Goal: Obtain resource: Download file/media

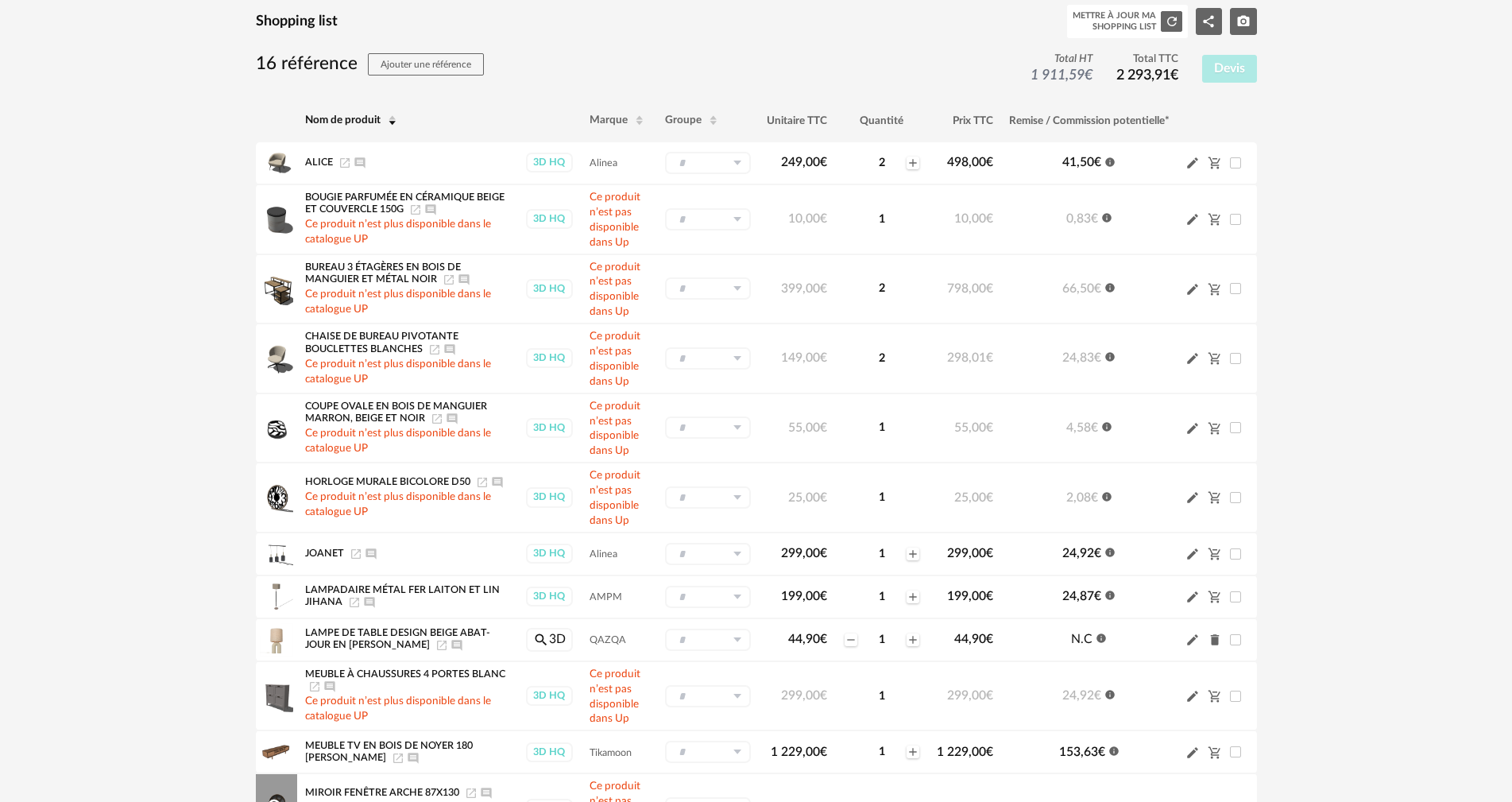
scroll to position [100, 0]
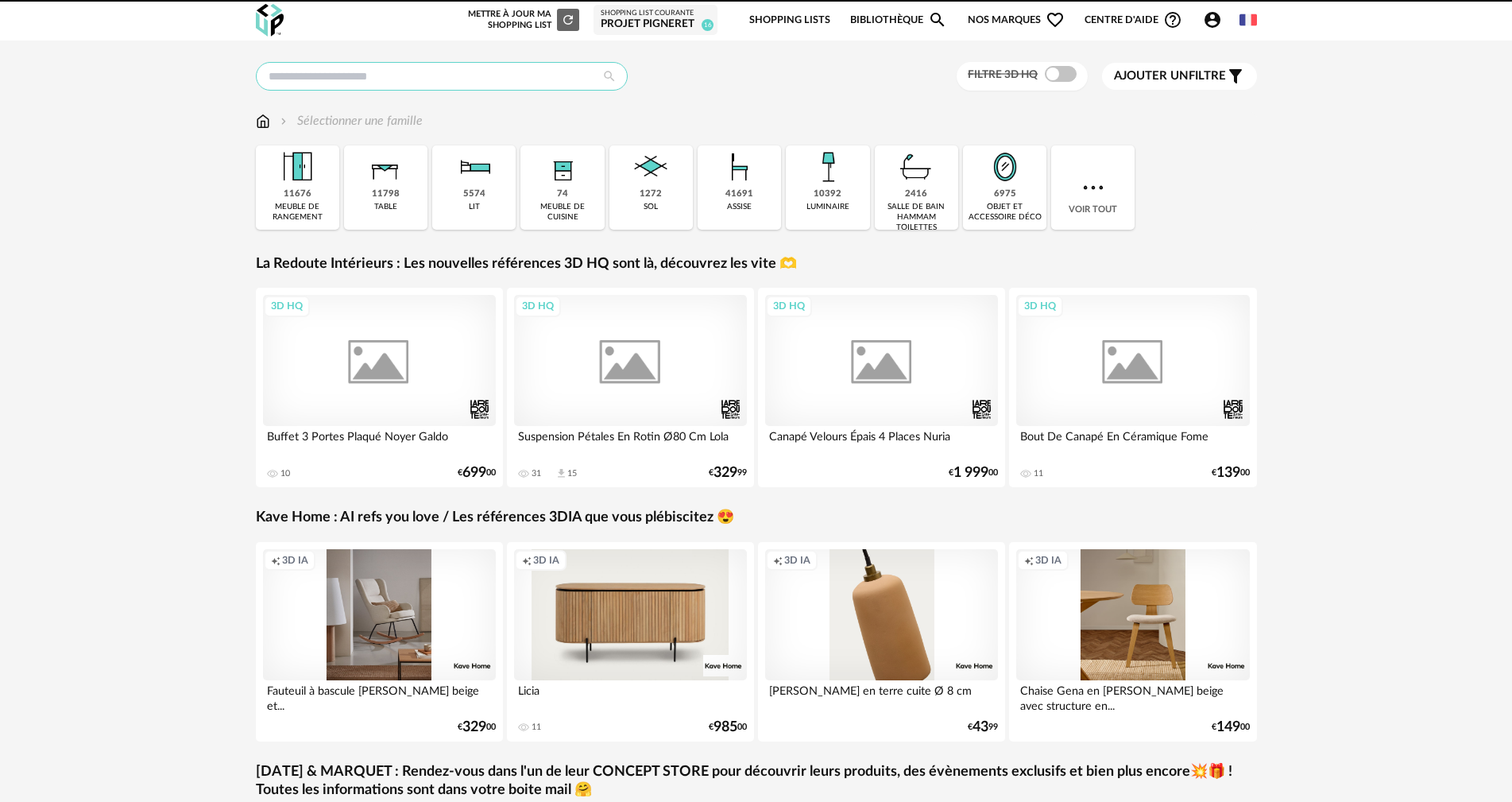
click at [471, 83] on input "text" at bounding box center [442, 76] width 372 height 28
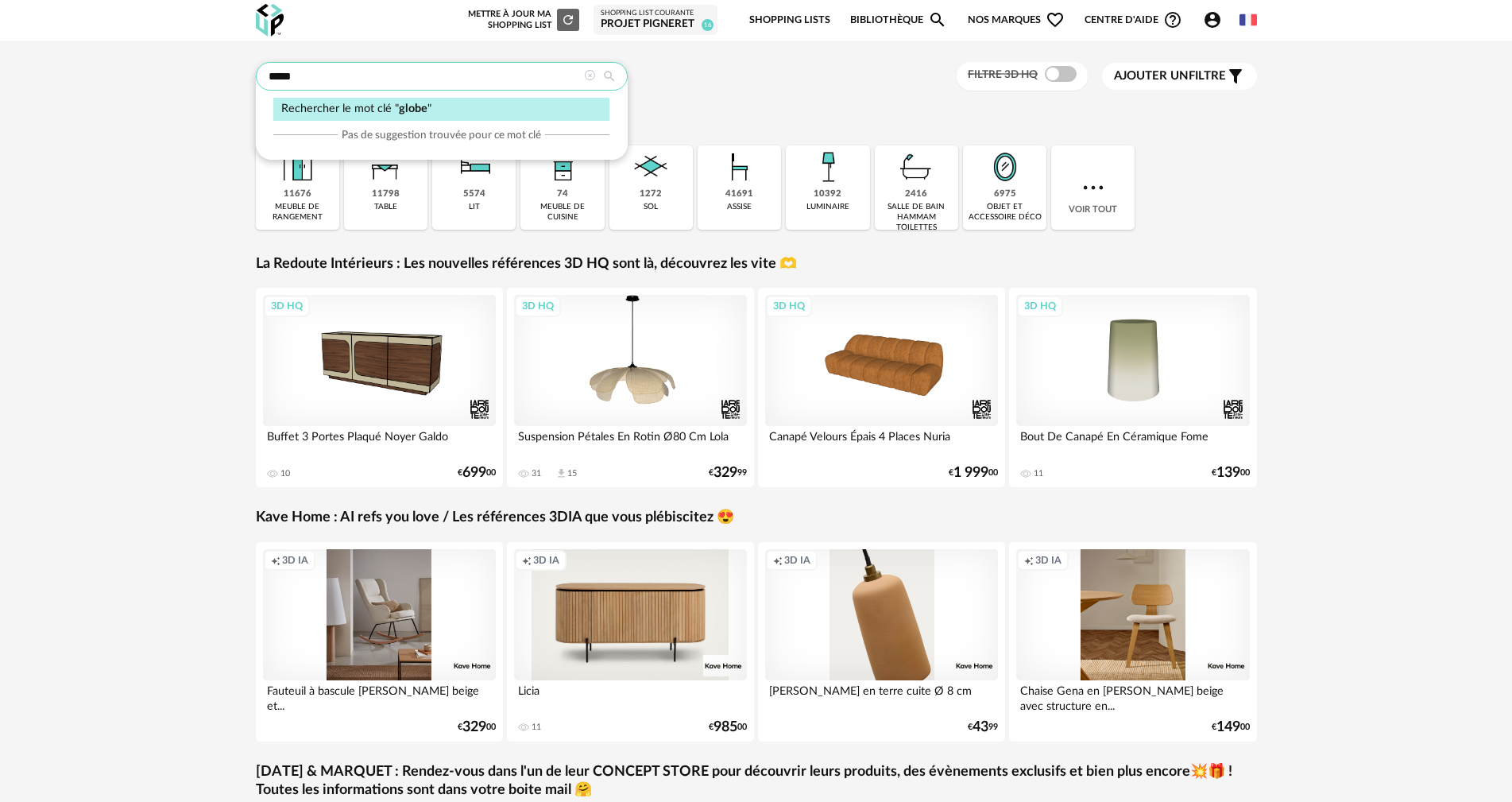
type input "*****"
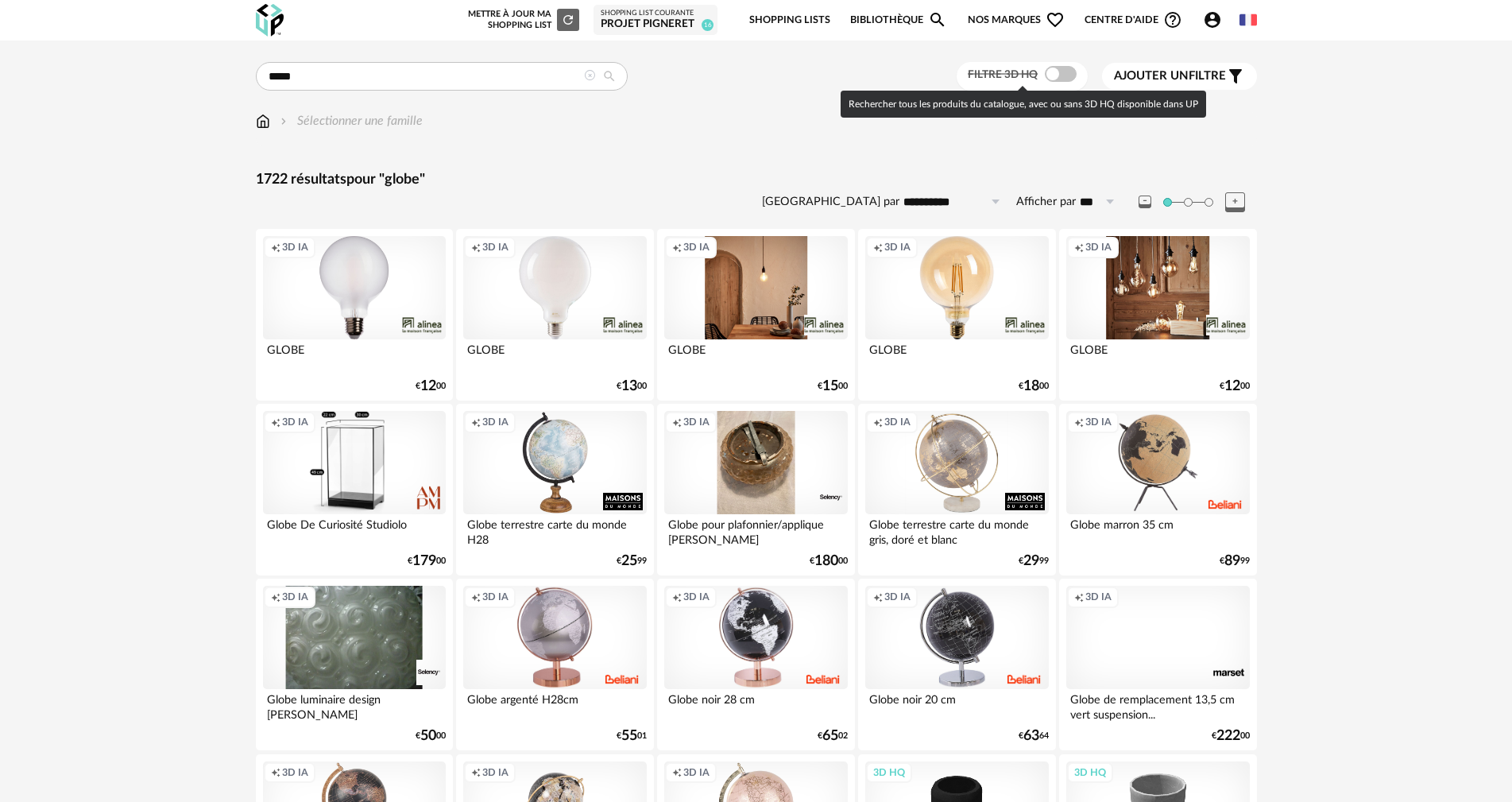
click at [1062, 74] on span at bounding box center [1060, 74] width 31 height 16
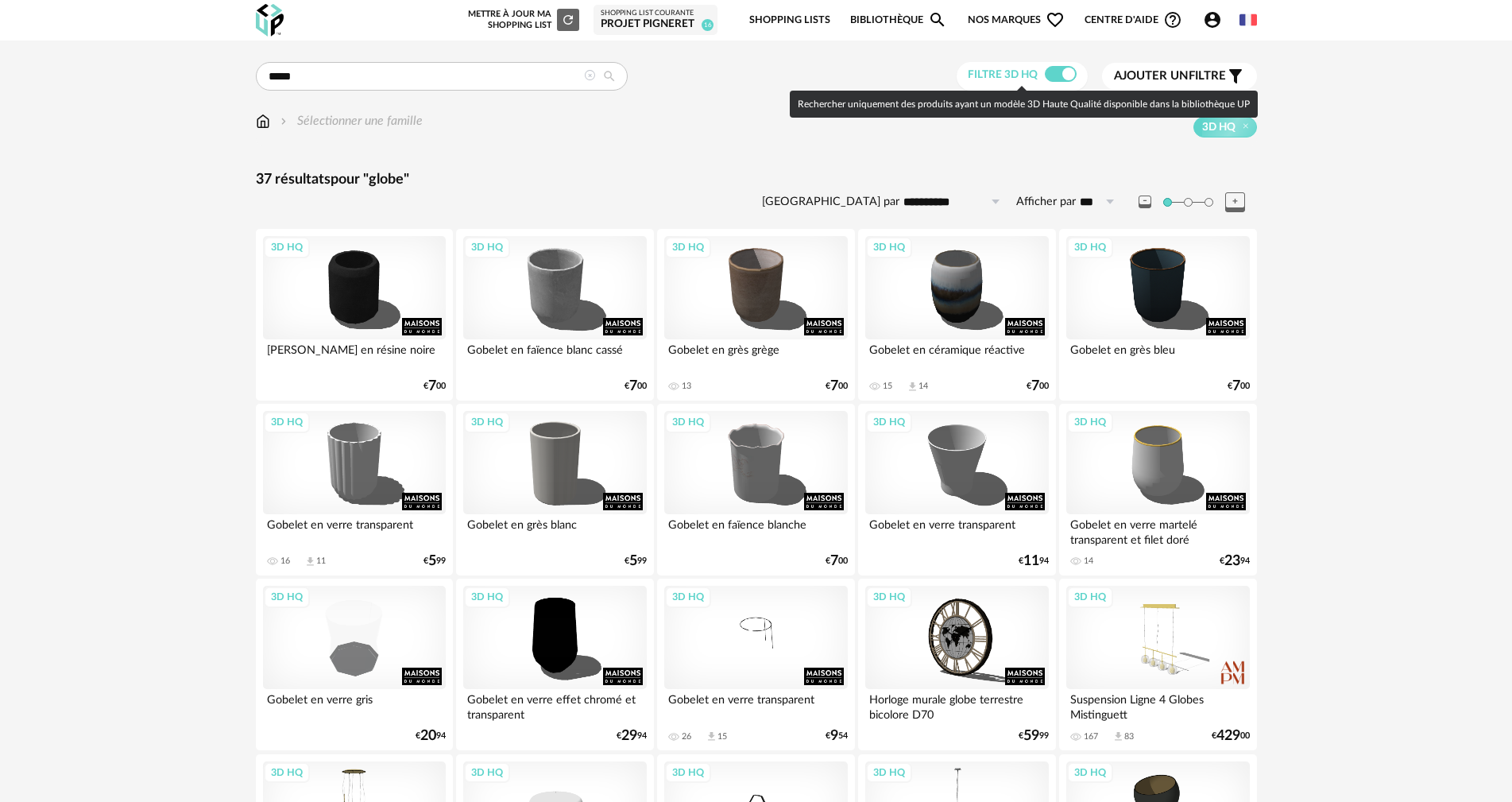
click at [1058, 70] on span at bounding box center [1060, 74] width 31 height 16
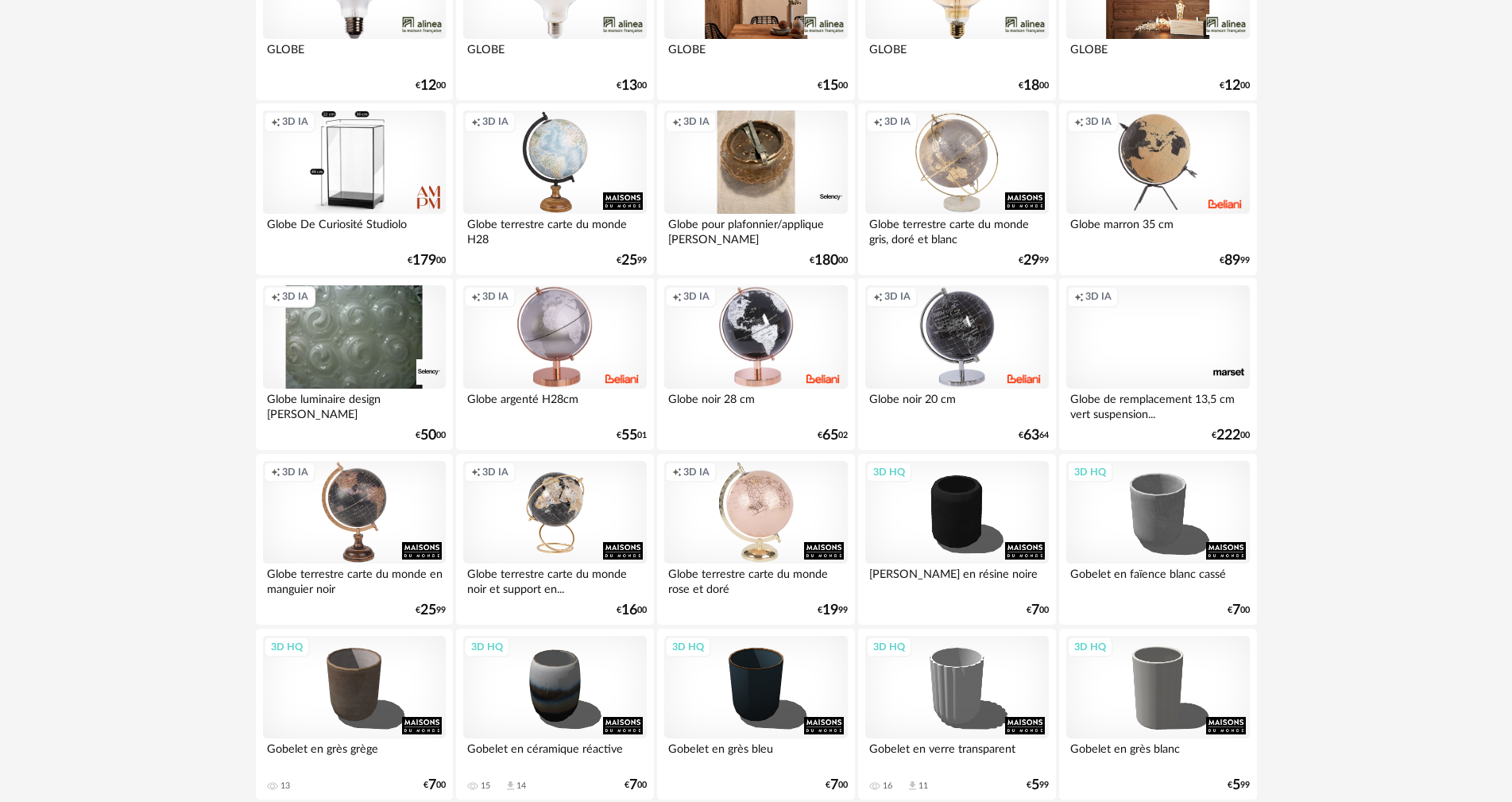
scroll to position [318, 0]
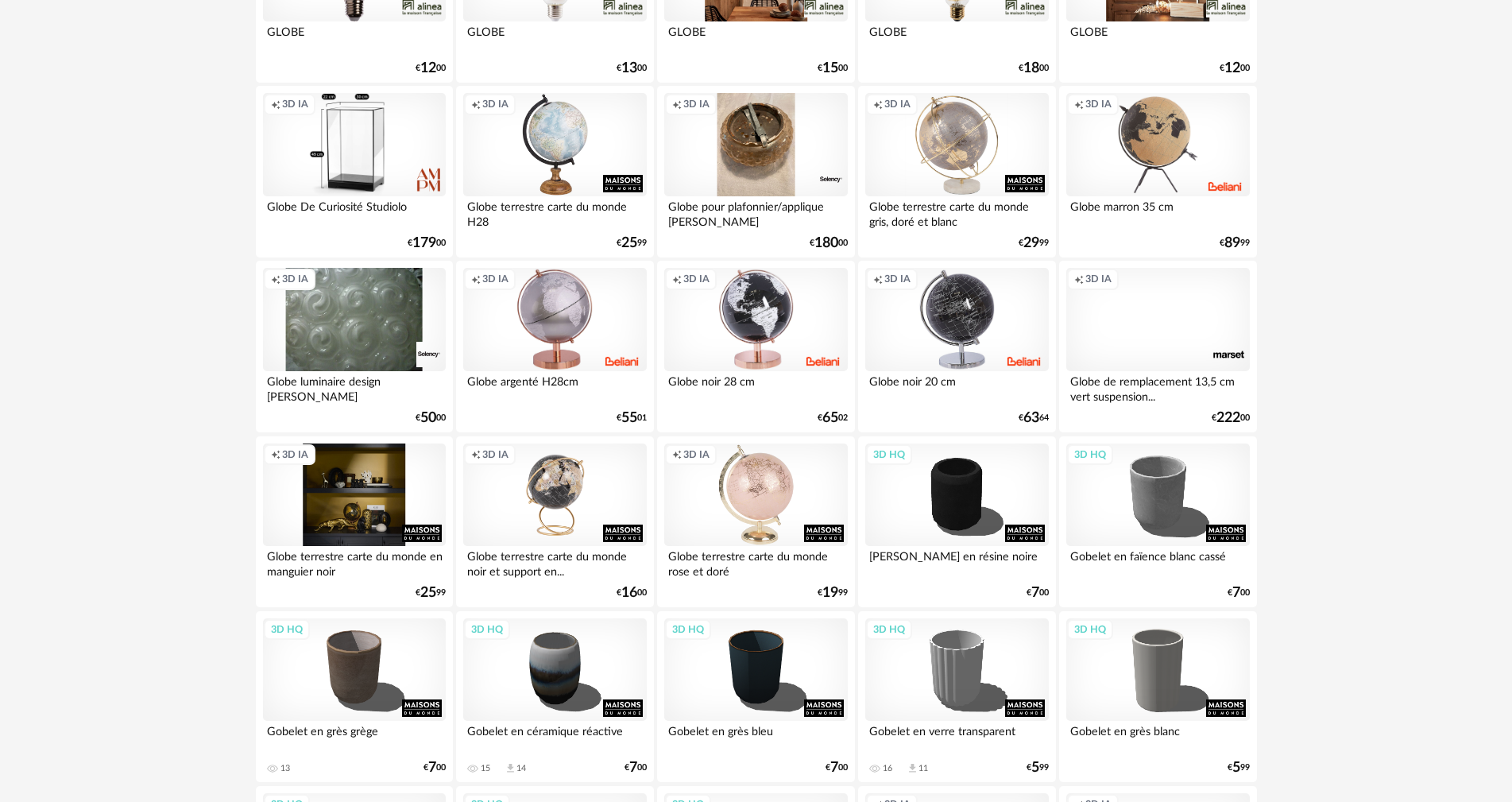
click at [388, 493] on div "Creation icon 3D IA" at bounding box center [354, 495] width 182 height 103
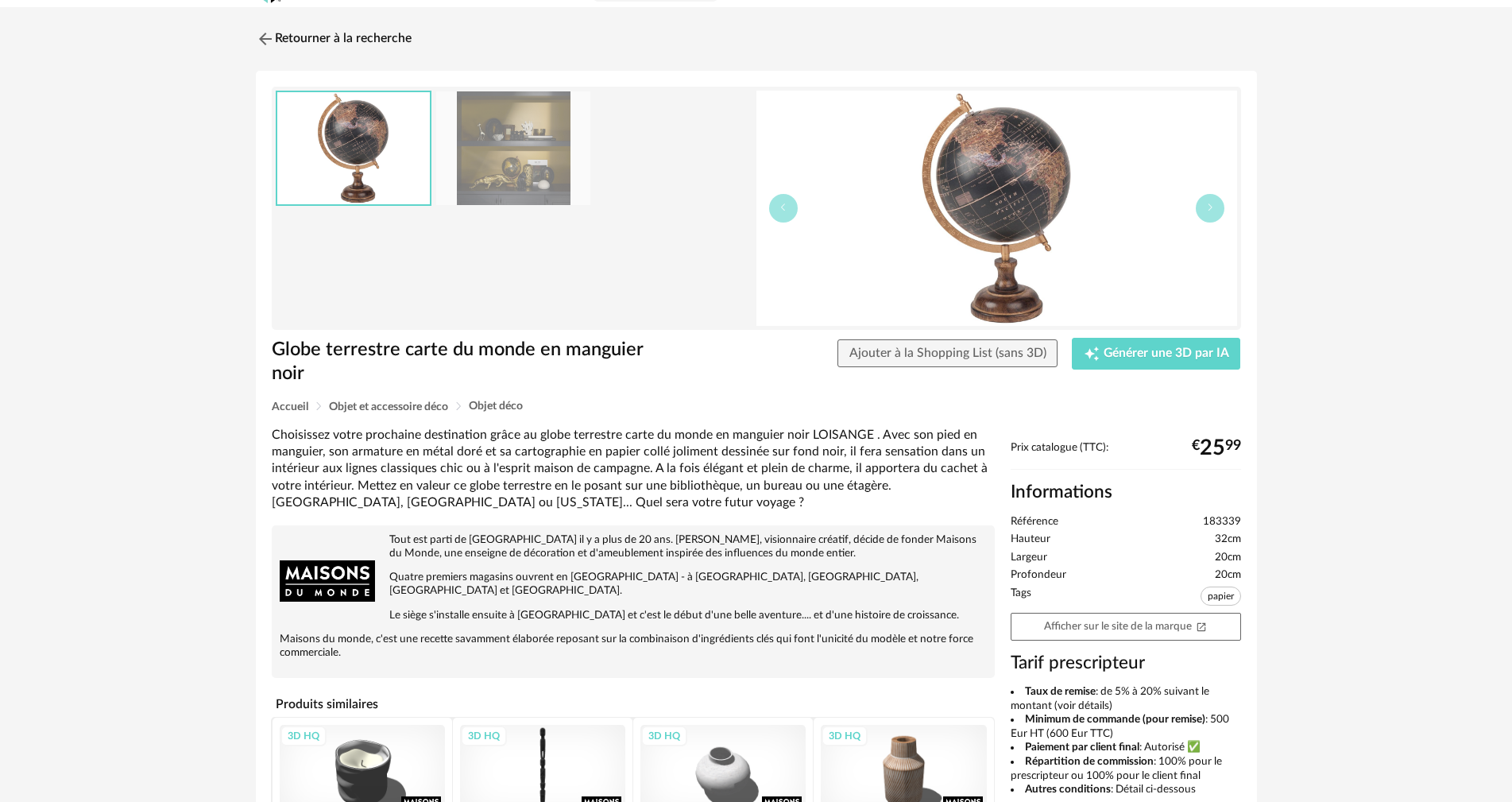
scroll to position [79, 0]
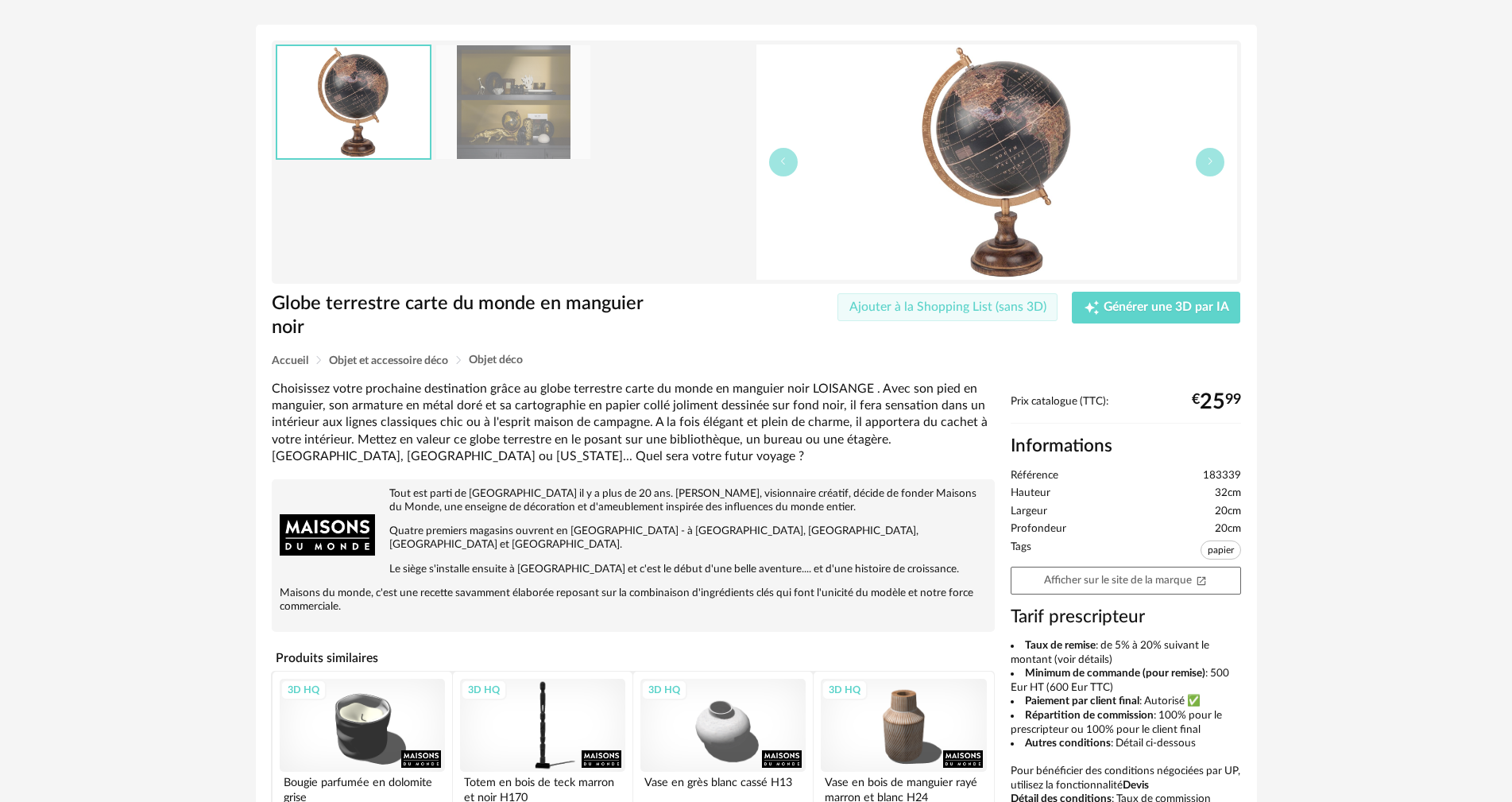
click at [988, 304] on span "Ajouter à la Shopping List (sans 3D)" at bounding box center [948, 307] width 197 height 13
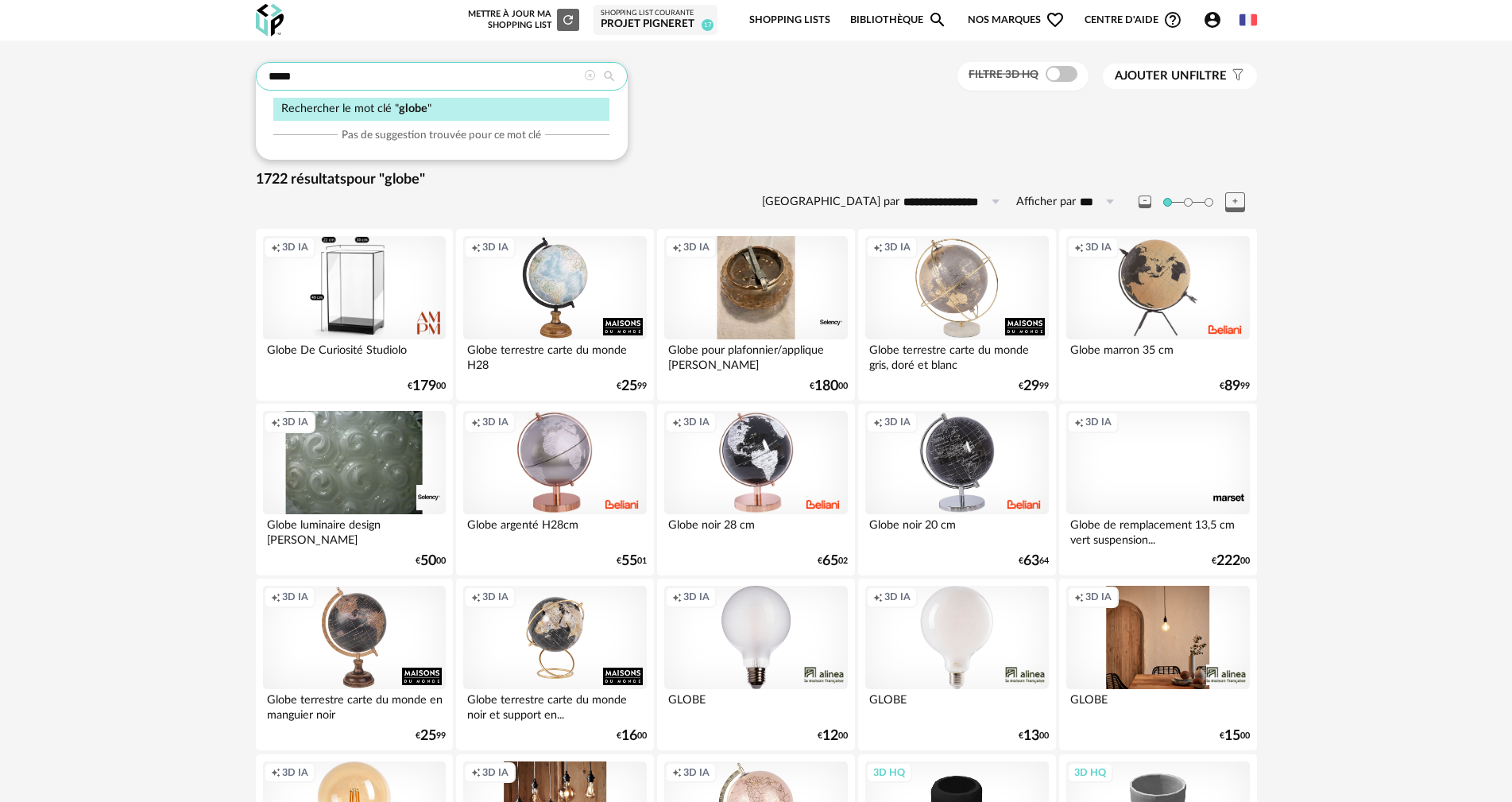
drag, startPoint x: 320, startPoint y: 89, endPoint x: 78, endPoint y: 103, distance: 242.4
type input "******"
type input "**********"
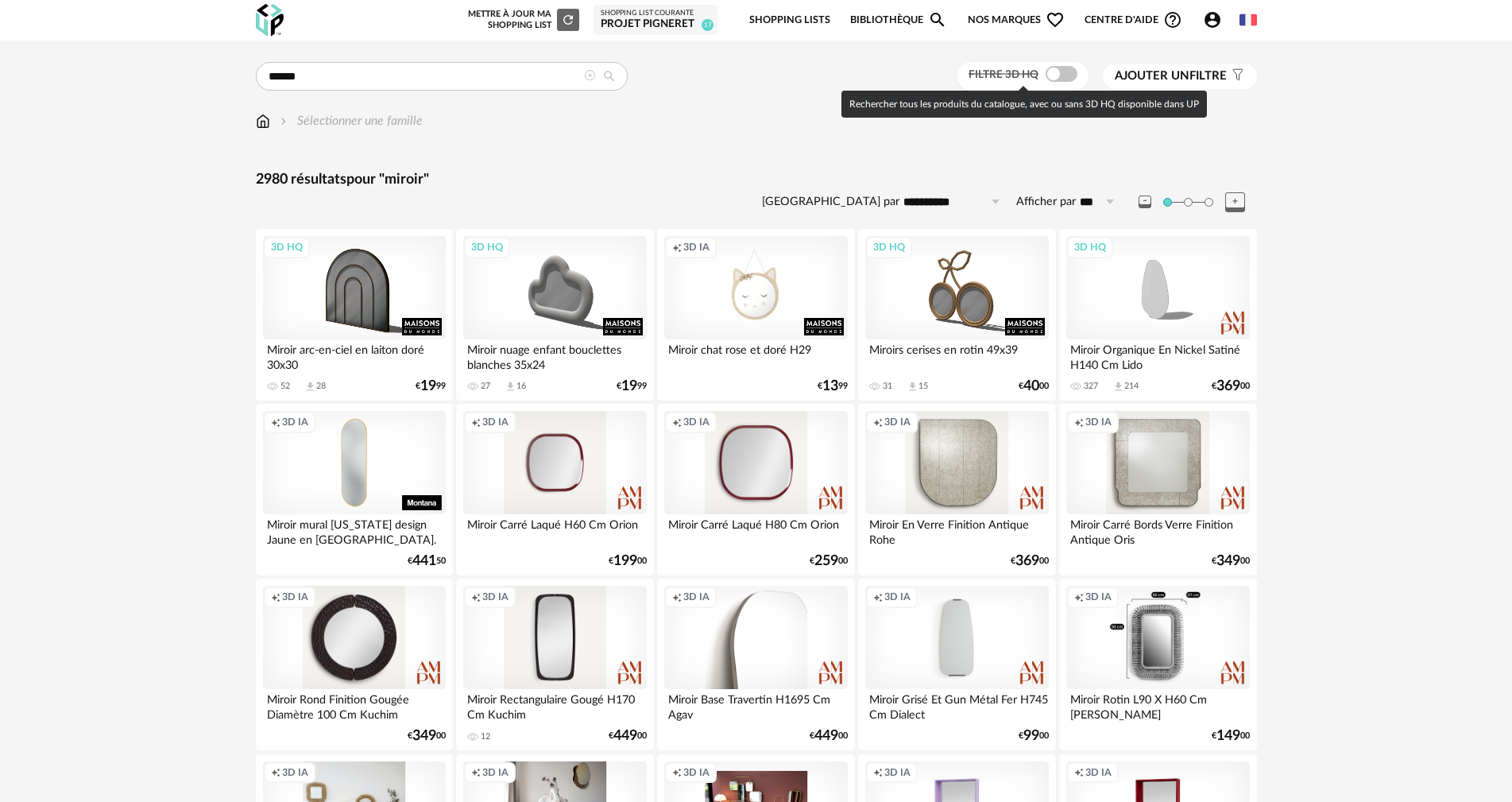
click at [1062, 70] on span at bounding box center [1061, 74] width 31 height 16
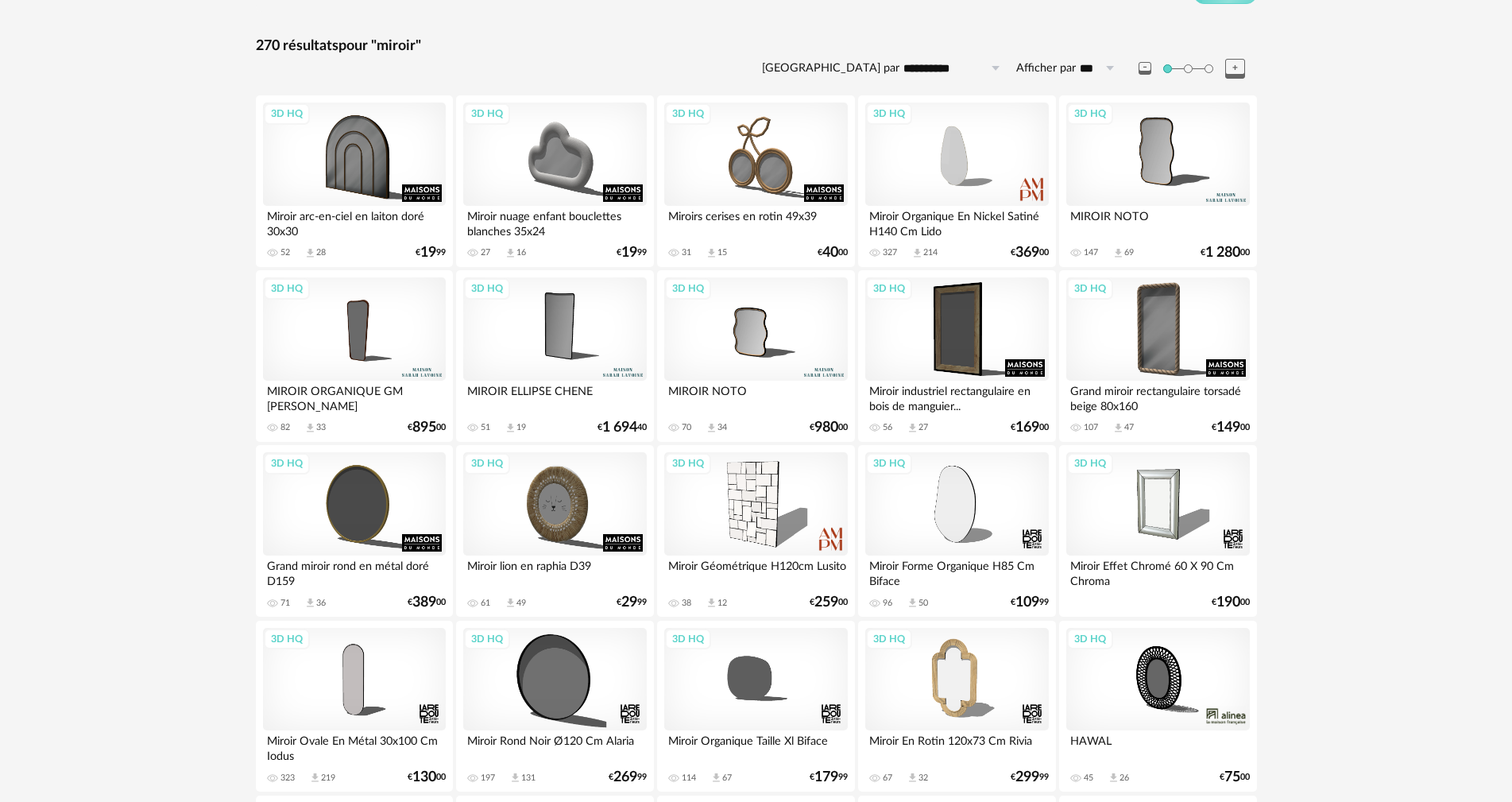
scroll to position [159, 0]
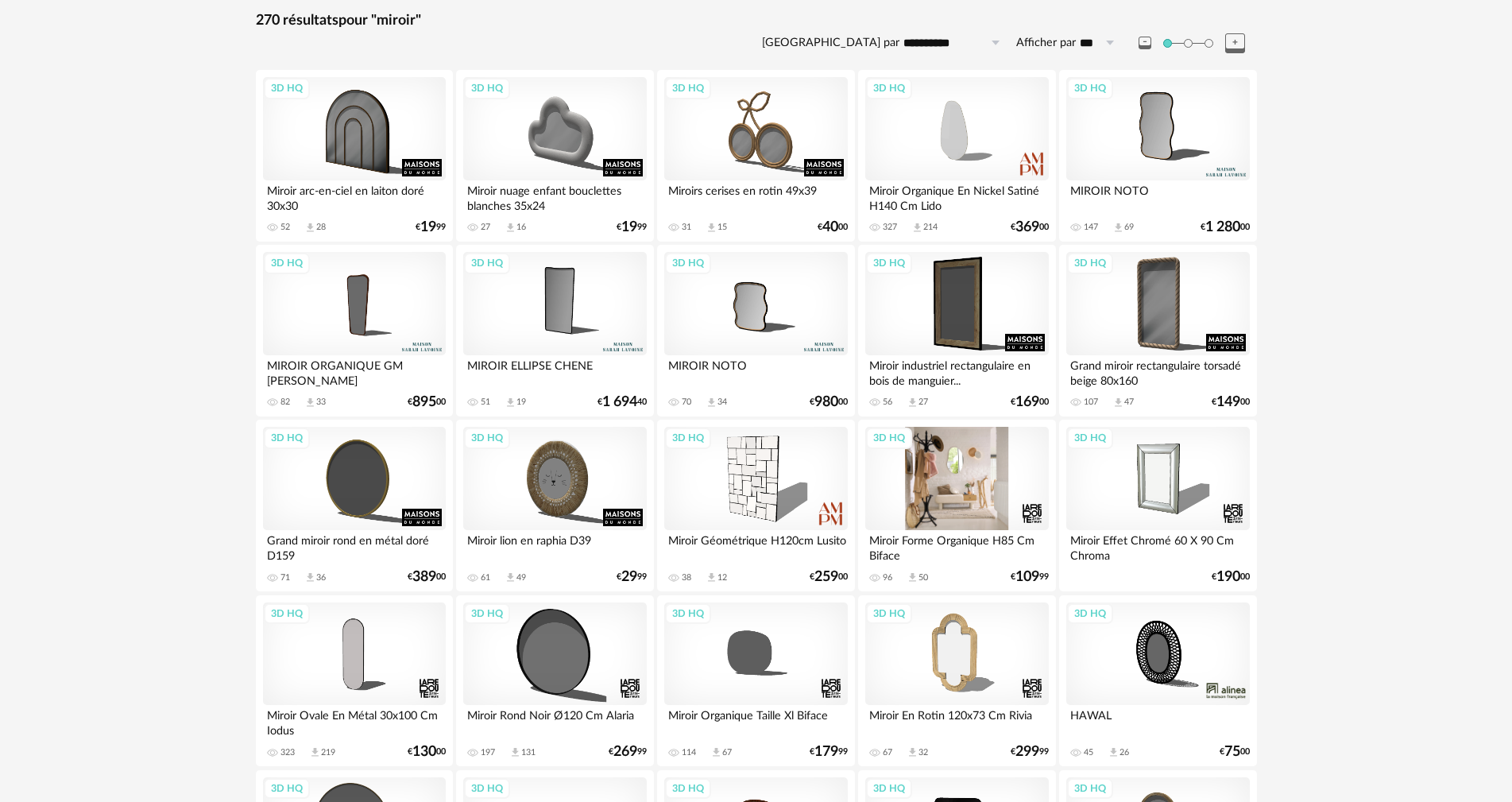
click at [953, 491] on div "3D HQ" at bounding box center [957, 479] width 182 height 103
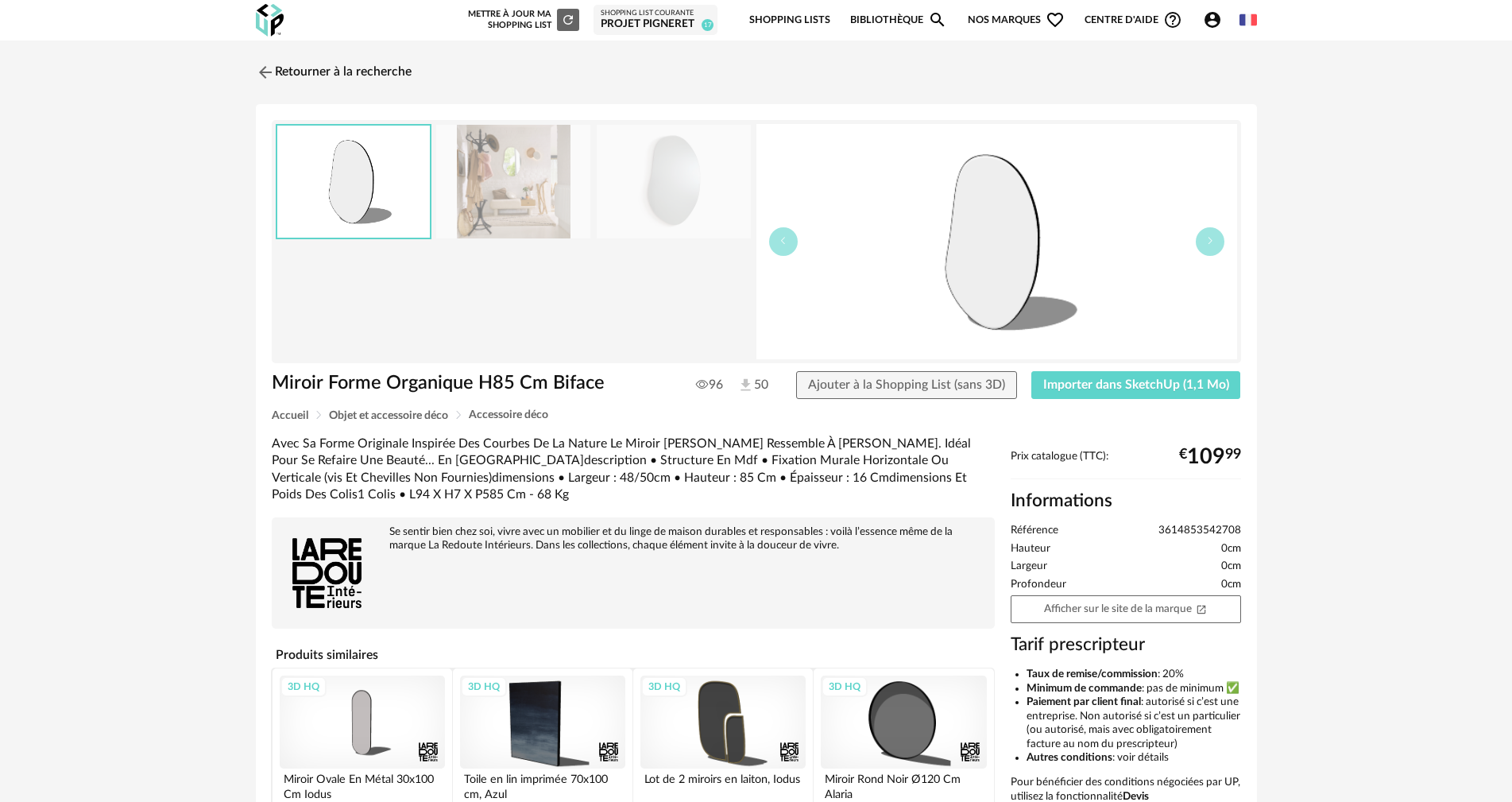
click at [673, 199] on img at bounding box center [673, 182] width 154 height 114
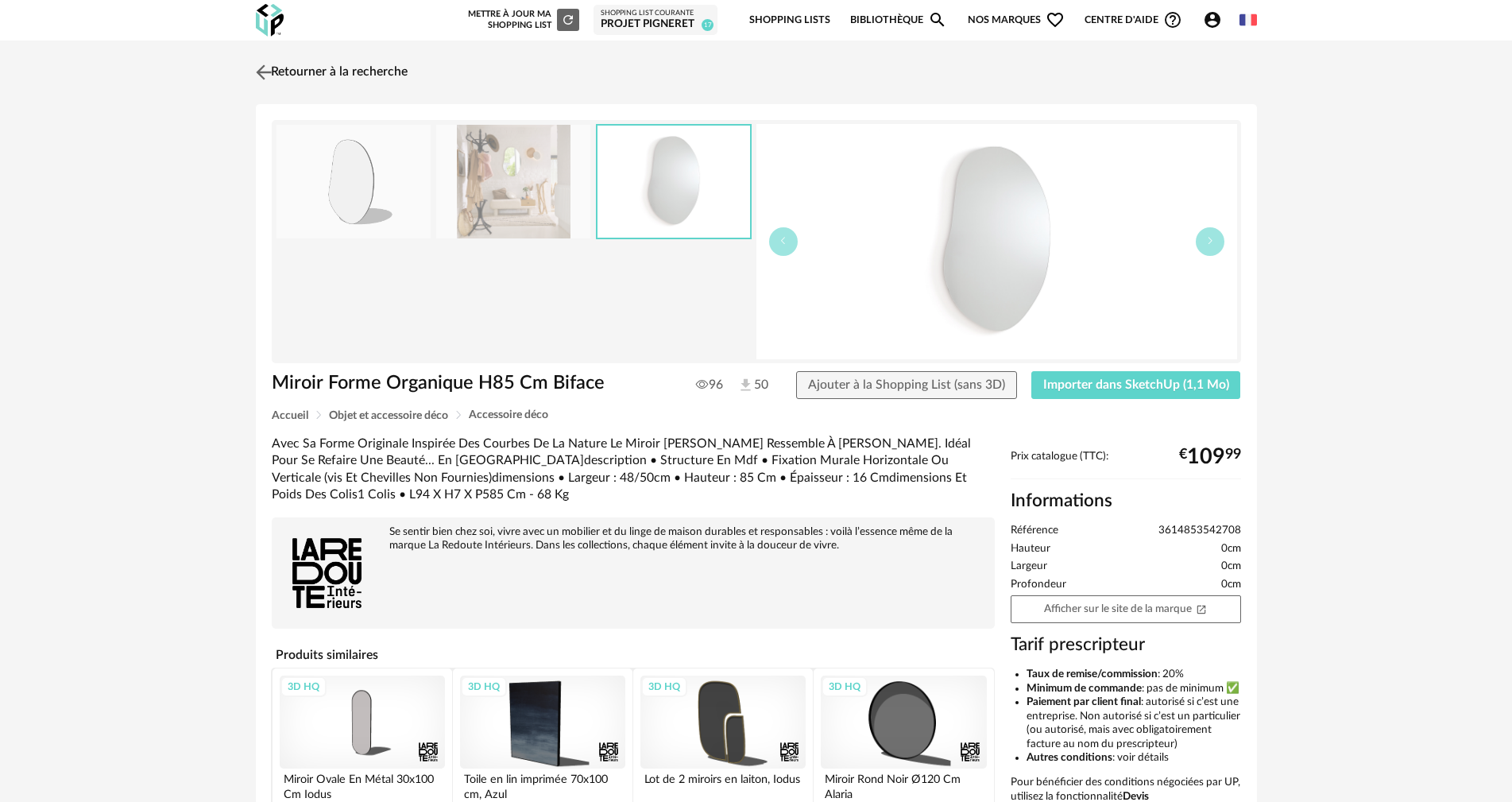
click at [270, 69] on img at bounding box center [263, 72] width 23 height 23
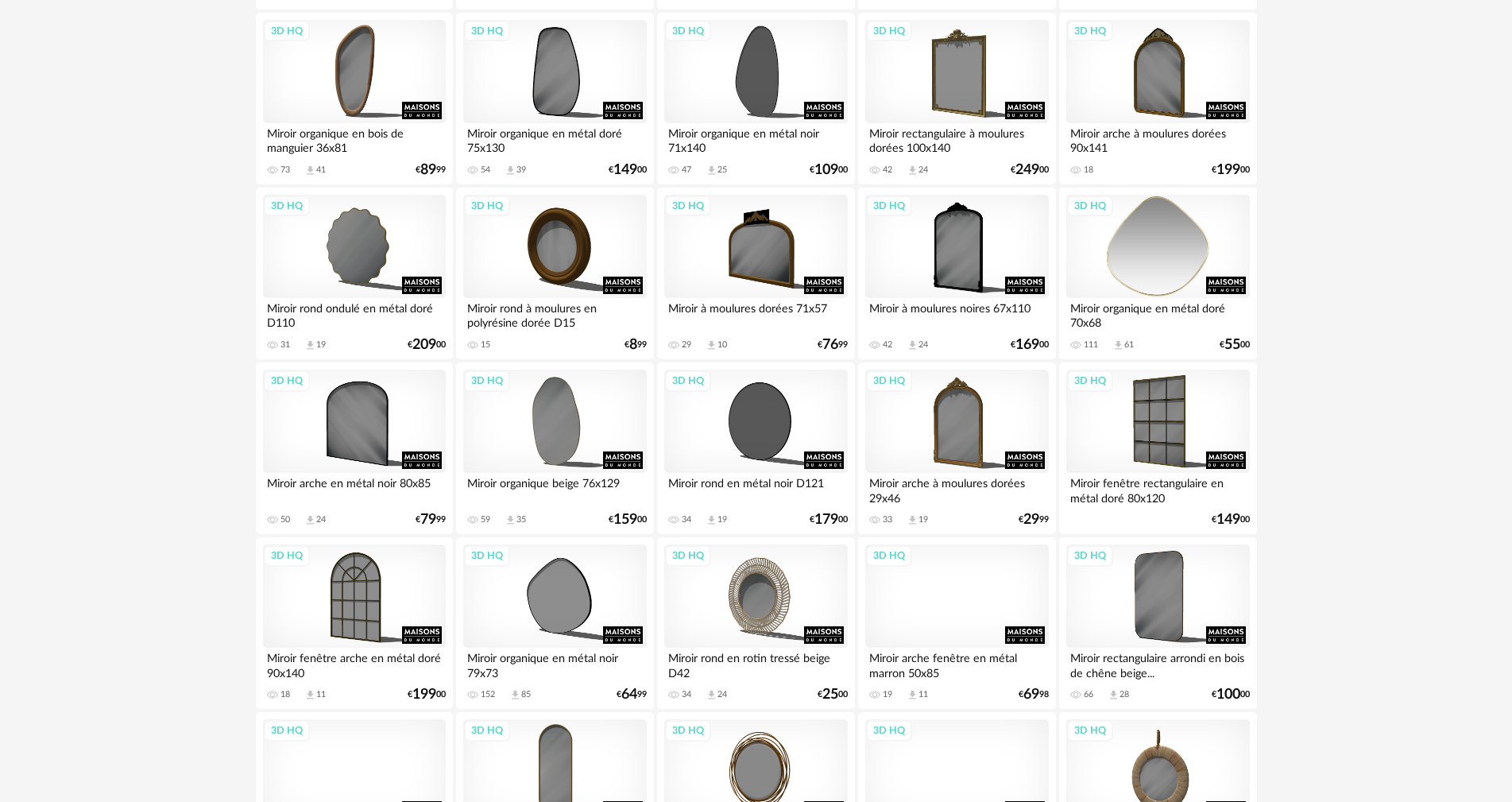
scroll to position [1829, 0]
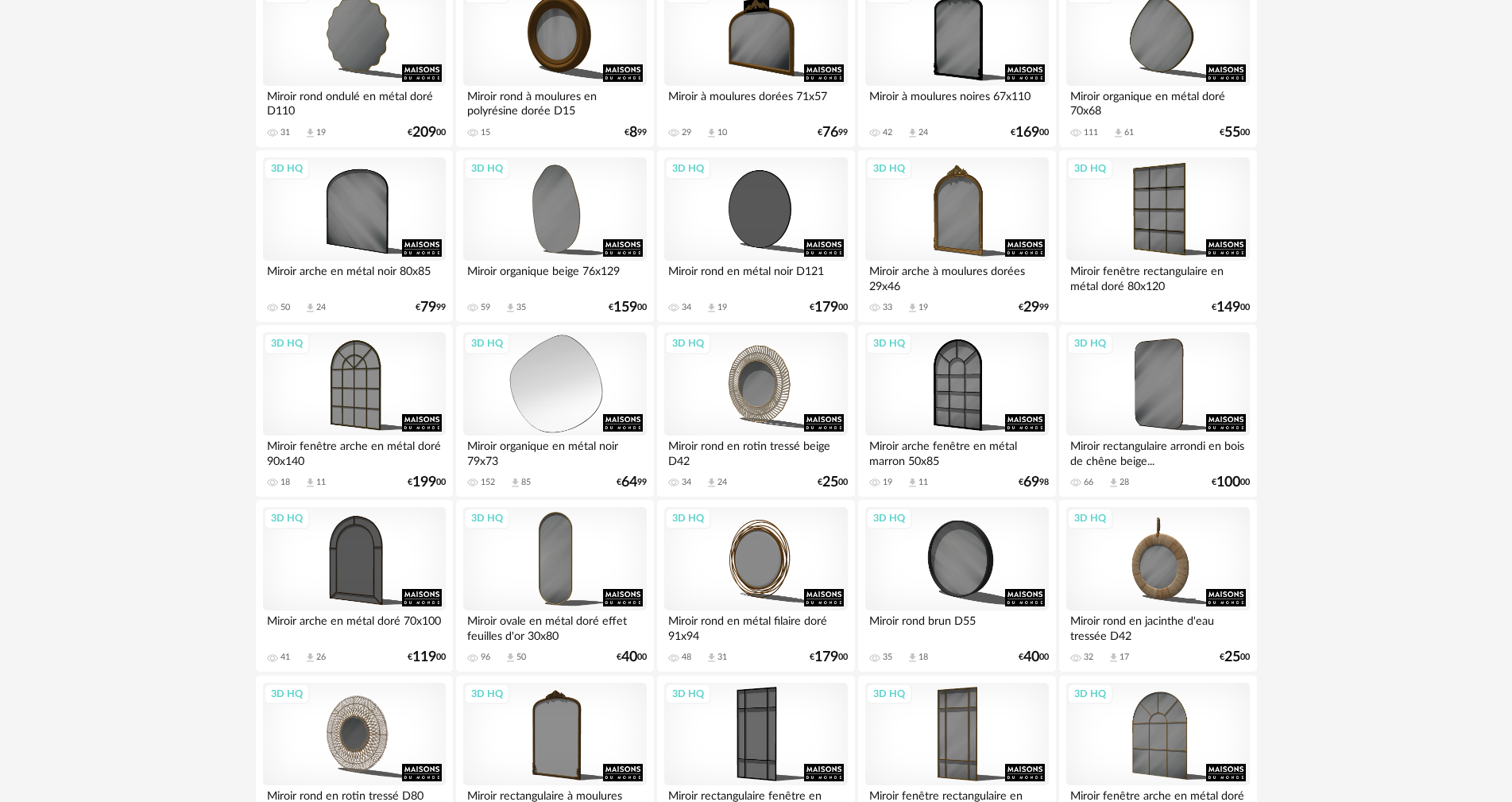
click at [554, 414] on div "3D HQ" at bounding box center [555, 384] width 182 height 103
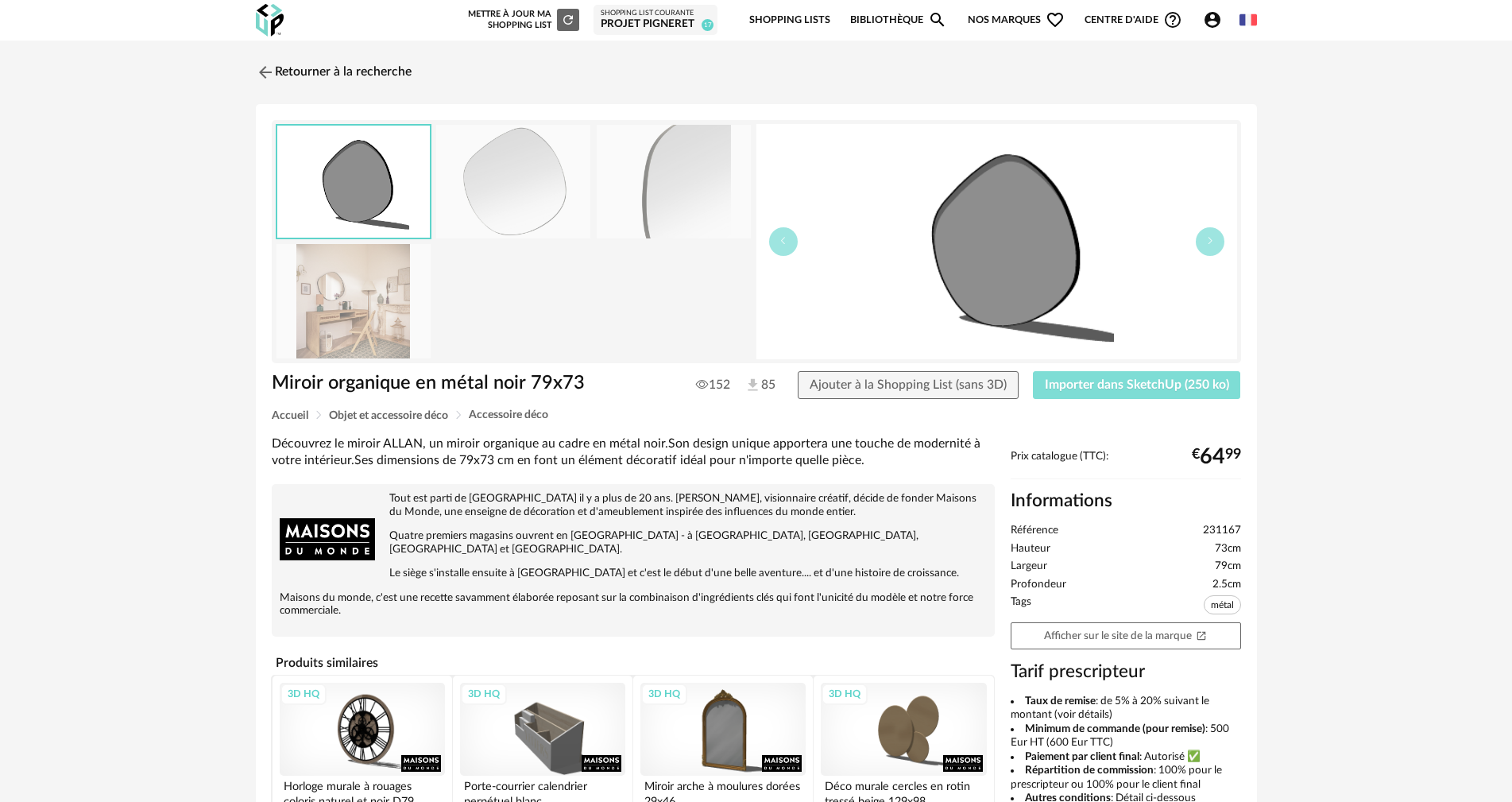
click at [1159, 388] on span "Importer dans SketchUp (250 ko)" at bounding box center [1137, 384] width 184 height 13
click at [253, 73] on img at bounding box center [263, 72] width 23 height 23
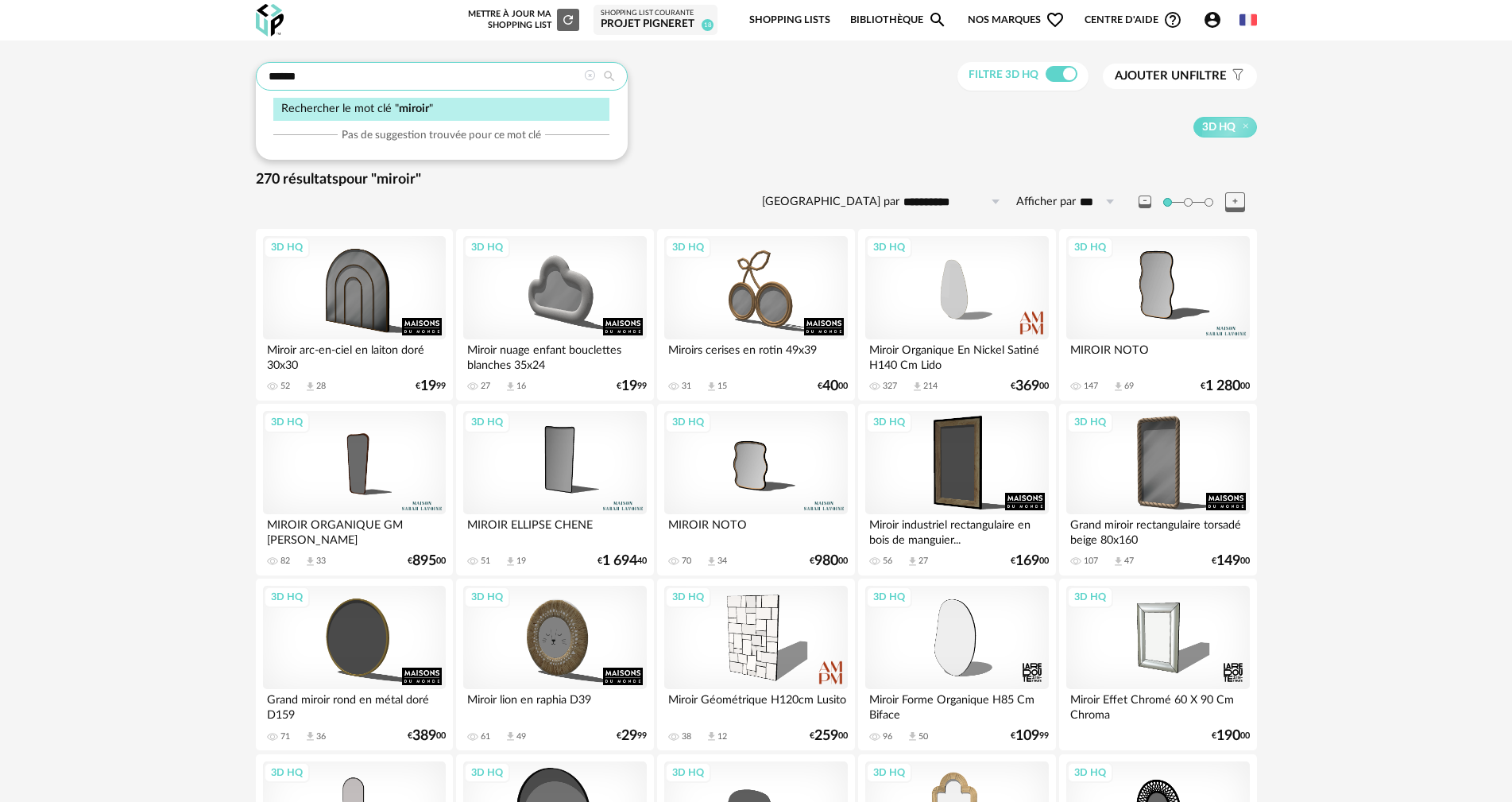
drag, startPoint x: 342, startPoint y: 76, endPoint x: 119, endPoint y: 73, distance: 223.0
type input "*****"
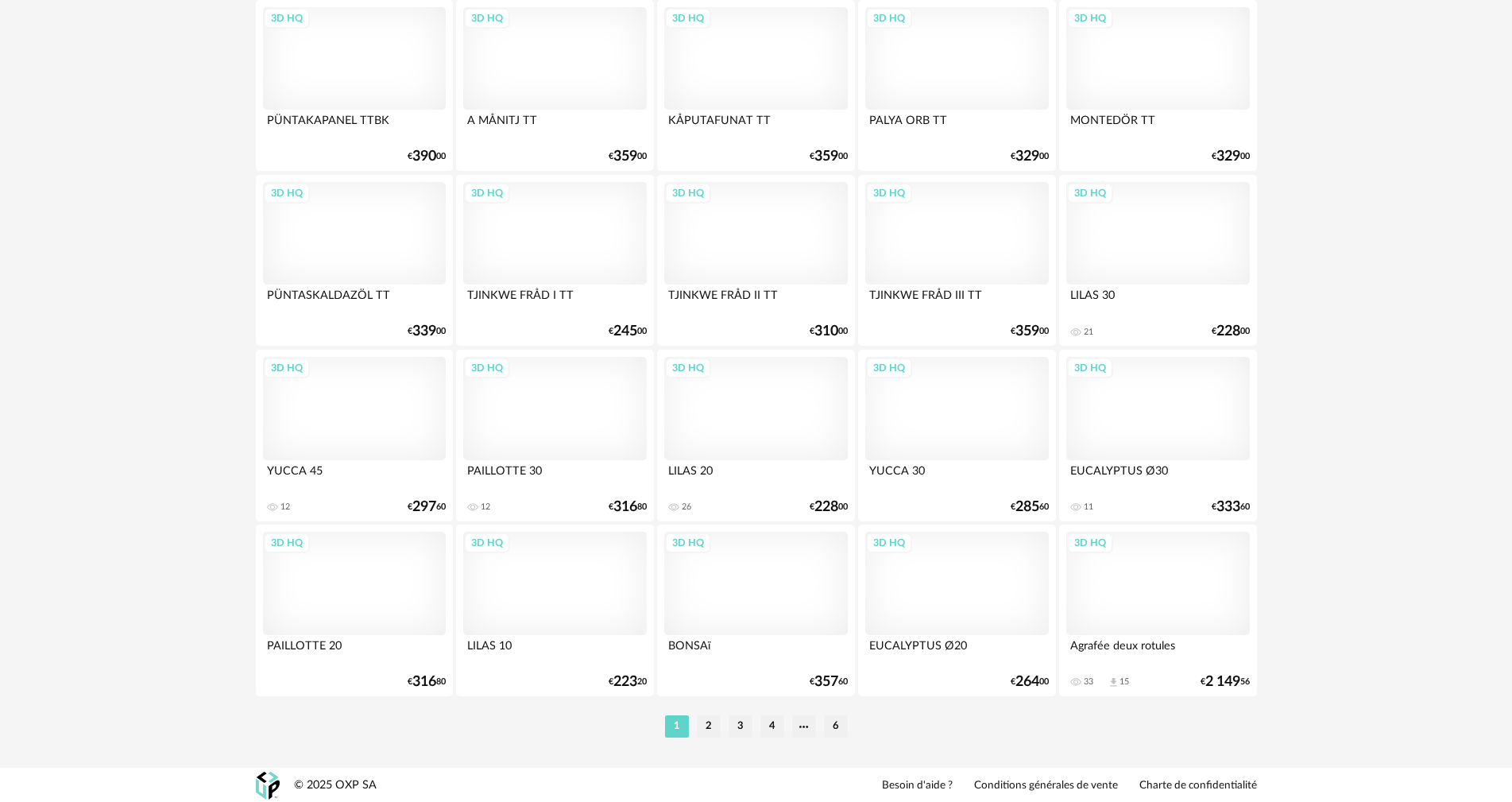
scroll to position [3030, 0]
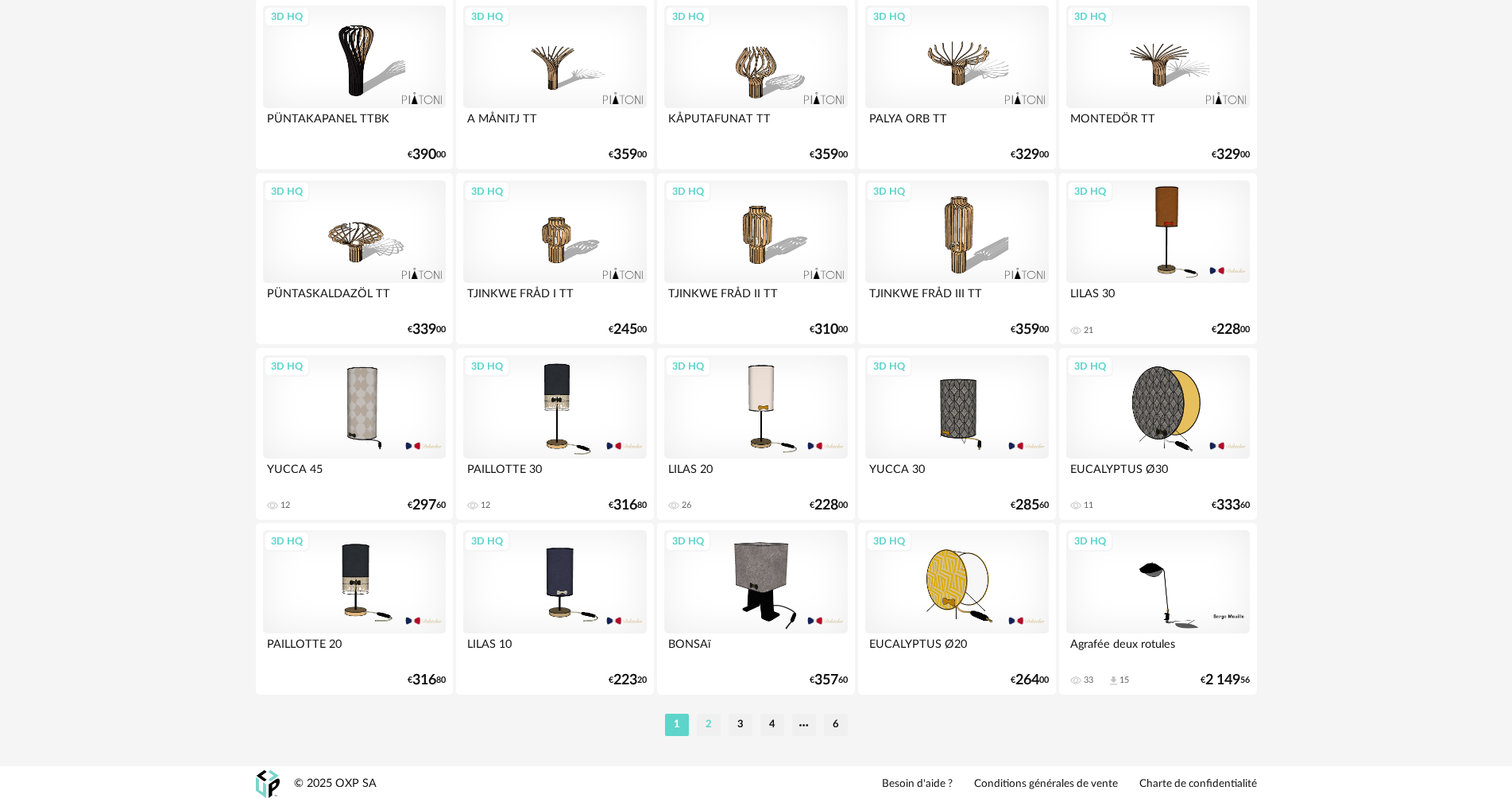
click at [704, 723] on li "2" at bounding box center [709, 725] width 24 height 23
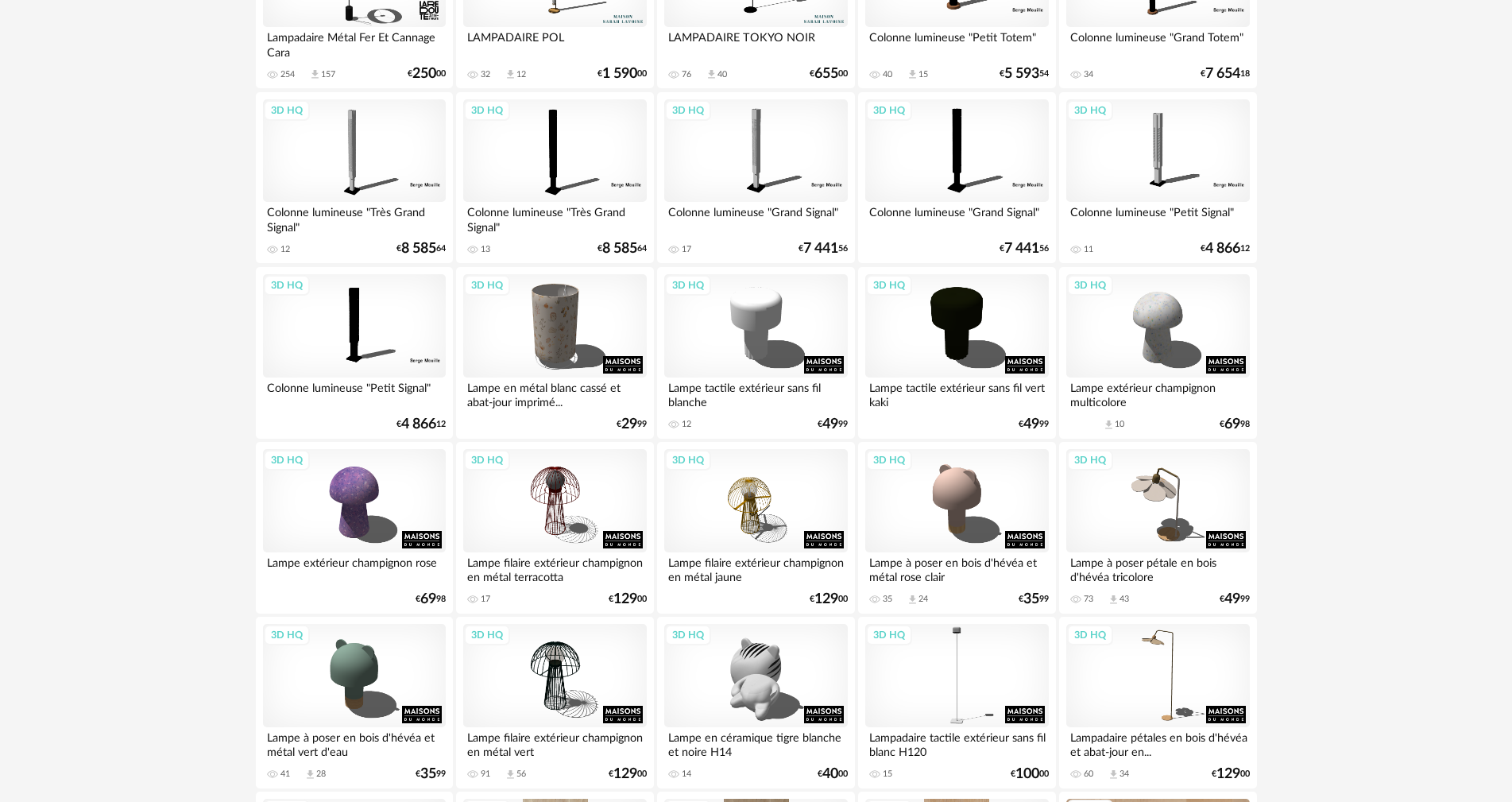
scroll to position [1192, 0]
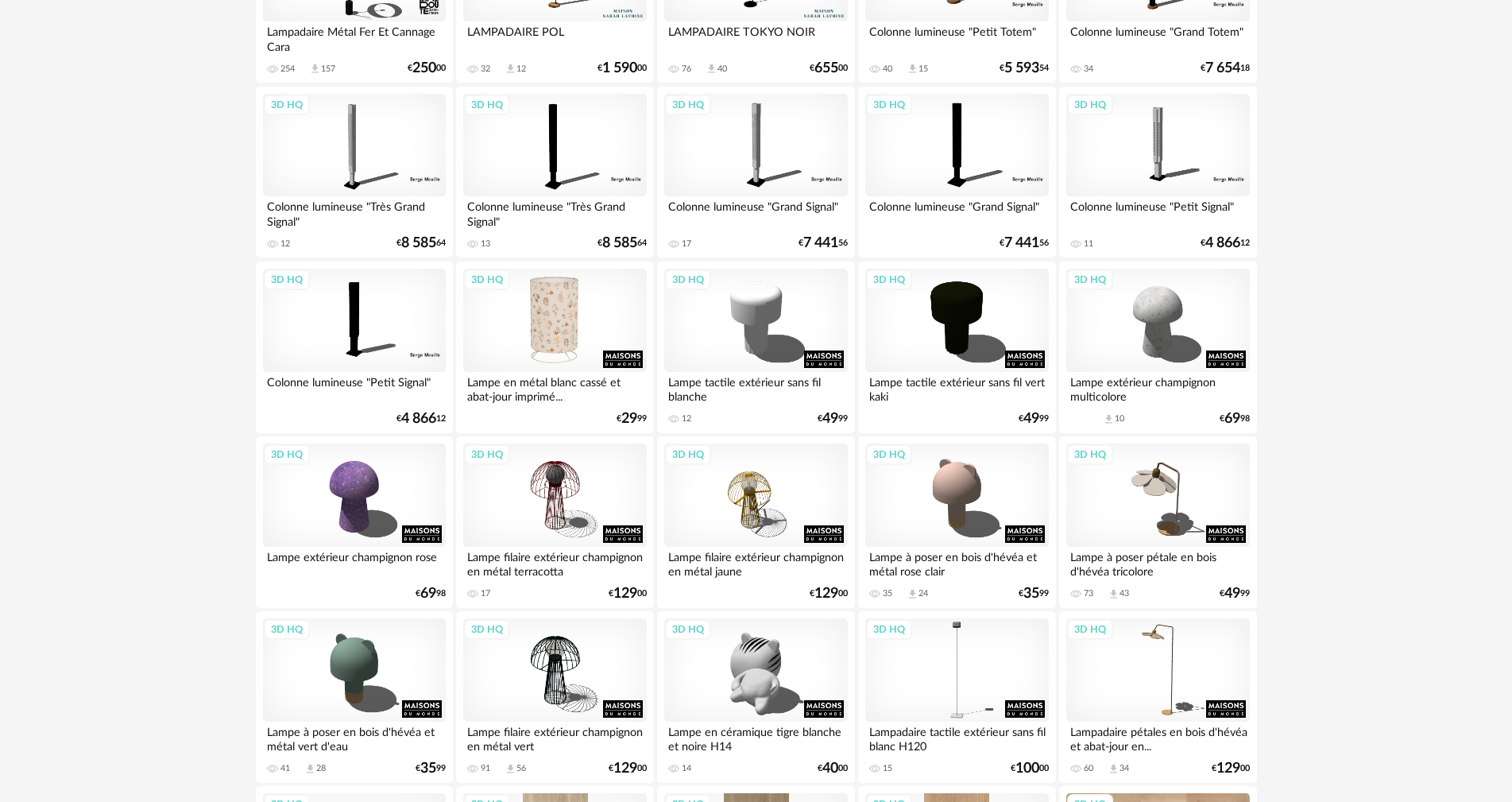
click at [543, 340] on div "3D HQ" at bounding box center [555, 321] width 182 height 103
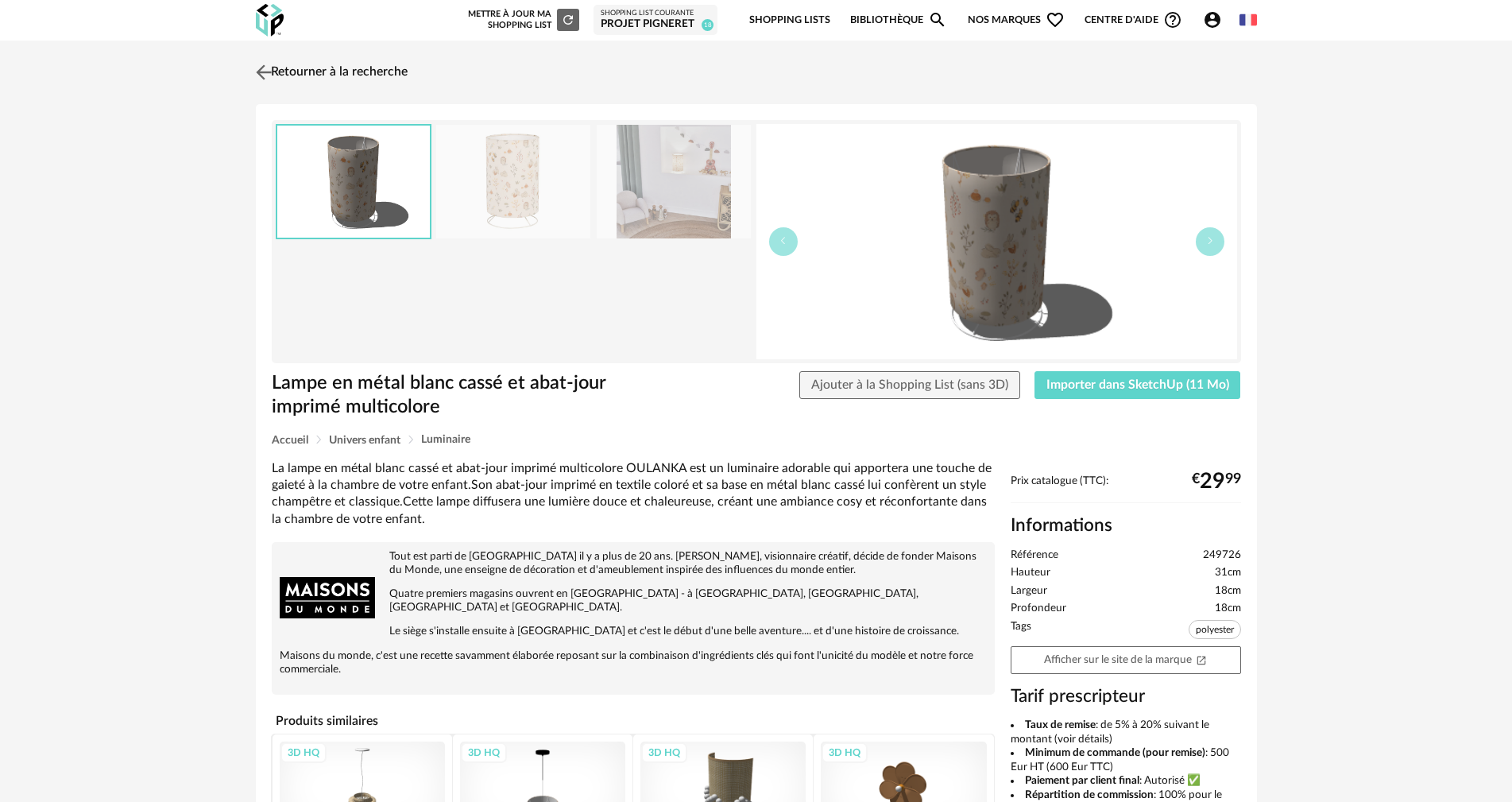
click at [262, 69] on img at bounding box center [263, 72] width 23 height 23
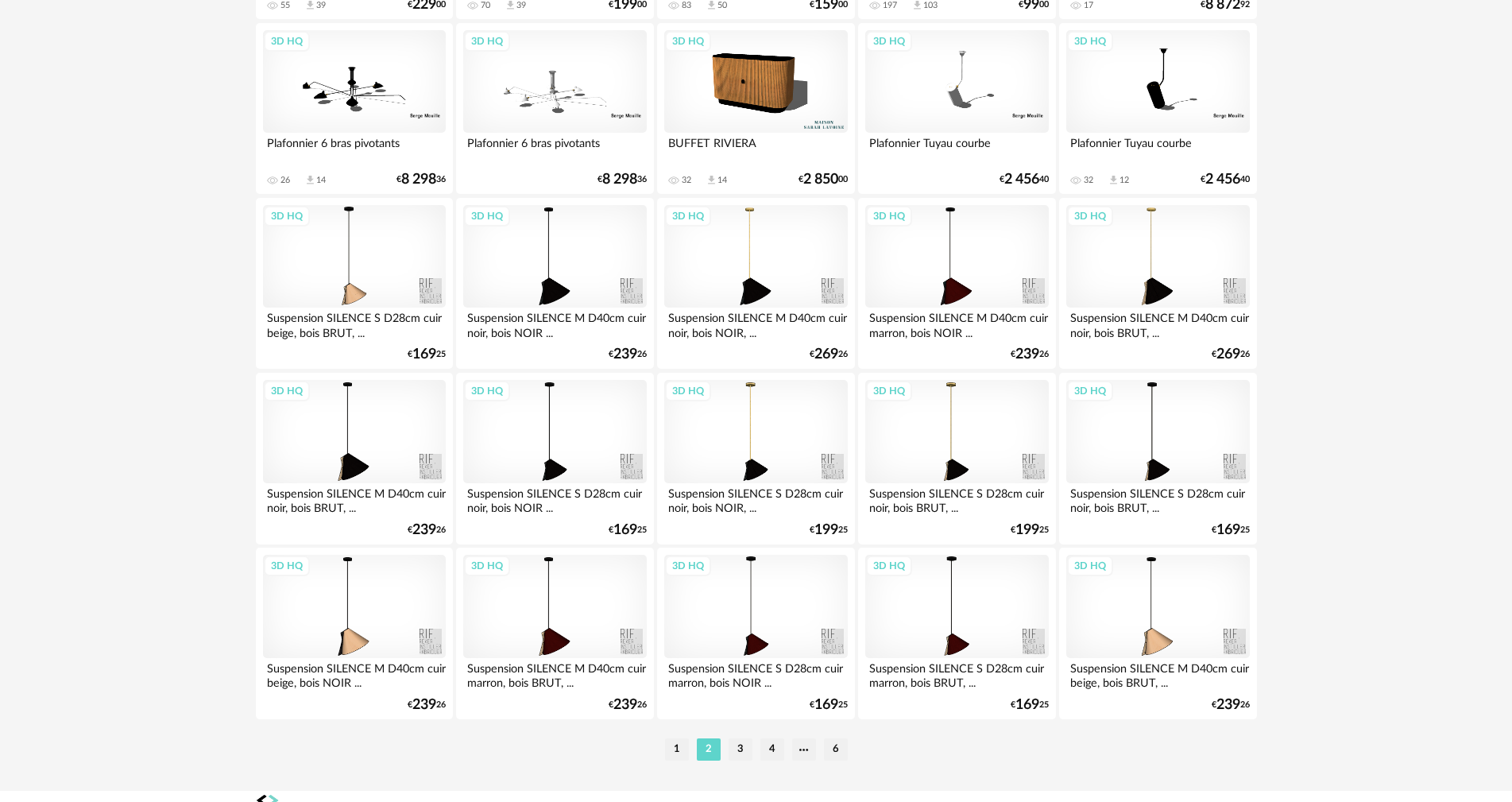
scroll to position [3021, 0]
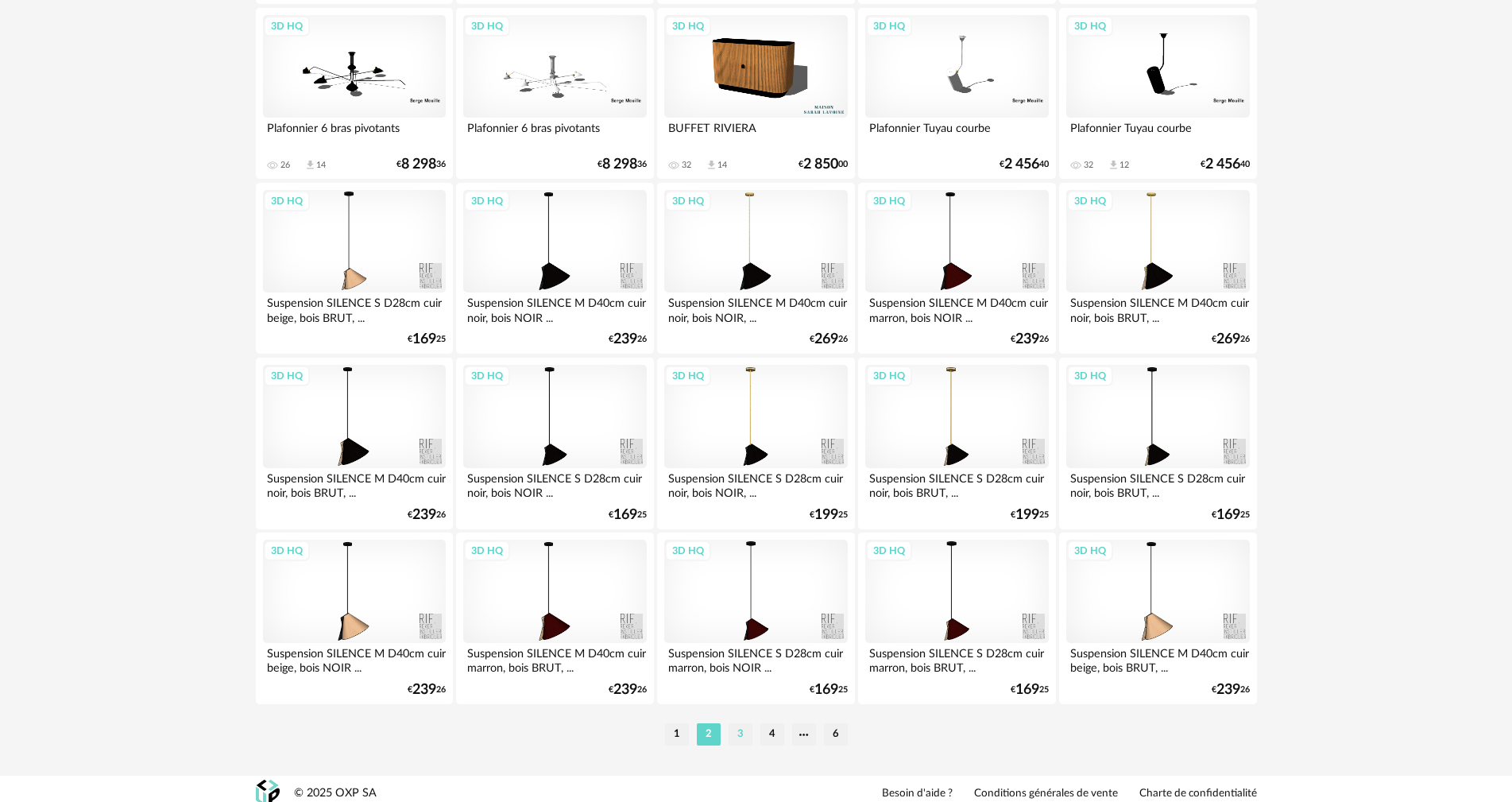
click at [742, 736] on li "3" at bounding box center [741, 735] width 24 height 23
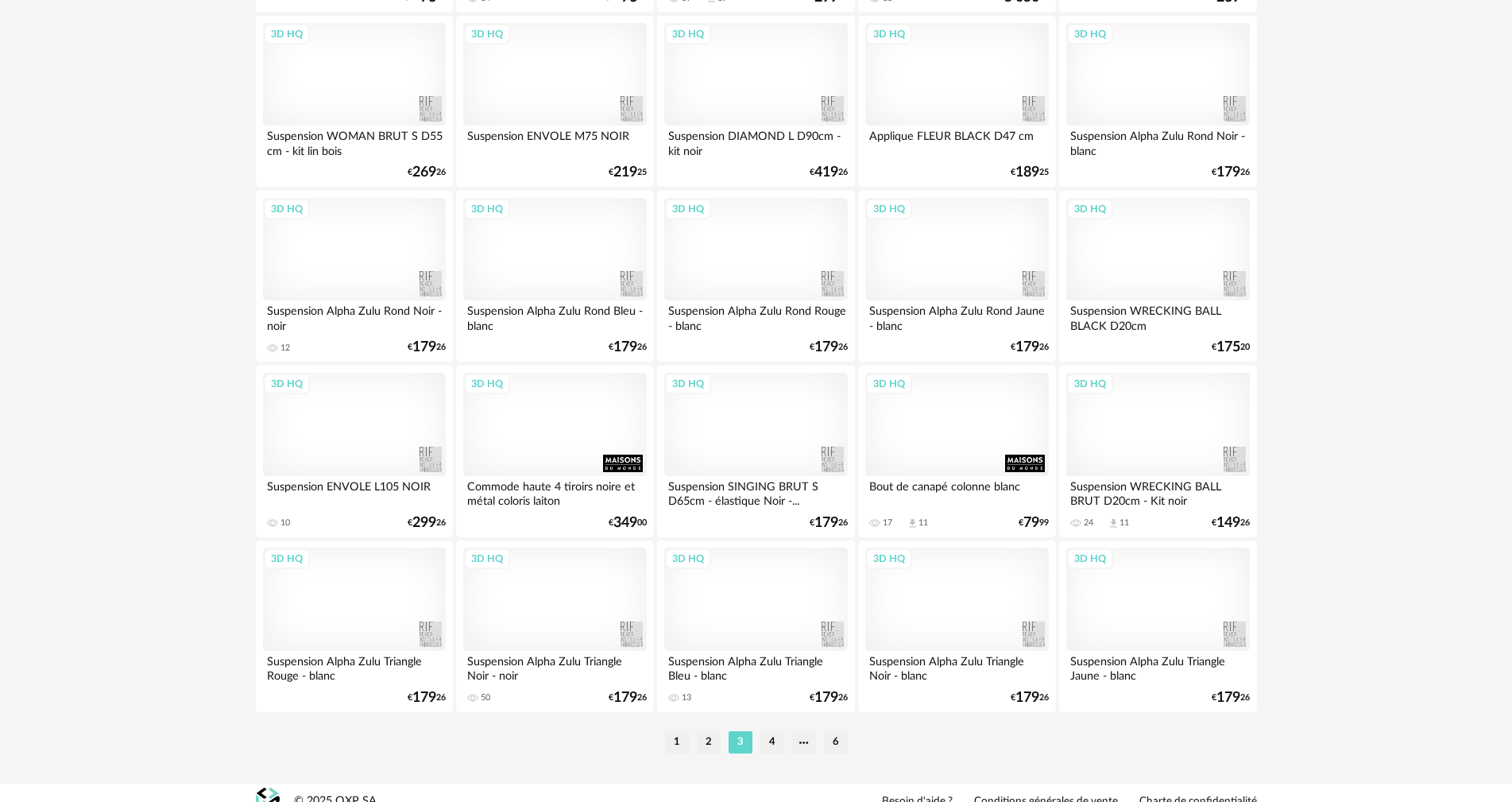
scroll to position [3030, 0]
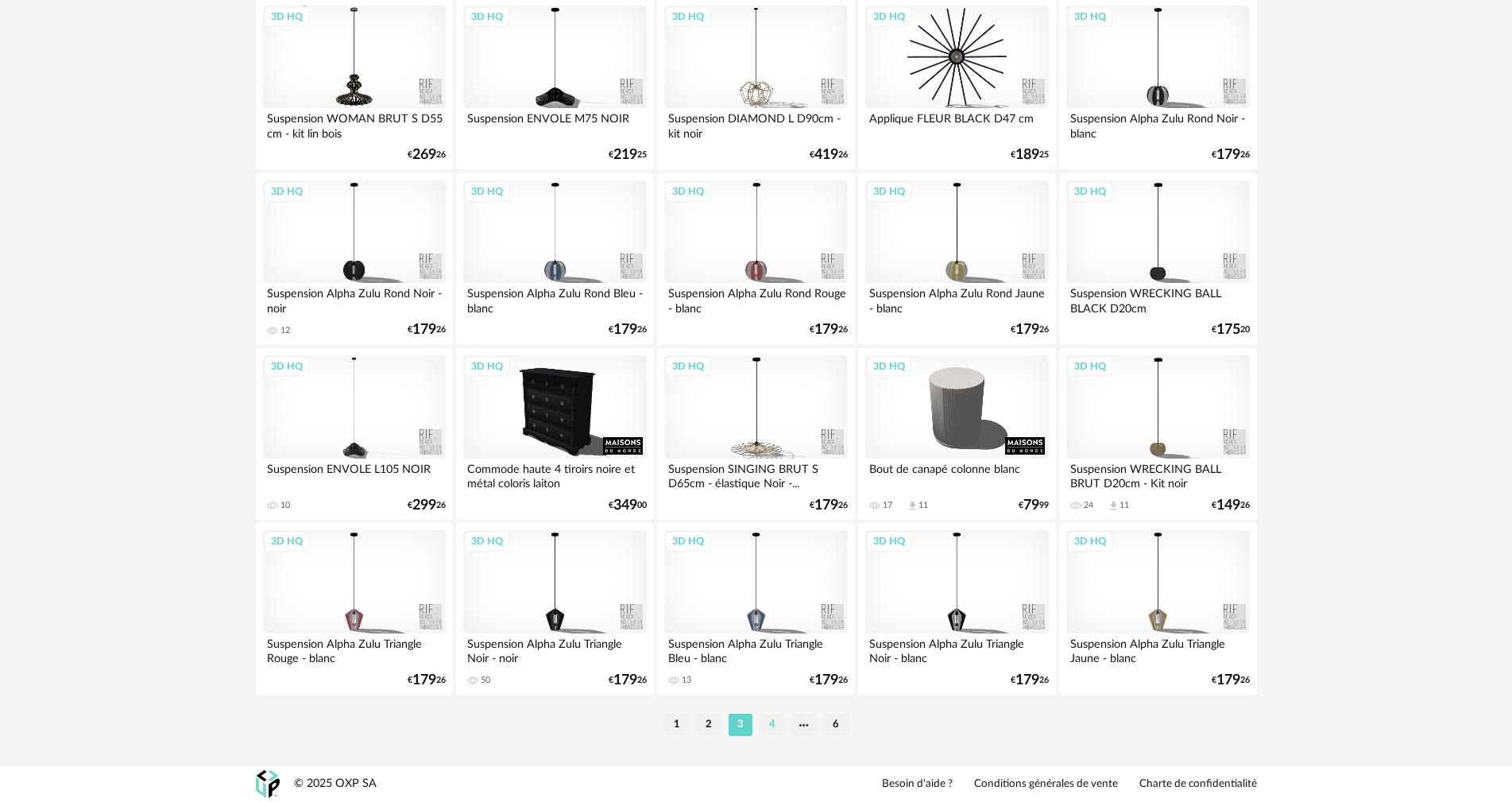
click at [771, 724] on li "4" at bounding box center [773, 725] width 24 height 23
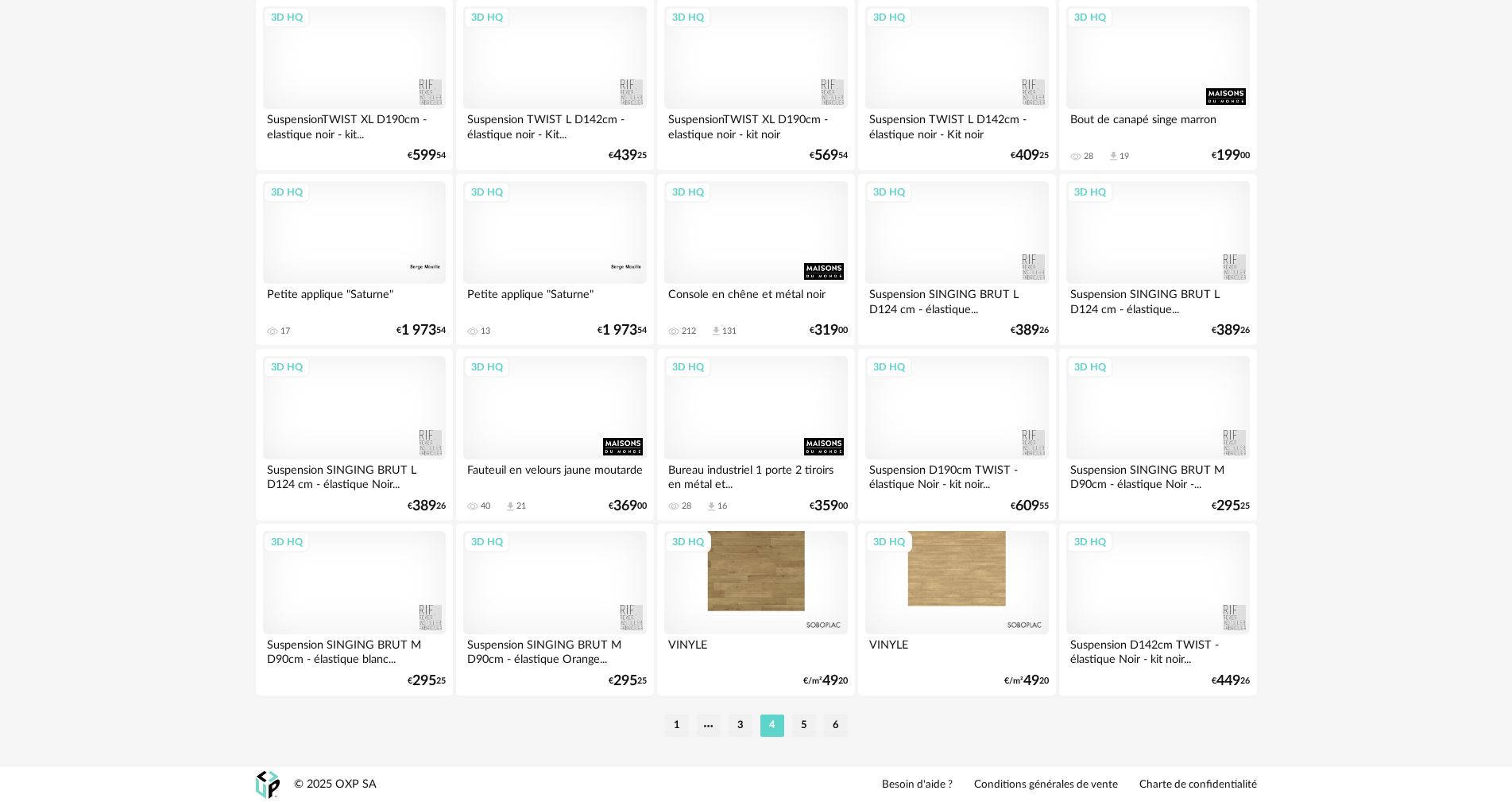
scroll to position [3030, 0]
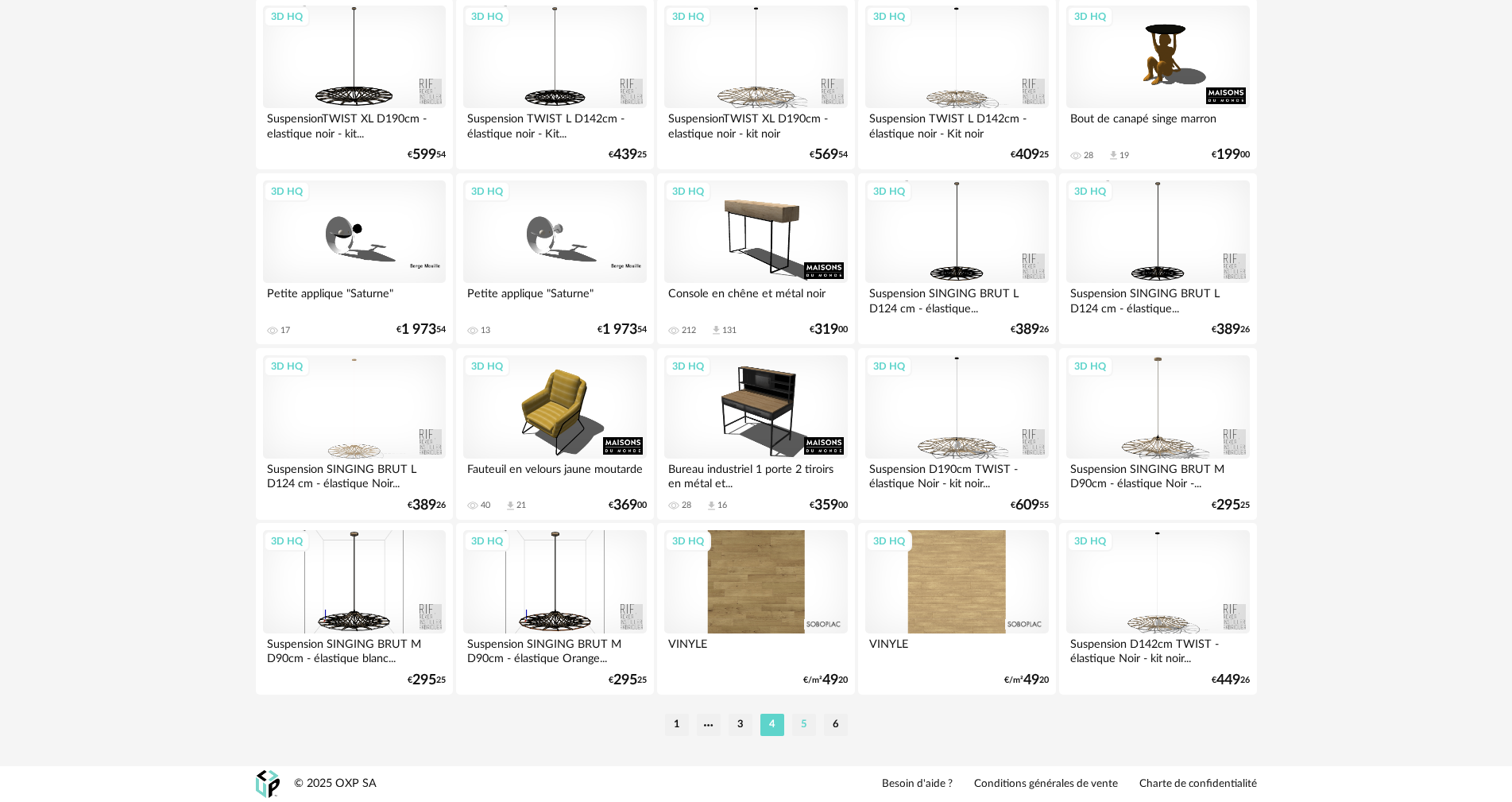
click at [809, 727] on li "5" at bounding box center [804, 725] width 24 height 23
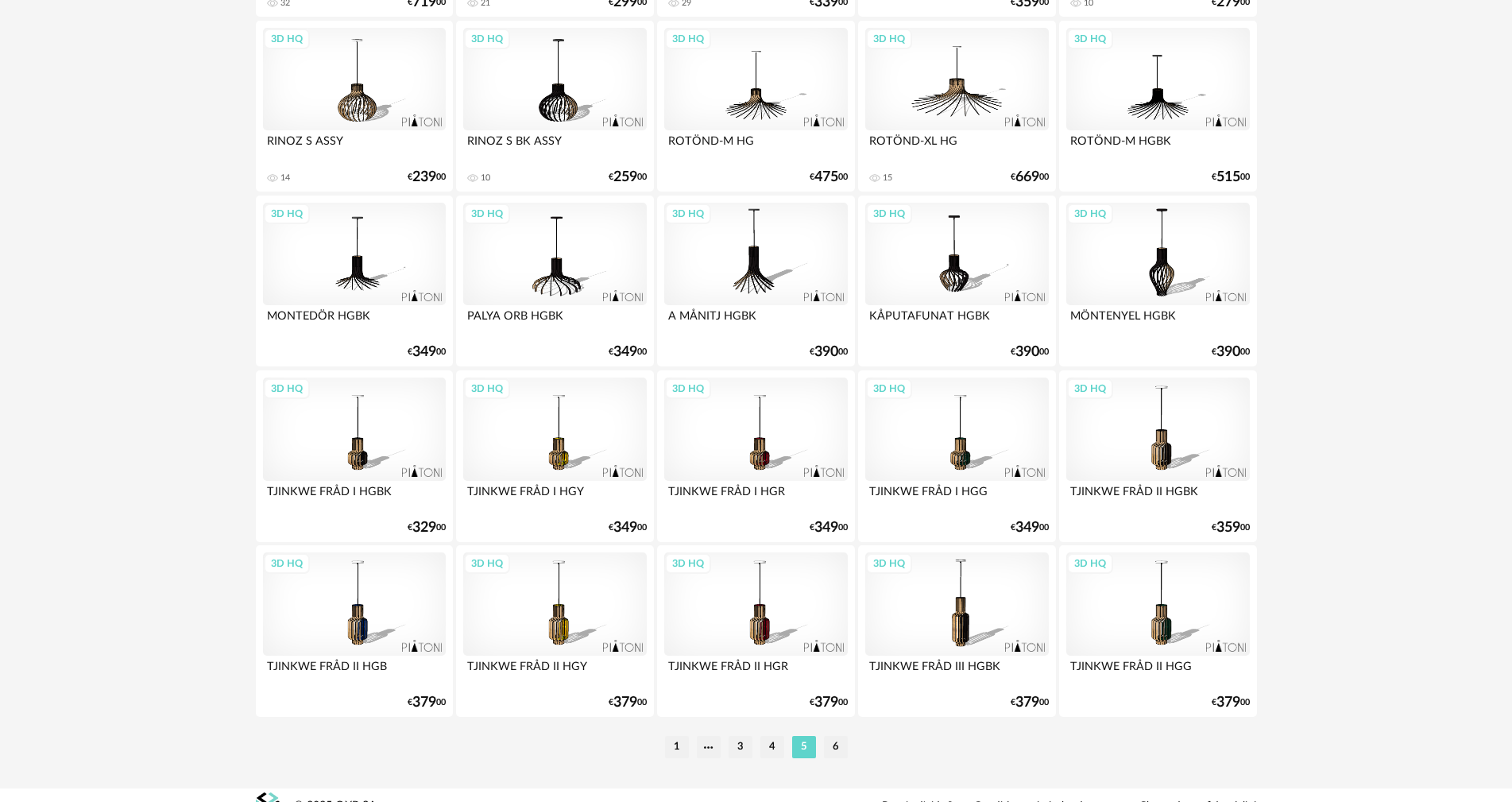
scroll to position [3021, 0]
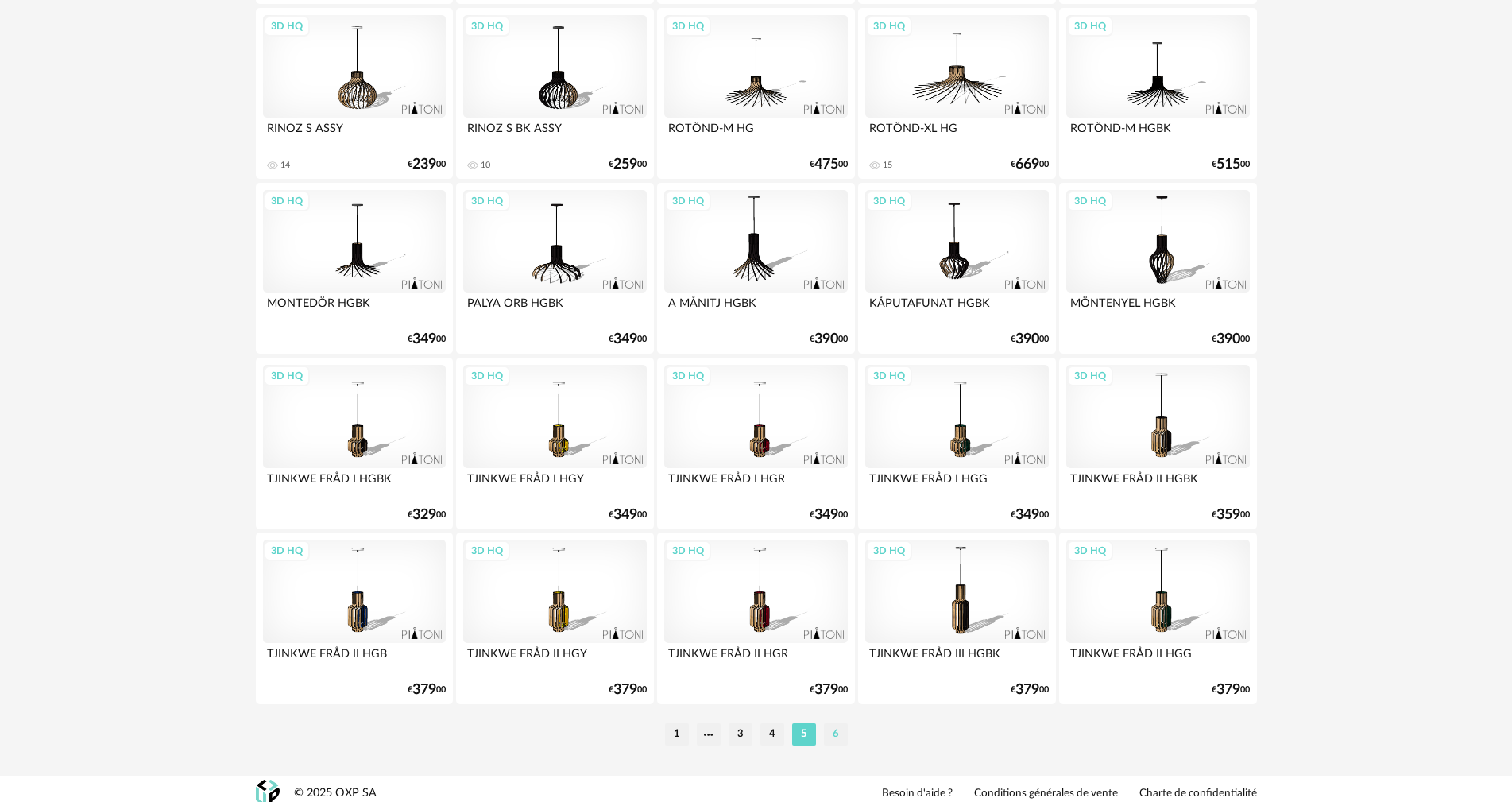
click at [846, 744] on li "6" at bounding box center [836, 735] width 24 height 23
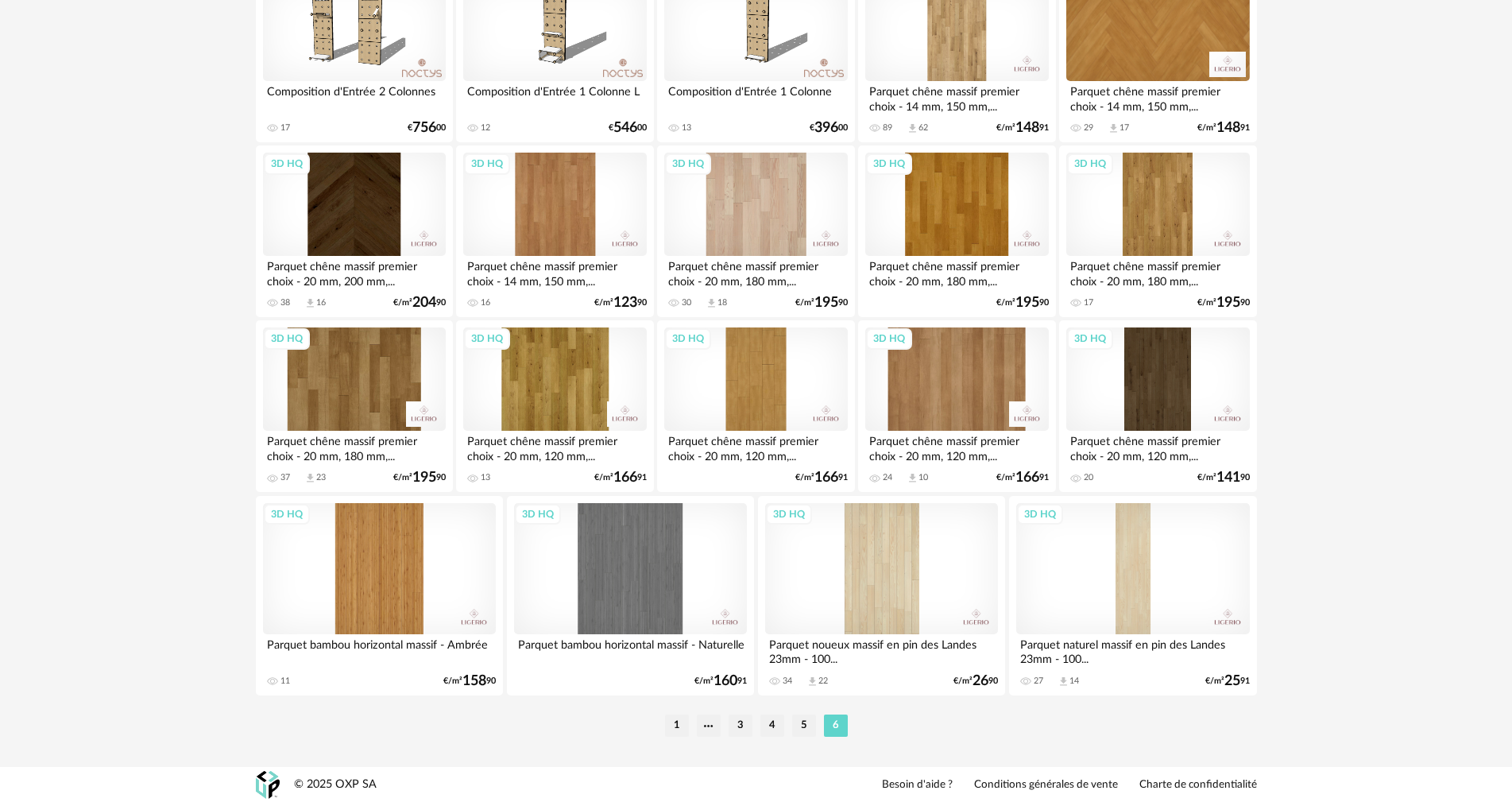
scroll to position [2009, 0]
click at [676, 722] on li "1" at bounding box center [677, 725] width 24 height 23
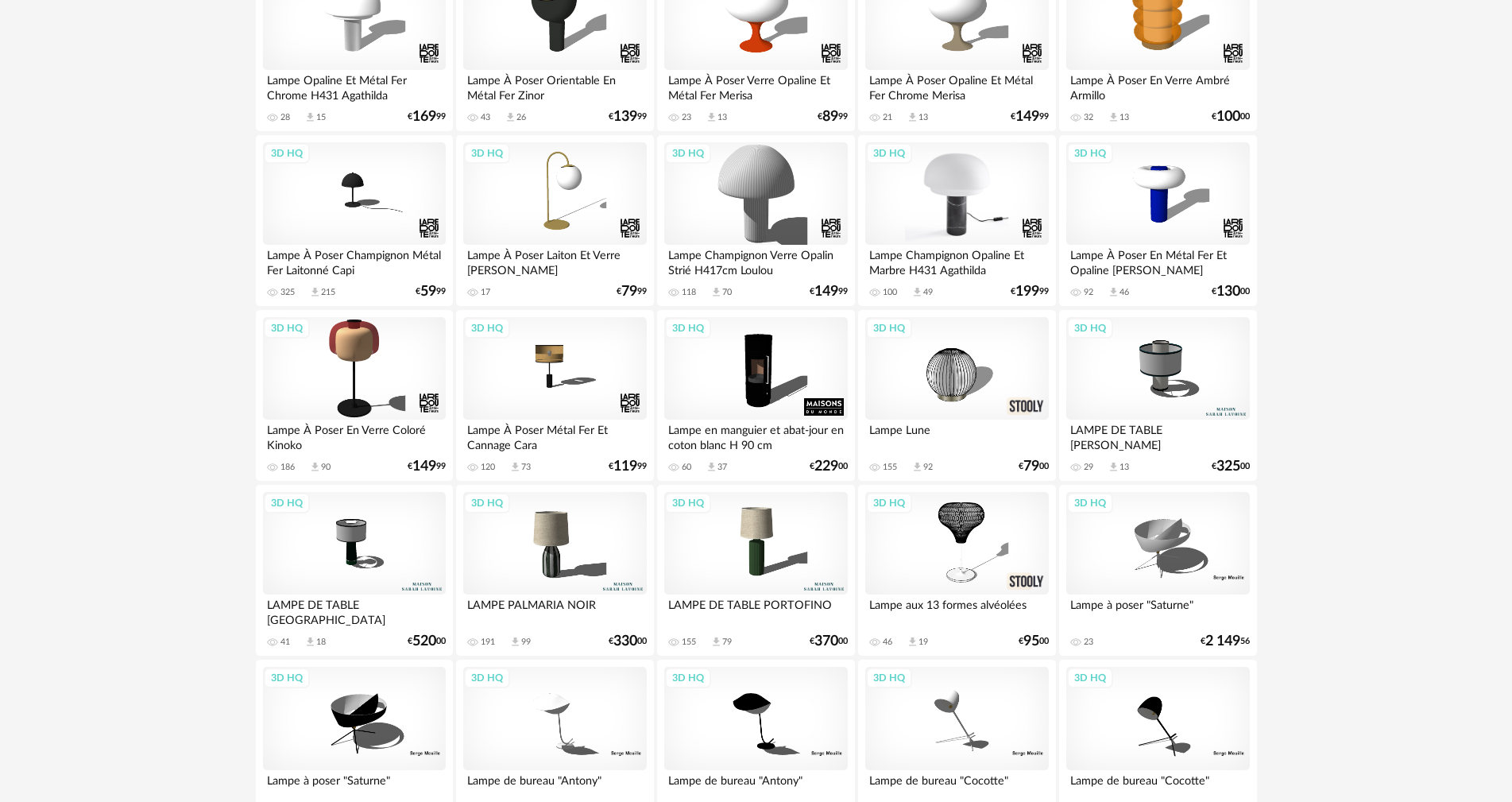
scroll to position [795, 0]
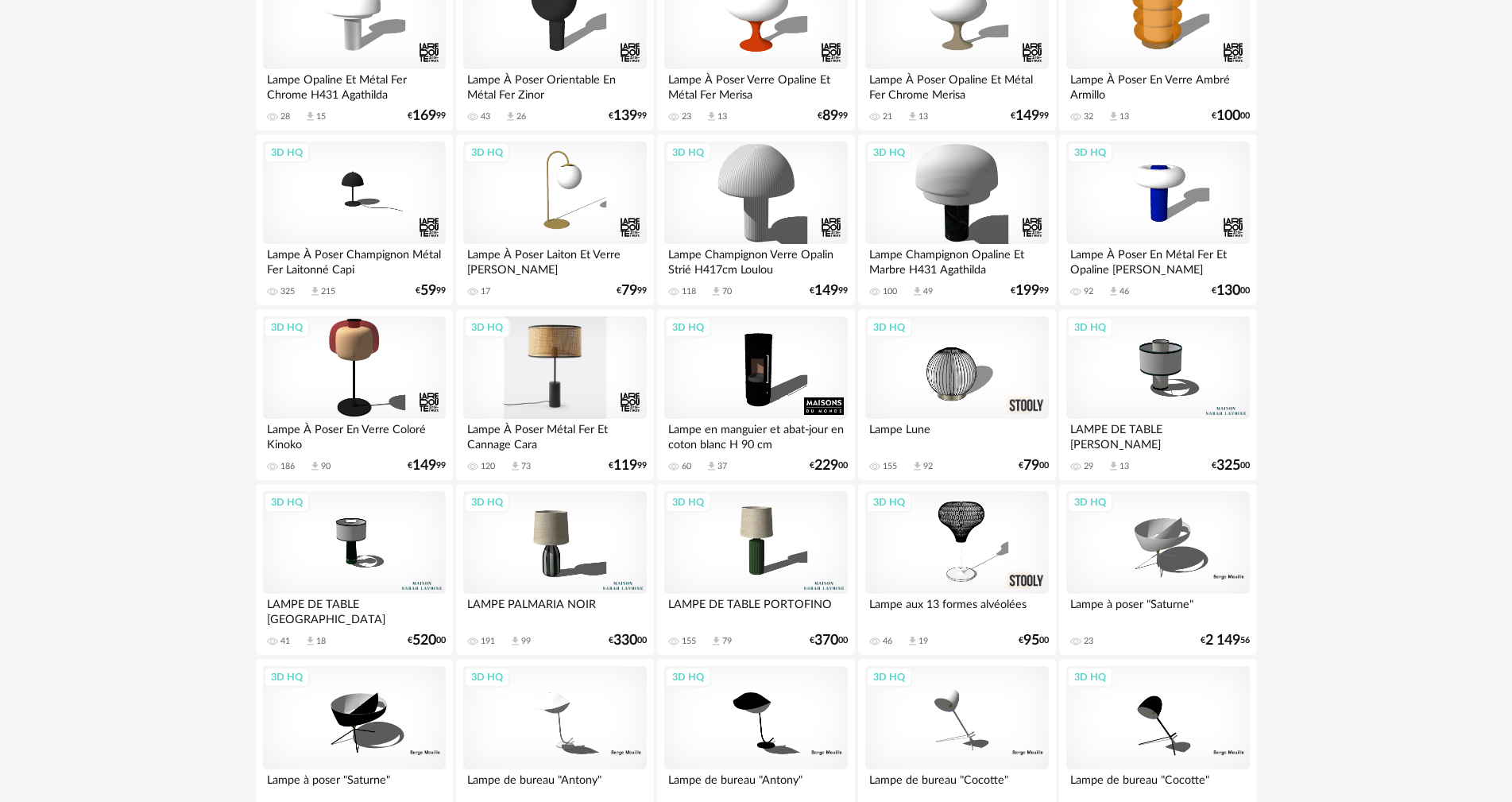
click at [551, 377] on div "3D HQ" at bounding box center [555, 368] width 182 height 103
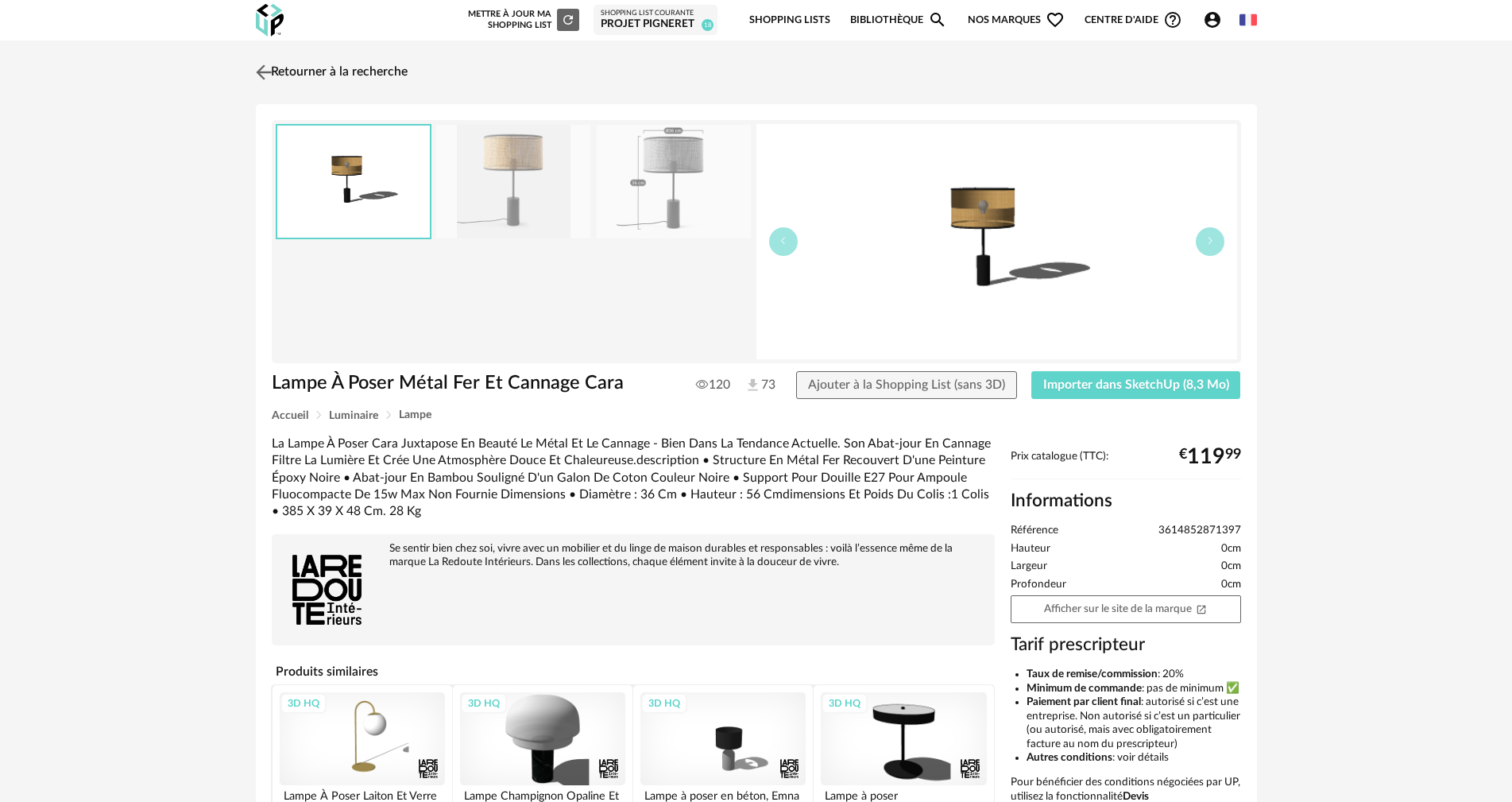
click at [274, 75] on img at bounding box center [263, 72] width 23 height 23
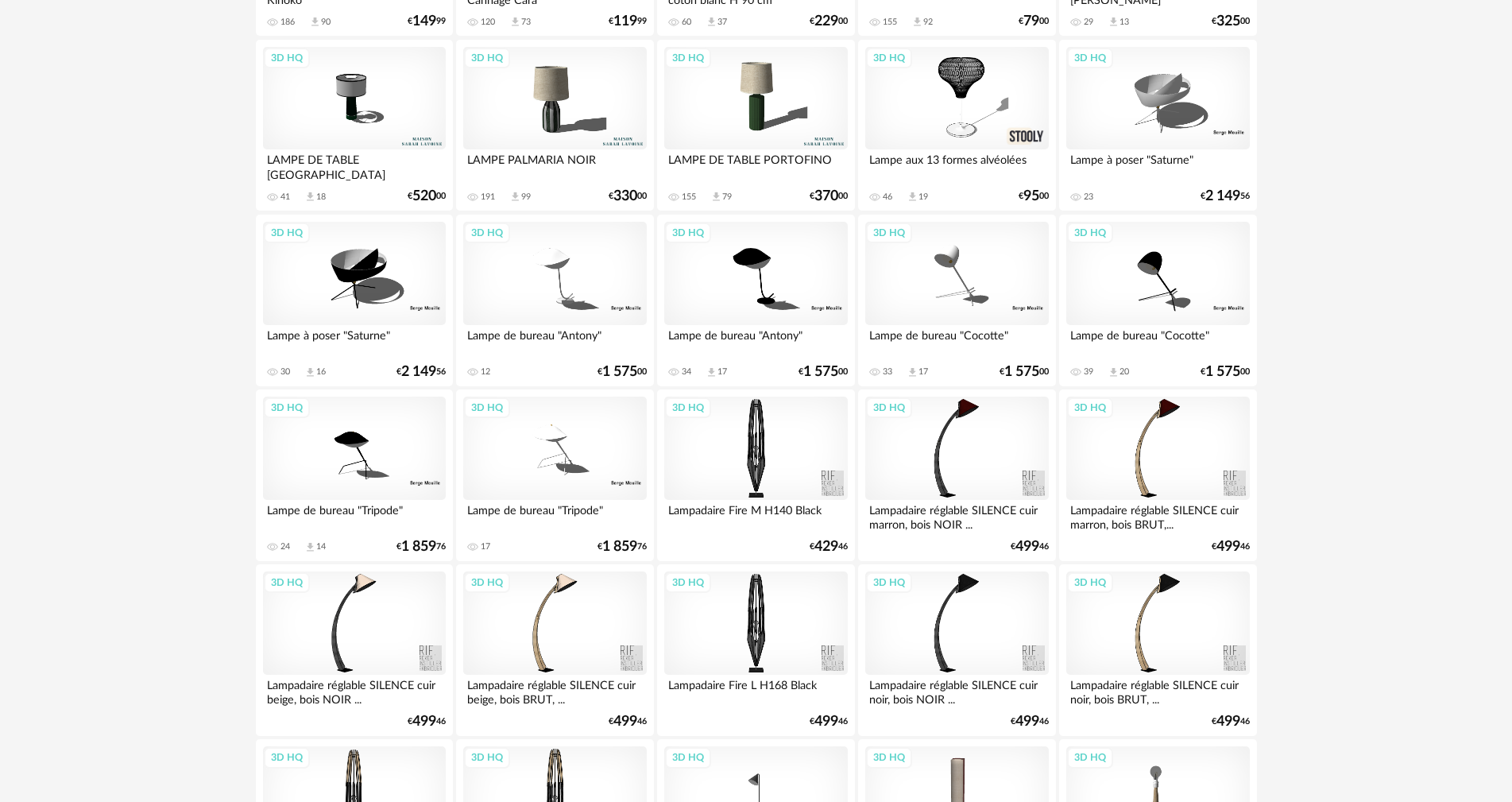
scroll to position [1272, 0]
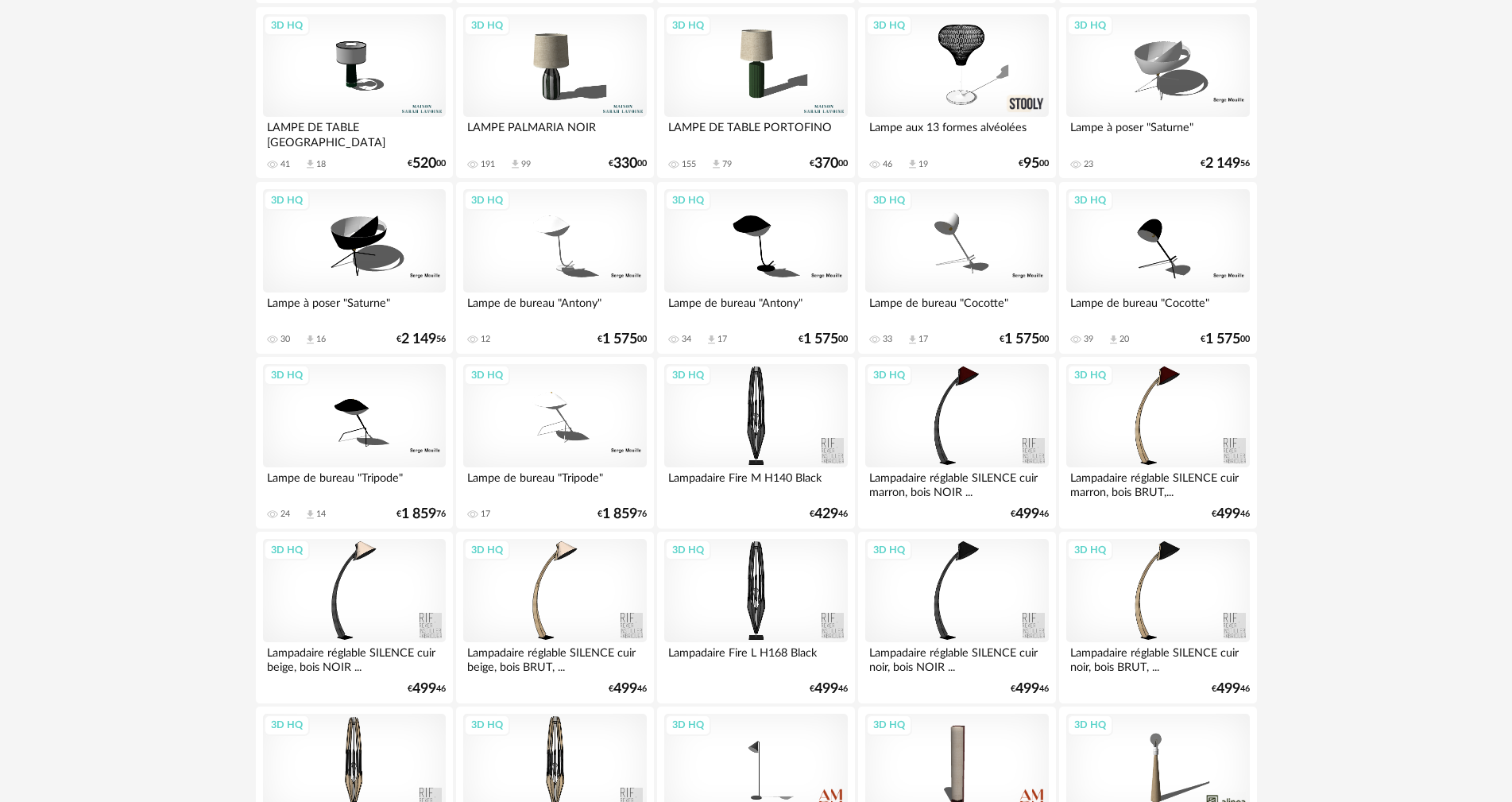
click at [337, 68] on div "3D HQ" at bounding box center [354, 66] width 182 height 103
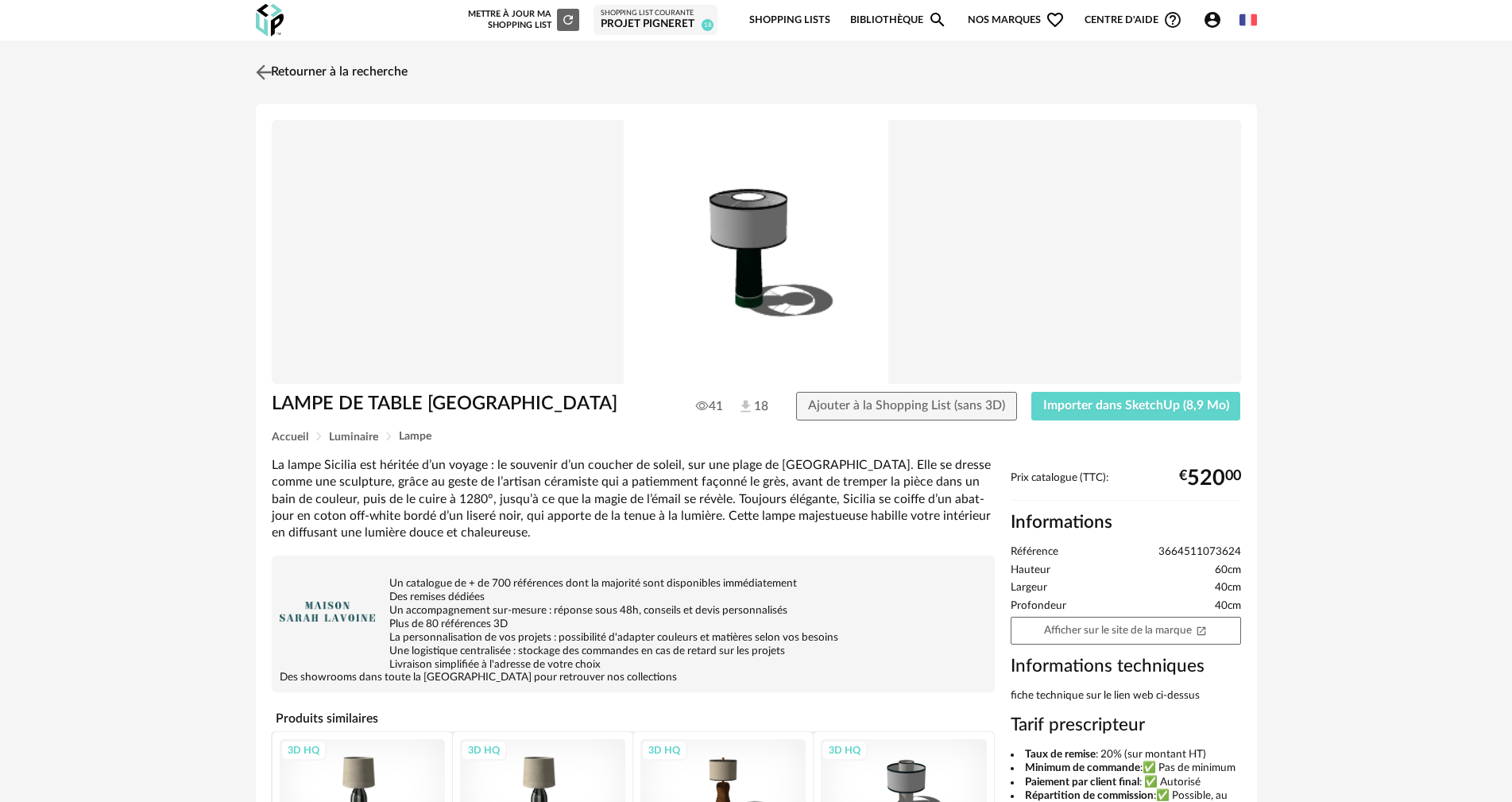
click at [263, 65] on img at bounding box center [263, 72] width 23 height 23
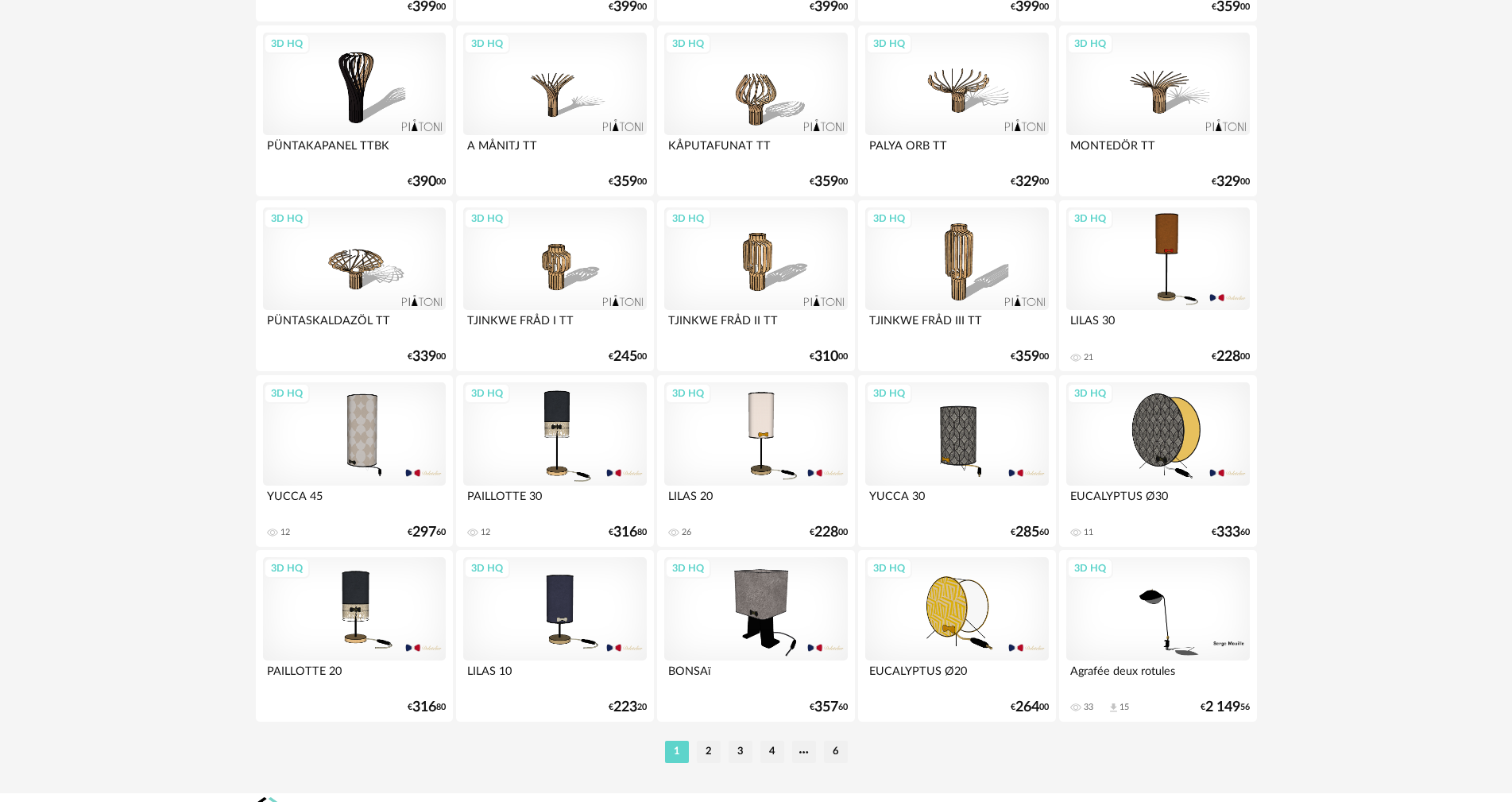
scroll to position [3030, 0]
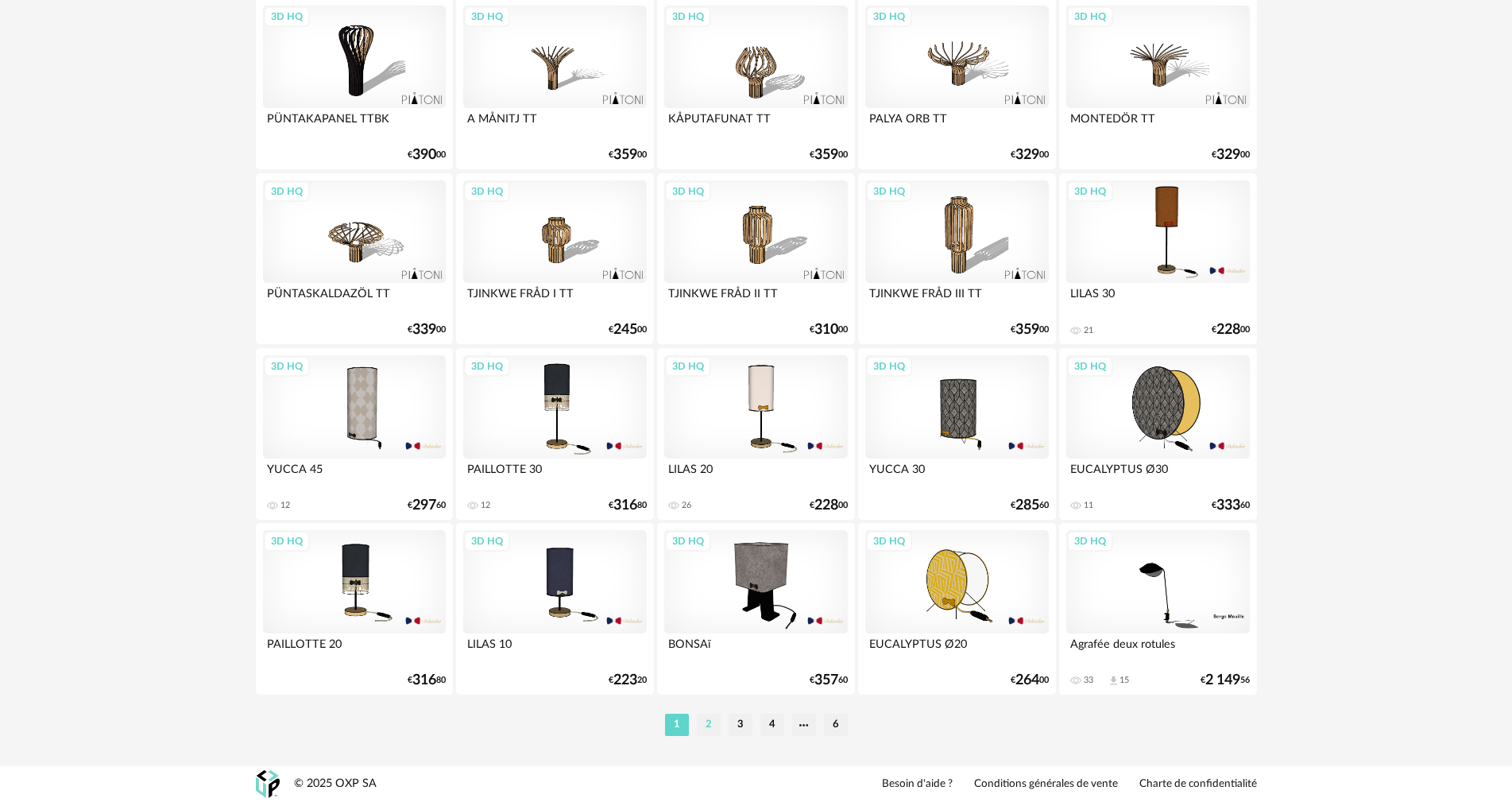
click at [718, 726] on li "2" at bounding box center [709, 725] width 24 height 23
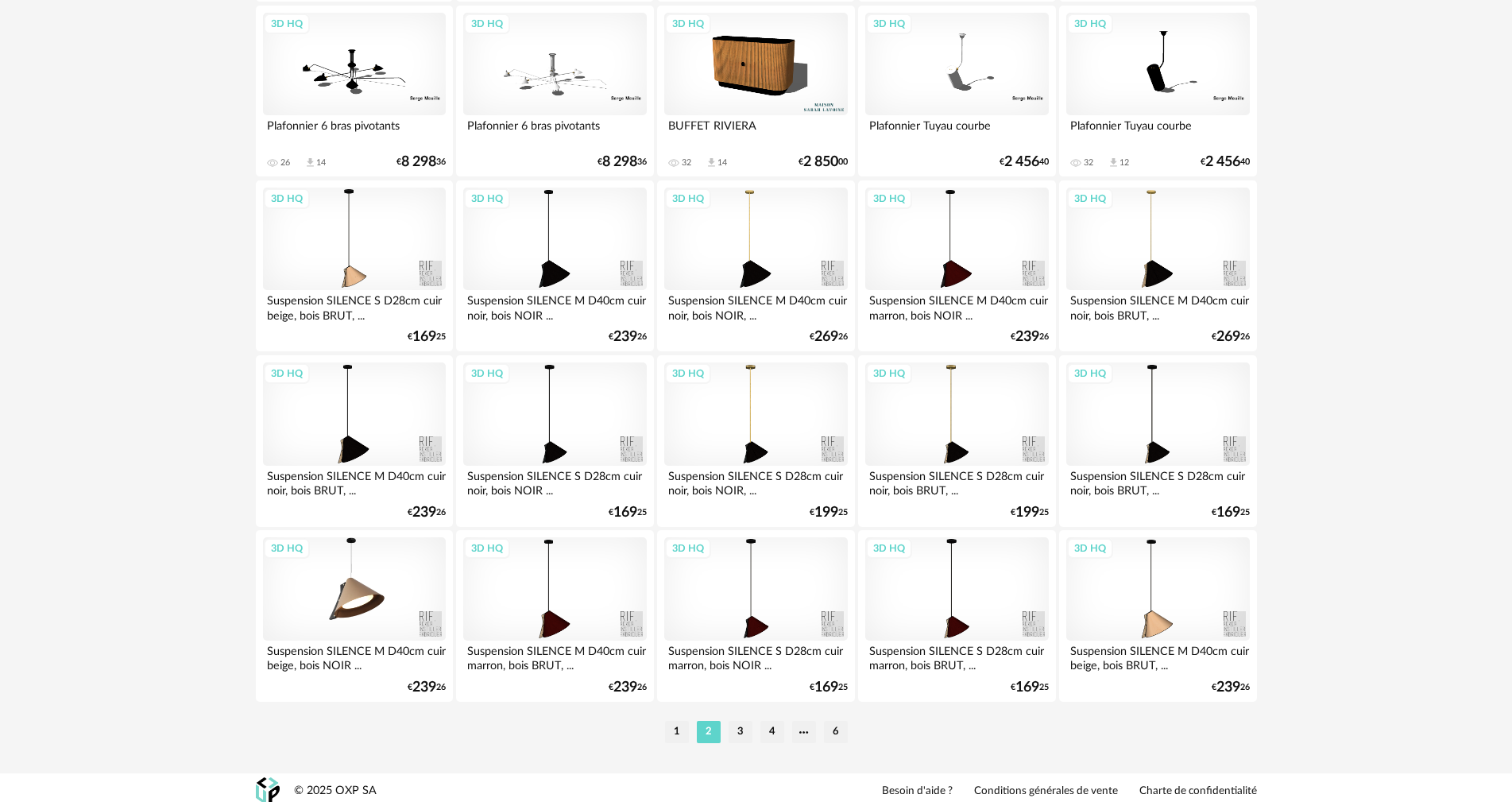
scroll to position [3030, 0]
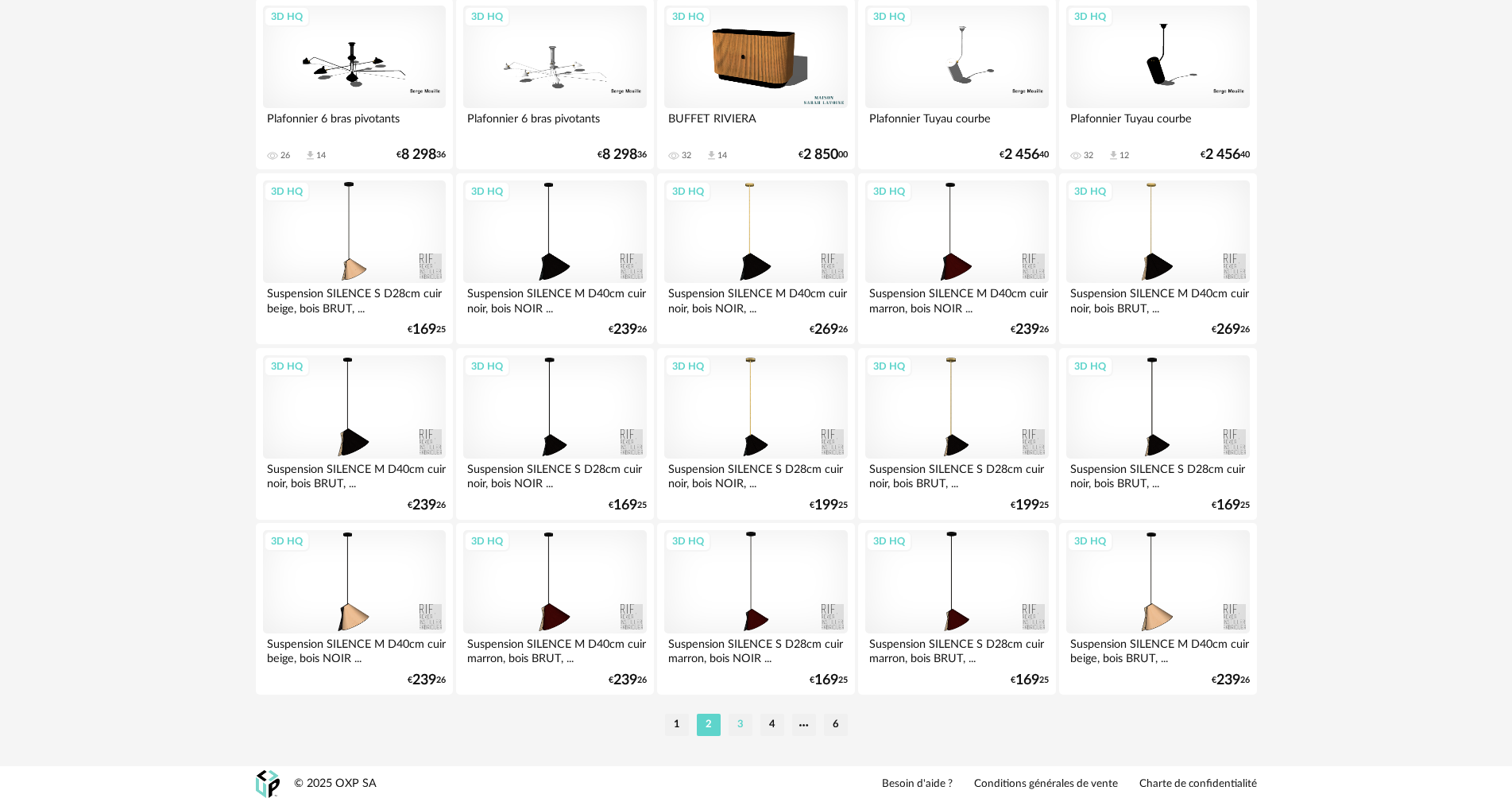
click at [740, 729] on li "3" at bounding box center [741, 725] width 24 height 23
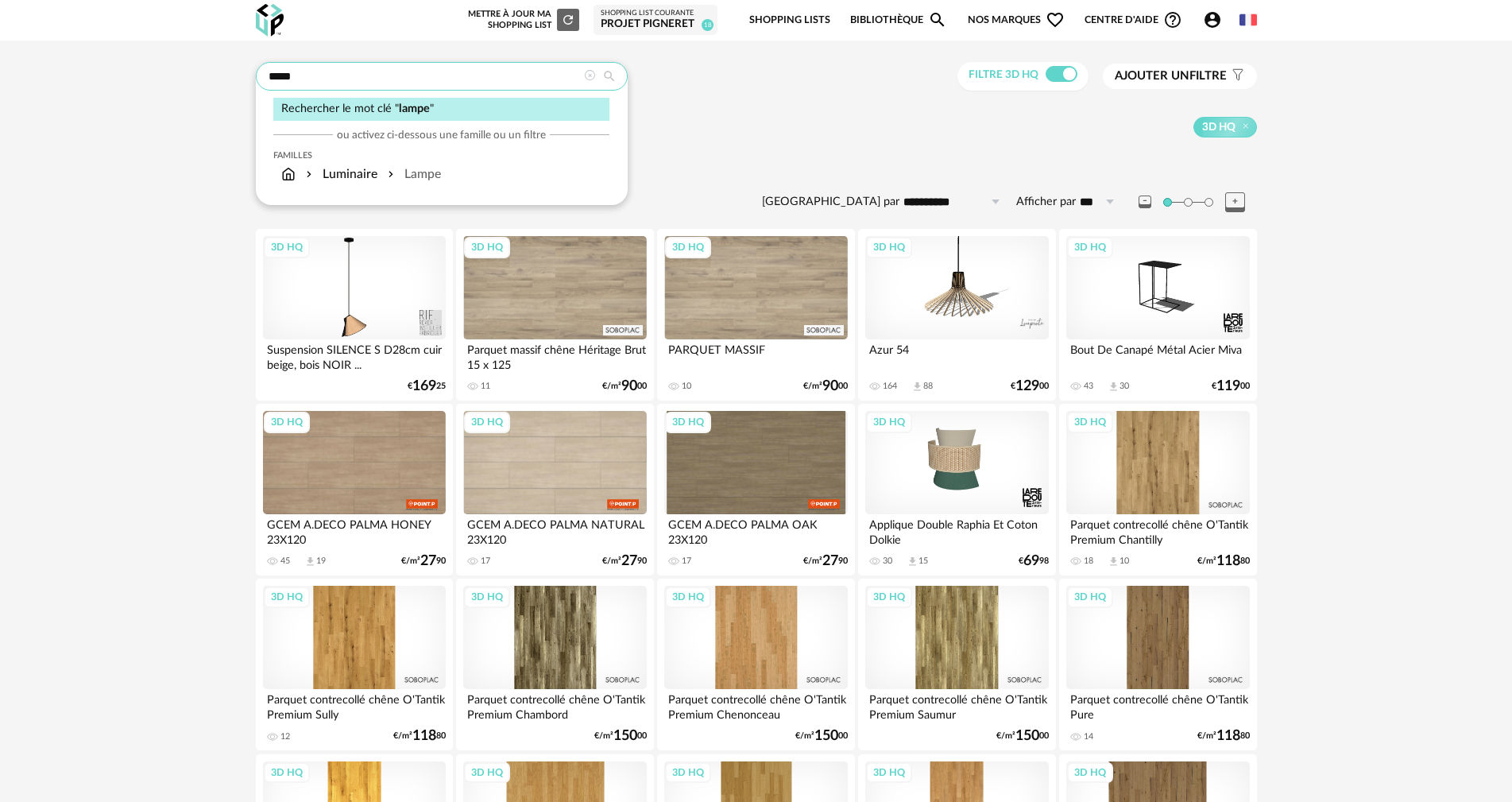
drag, startPoint x: 372, startPoint y: 71, endPoint x: 117, endPoint y: 68, distance: 255.0
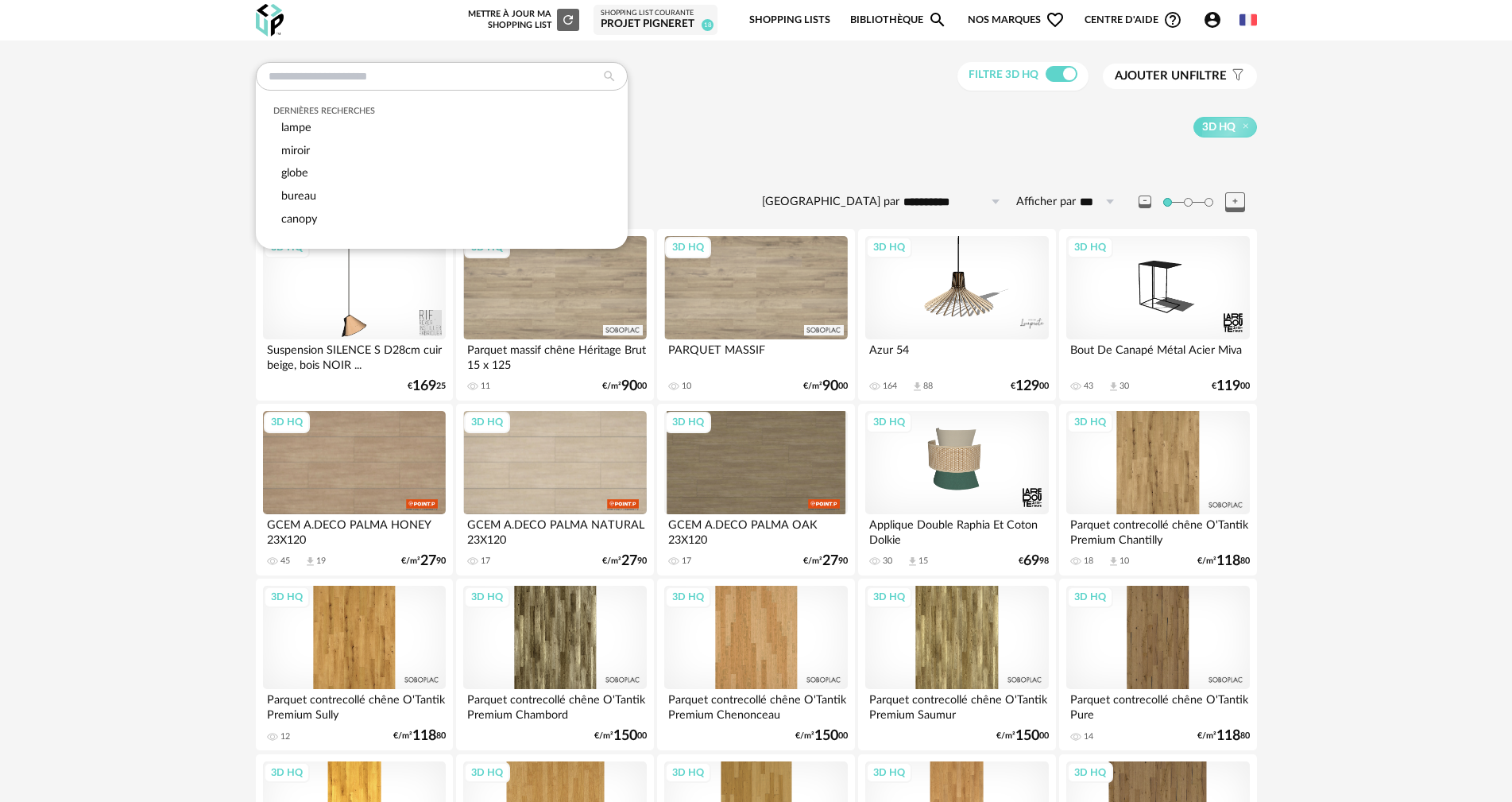
click at [898, 82] on div "Dernières recherches lampe miroir globe bureau canopy Filtre 3D HQ Ajouter un f…" at bounding box center [756, 77] width 1001 height 29
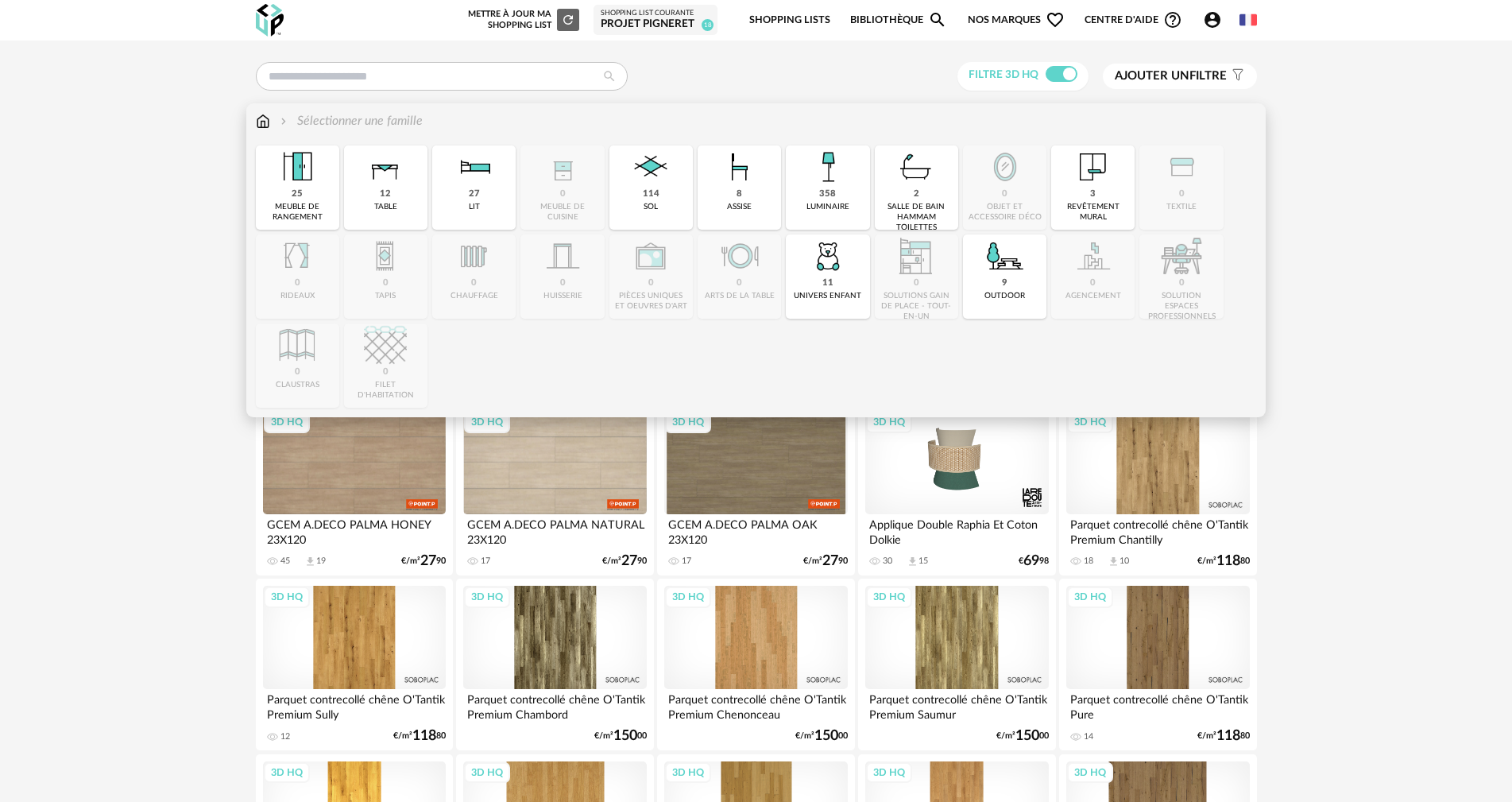
click at [264, 124] on img at bounding box center [263, 121] width 15 height 19
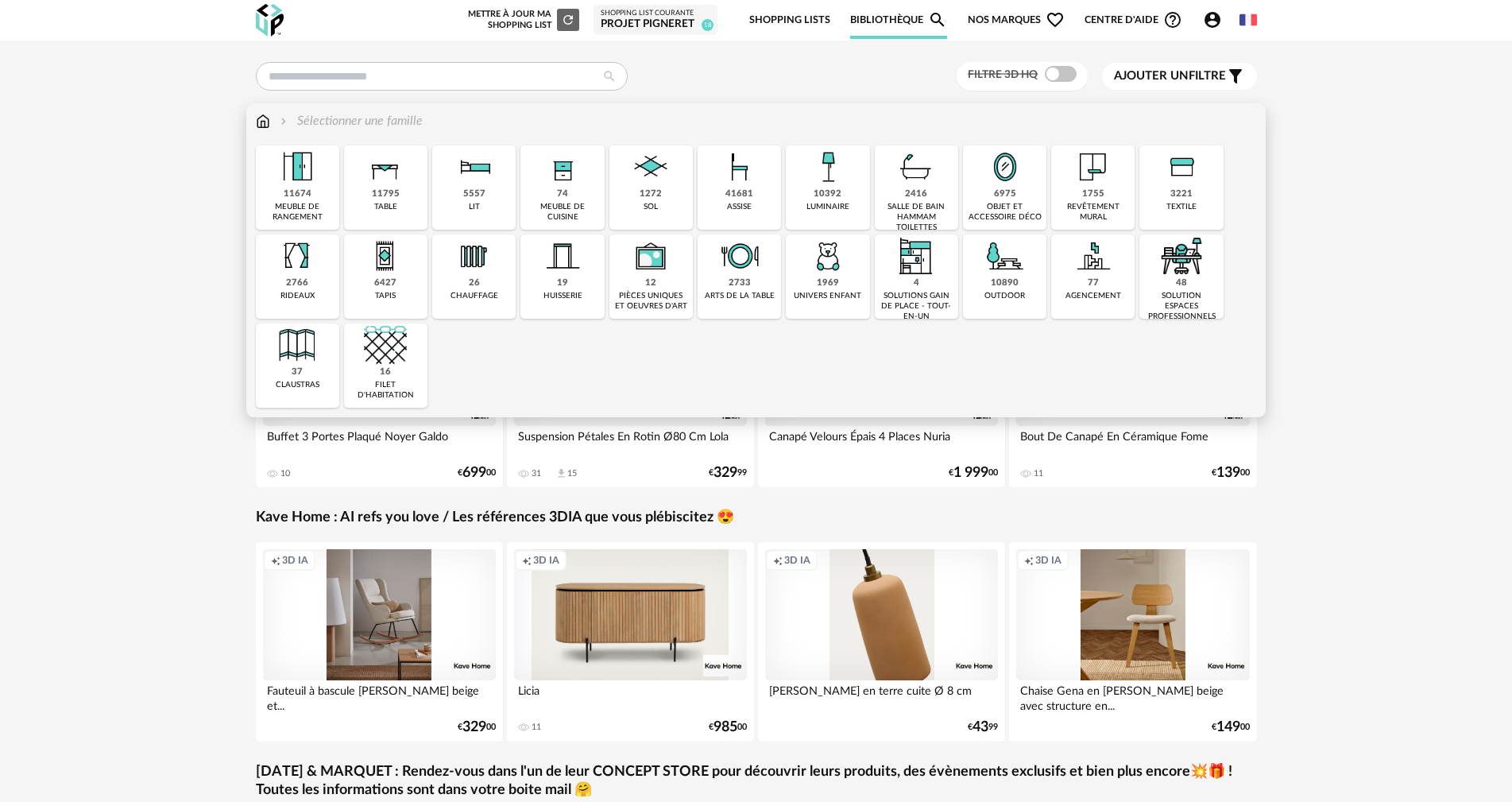
click at [828, 204] on div "luminaire" at bounding box center [827, 207] width 43 height 10
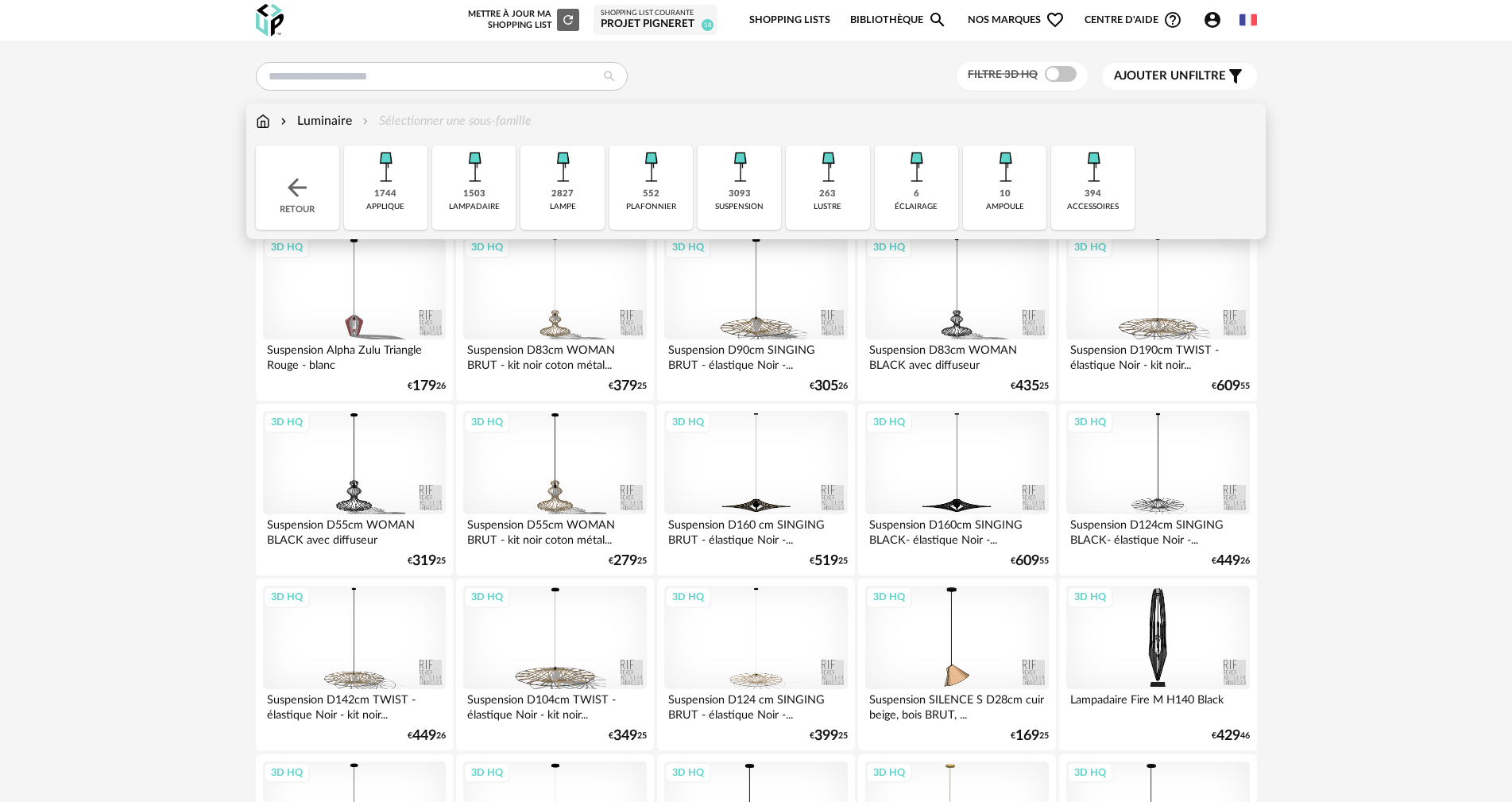
click at [557, 189] on div "2827" at bounding box center [563, 194] width 23 height 12
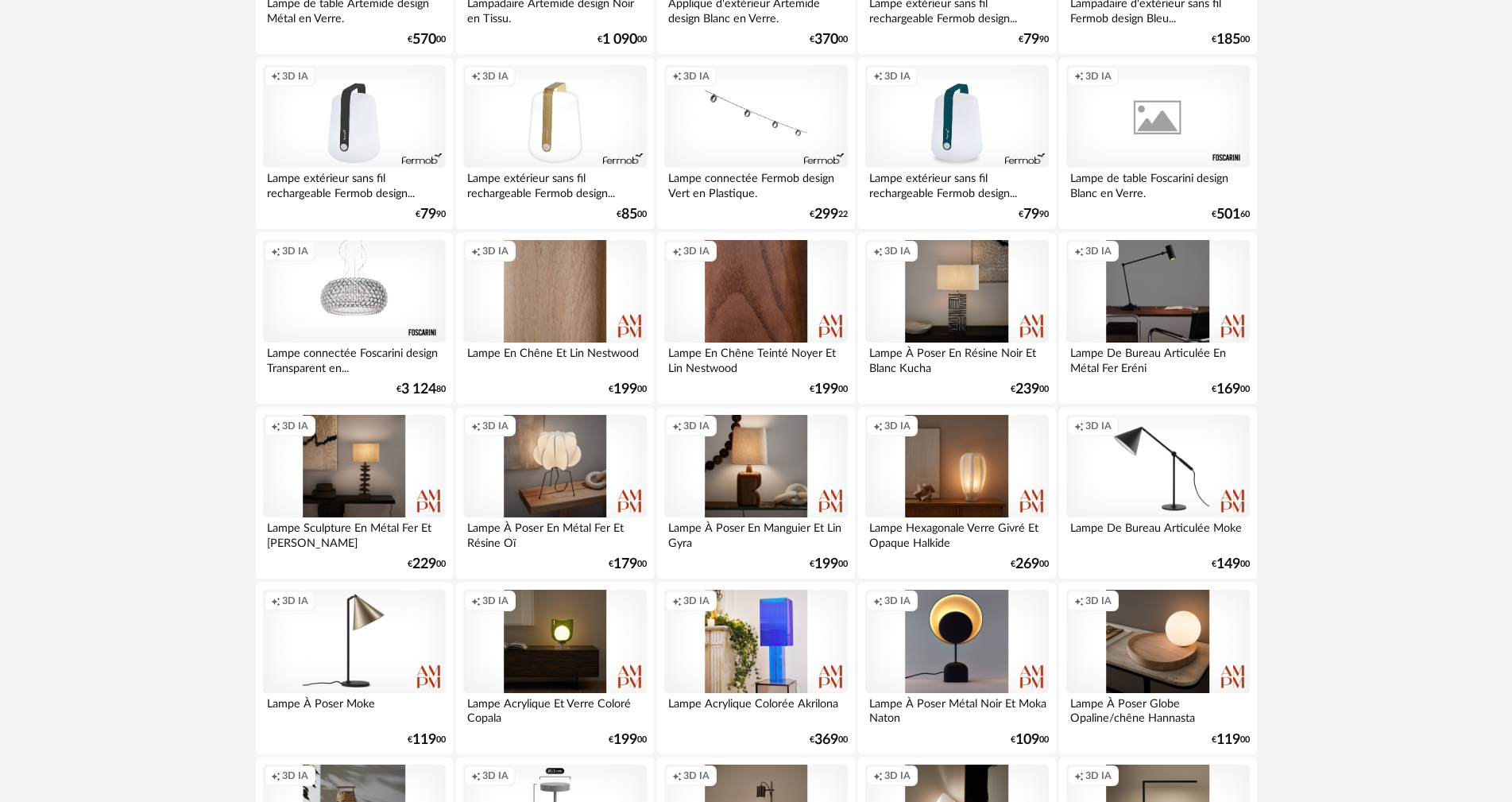
scroll to position [2862, 0]
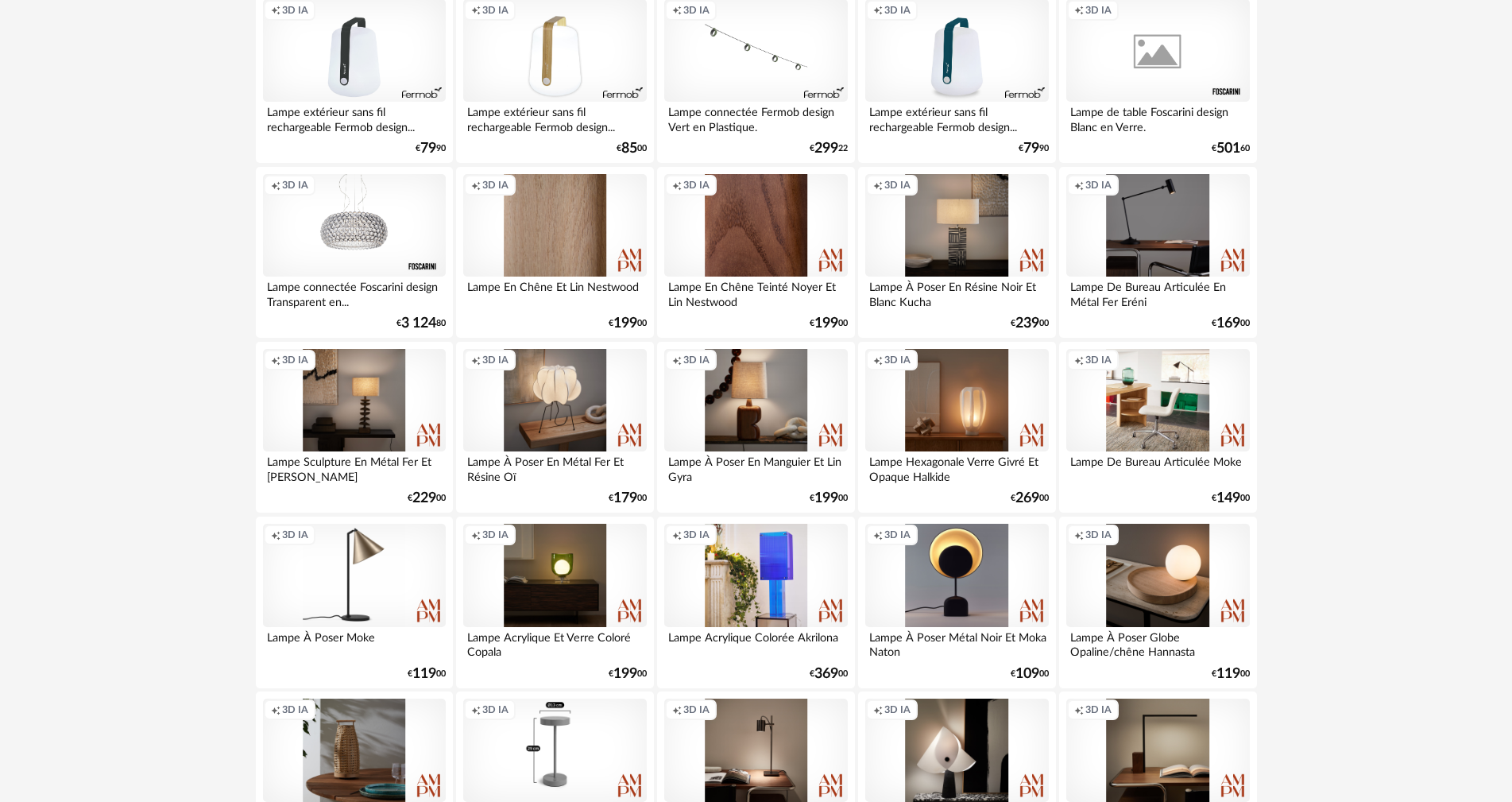
click at [1197, 416] on div "Creation icon 3D IA" at bounding box center [1158, 401] width 182 height 103
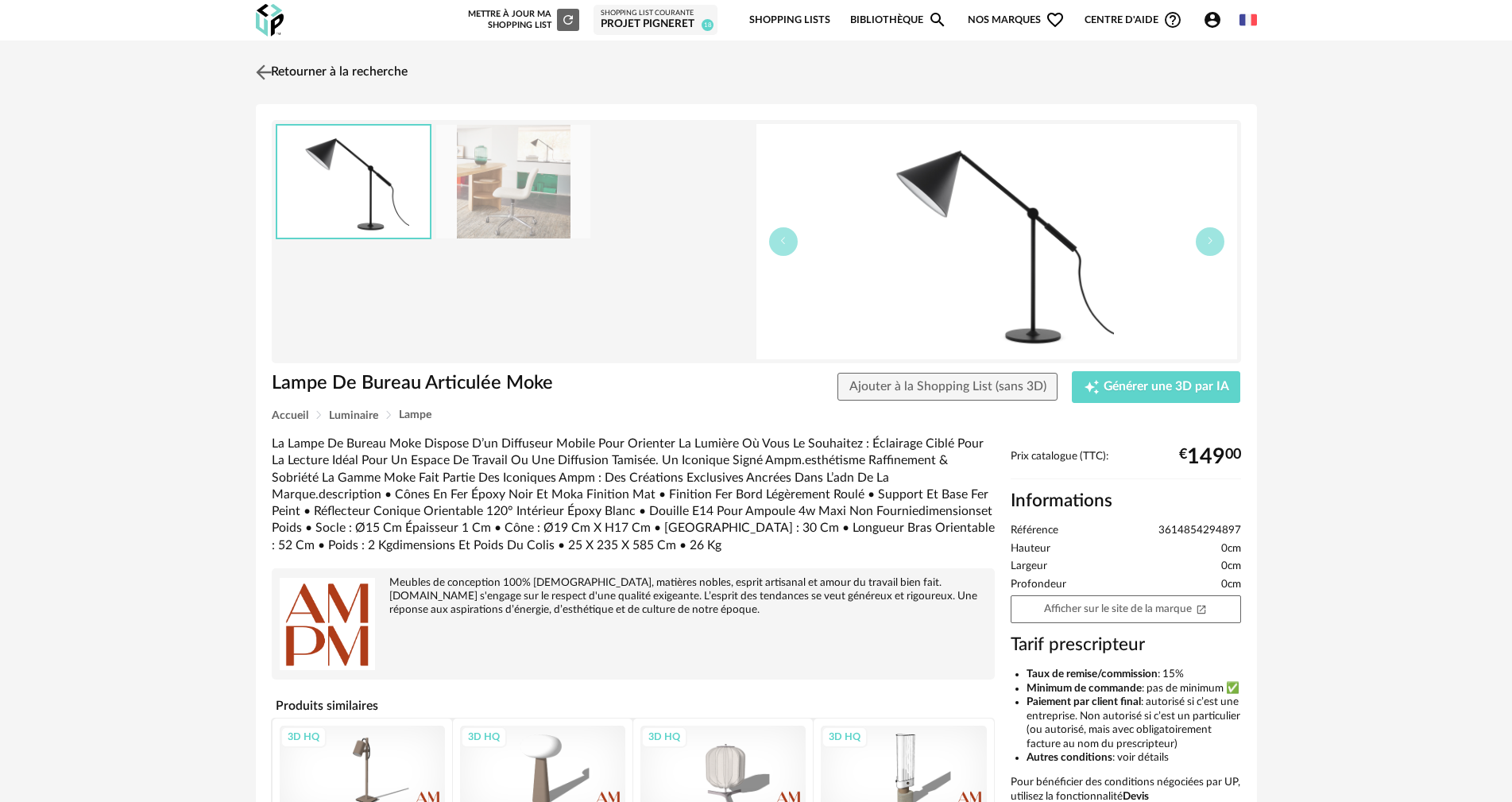
click at [262, 81] on img at bounding box center [263, 72] width 23 height 23
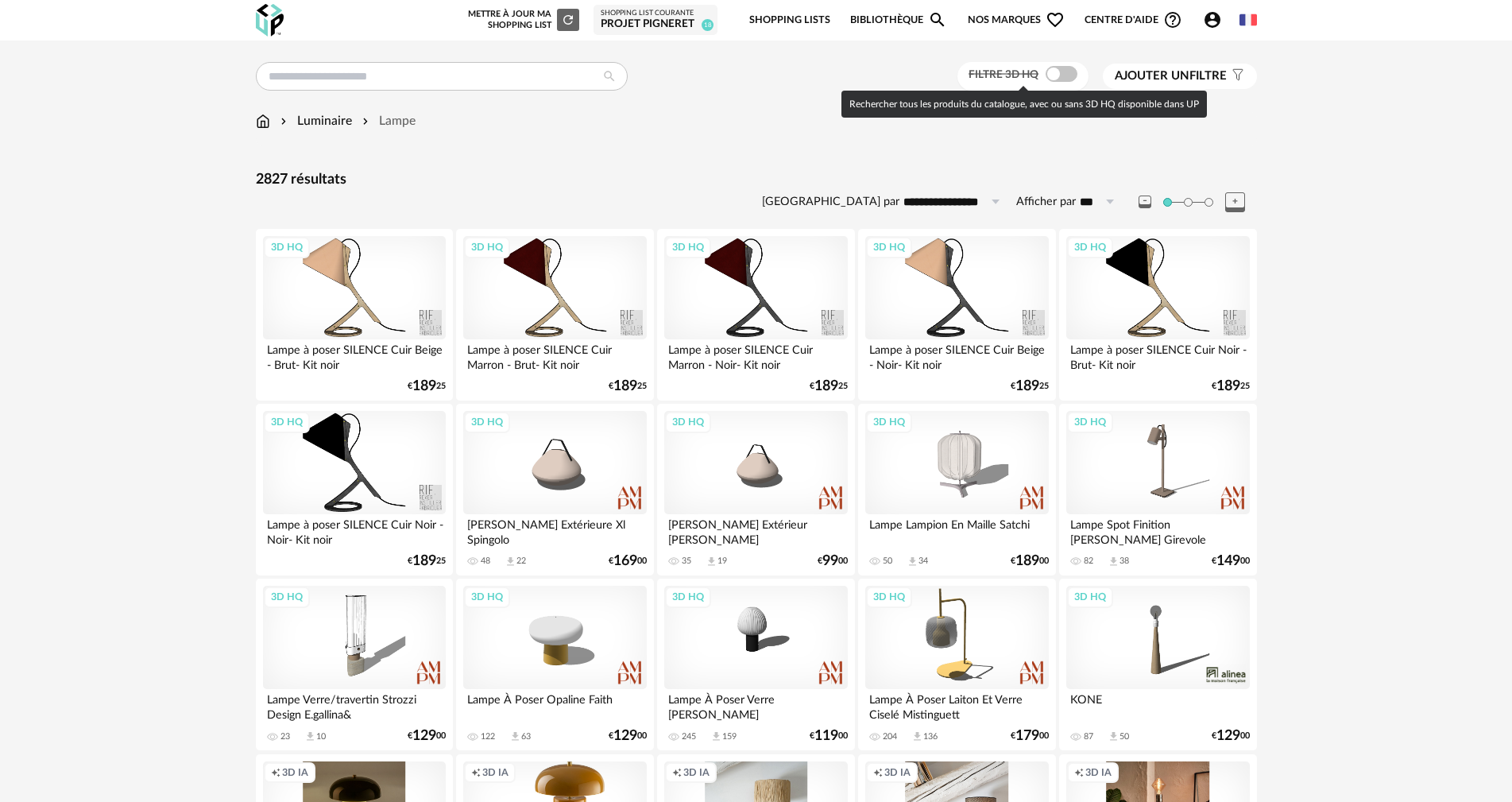
click at [1049, 75] on span at bounding box center [1061, 74] width 31 height 16
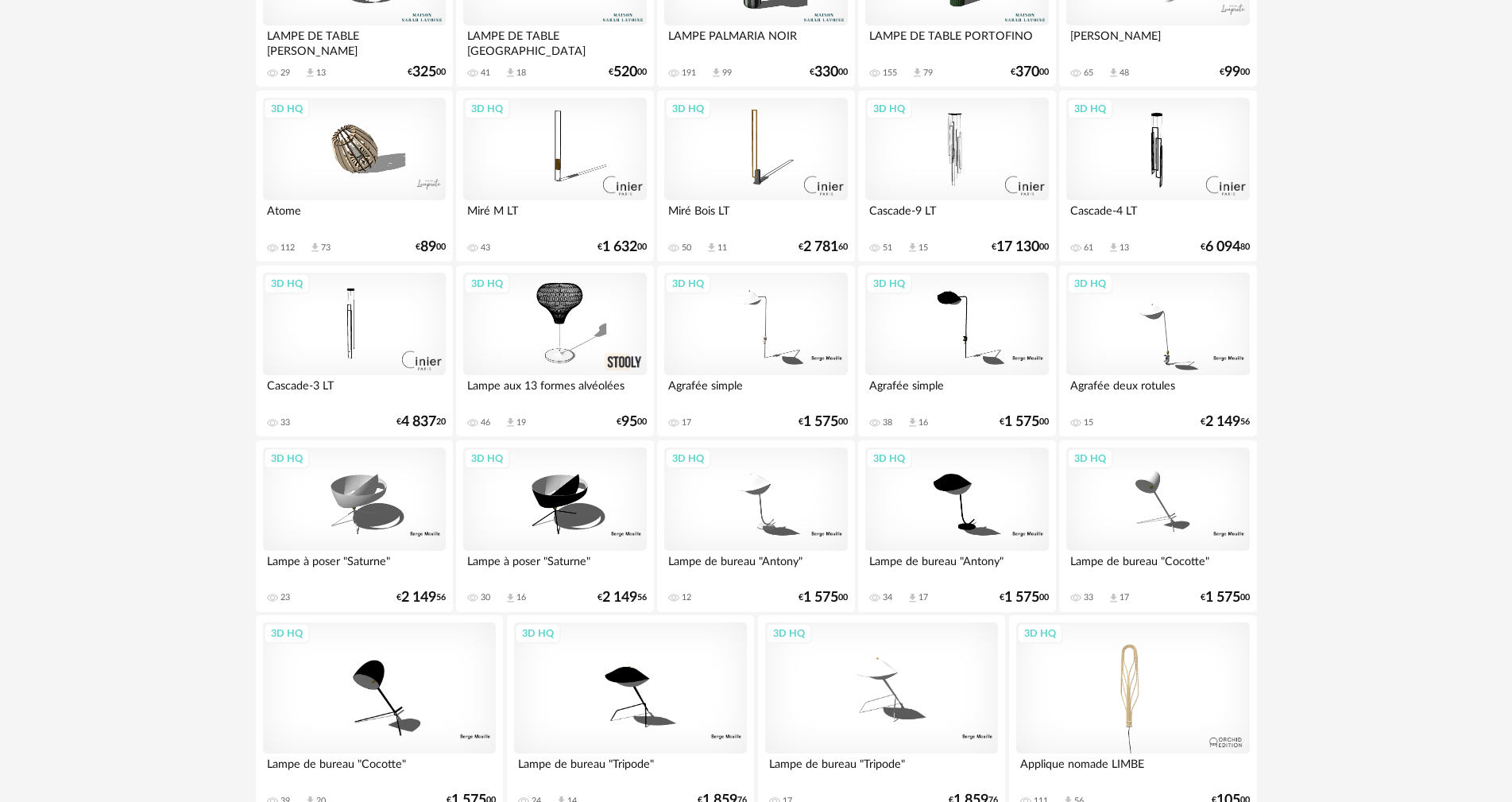
scroll to position [2542, 0]
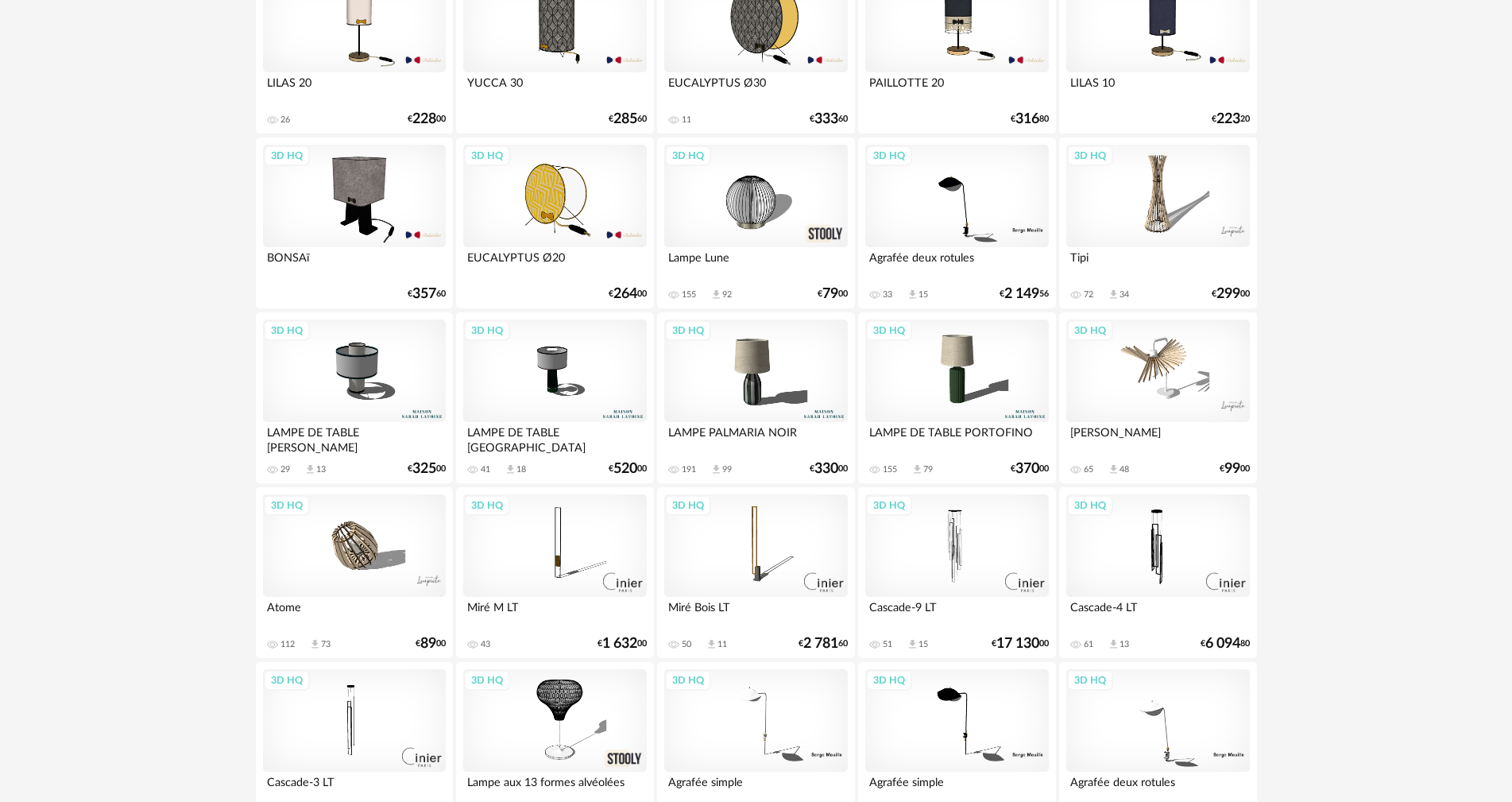
click at [547, 378] on div "3D HQ" at bounding box center [555, 372] width 182 height 103
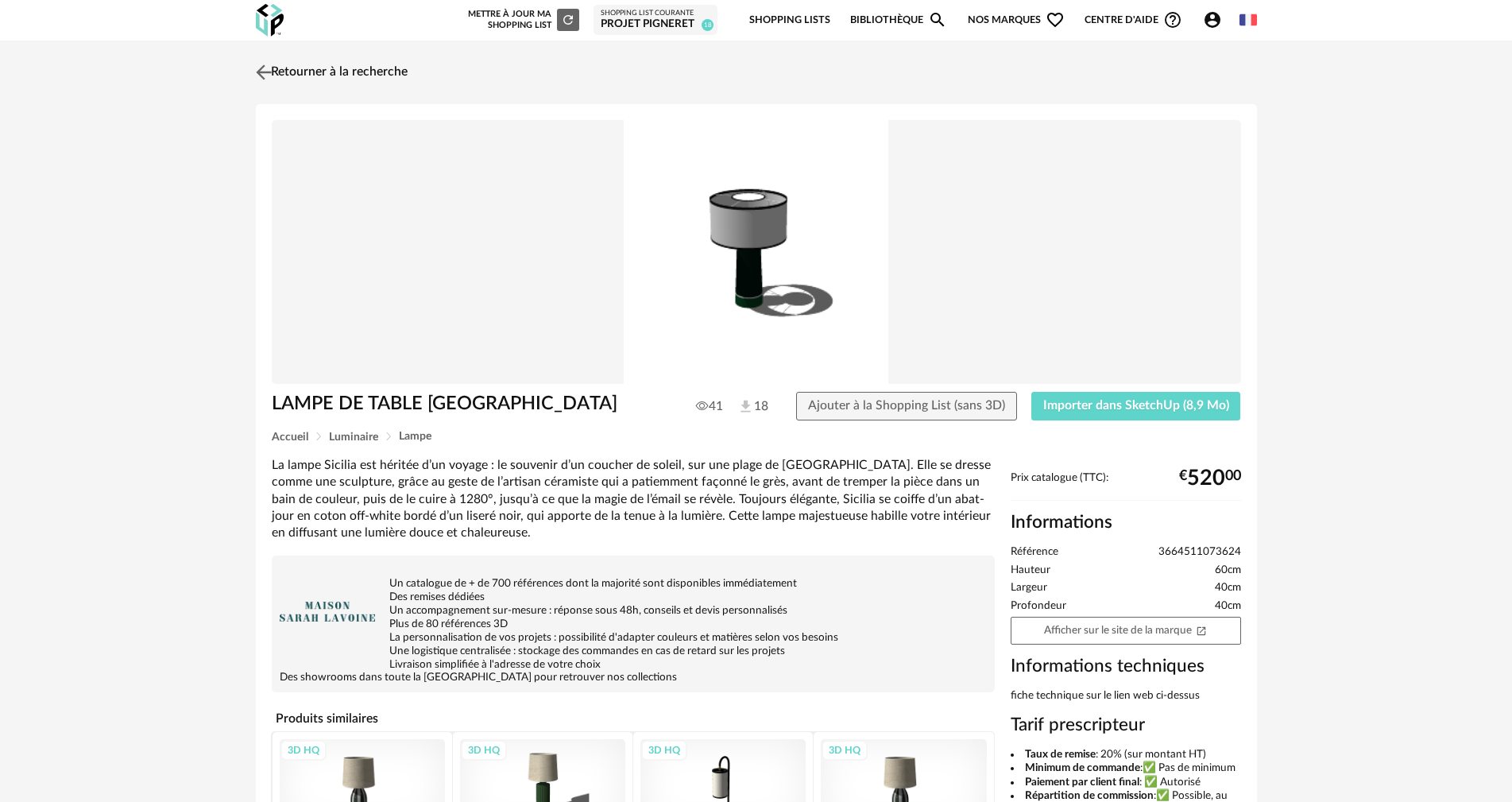
click at [266, 69] on img at bounding box center [263, 72] width 23 height 23
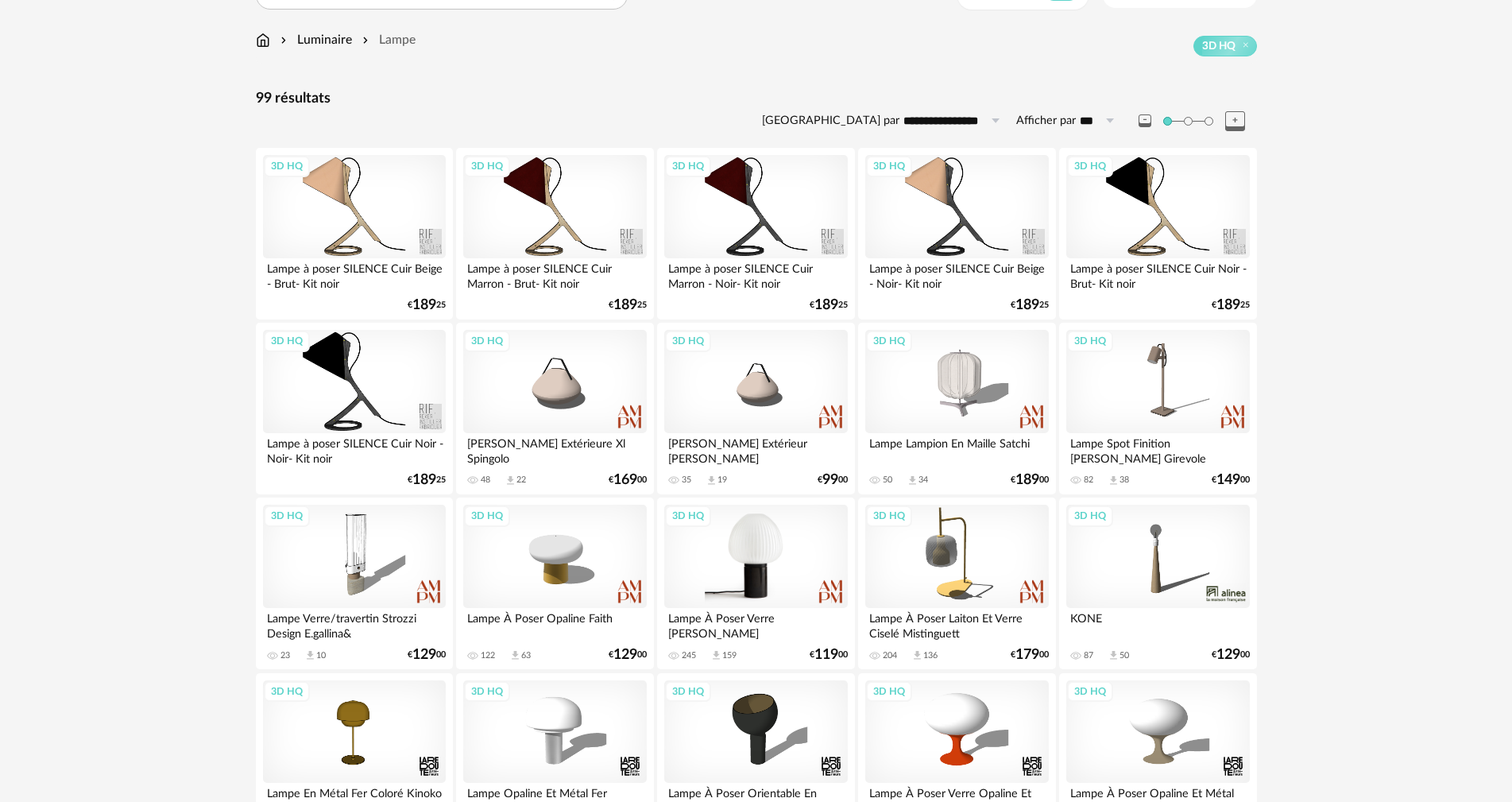
scroll to position [77, 0]
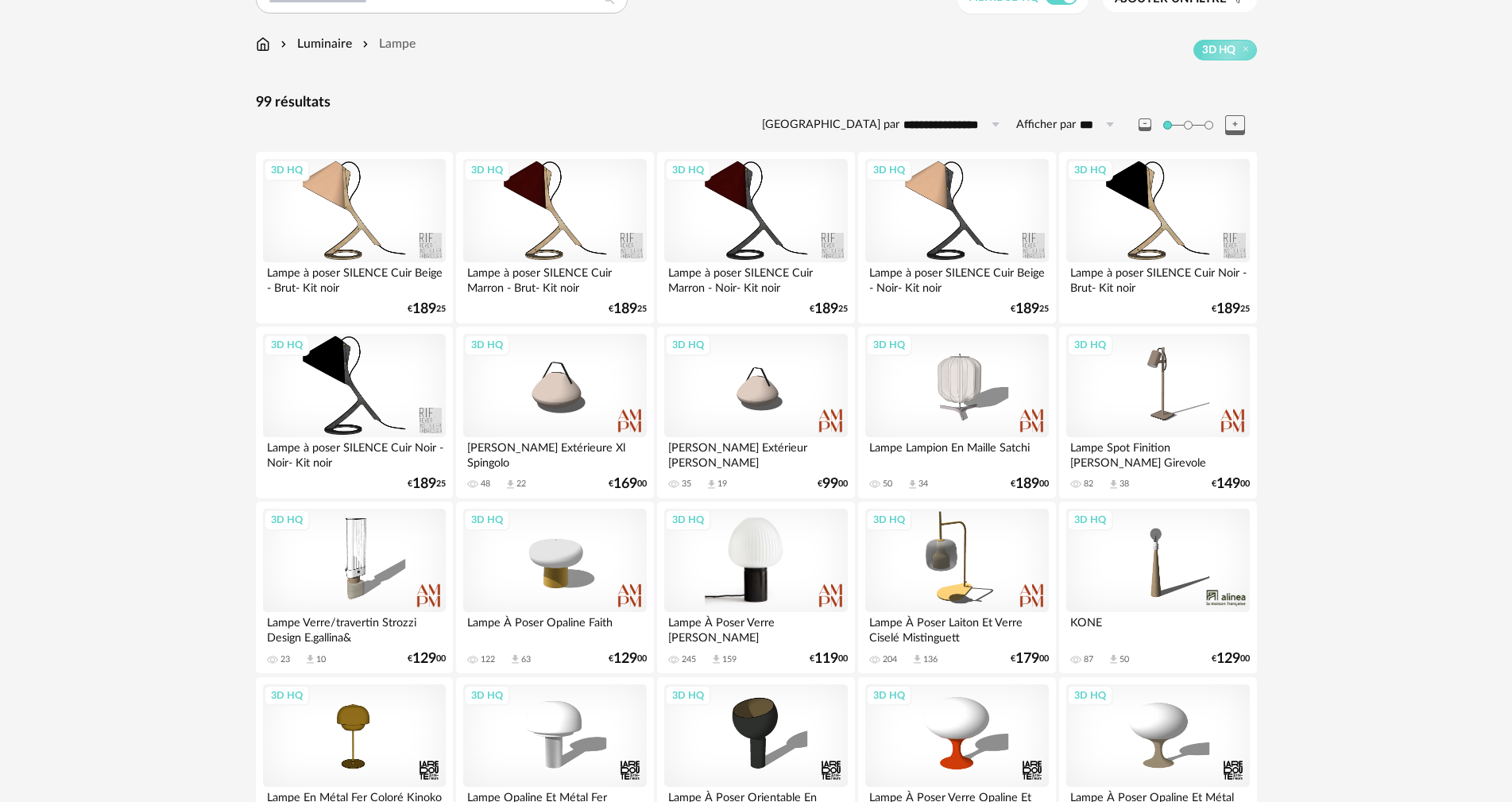
click at [794, 558] on div "3D HQ" at bounding box center [756, 561] width 182 height 103
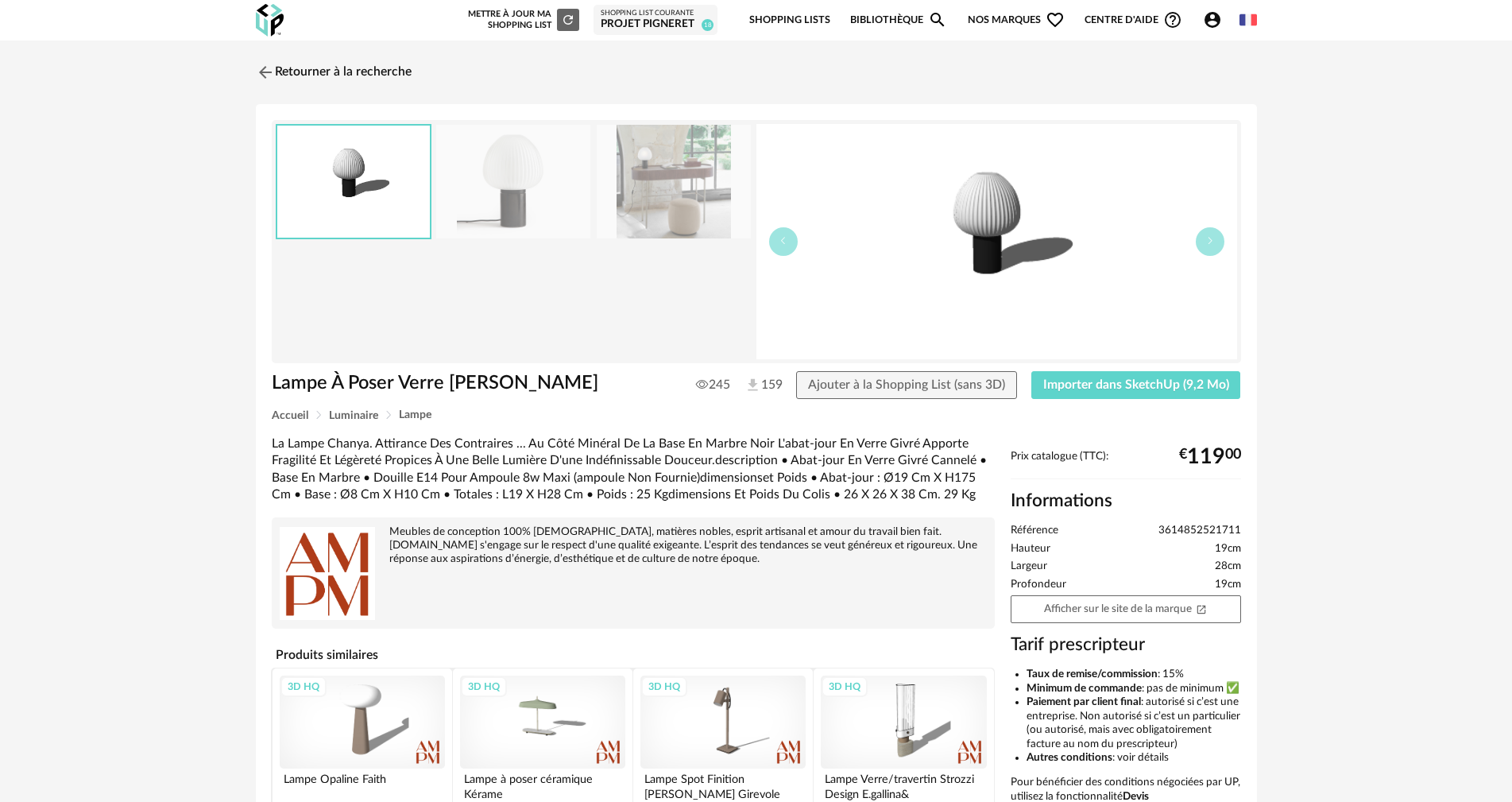
click at [660, 191] on img at bounding box center [673, 182] width 154 height 114
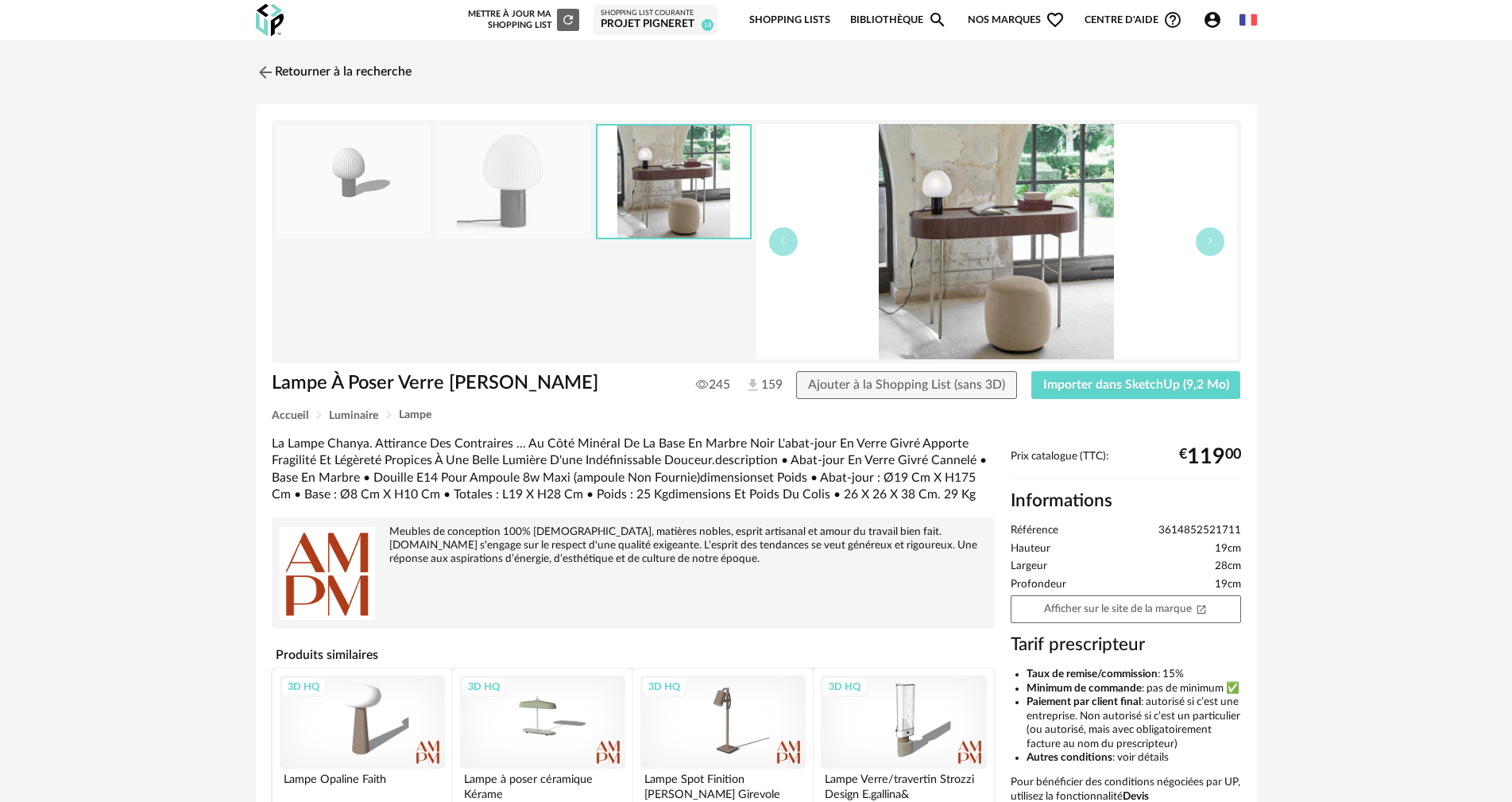
click at [551, 203] on img at bounding box center [513, 182] width 154 height 114
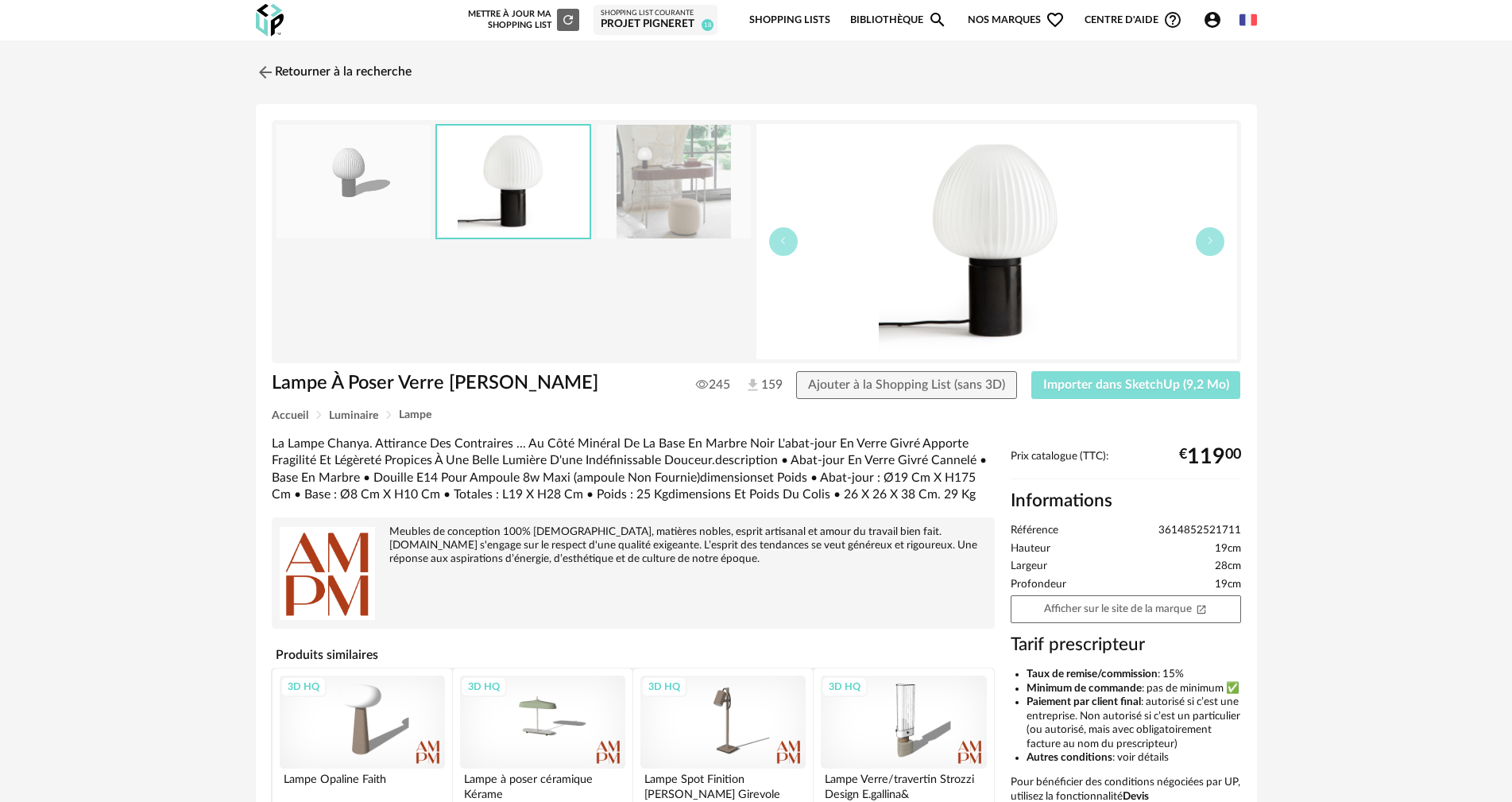
click at [1095, 388] on span "Importer dans SketchUp (9,2 Mo)" at bounding box center [1136, 384] width 186 height 13
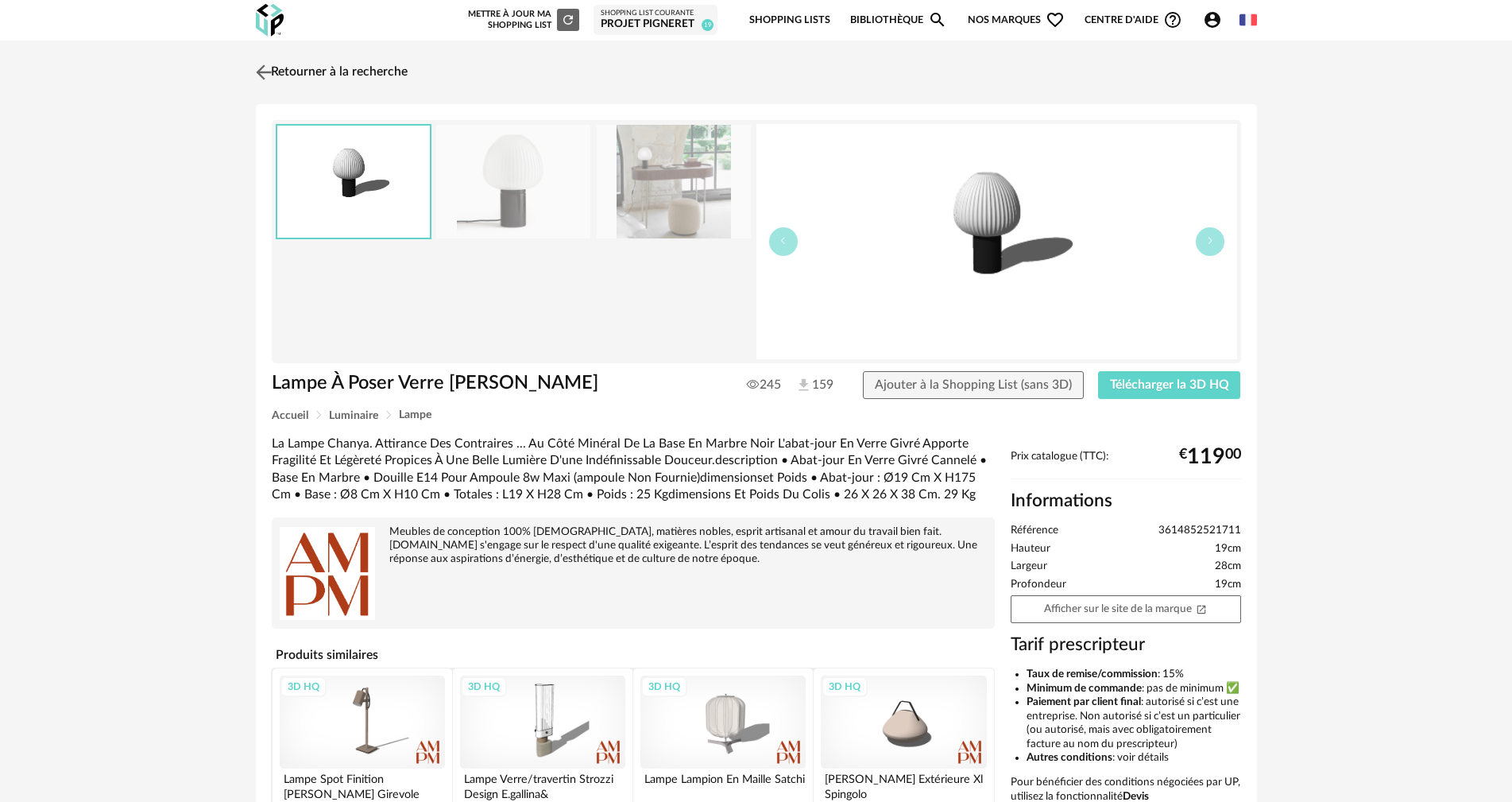
click at [266, 72] on img at bounding box center [263, 72] width 23 height 23
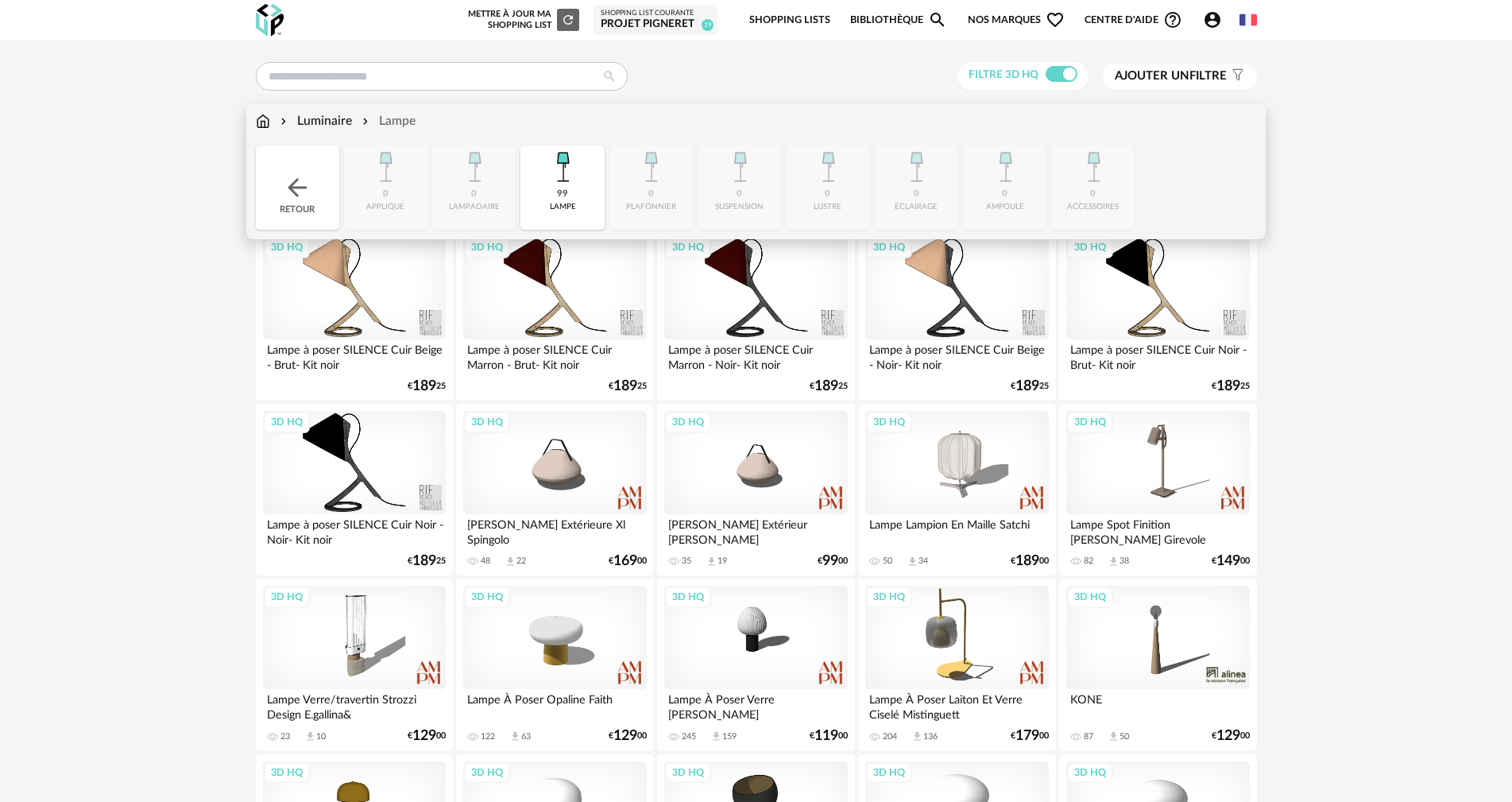
click at [262, 126] on img at bounding box center [263, 121] width 15 height 19
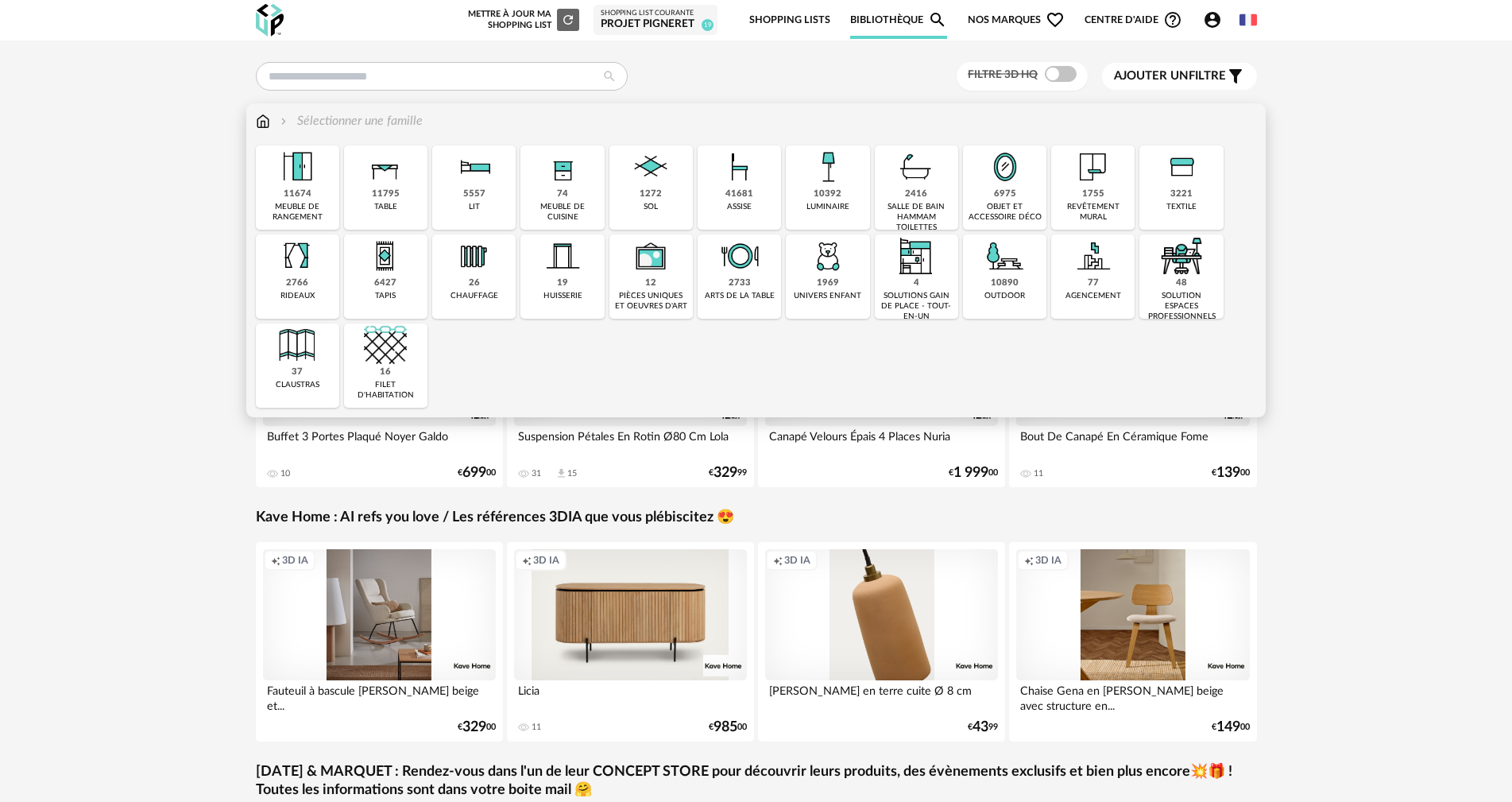
click at [989, 182] on img at bounding box center [1004, 166] width 43 height 43
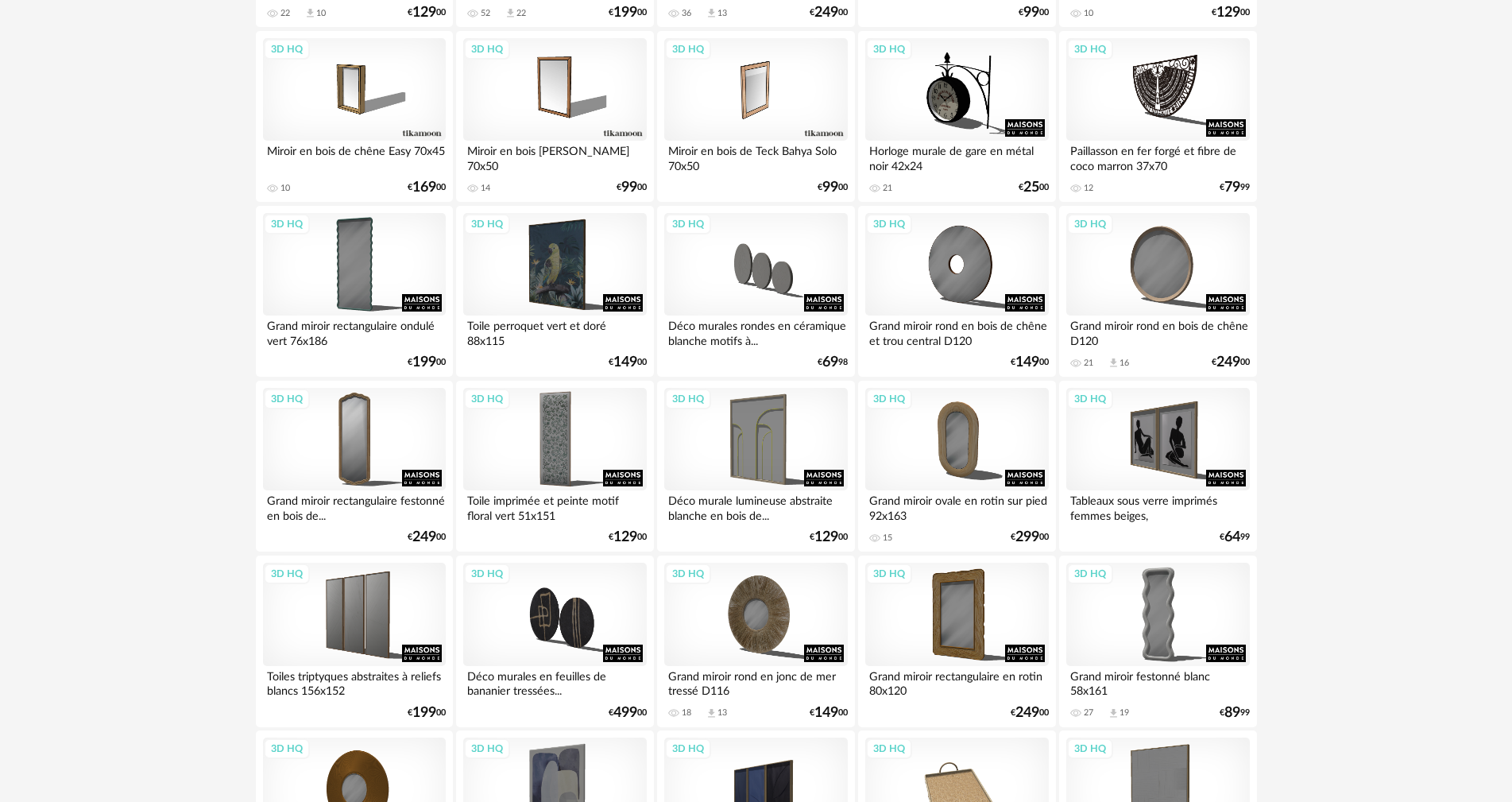
scroll to position [1033, 0]
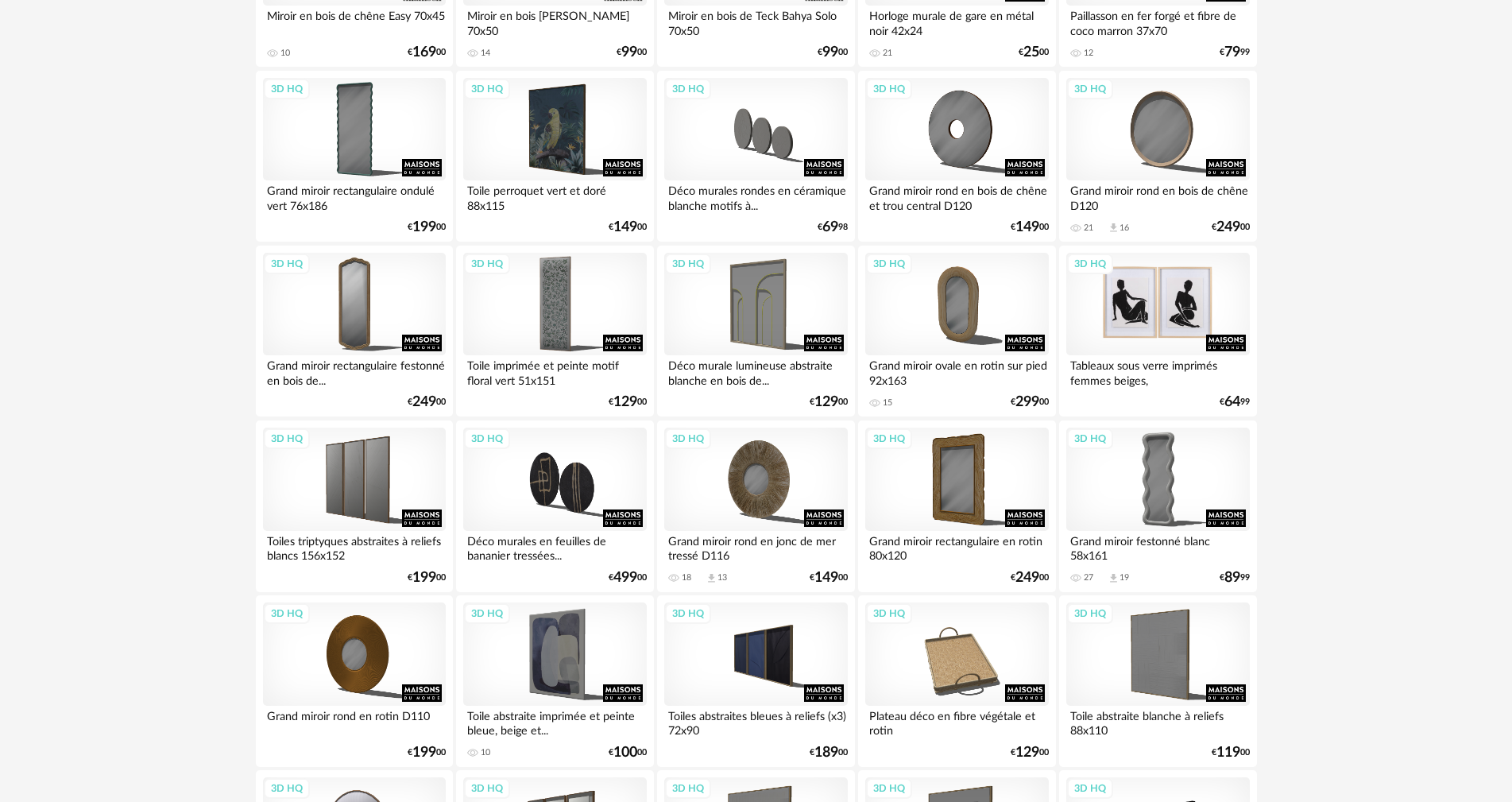
click at [1171, 329] on div "3D HQ" at bounding box center [1158, 304] width 182 height 103
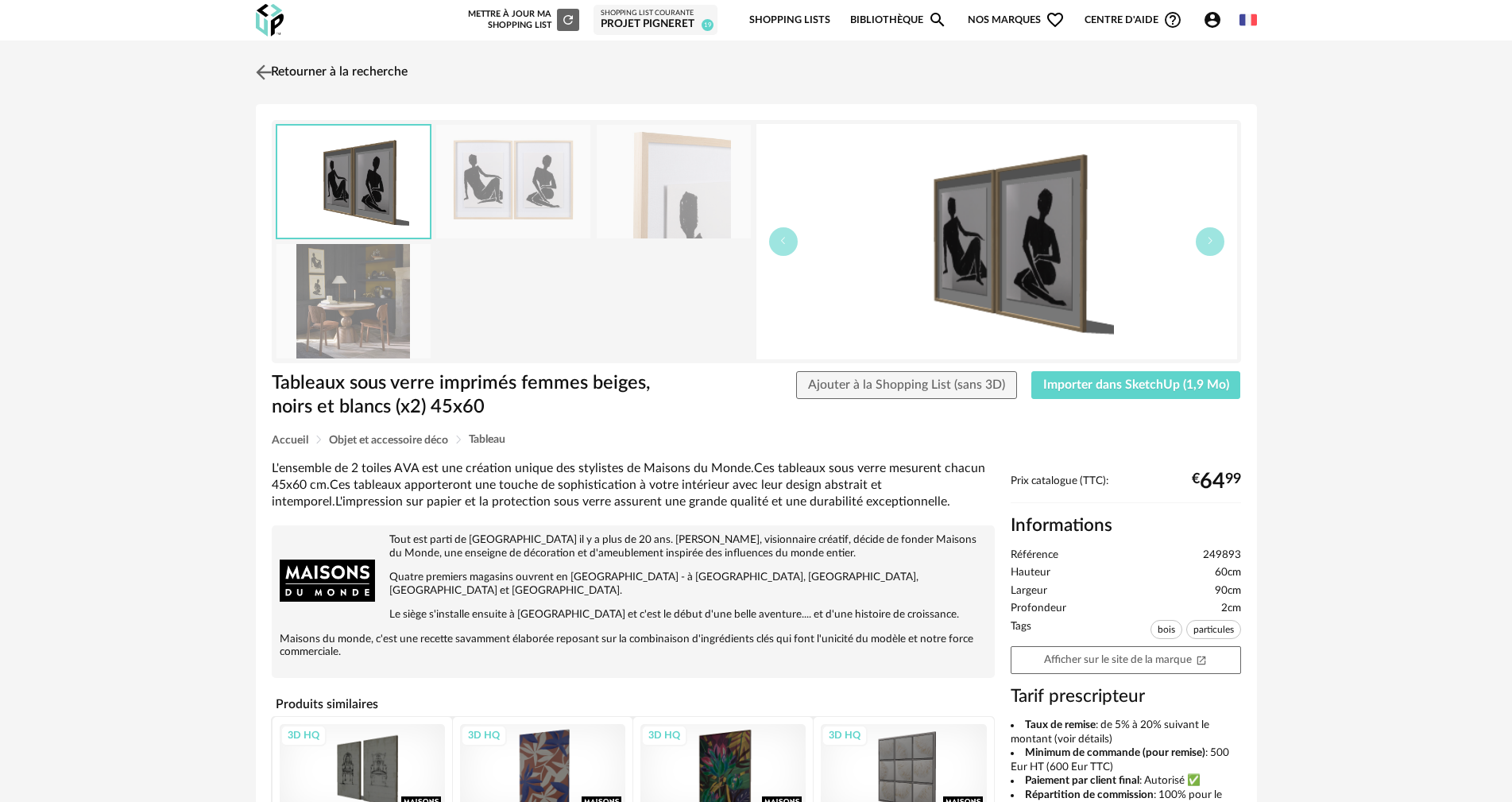
click at [270, 73] on img at bounding box center [263, 72] width 23 height 23
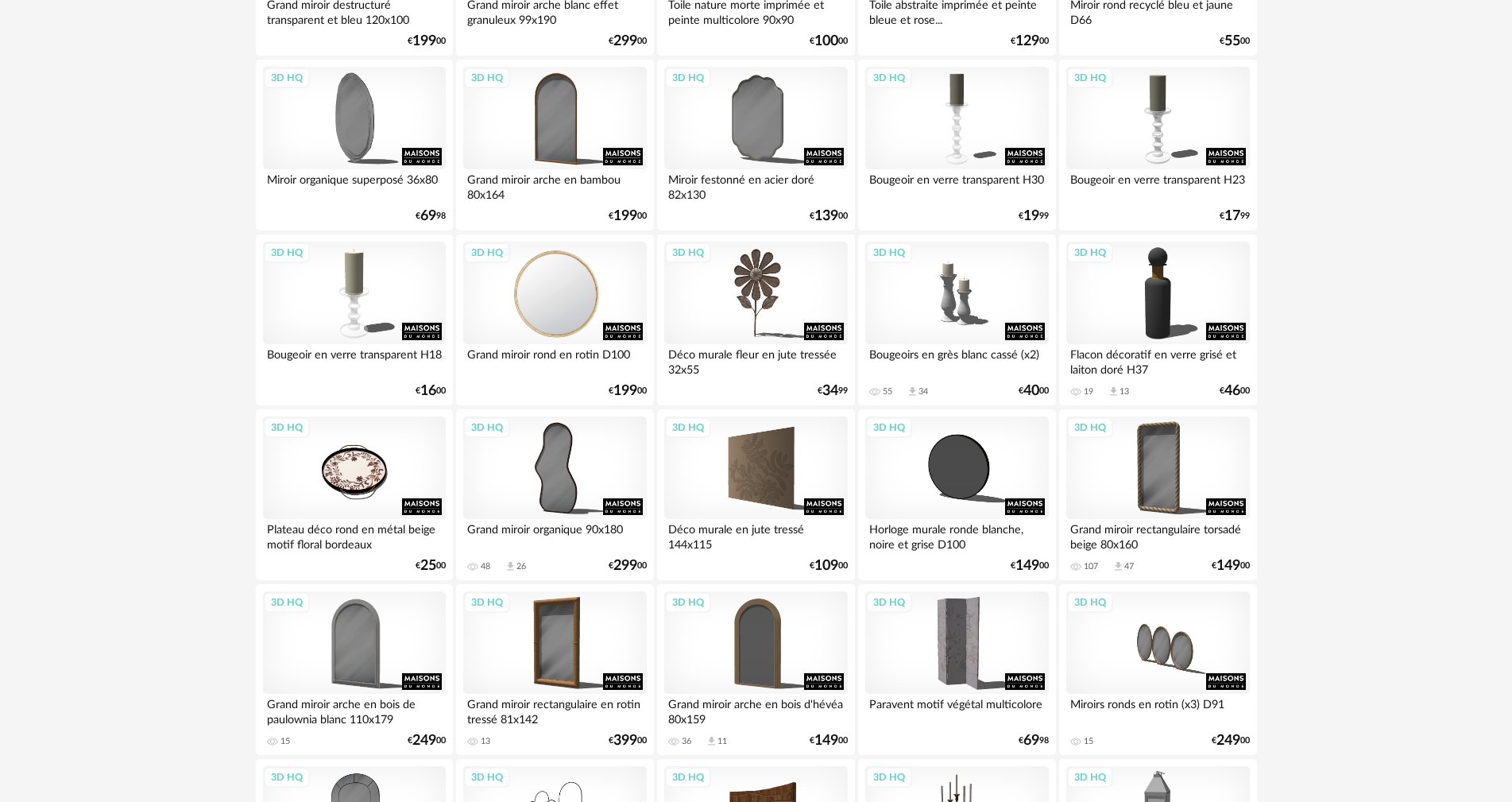
scroll to position [2623, 0]
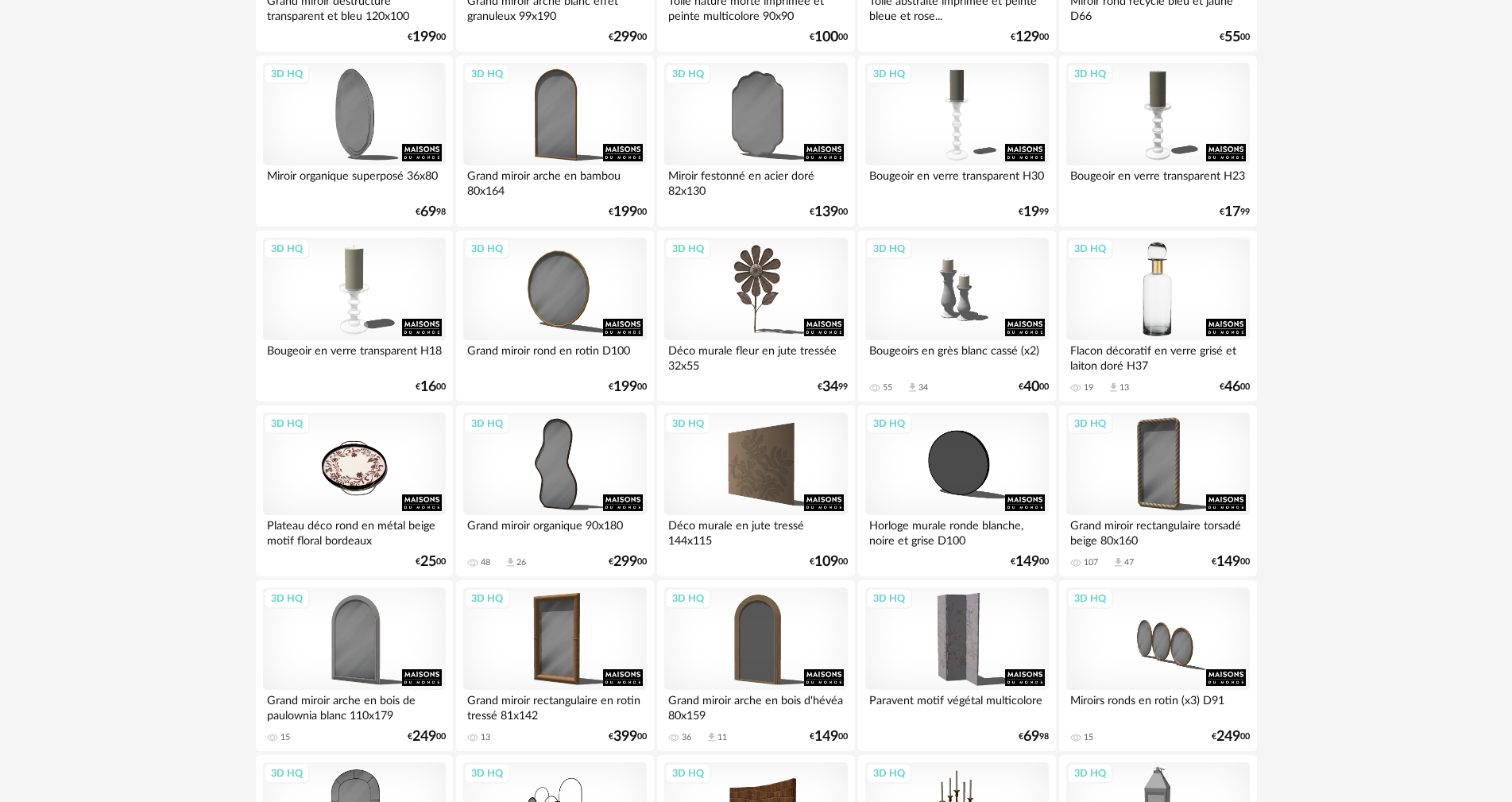
click at [1140, 311] on div "3D HQ" at bounding box center [1158, 289] width 182 height 103
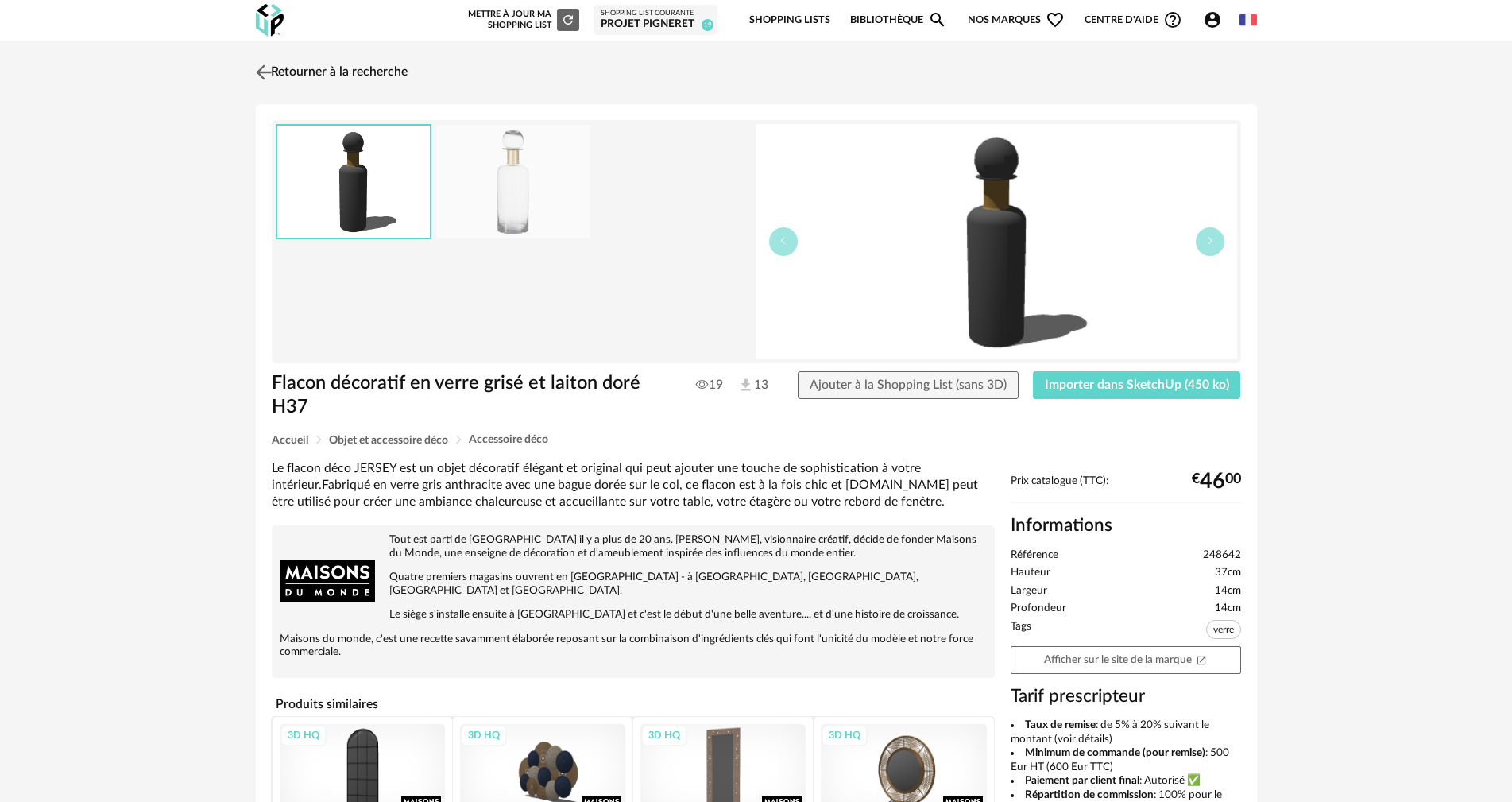
click at [265, 76] on img at bounding box center [263, 72] width 23 height 23
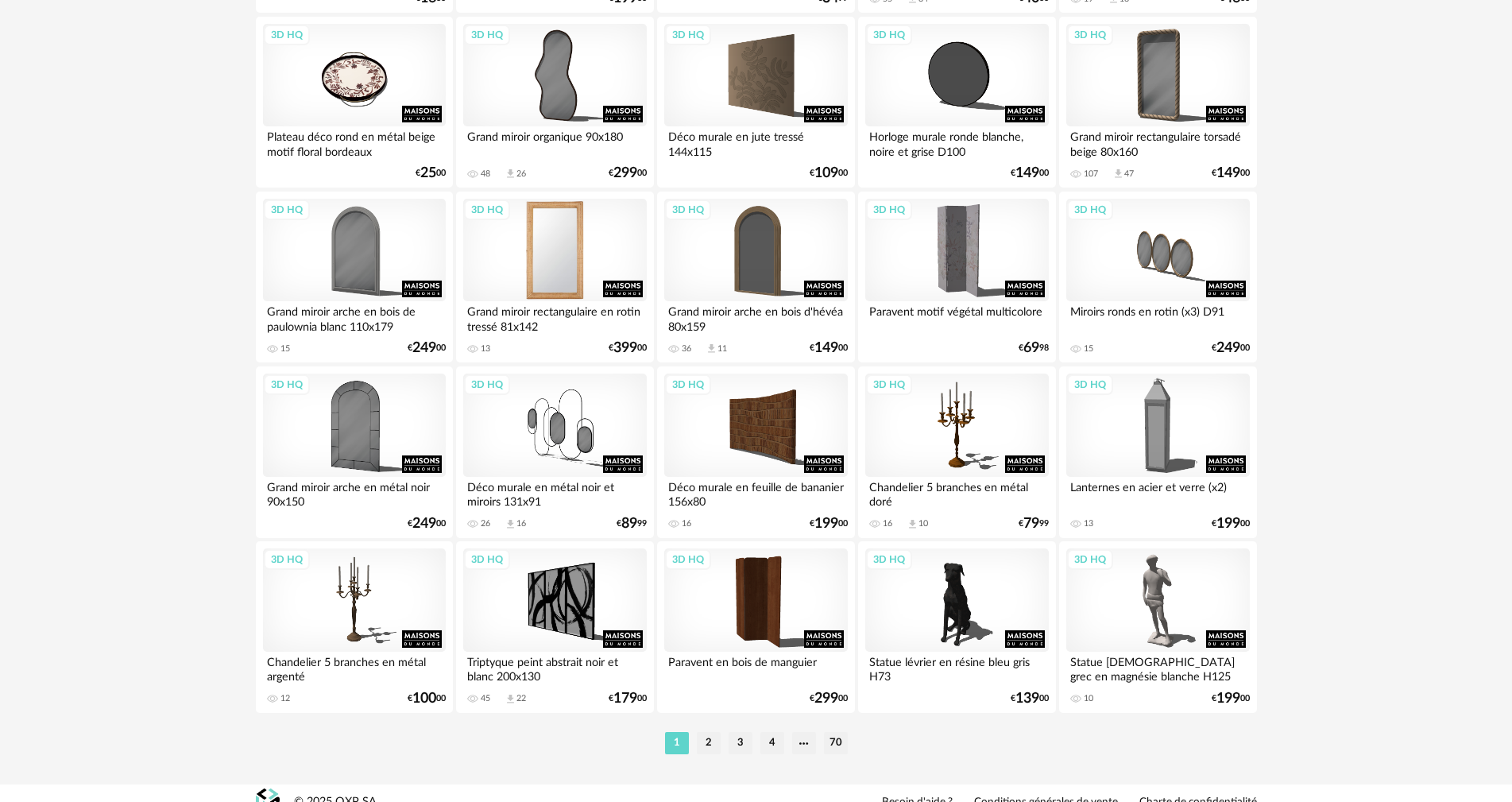
scroll to position [3030, 0]
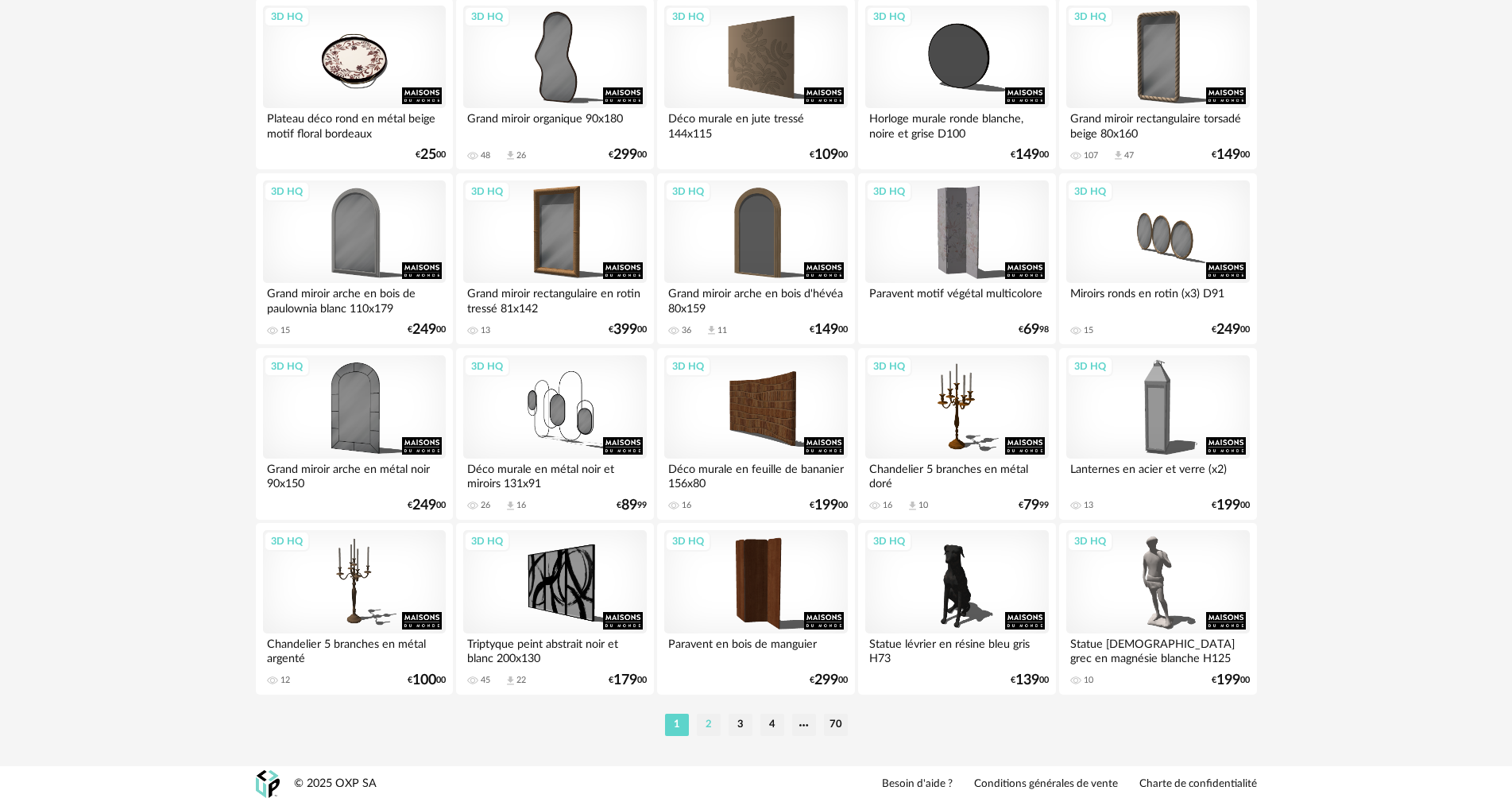
click at [710, 729] on li "2" at bounding box center [709, 725] width 24 height 23
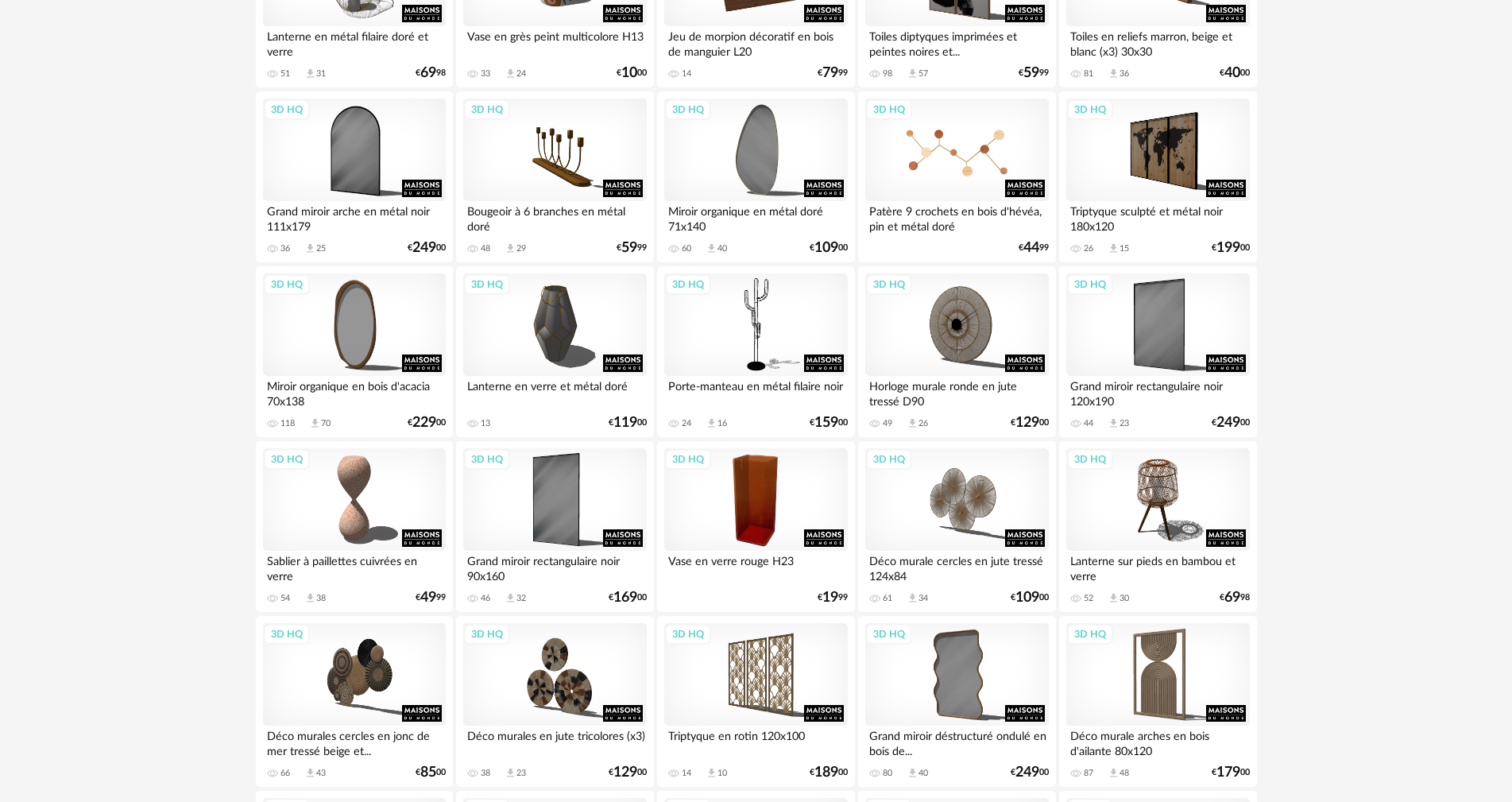
scroll to position [716, 0]
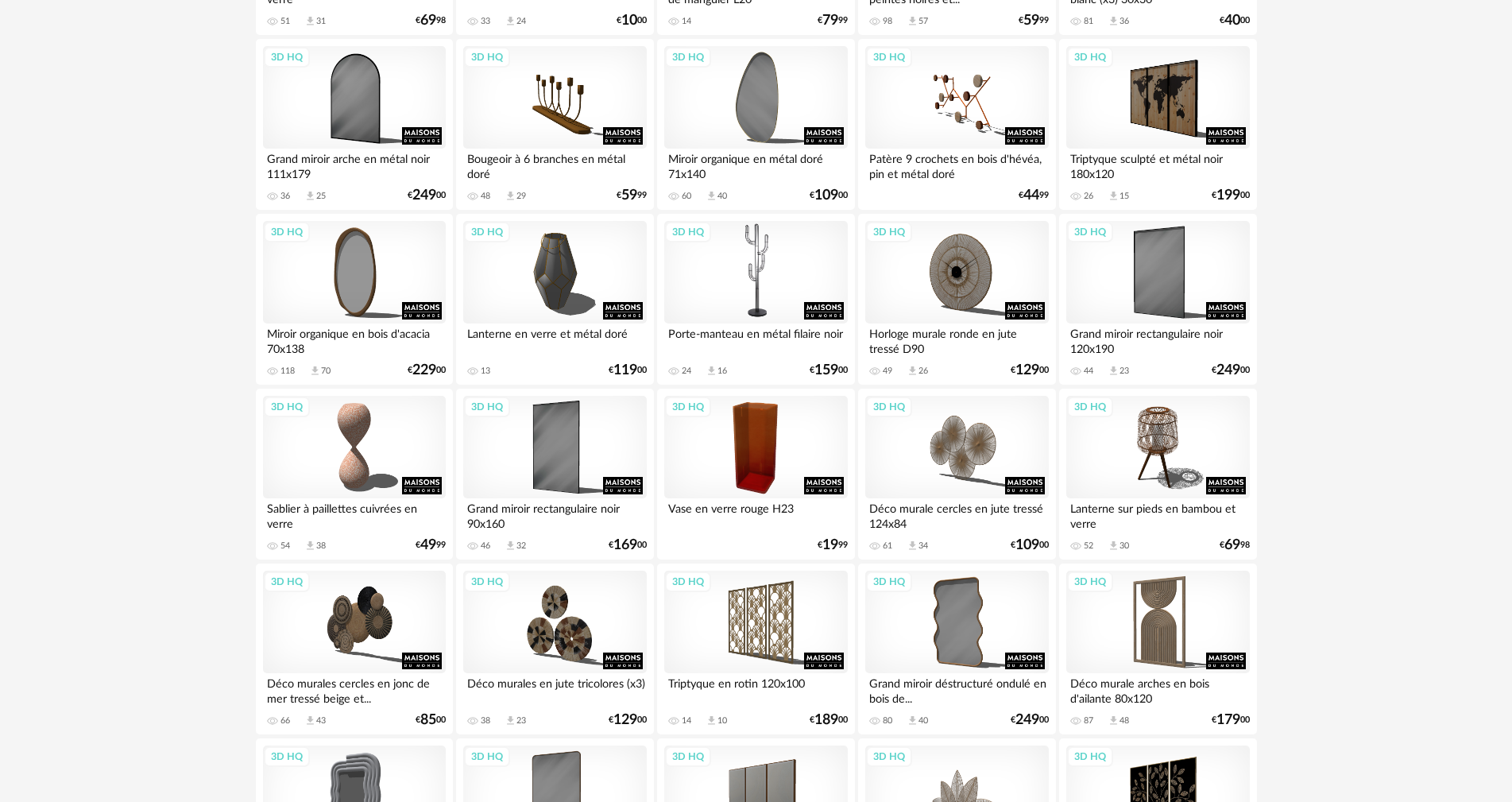
click at [764, 303] on div "3D HQ" at bounding box center [756, 273] width 182 height 103
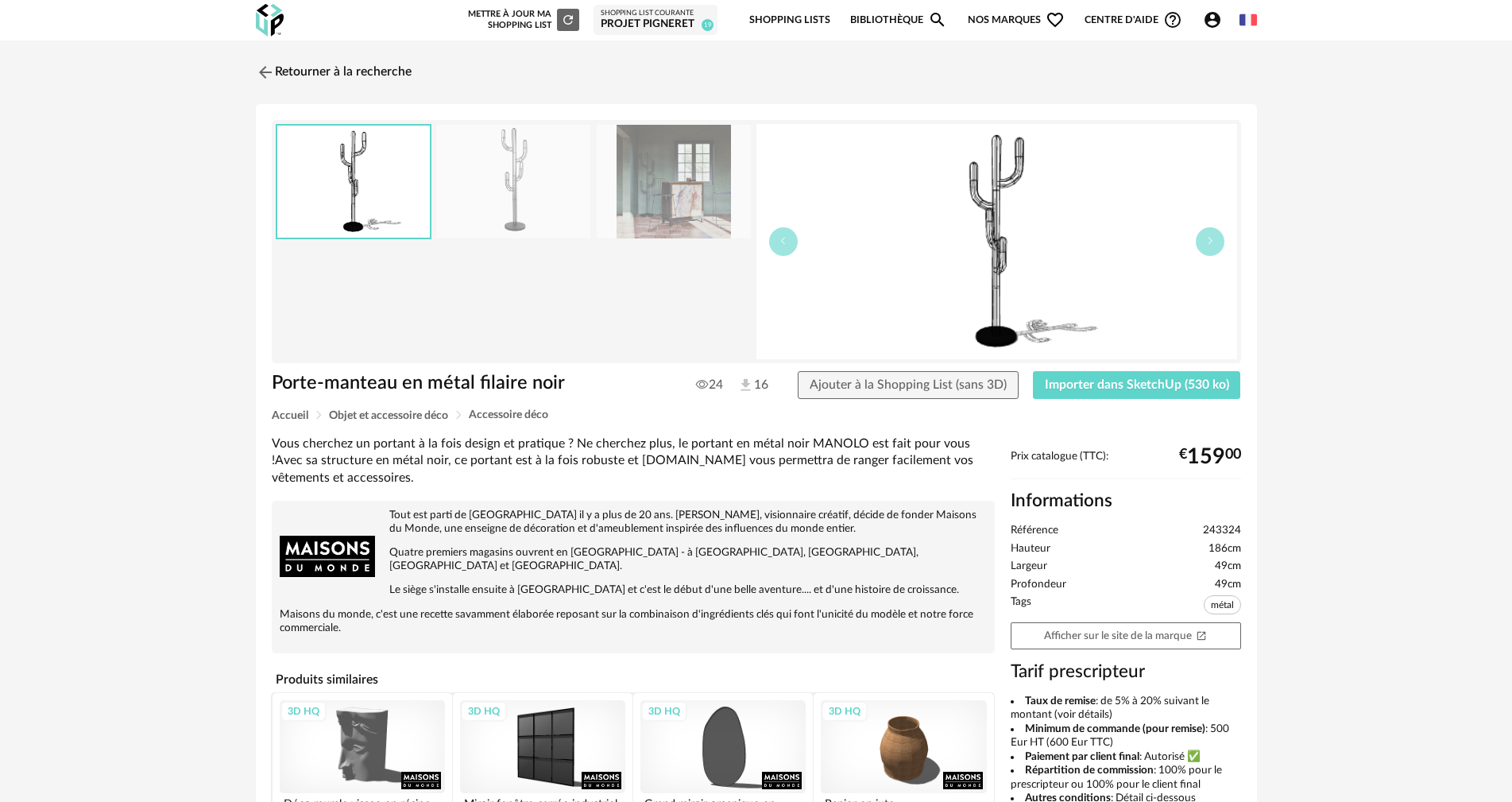
click at [669, 209] on img at bounding box center [673, 182] width 154 height 114
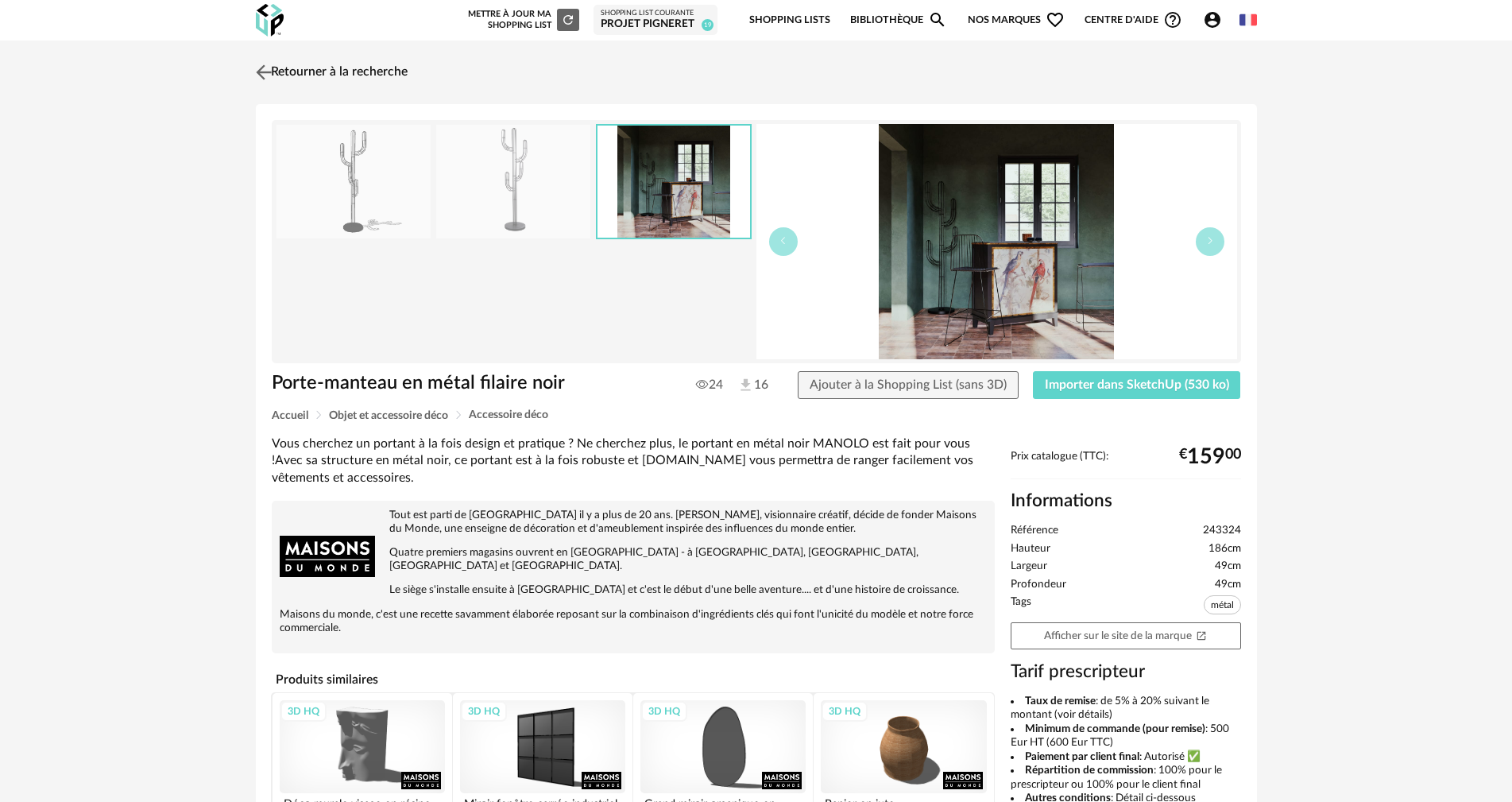
click at [270, 69] on img at bounding box center [263, 72] width 23 height 23
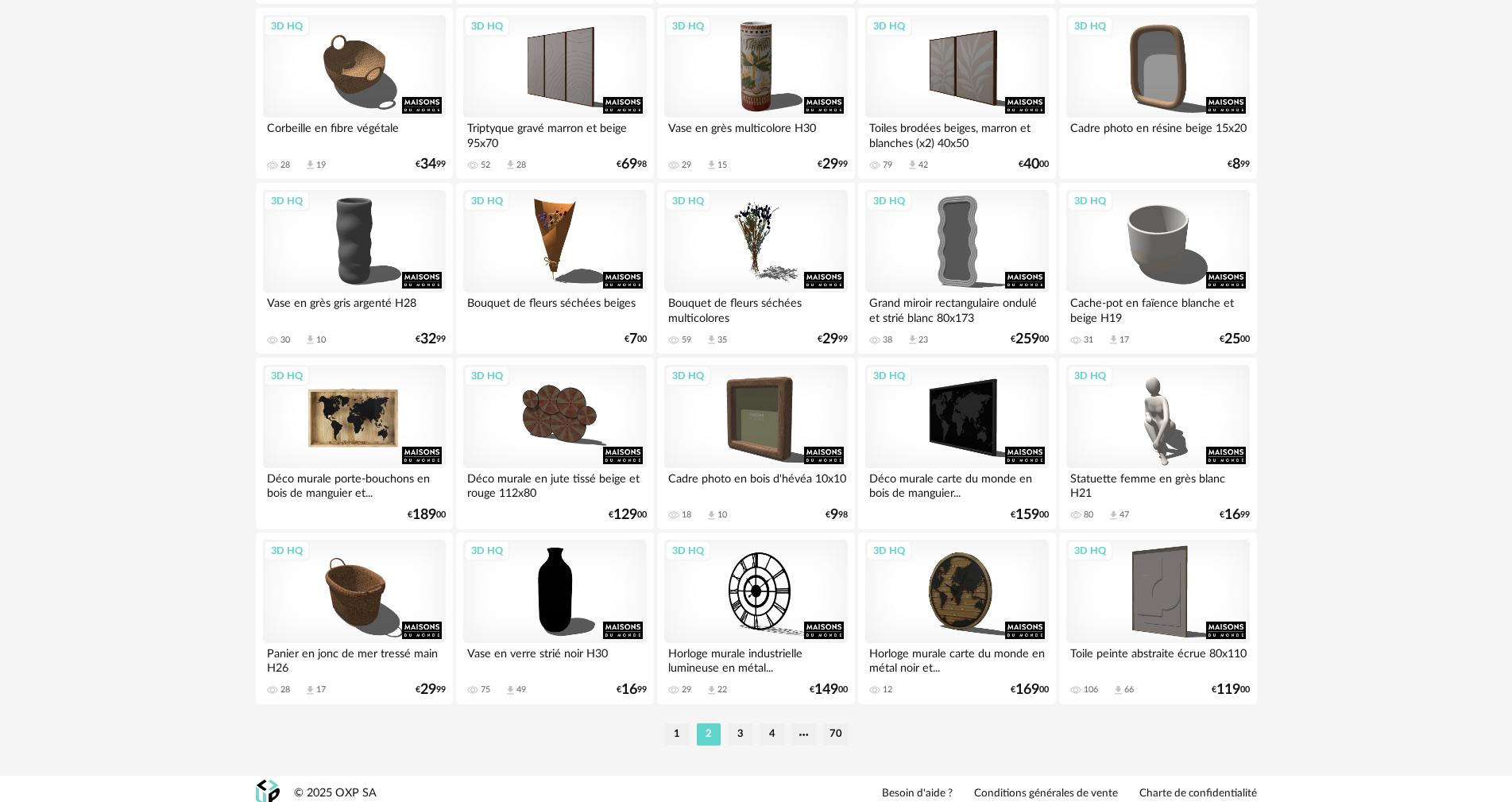
scroll to position [3030, 0]
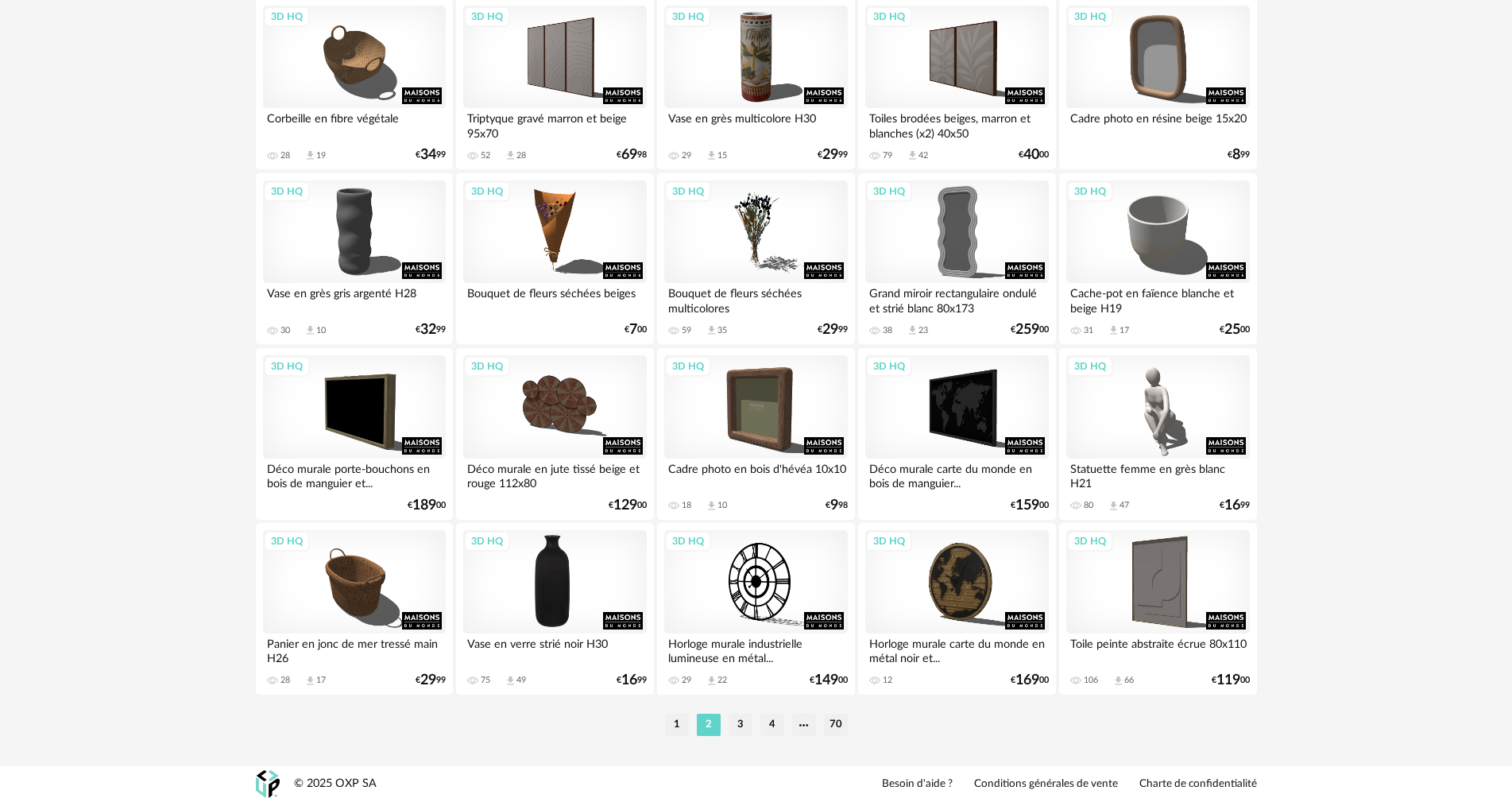
click at [567, 594] on div "3D HQ" at bounding box center [555, 582] width 182 height 103
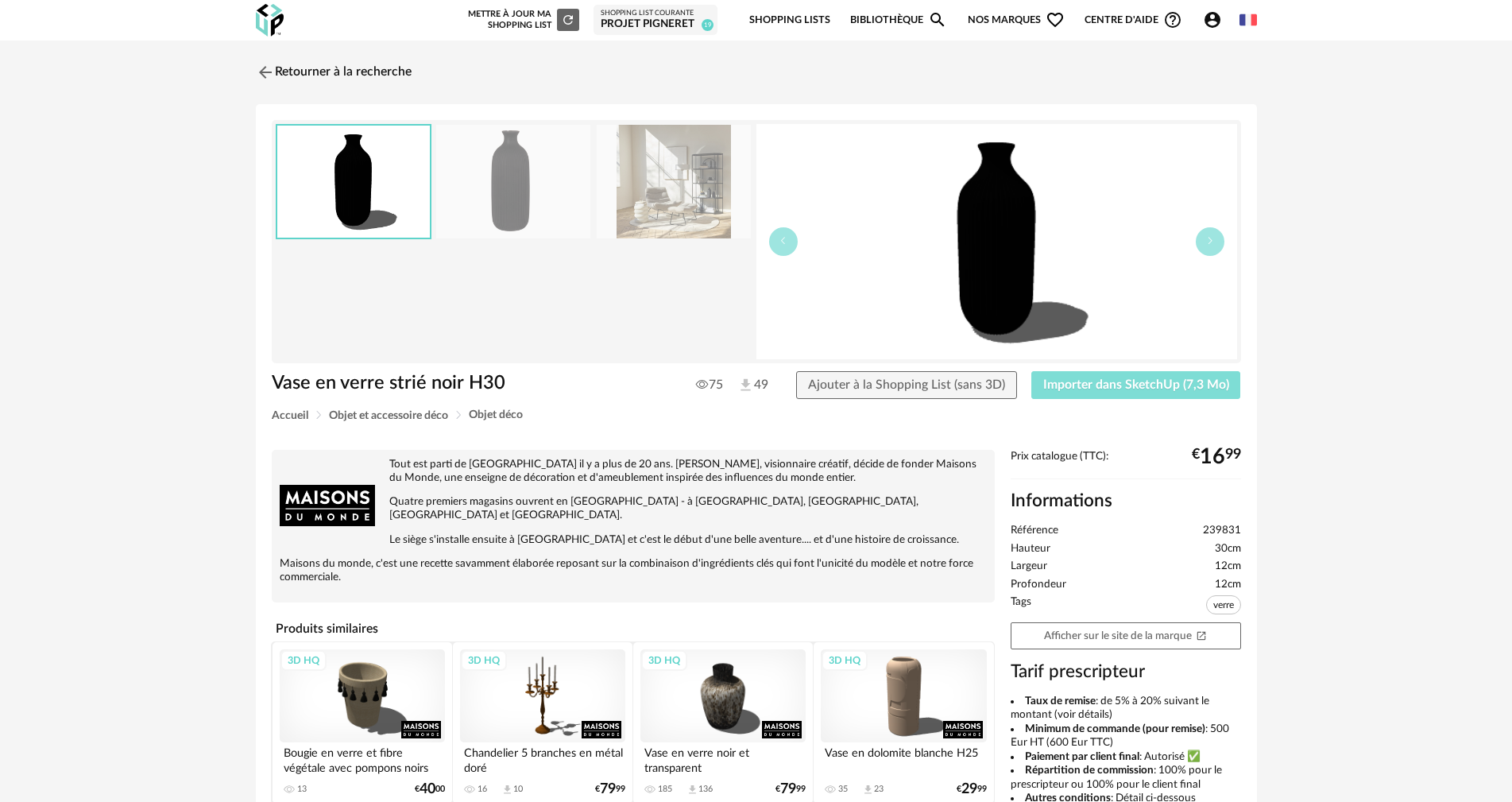
click at [1098, 391] on button "Importer dans SketchUp (7,3 Mo)" at bounding box center [1137, 385] width 210 height 28
click at [264, 81] on img at bounding box center [263, 72] width 23 height 23
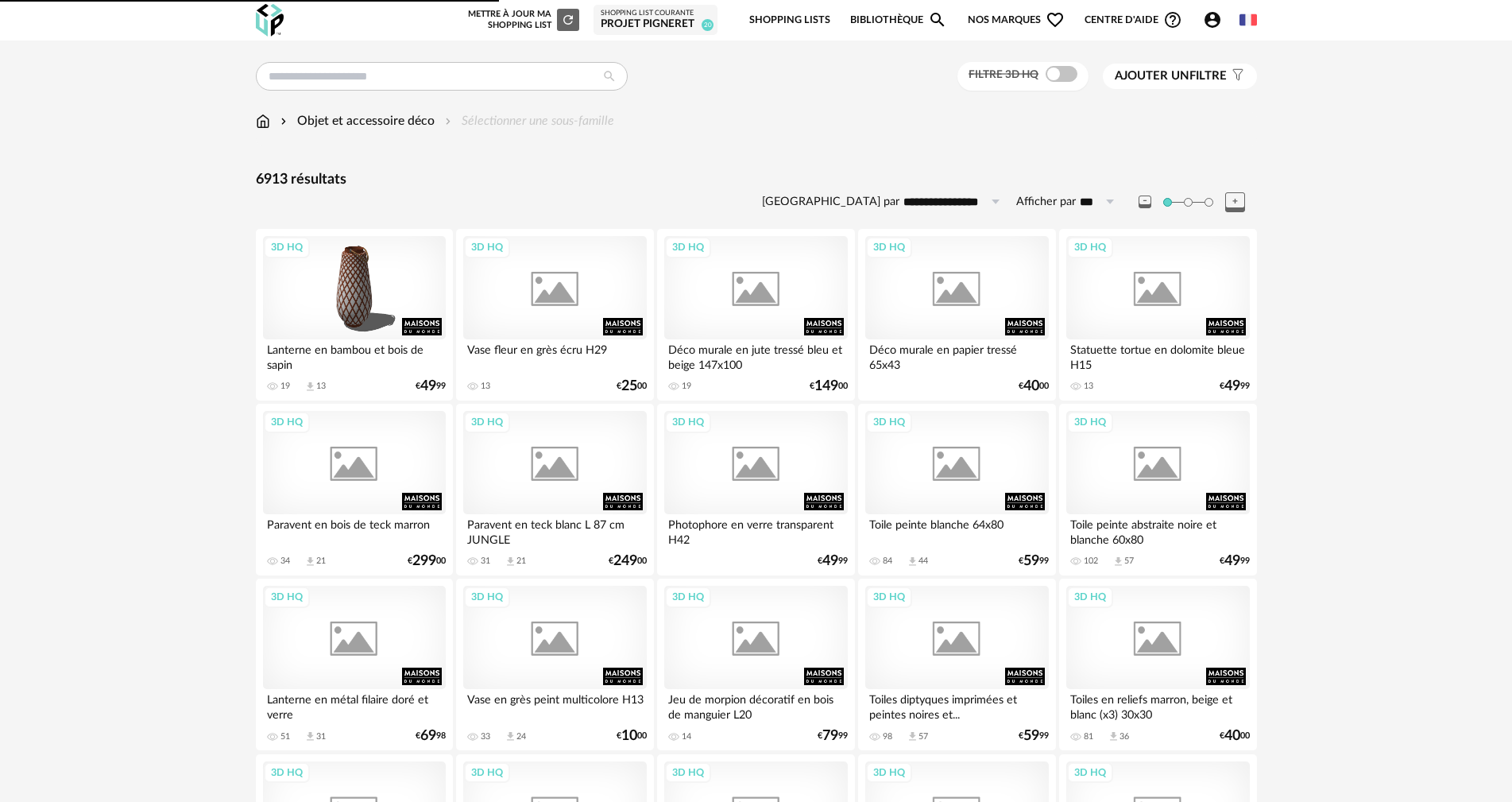
scroll to position [3030, 0]
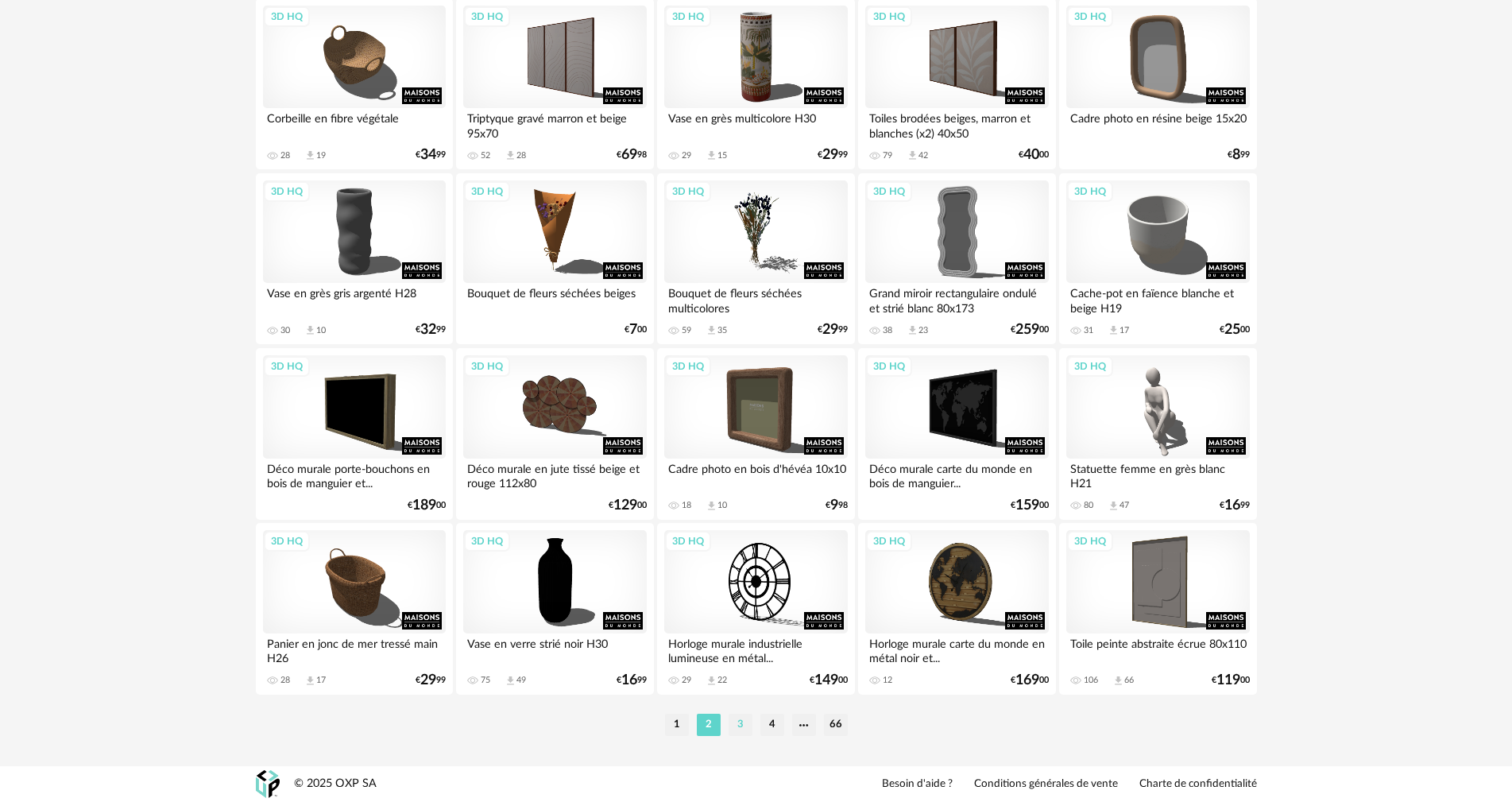
click at [739, 716] on li "3" at bounding box center [741, 725] width 24 height 23
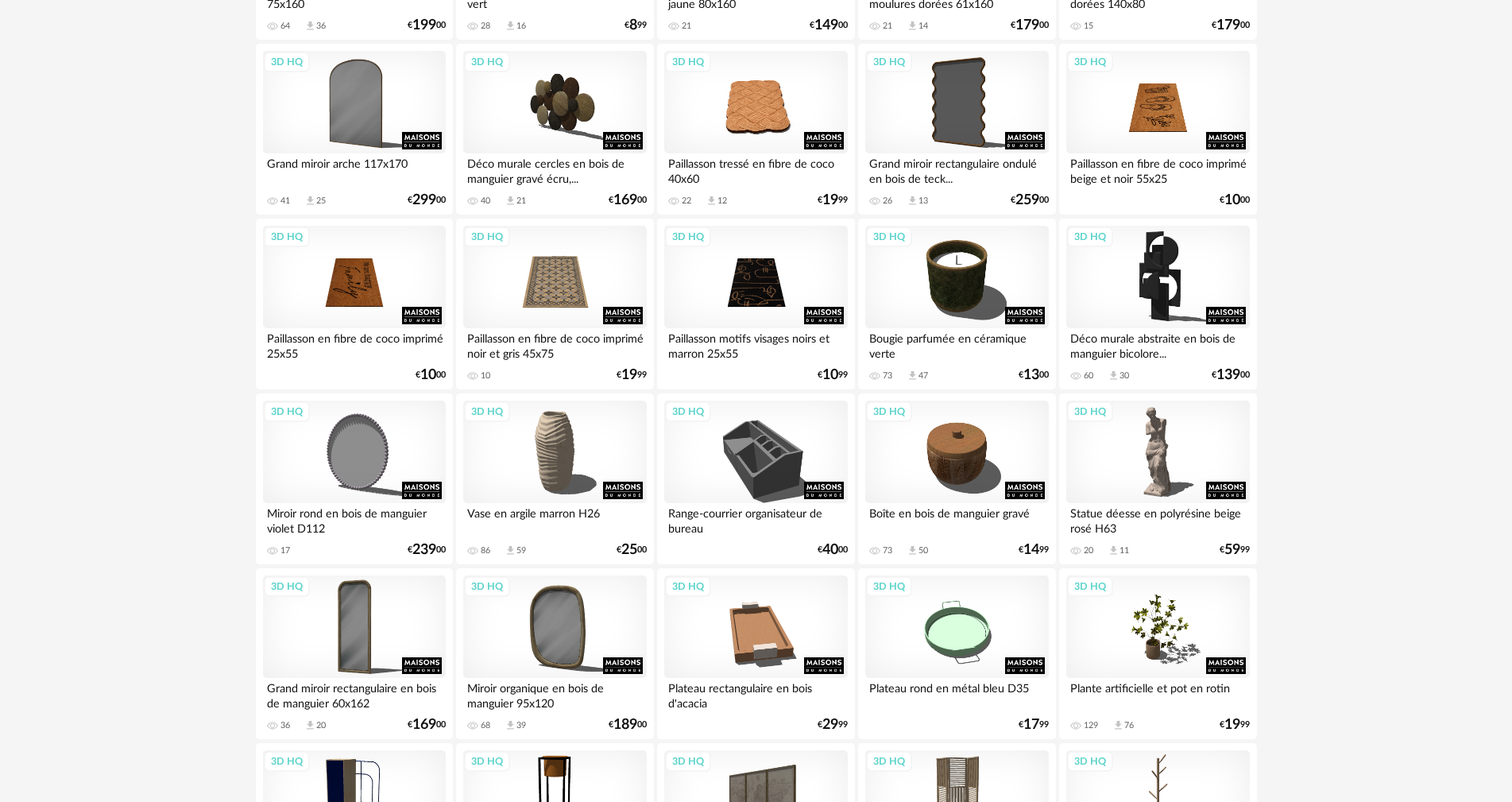
scroll to position [716, 0]
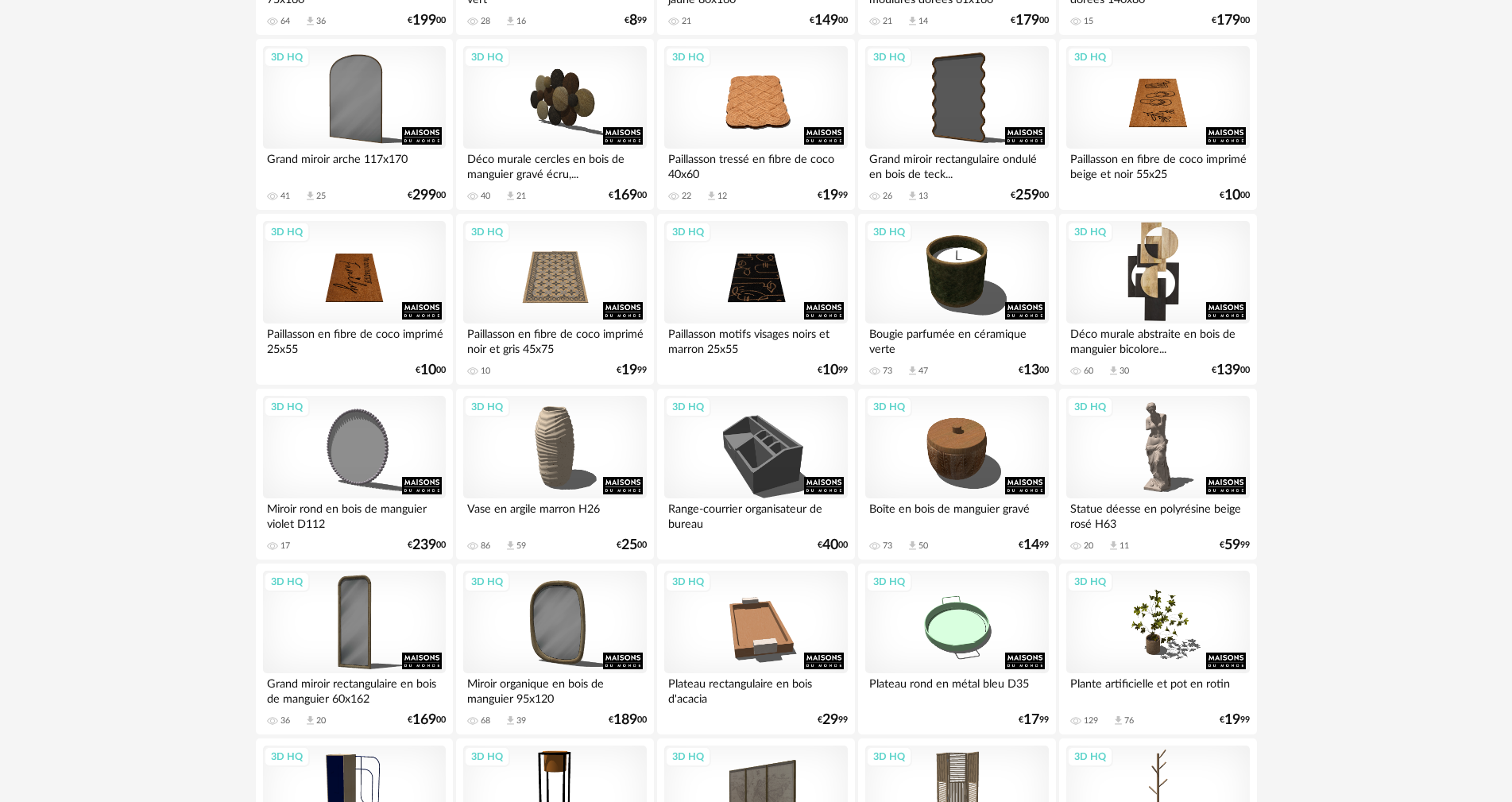
click at [1163, 283] on div "3D HQ" at bounding box center [1158, 273] width 182 height 103
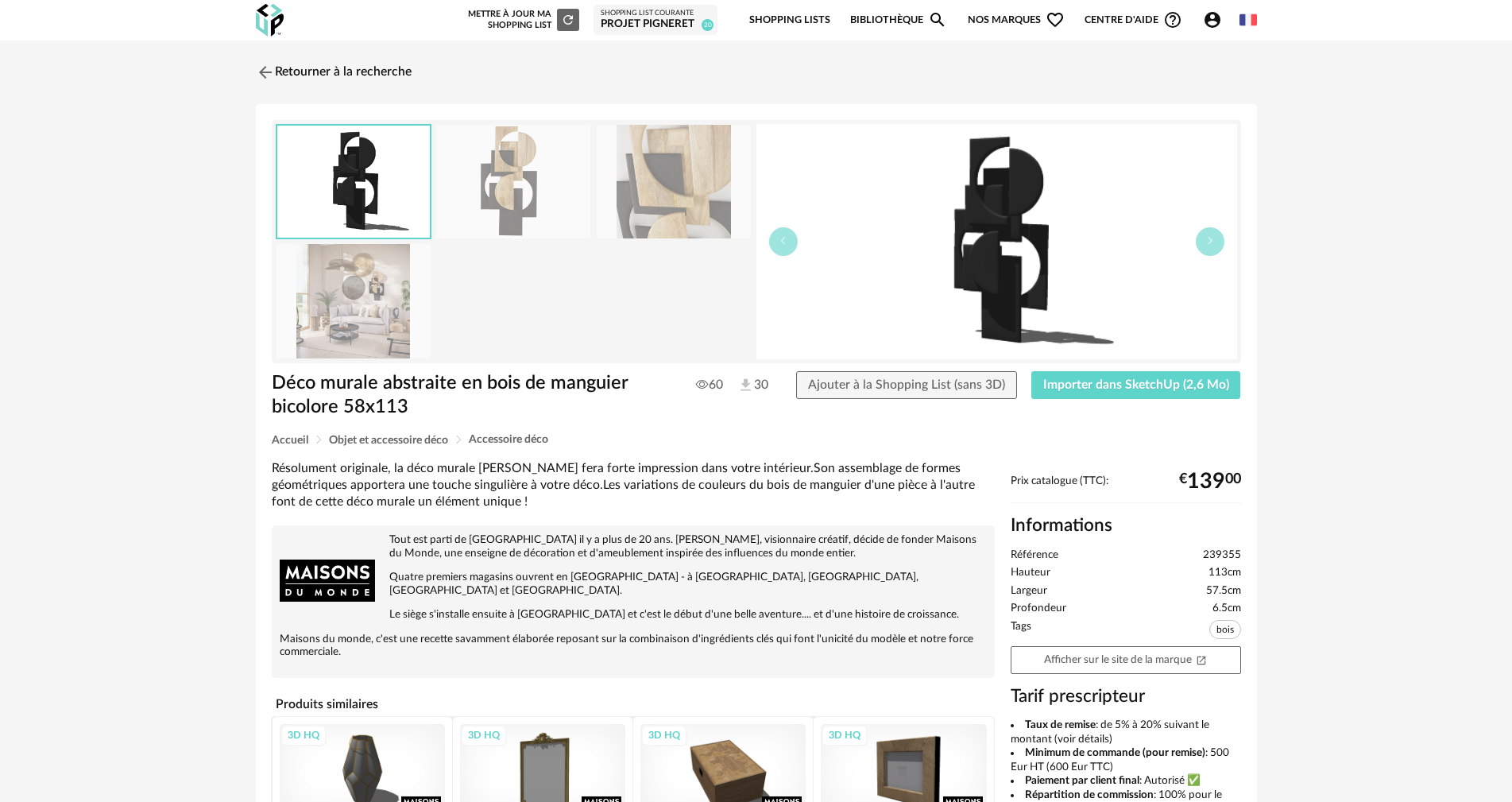
click at [354, 300] on img at bounding box center [354, 300] width 154 height 114
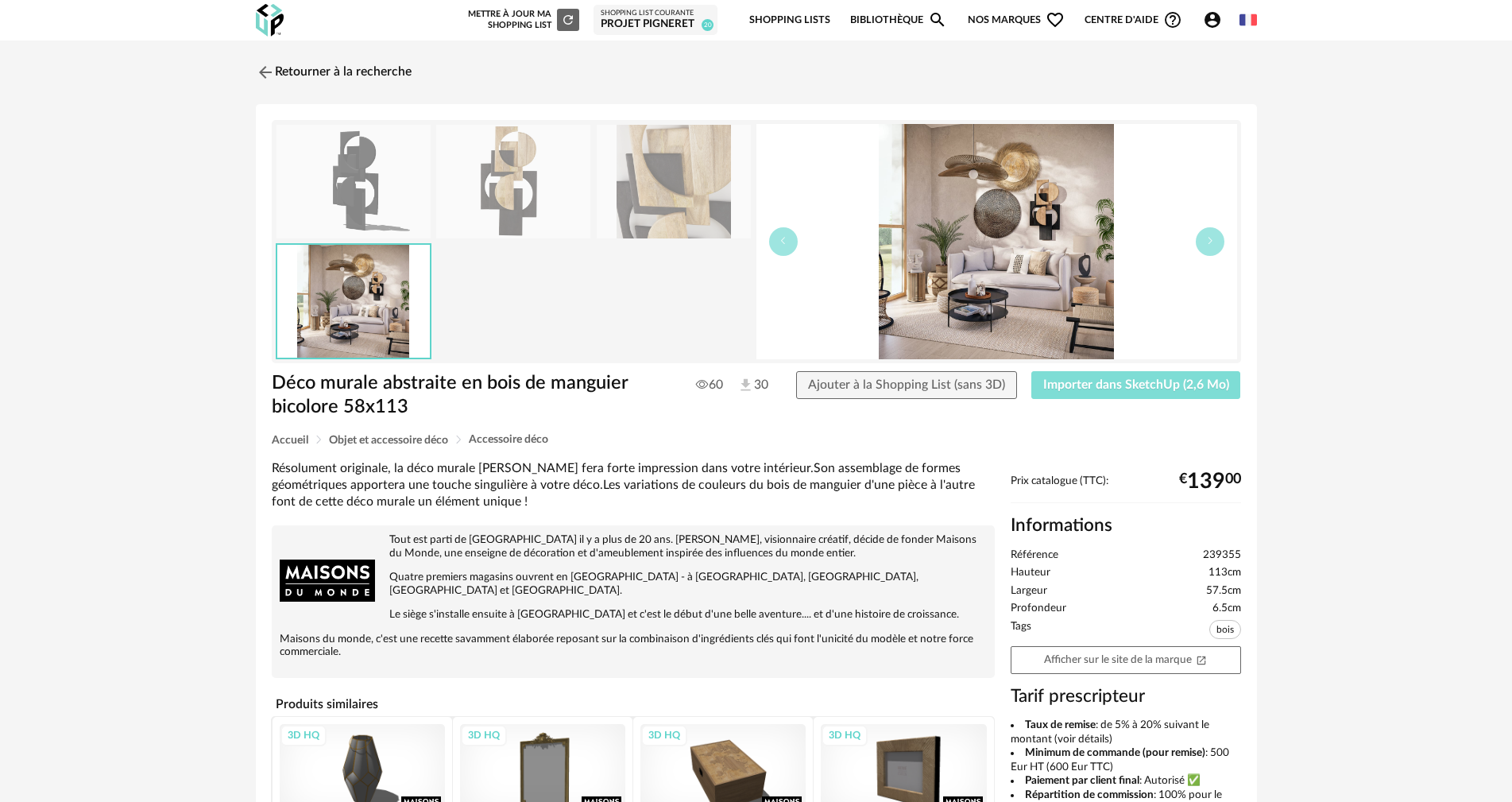
click at [1139, 391] on button "Importer dans SketchUp (2,6 Mo)" at bounding box center [1137, 385] width 210 height 28
click at [266, 77] on img at bounding box center [263, 72] width 23 height 23
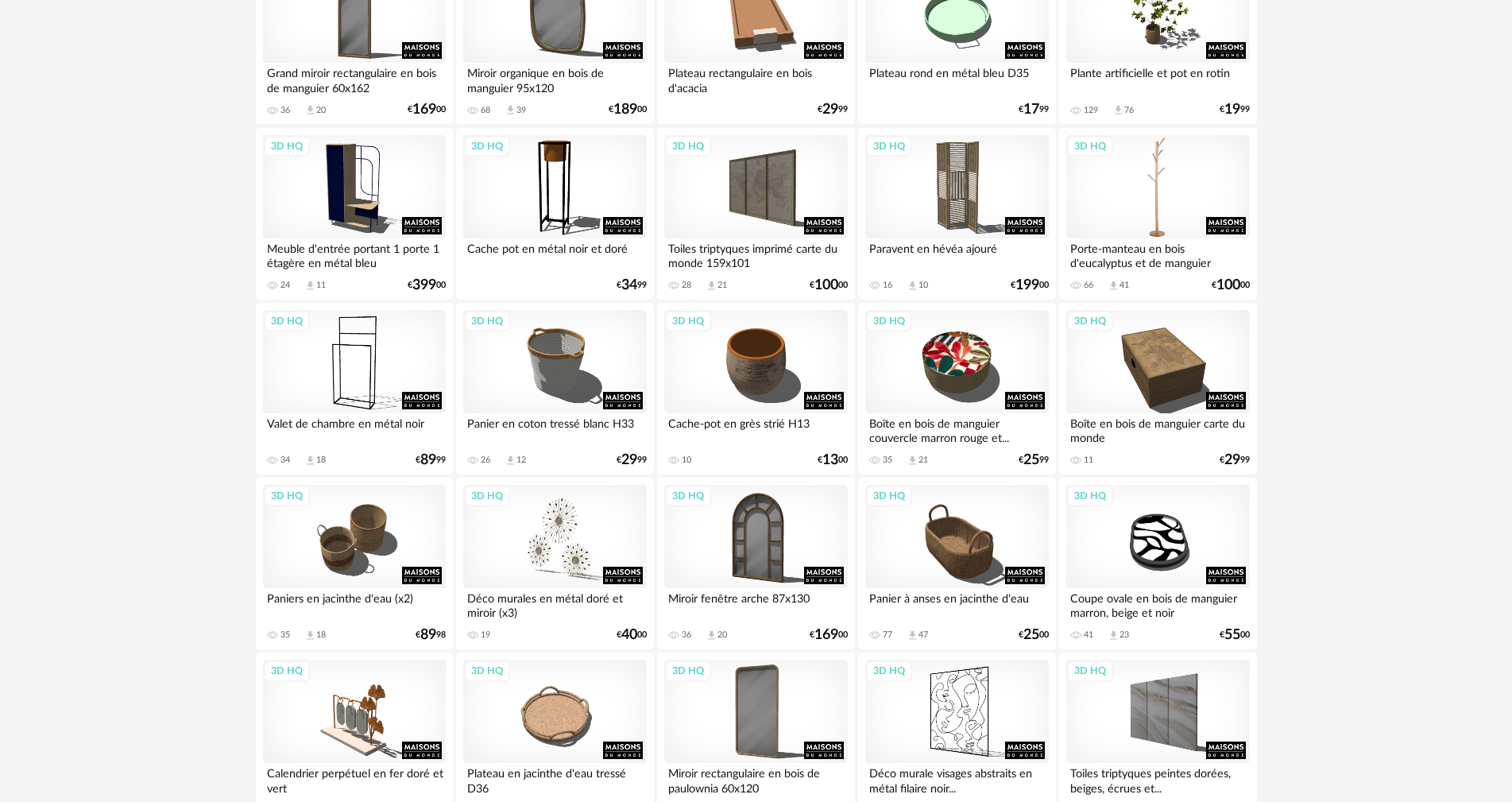
scroll to position [1351, 0]
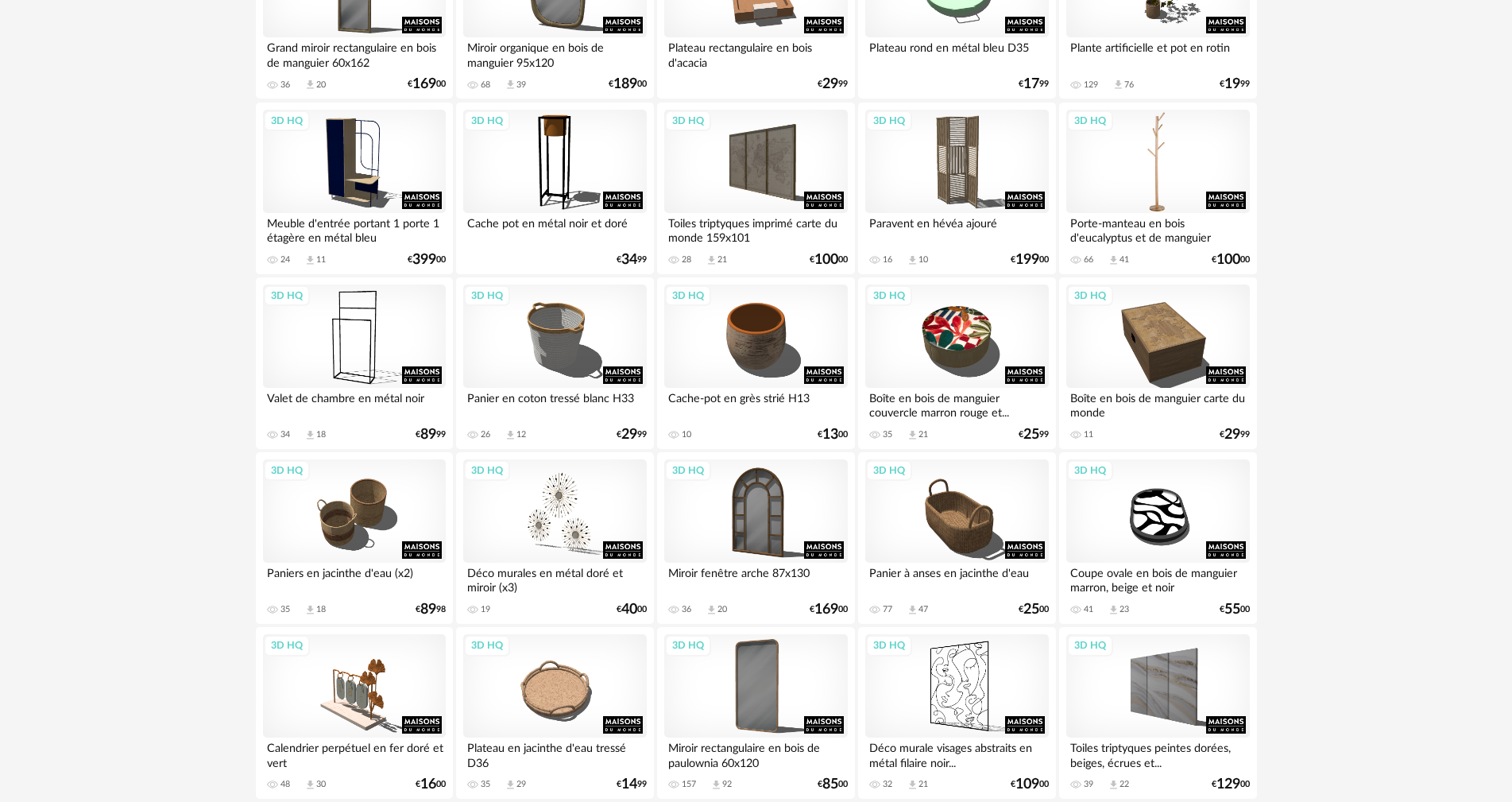
click at [1151, 176] on div "3D HQ" at bounding box center [1158, 162] width 182 height 103
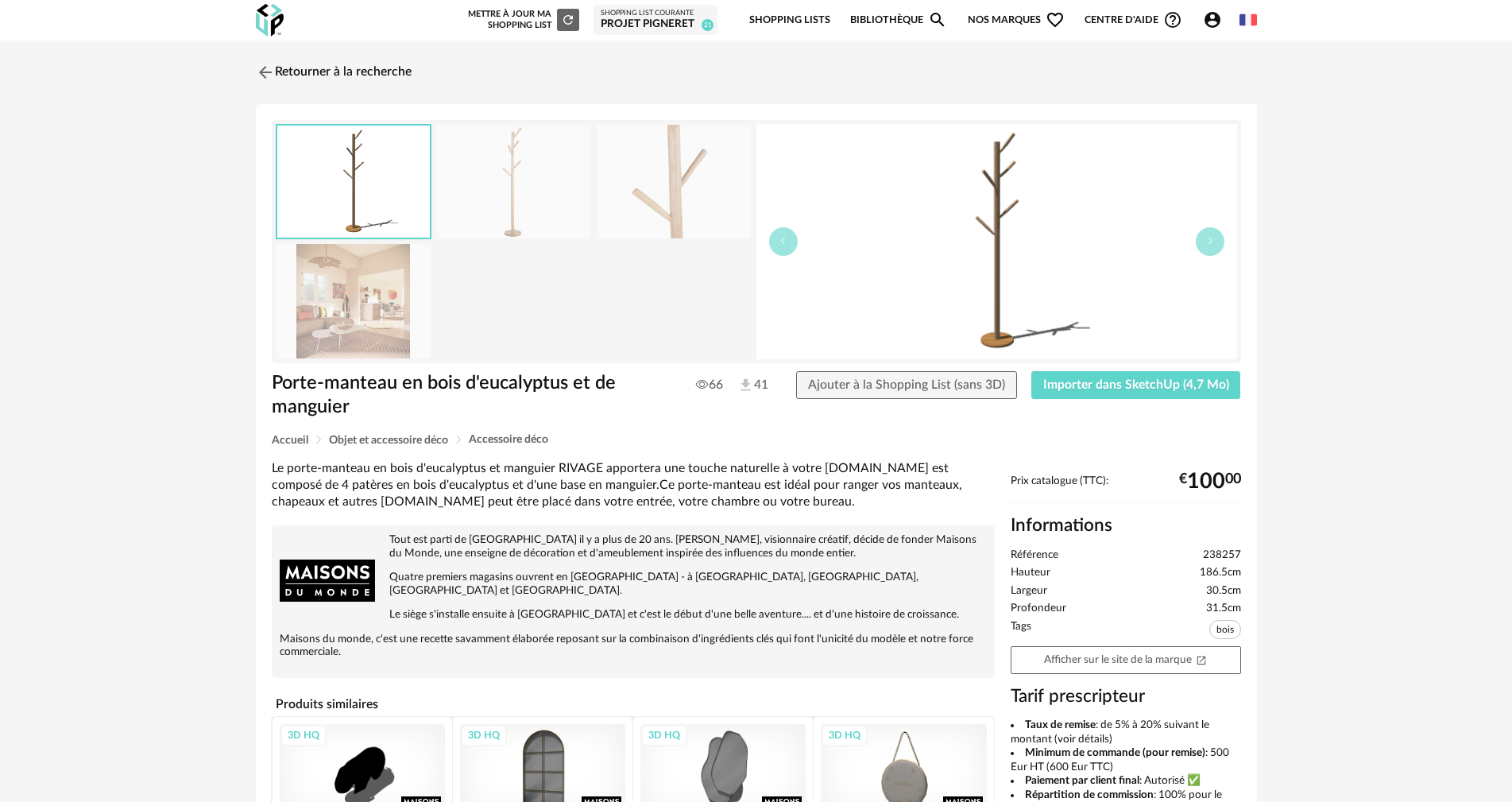
click at [380, 281] on img at bounding box center [354, 300] width 154 height 114
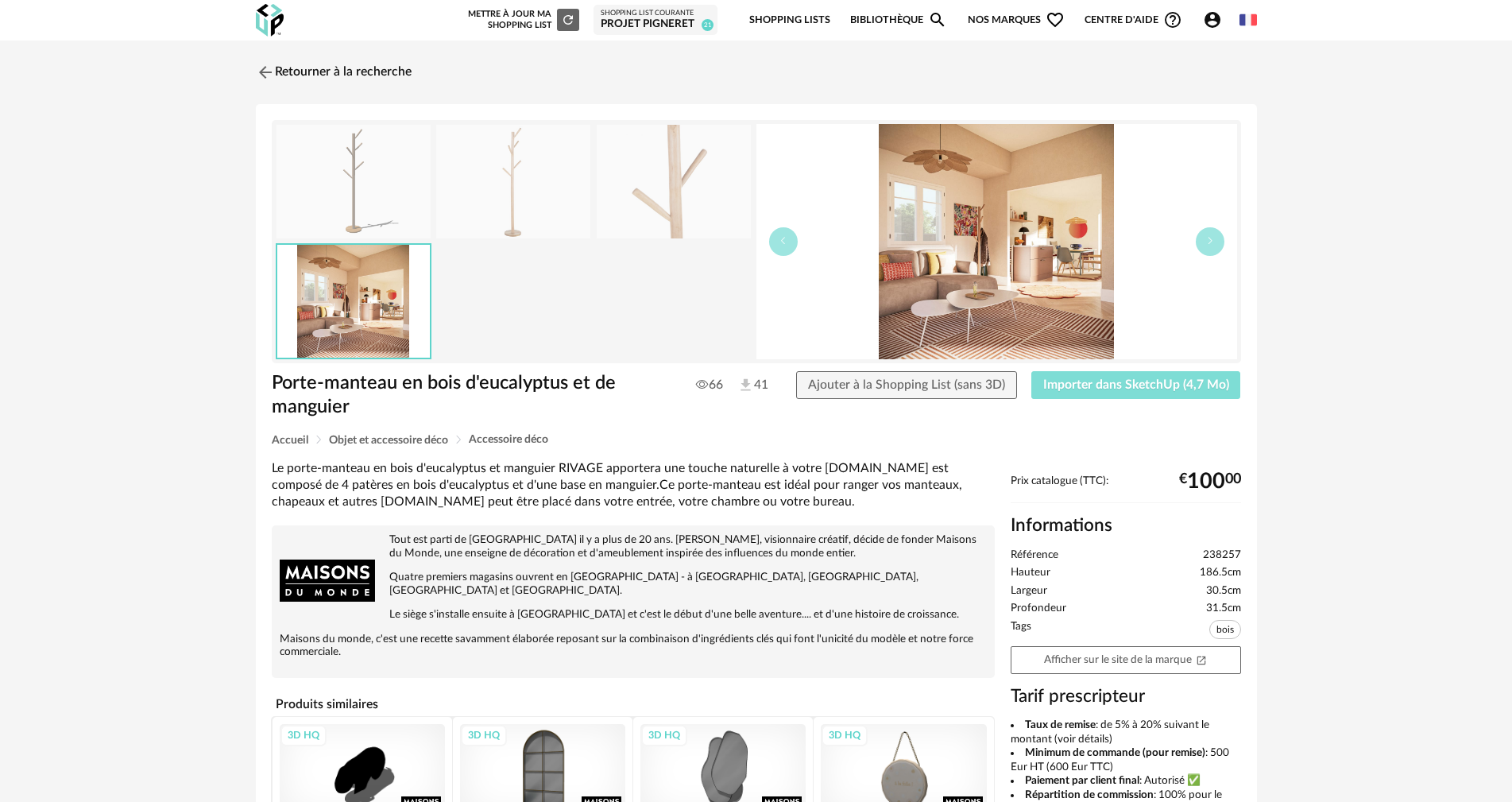
click at [1192, 383] on span "Importer dans SketchUp (4,7 Mo)" at bounding box center [1136, 384] width 186 height 13
click at [258, 65] on img at bounding box center [263, 72] width 23 height 23
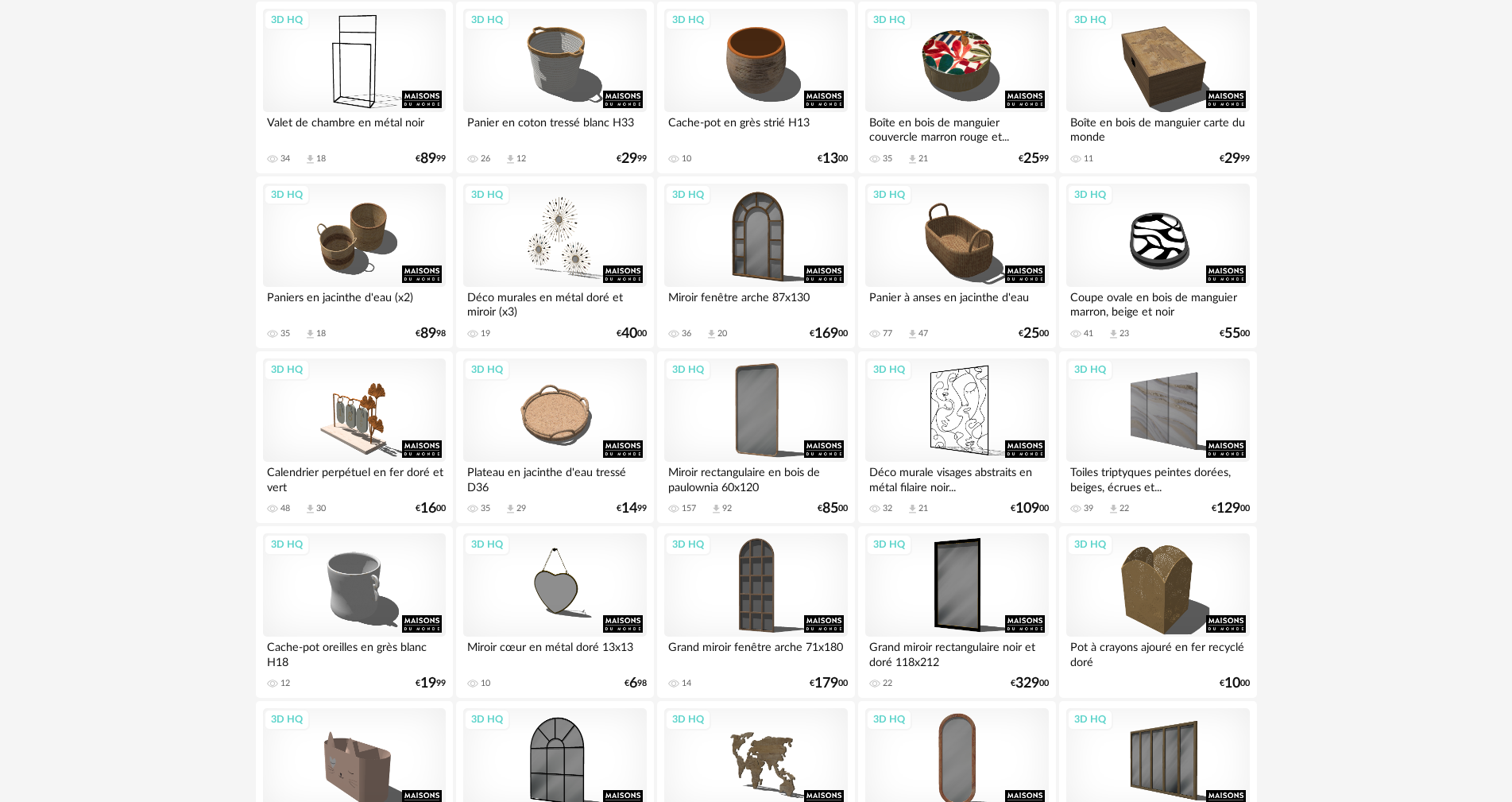
scroll to position [1669, 0]
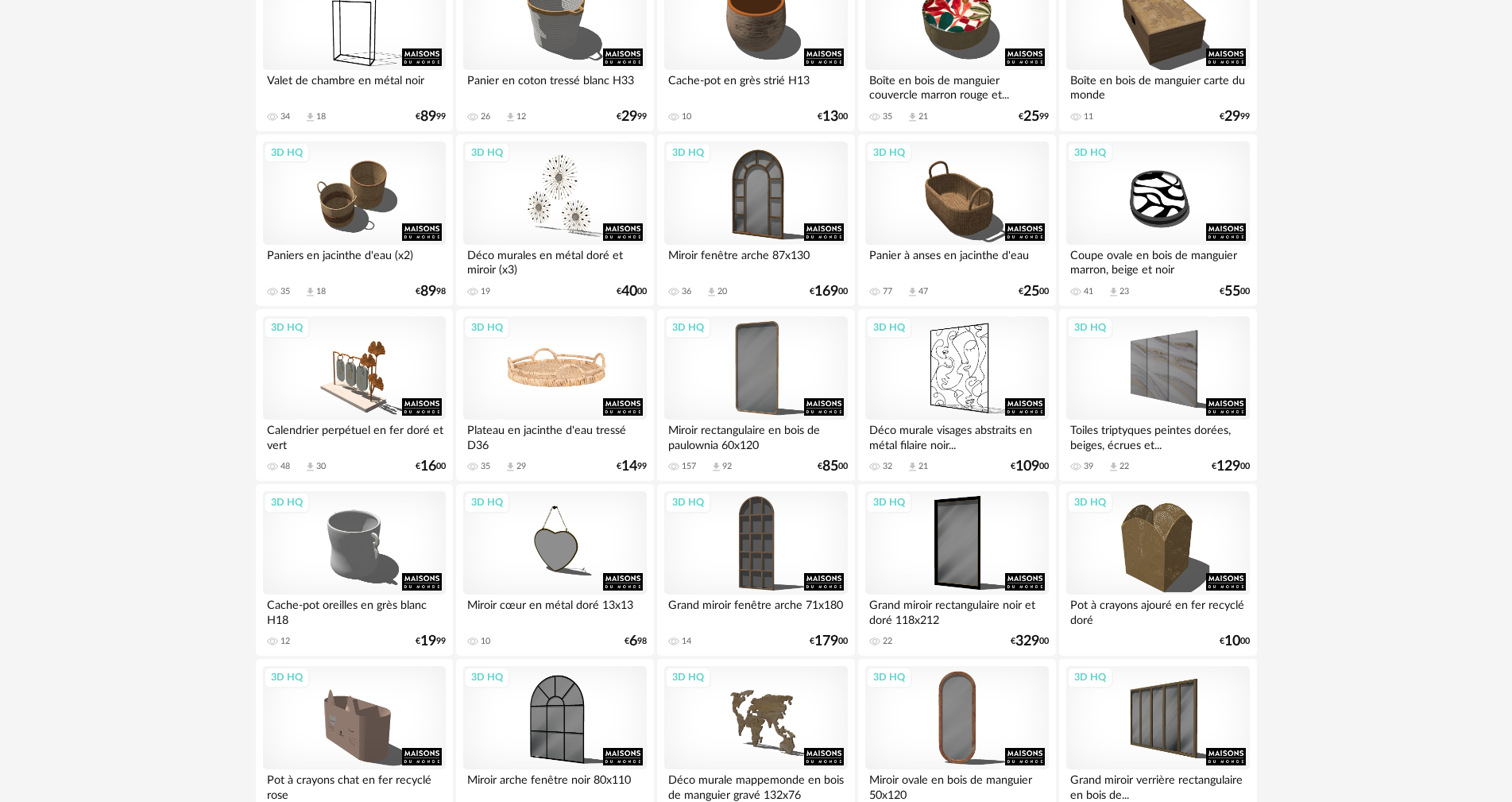
click at [568, 369] on div "3D HQ" at bounding box center [555, 368] width 182 height 103
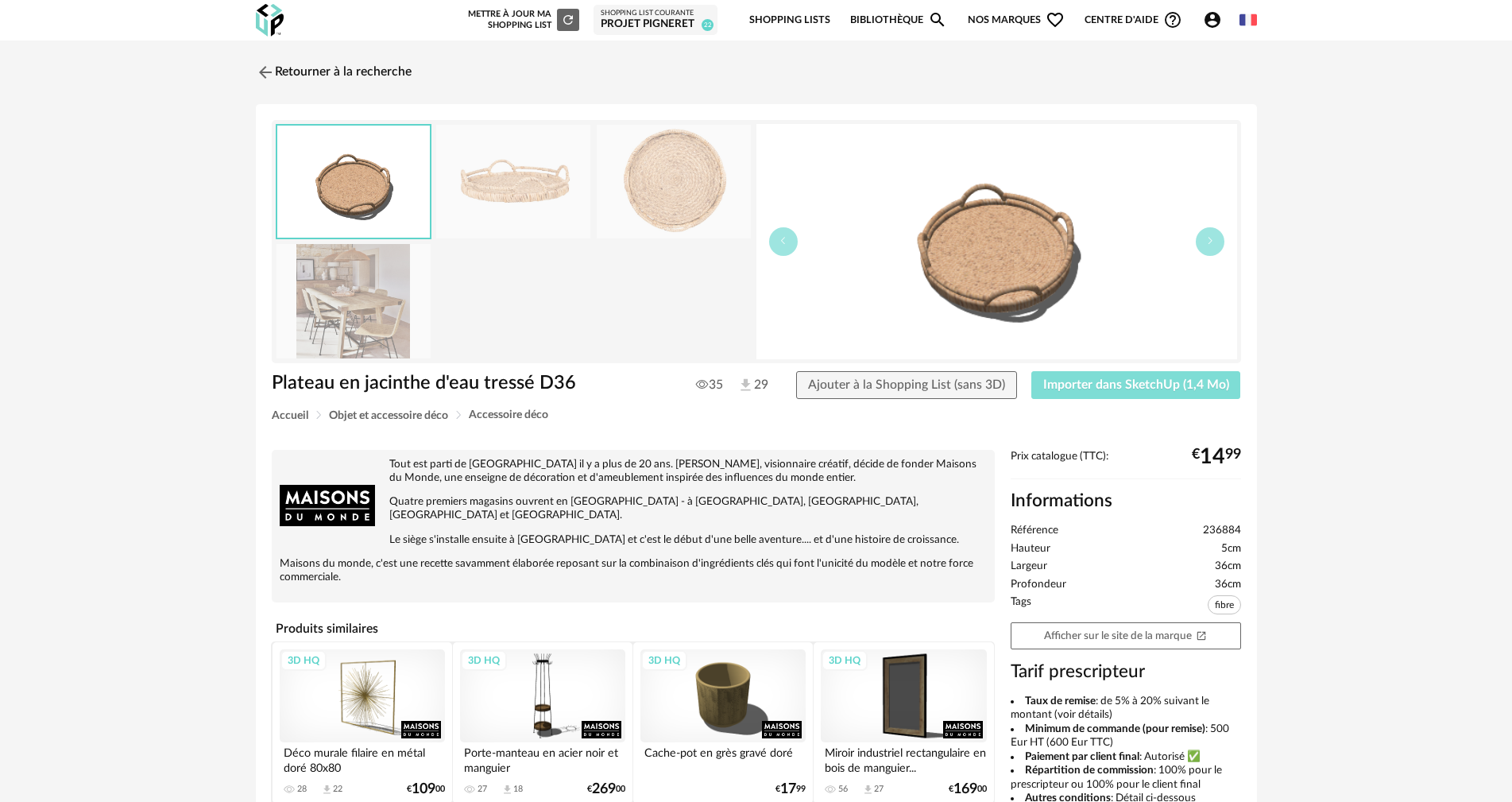
click at [1200, 389] on span "Importer dans SketchUp (1,4 Mo)" at bounding box center [1136, 384] width 186 height 13
click at [265, 69] on img at bounding box center [263, 72] width 23 height 23
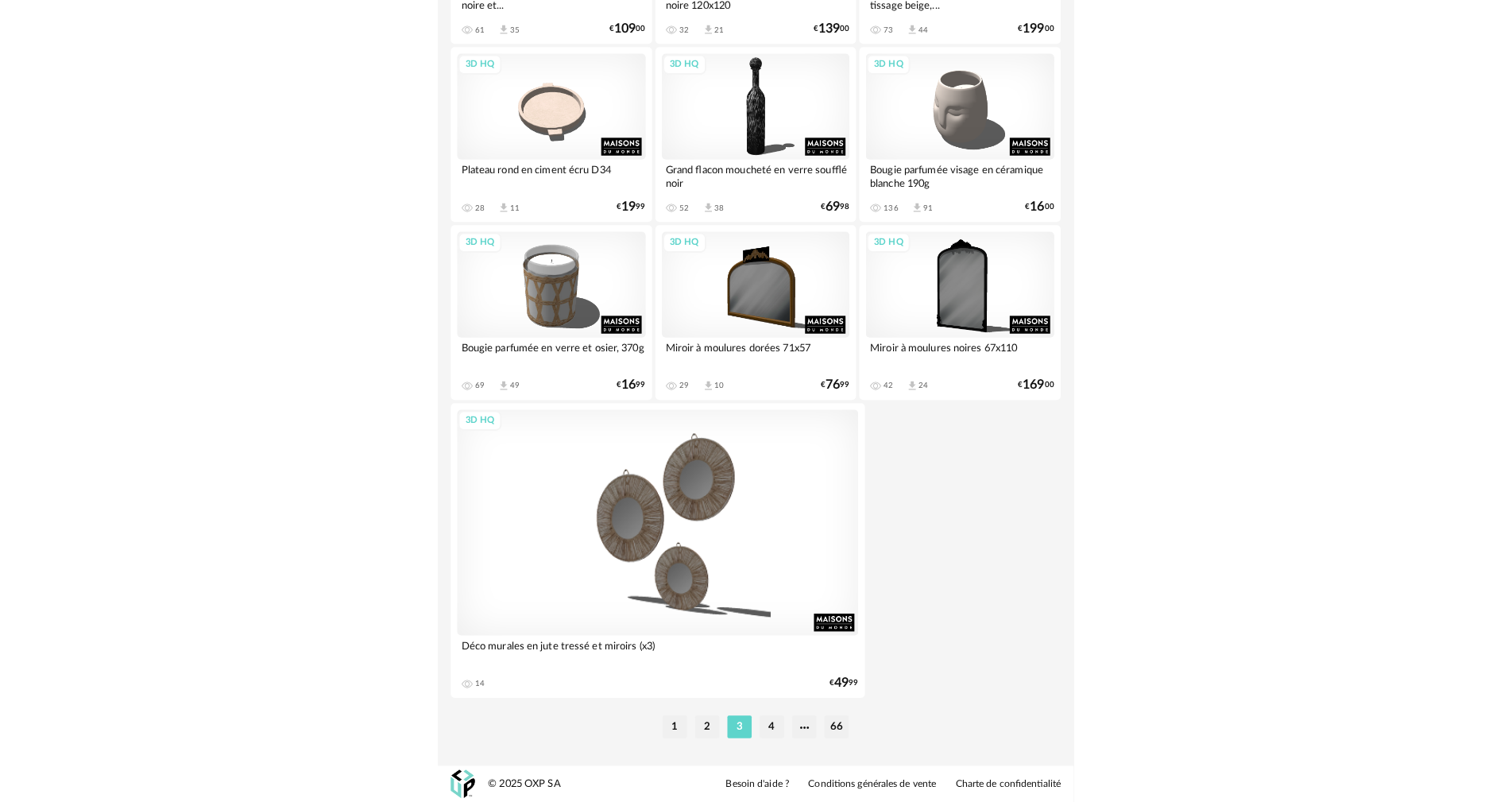
scroll to position [3030, 0]
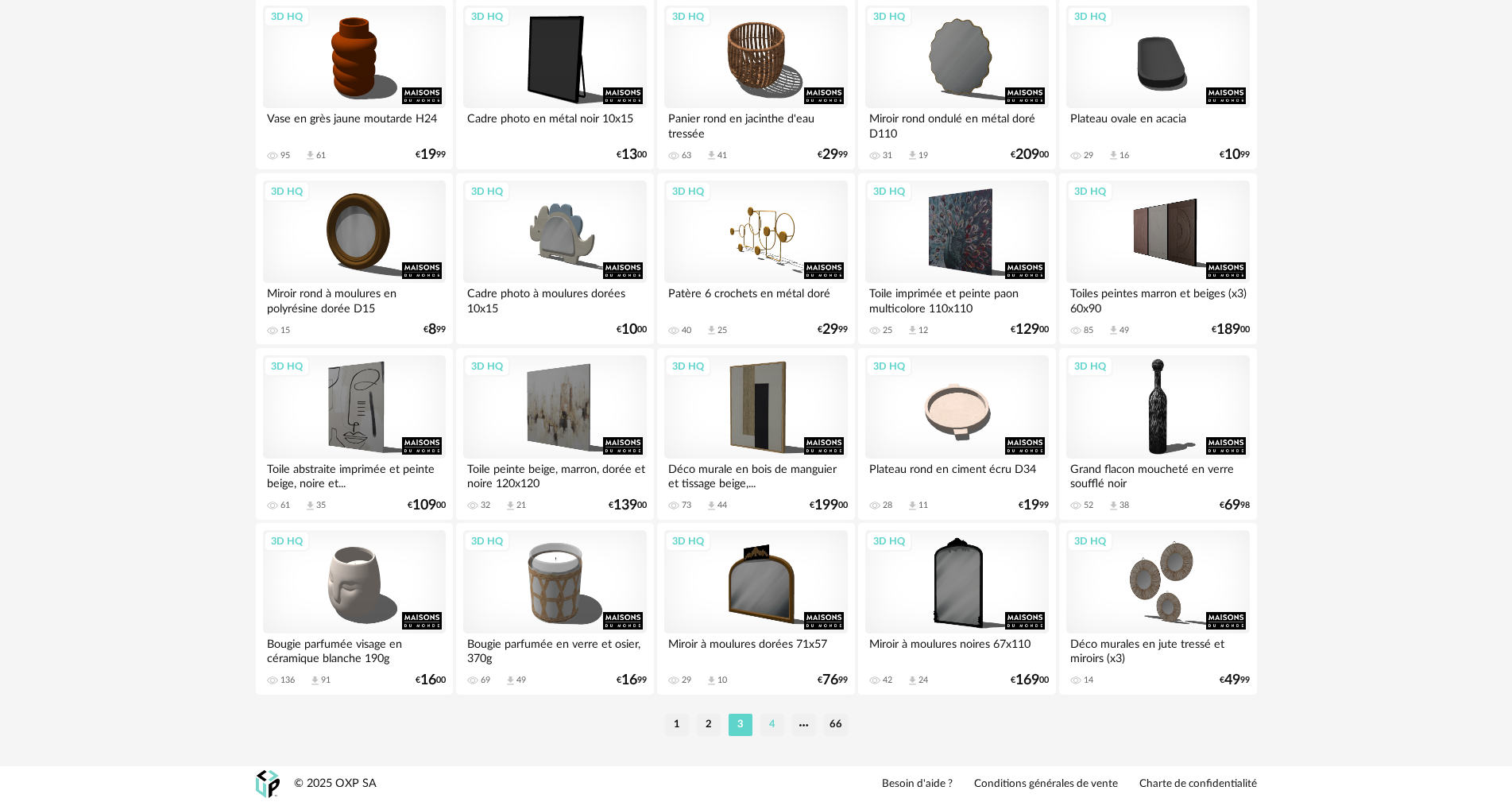
click at [773, 728] on li "4" at bounding box center [773, 725] width 24 height 23
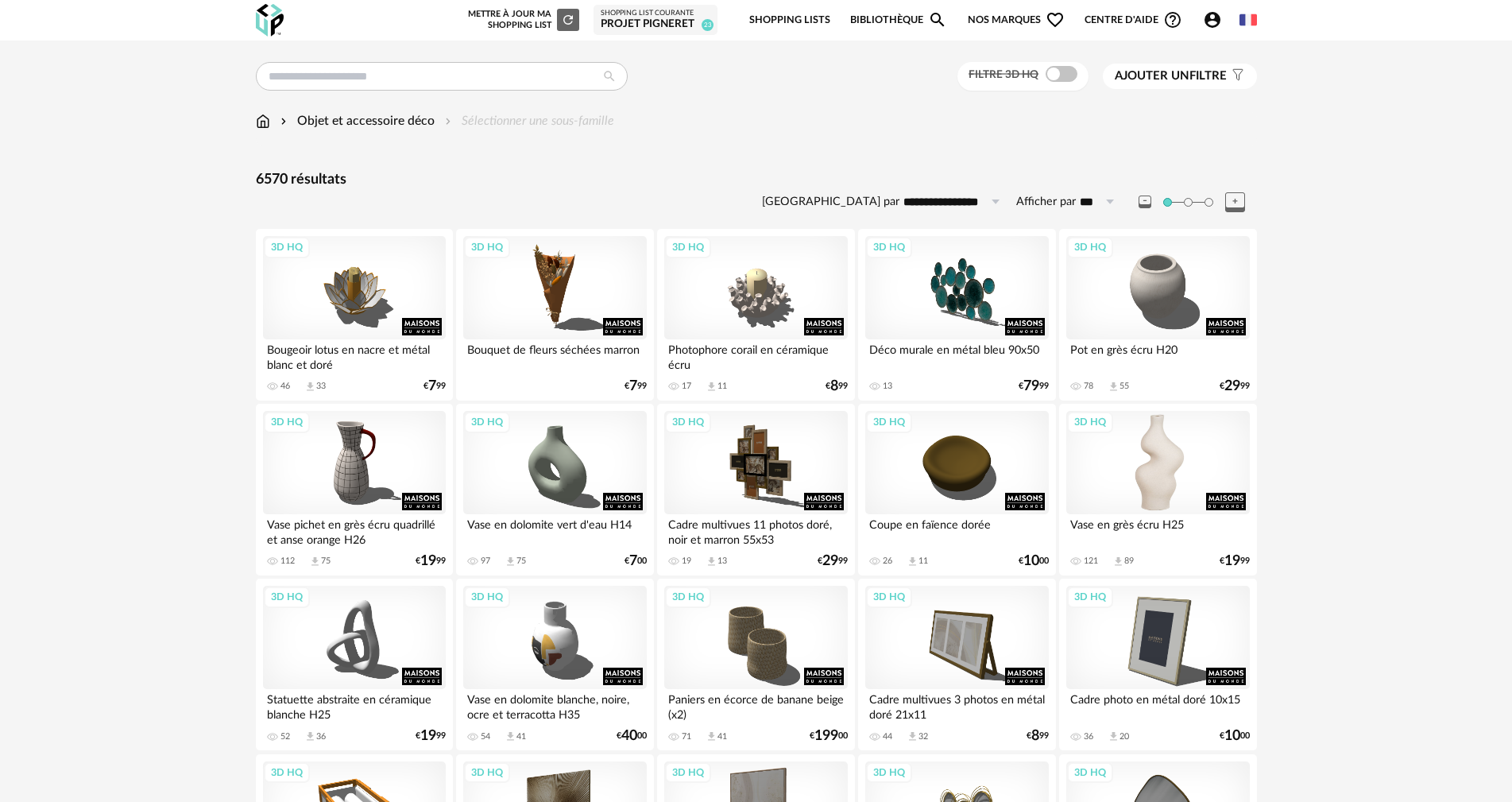
click at [1161, 479] on div "3D HQ" at bounding box center [1158, 463] width 182 height 103
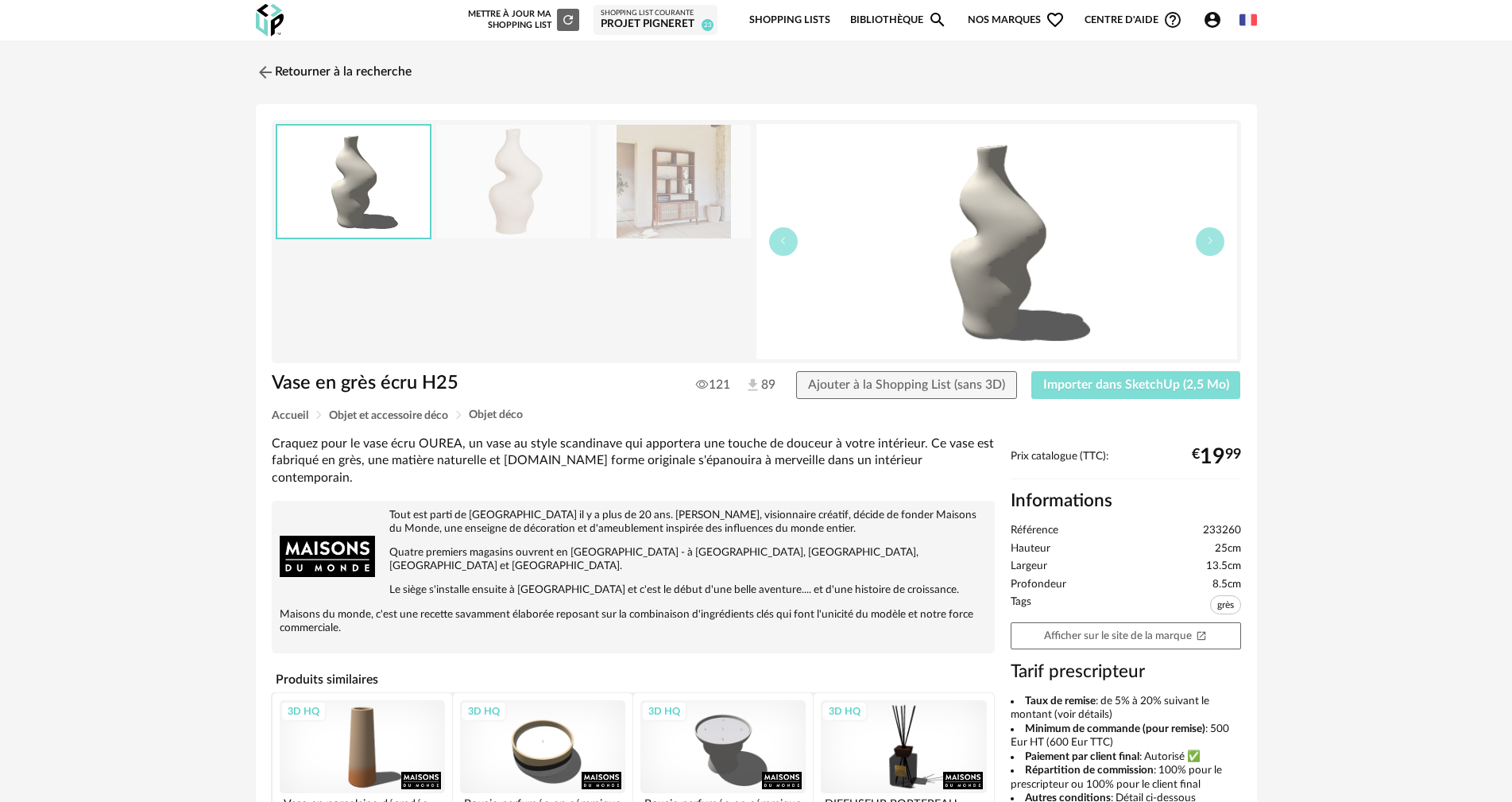
click at [1153, 393] on button "Importer dans SketchUp (2,5 Mo)" at bounding box center [1137, 385] width 210 height 28
click at [636, 288] on div at bounding box center [514, 241] width 477 height 235
click at [262, 69] on img at bounding box center [263, 72] width 23 height 23
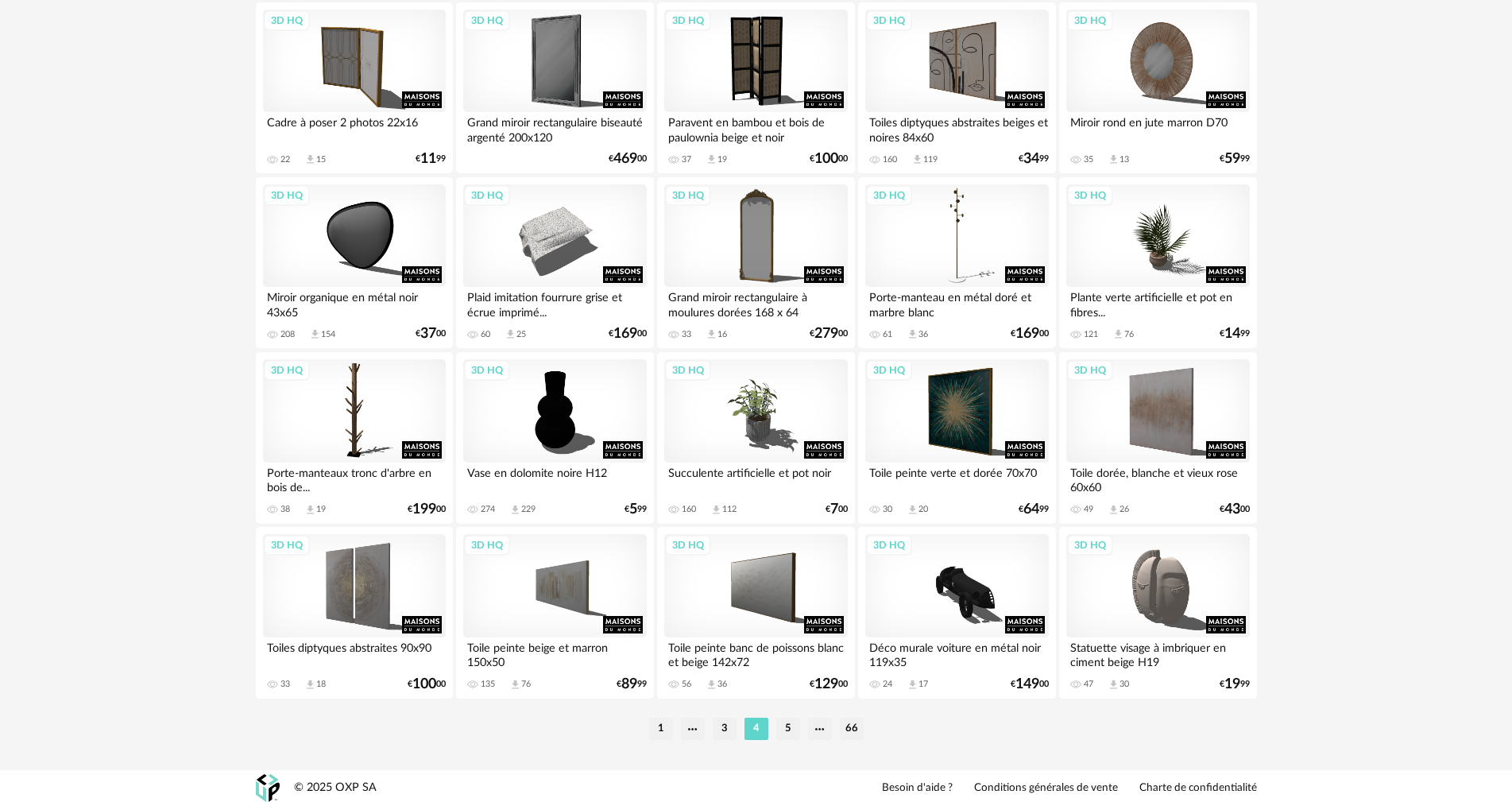
scroll to position [3030, 0]
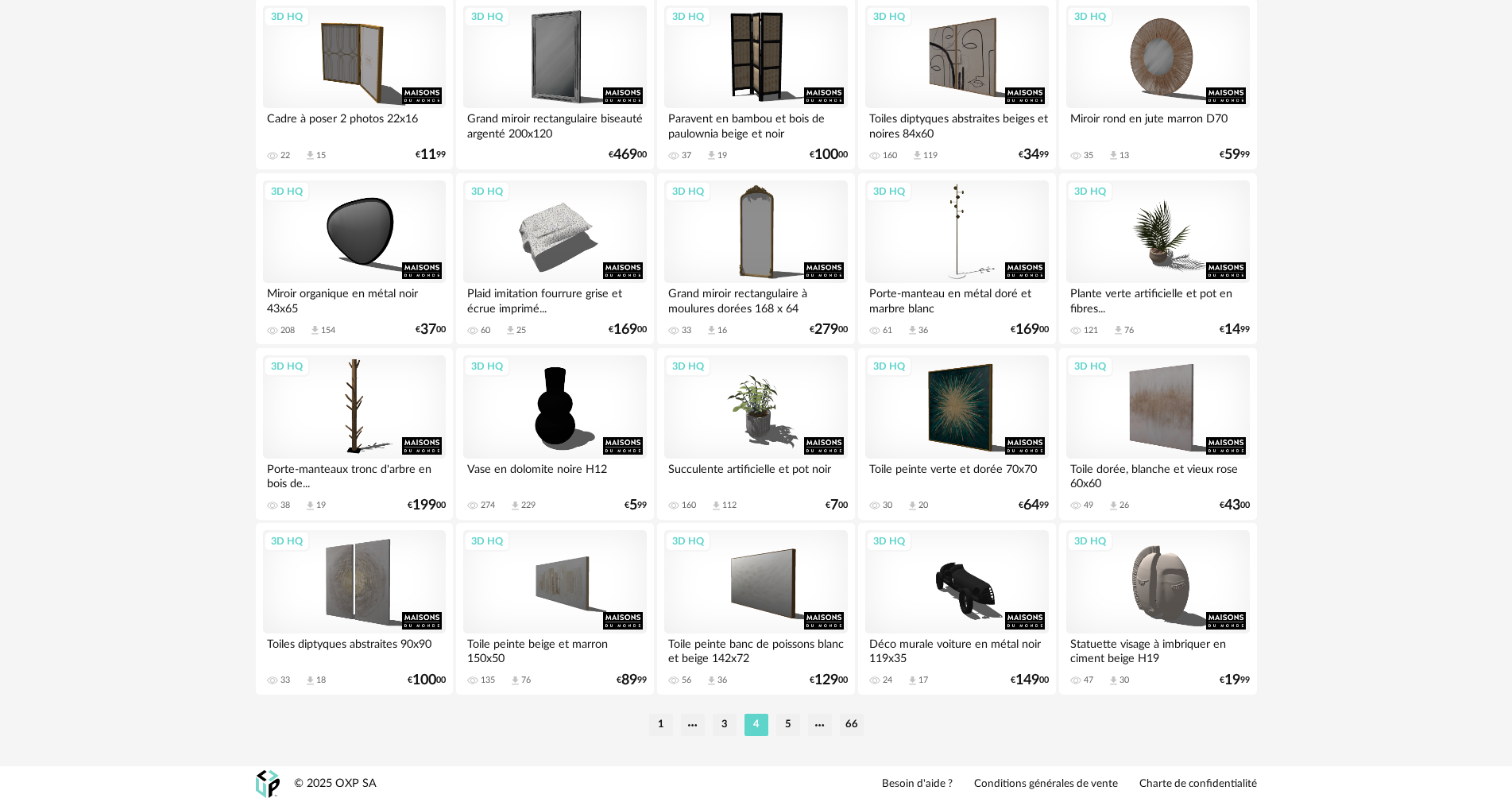
click at [789, 722] on li "5" at bounding box center [789, 725] width 24 height 23
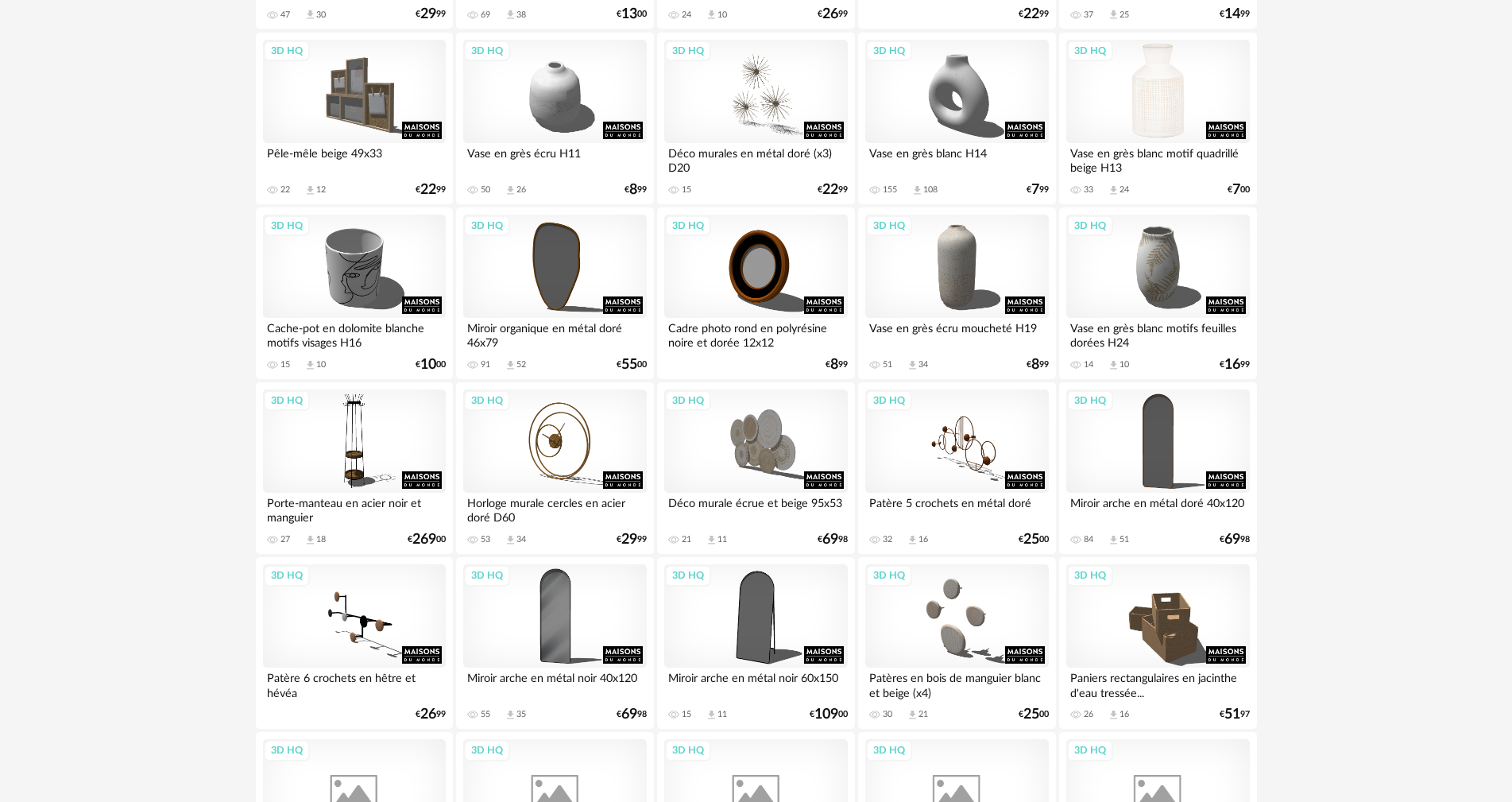
scroll to position [1431, 0]
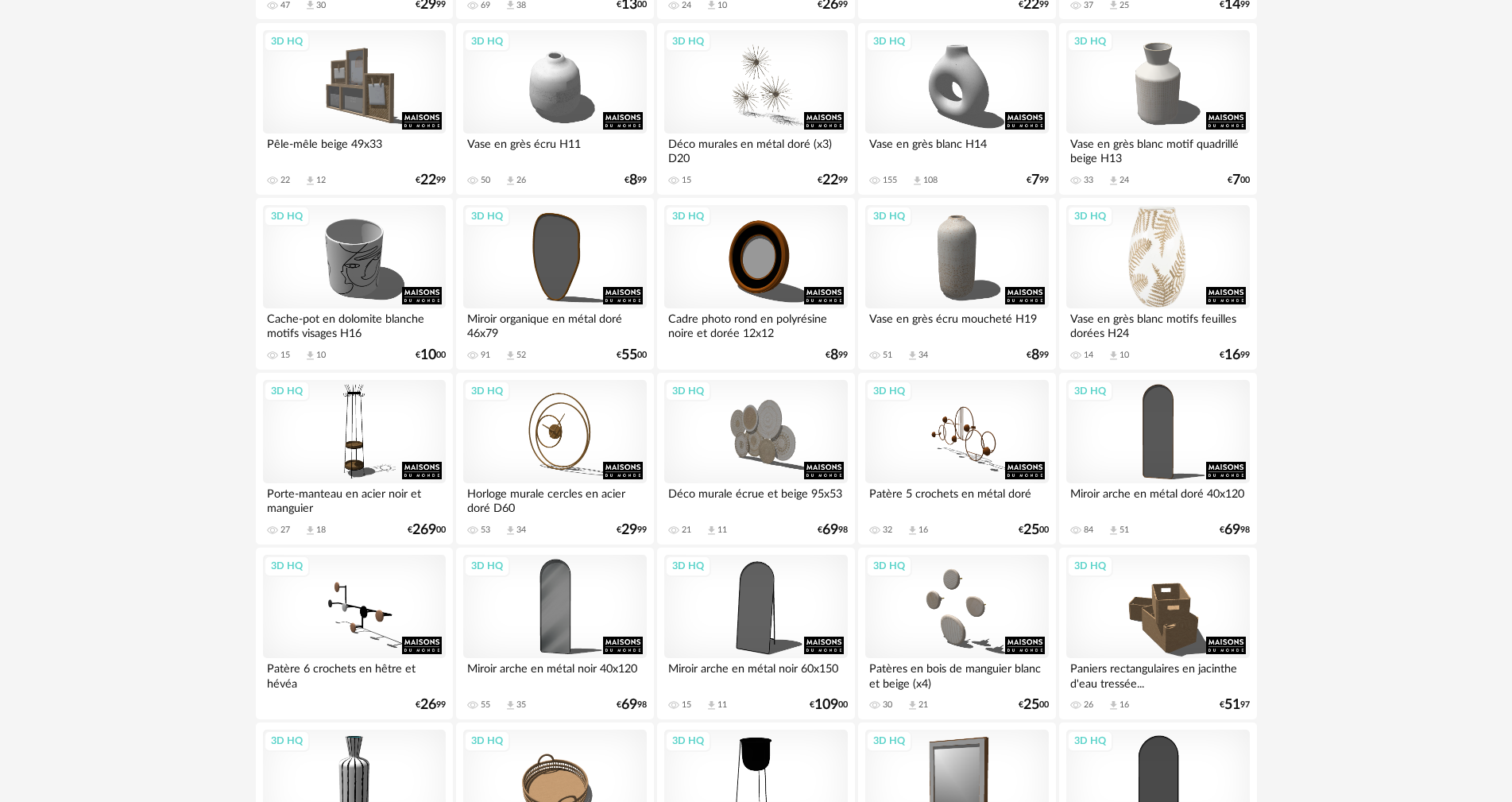
click at [1152, 263] on div "3D HQ" at bounding box center [1158, 257] width 182 height 103
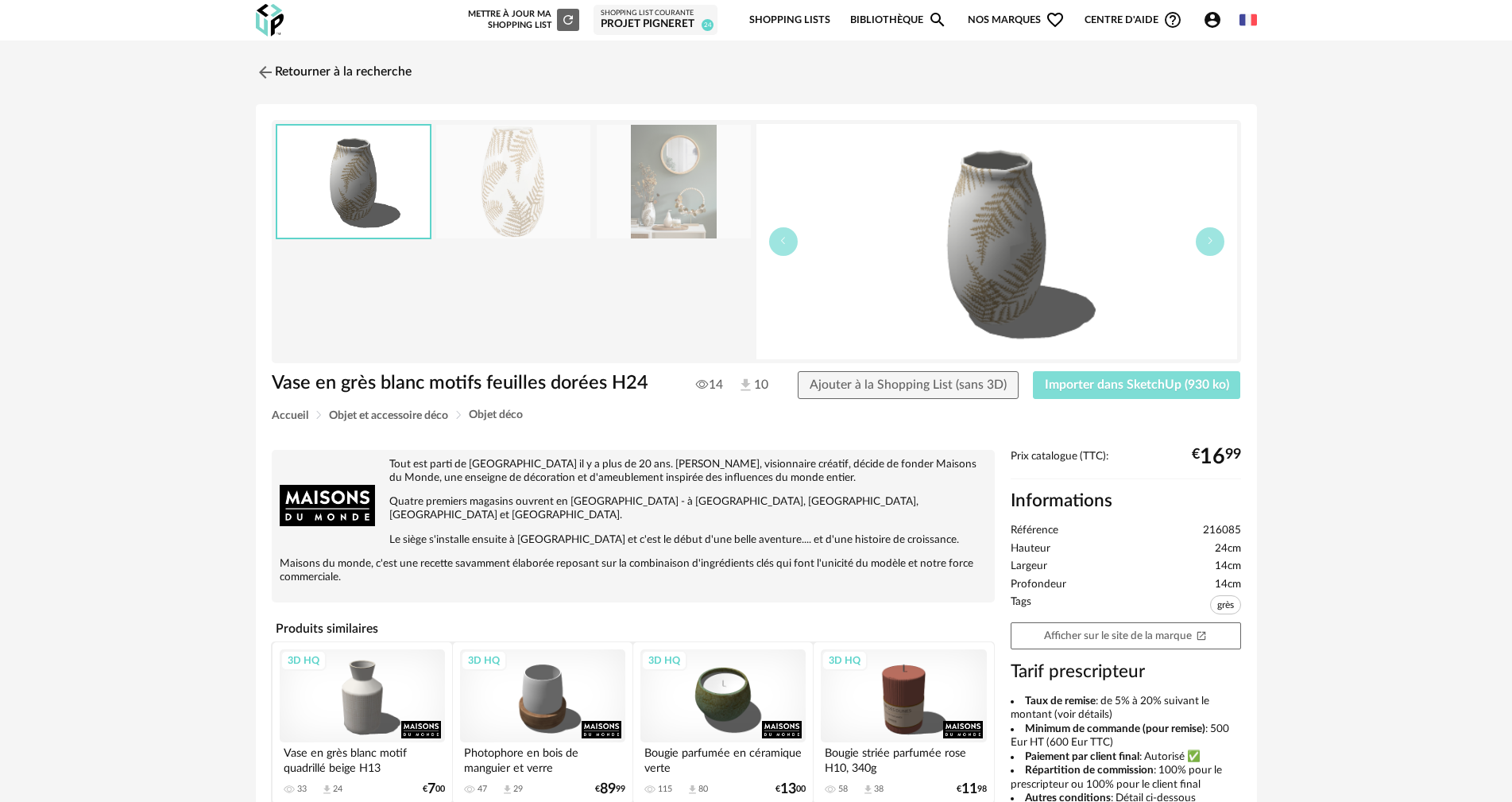
click at [1122, 389] on span "Importer dans SketchUp (930 ko)" at bounding box center [1137, 384] width 184 height 13
click at [261, 78] on img at bounding box center [263, 72] width 23 height 23
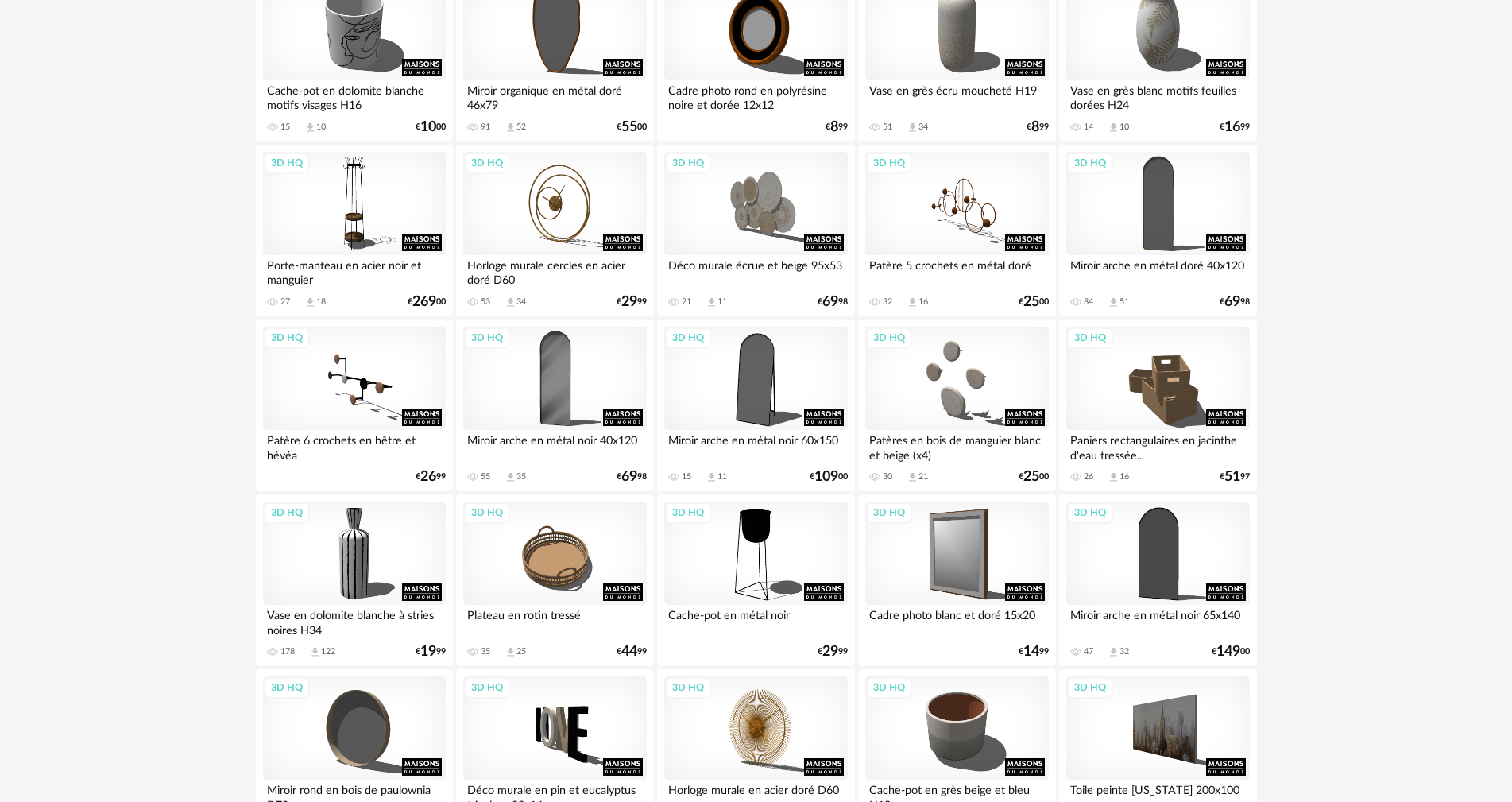
scroll to position [1749, 0]
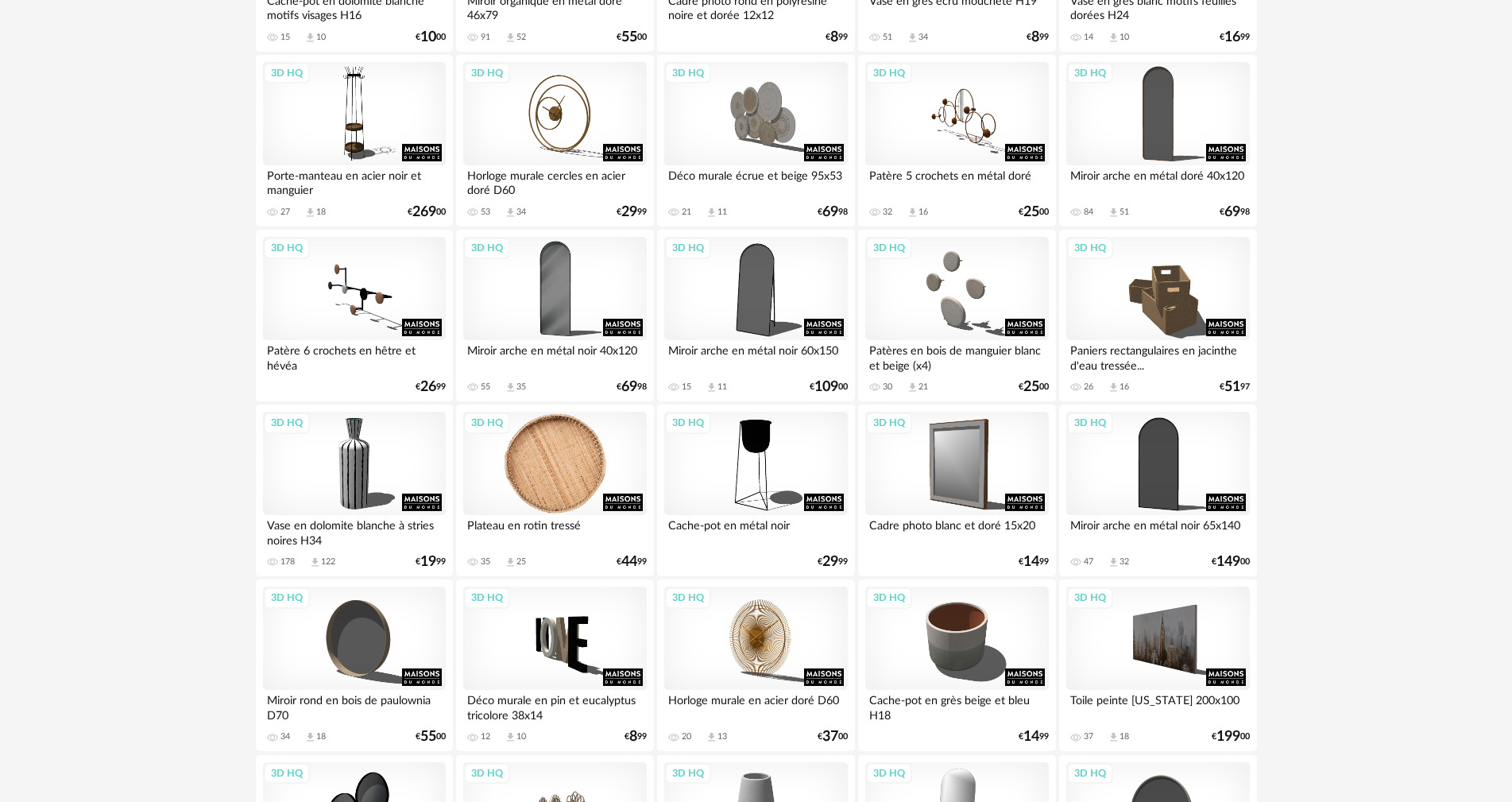
click at [537, 486] on div "3D HQ" at bounding box center [555, 464] width 182 height 103
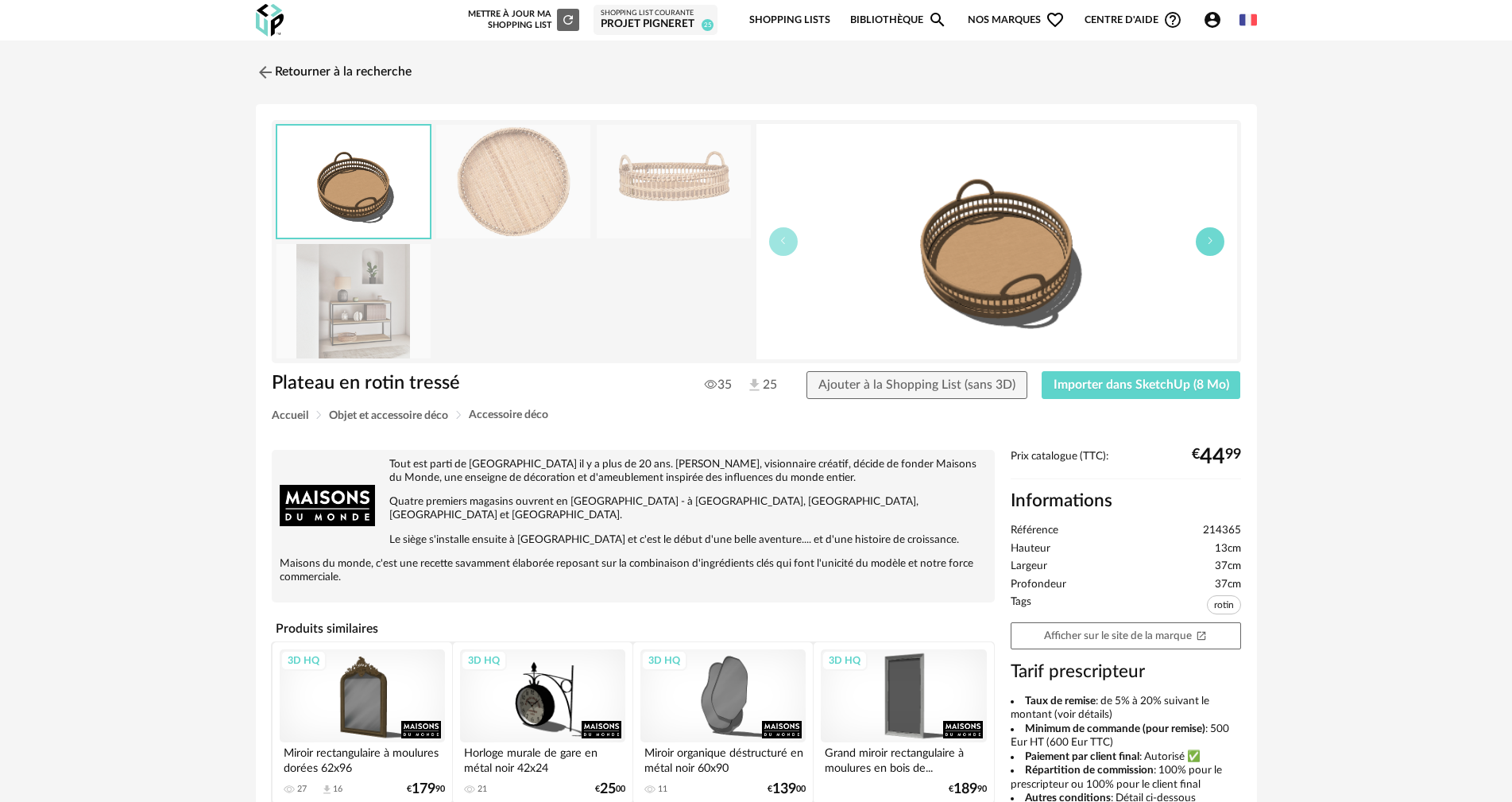
click at [1209, 238] on icon "button" at bounding box center [1210, 241] width 10 height 10
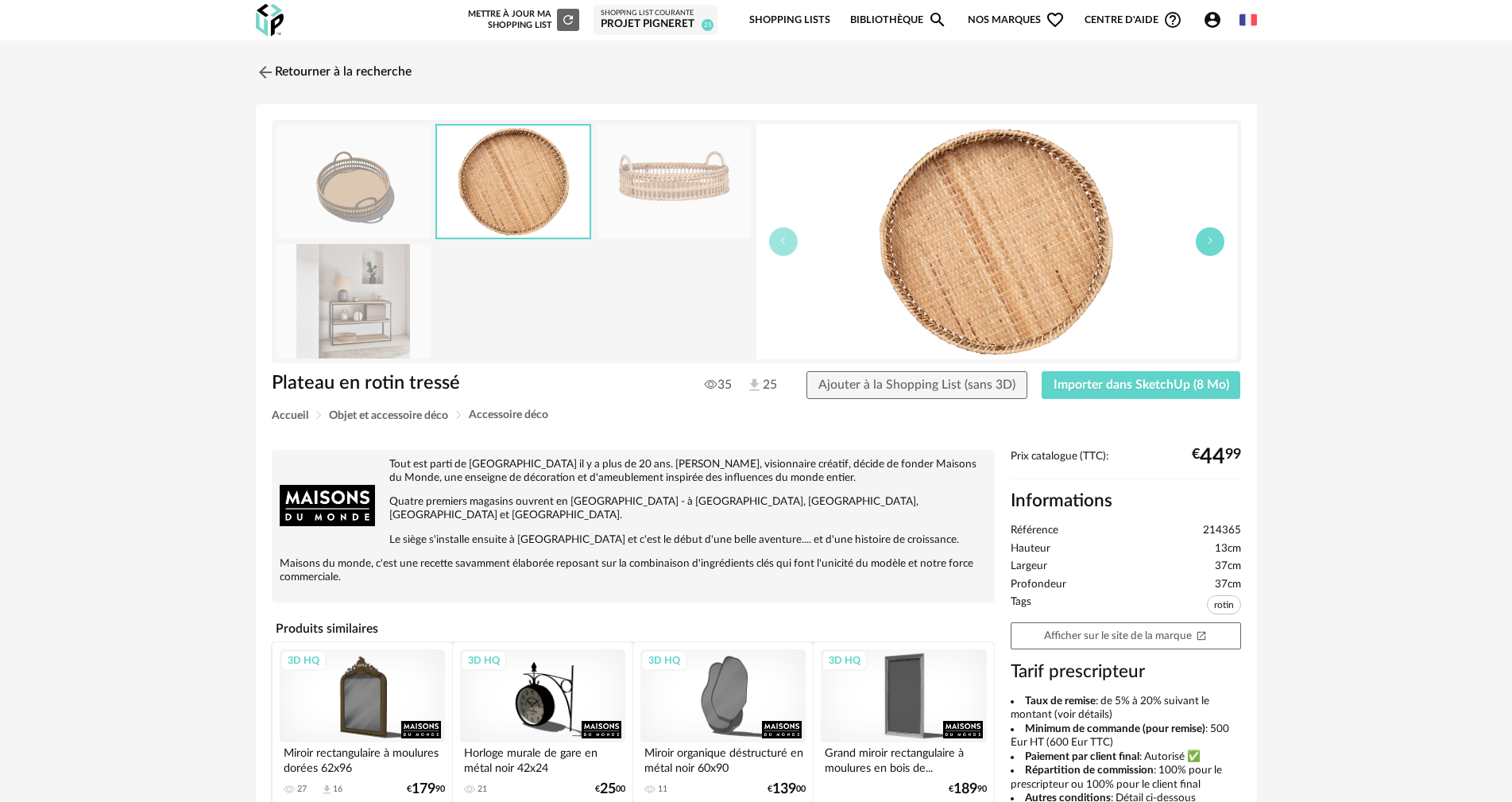
click at [1206, 241] on icon "button" at bounding box center [1210, 241] width 10 height 10
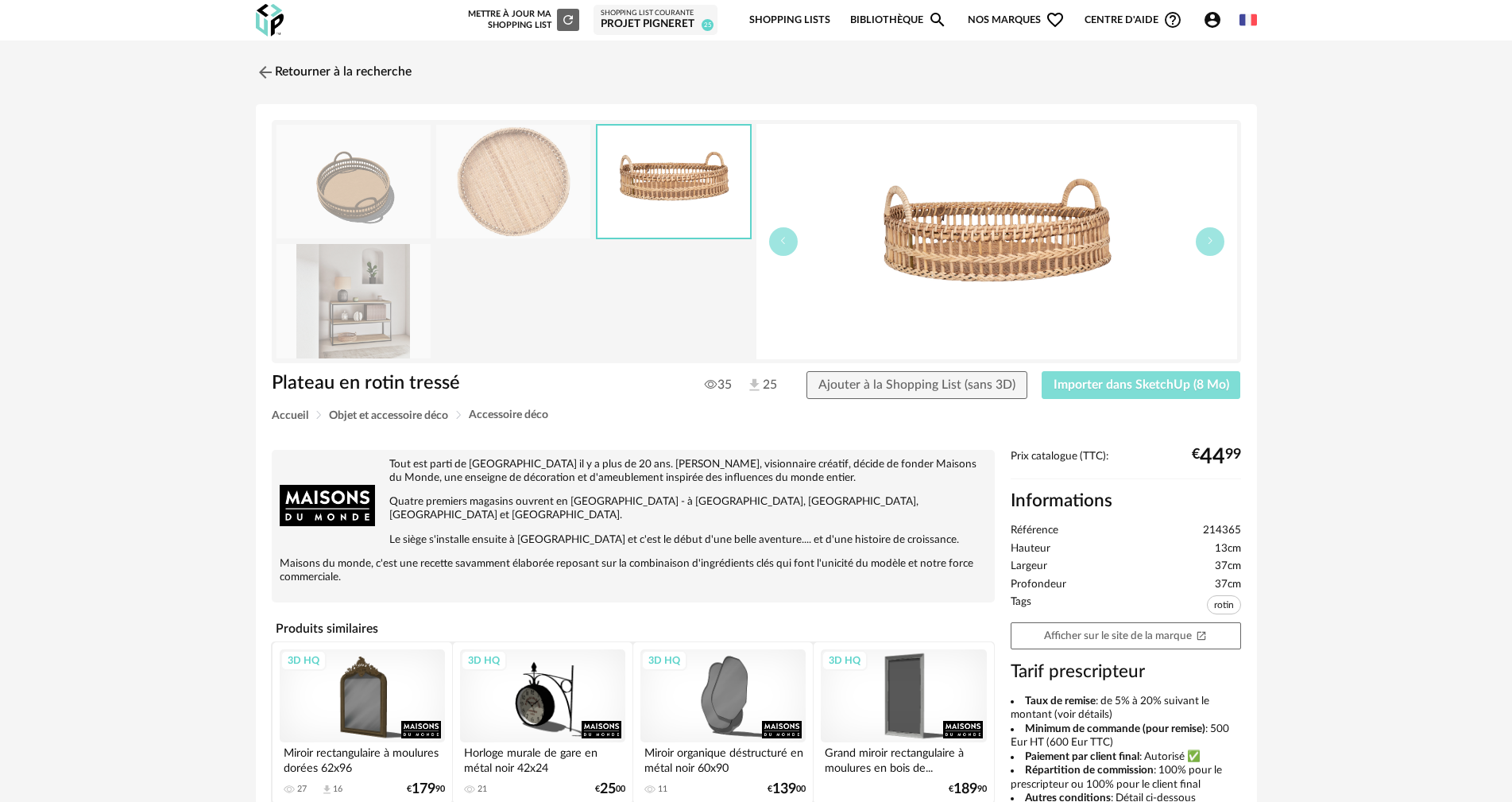
click at [1121, 393] on button "Importer dans SketchUp (8 Mo)" at bounding box center [1141, 385] width 199 height 28
click at [269, 69] on img at bounding box center [263, 72] width 23 height 23
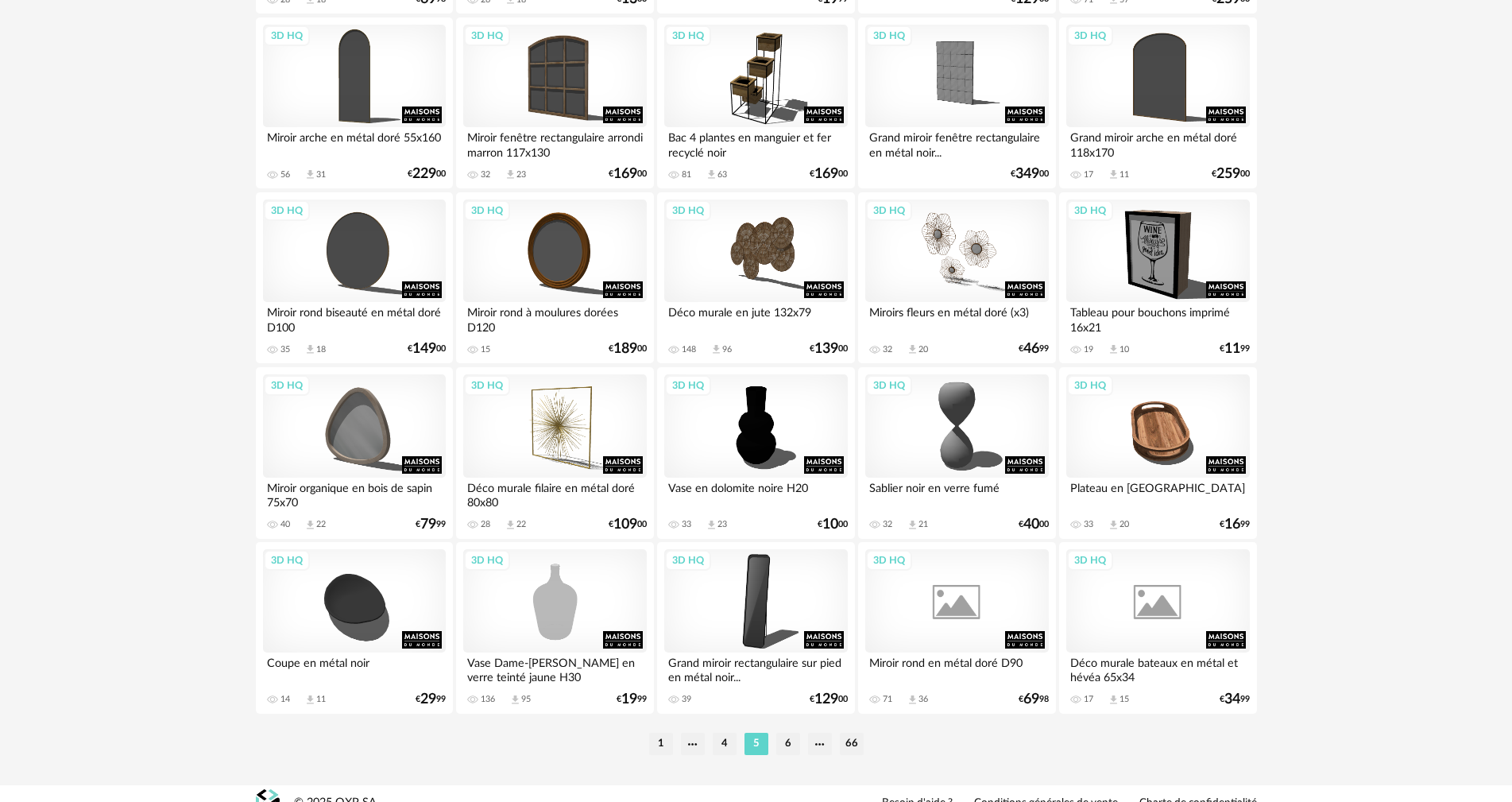
scroll to position [3030, 0]
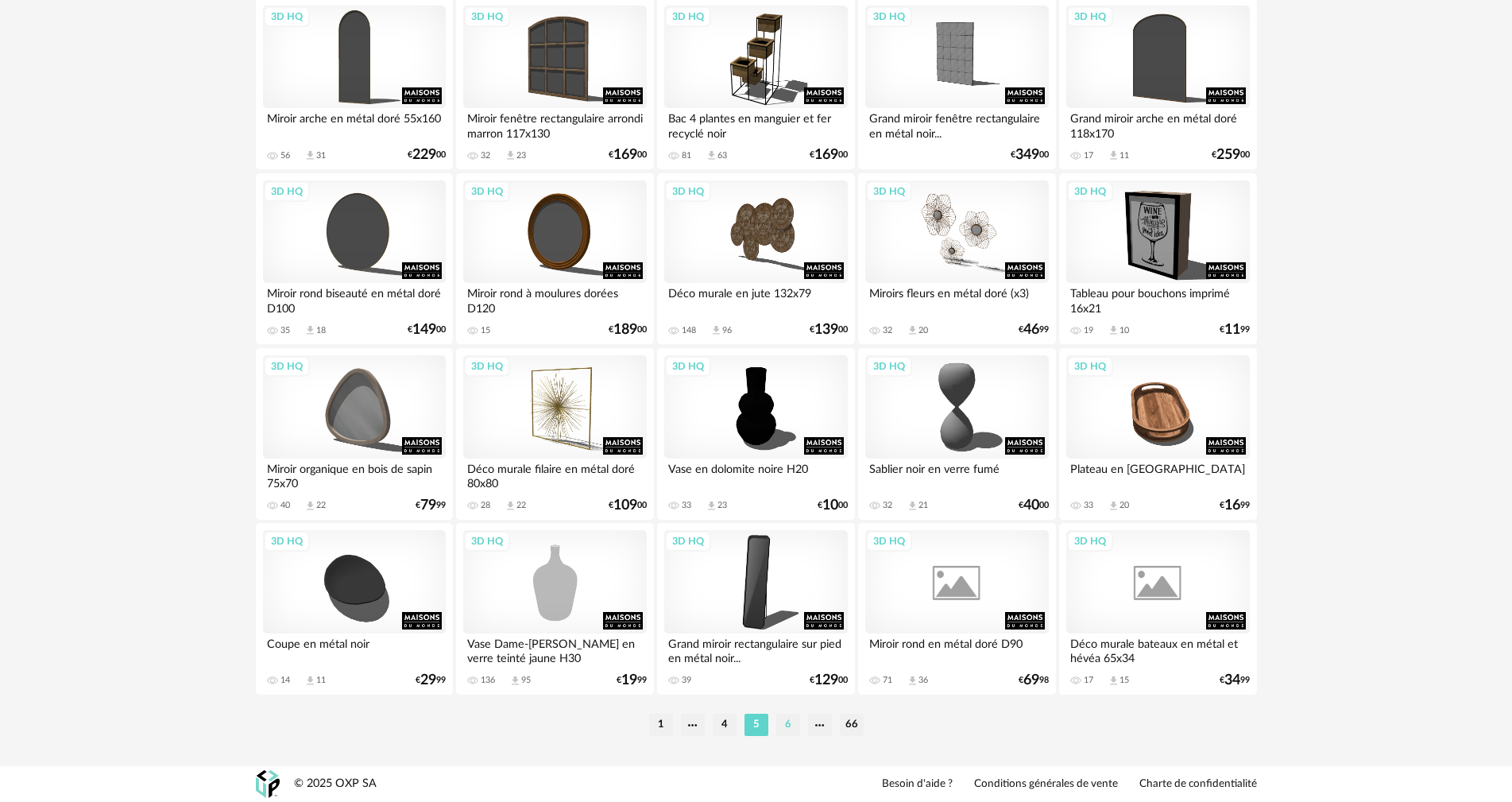
click at [794, 725] on li "6" at bounding box center [789, 725] width 24 height 23
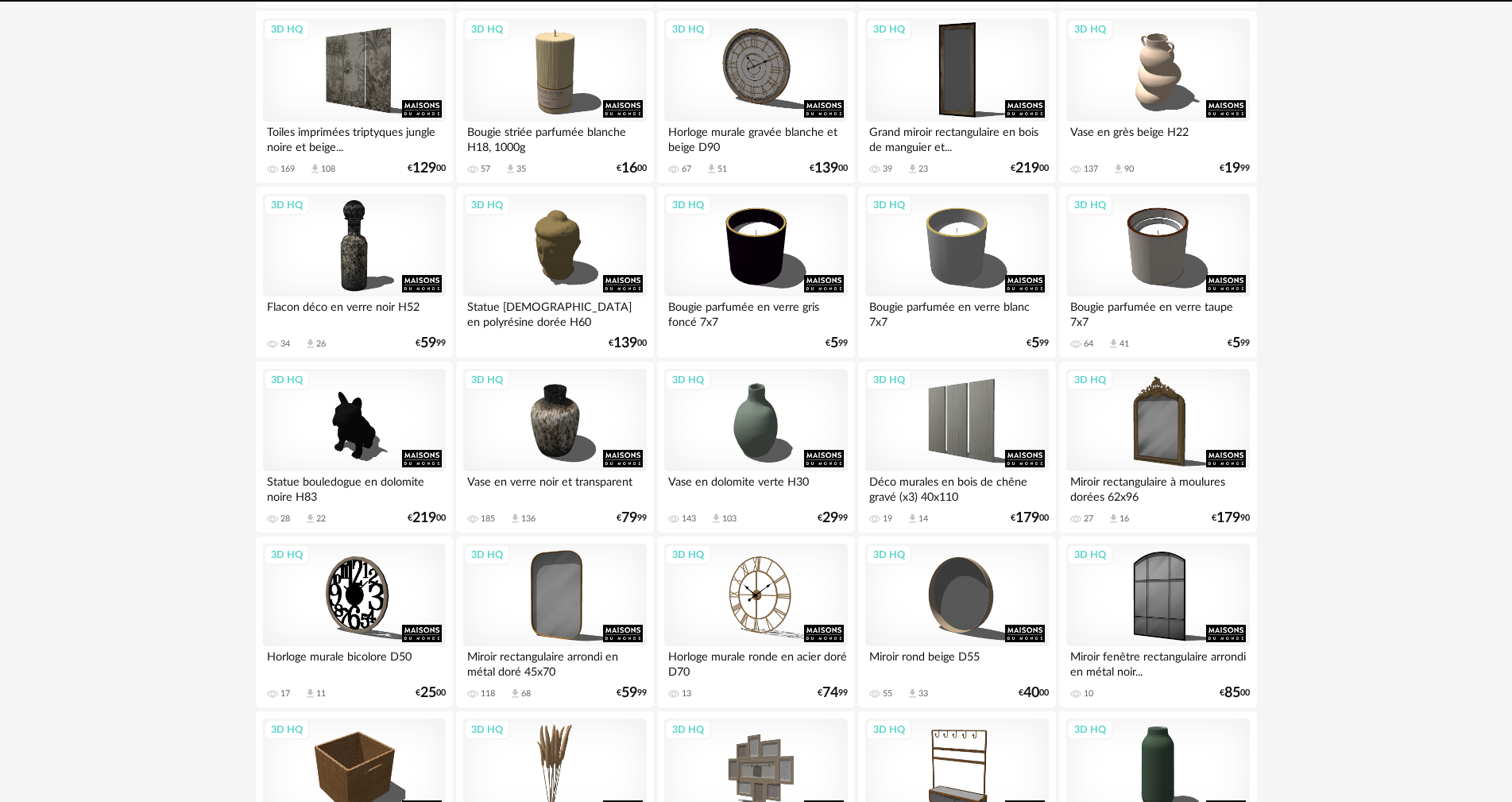
scroll to position [716, 0]
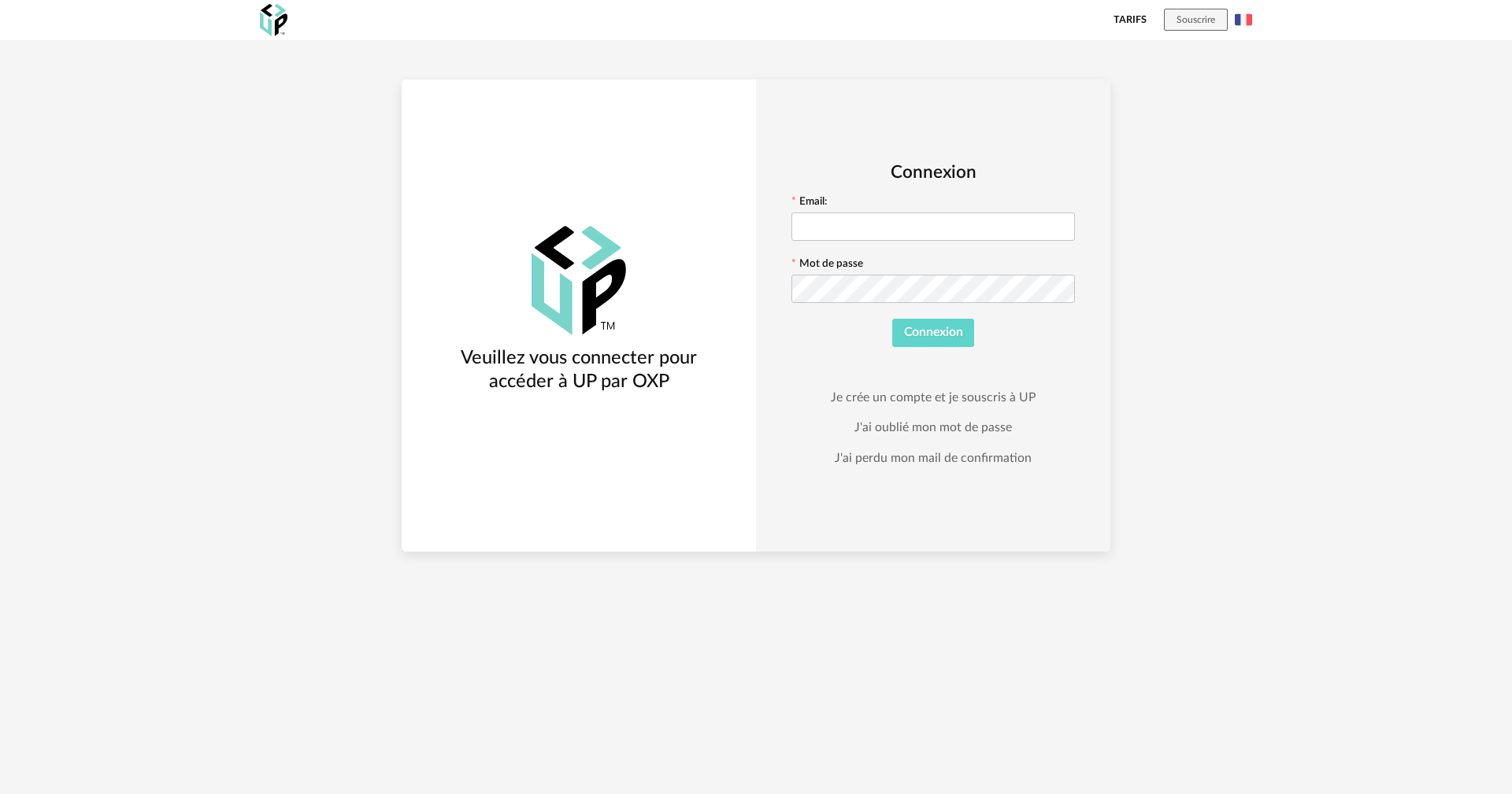
click at [872, 242] on div at bounding box center [933, 226] width 283 height 31
click at [869, 217] on input "text" at bounding box center [933, 226] width 283 height 28
click at [850, 233] on input "text" at bounding box center [933, 226] width 283 height 28
type input "**********"
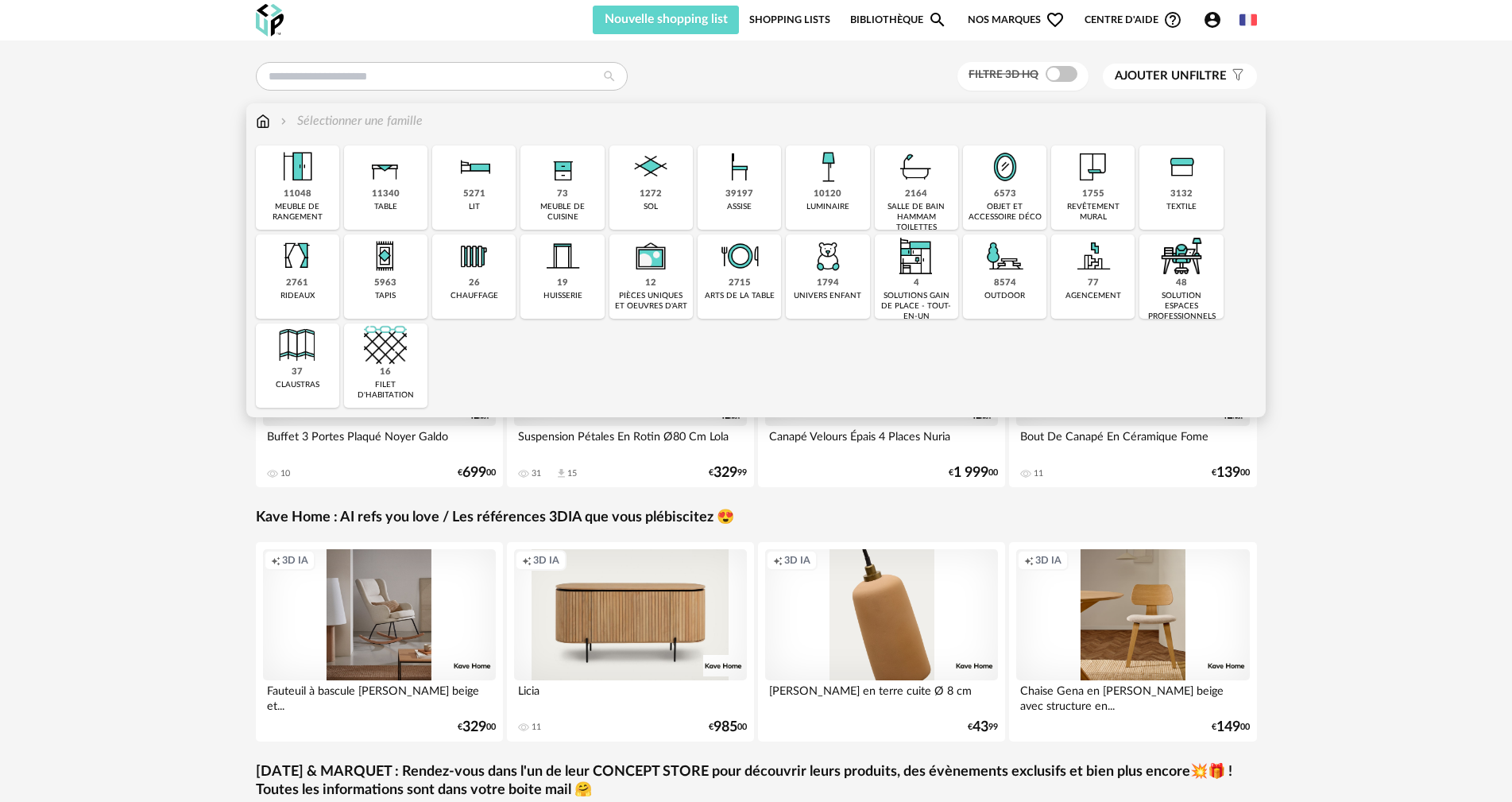
click at [1027, 209] on div "objet et accessoire déco" at bounding box center [1005, 212] width 74 height 21
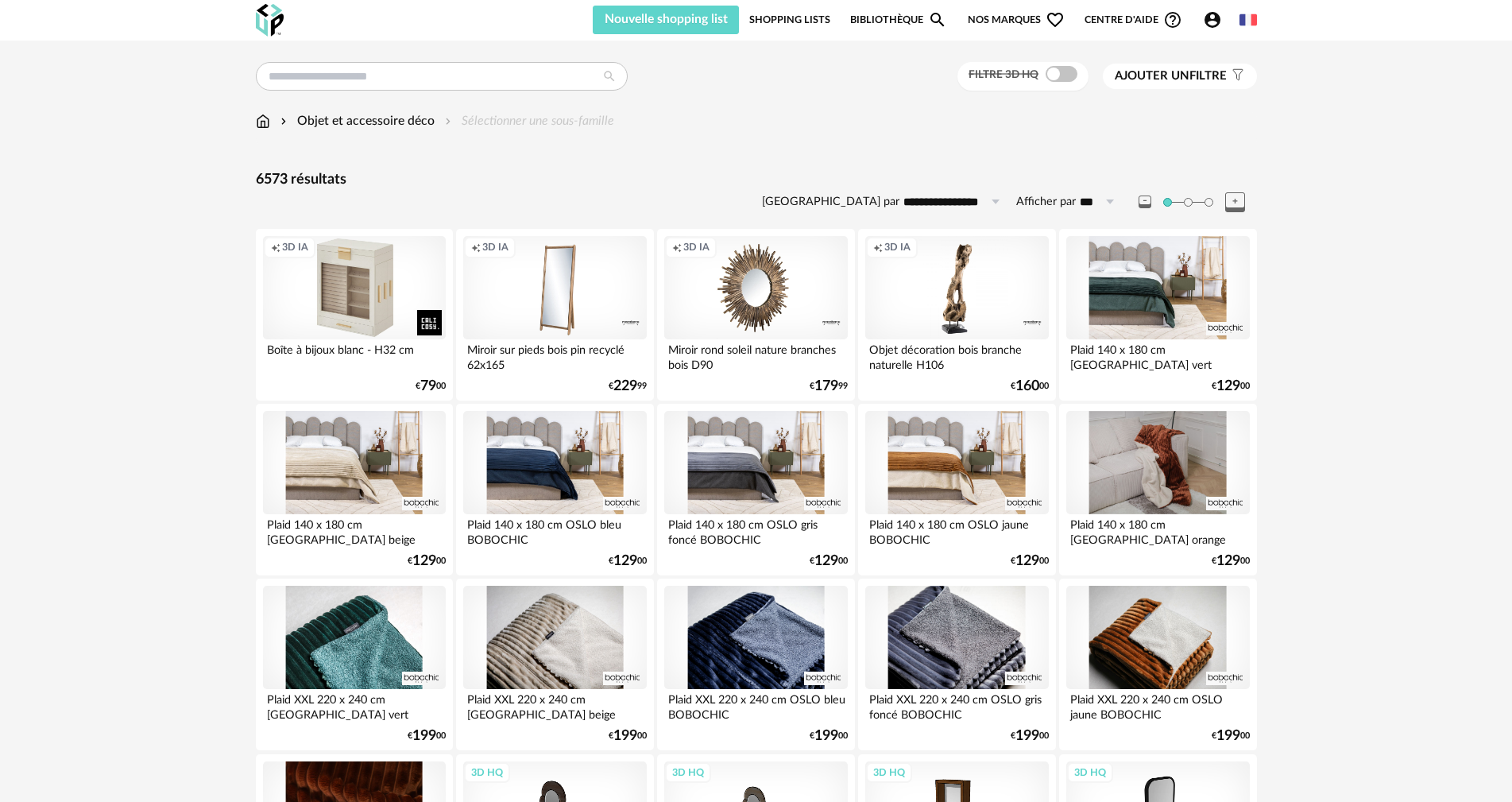
drag, startPoint x: 1027, startPoint y: 209, endPoint x: 1388, endPoint y: 418, distance: 417.1
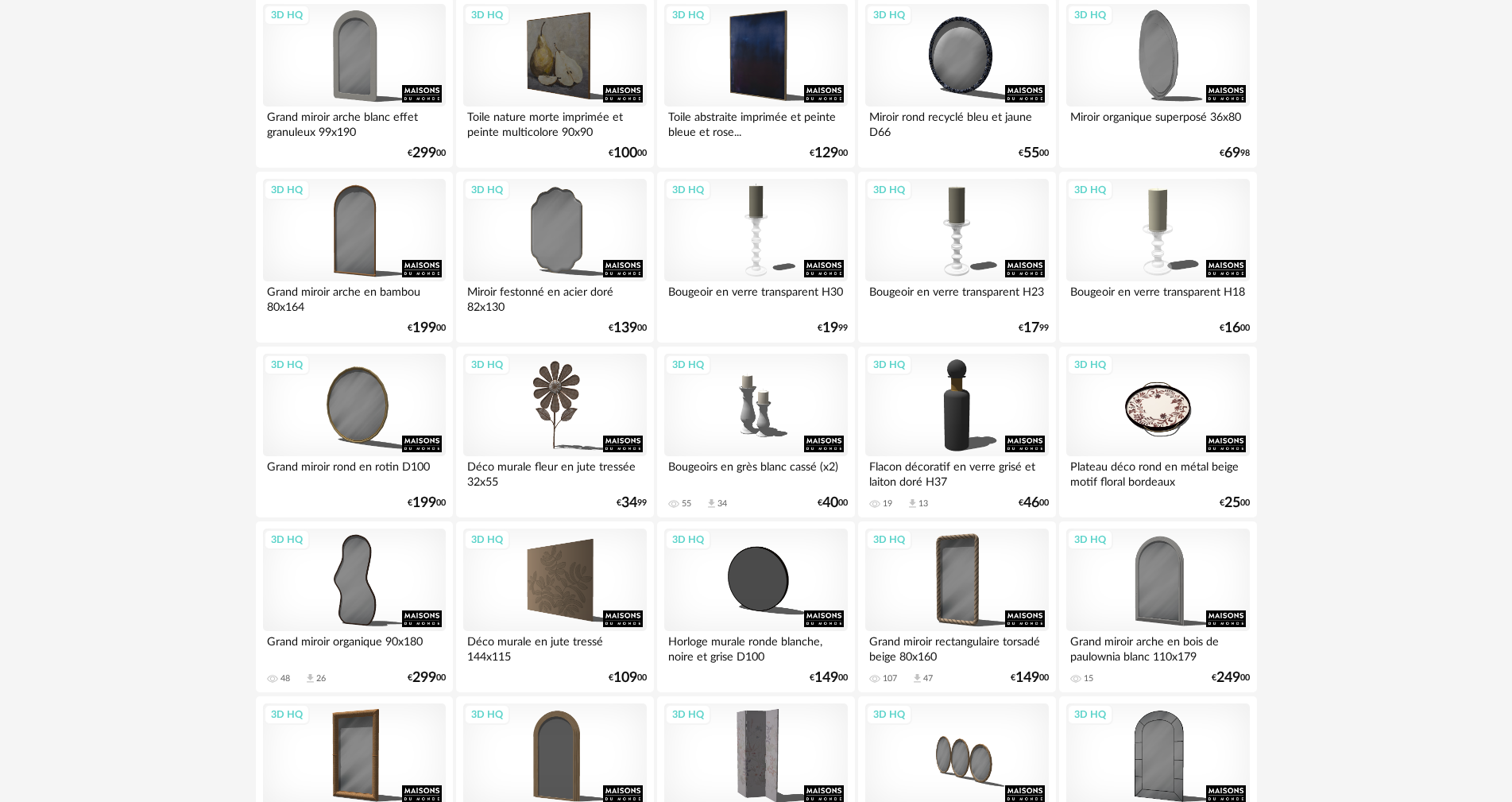
scroll to position [2702, 0]
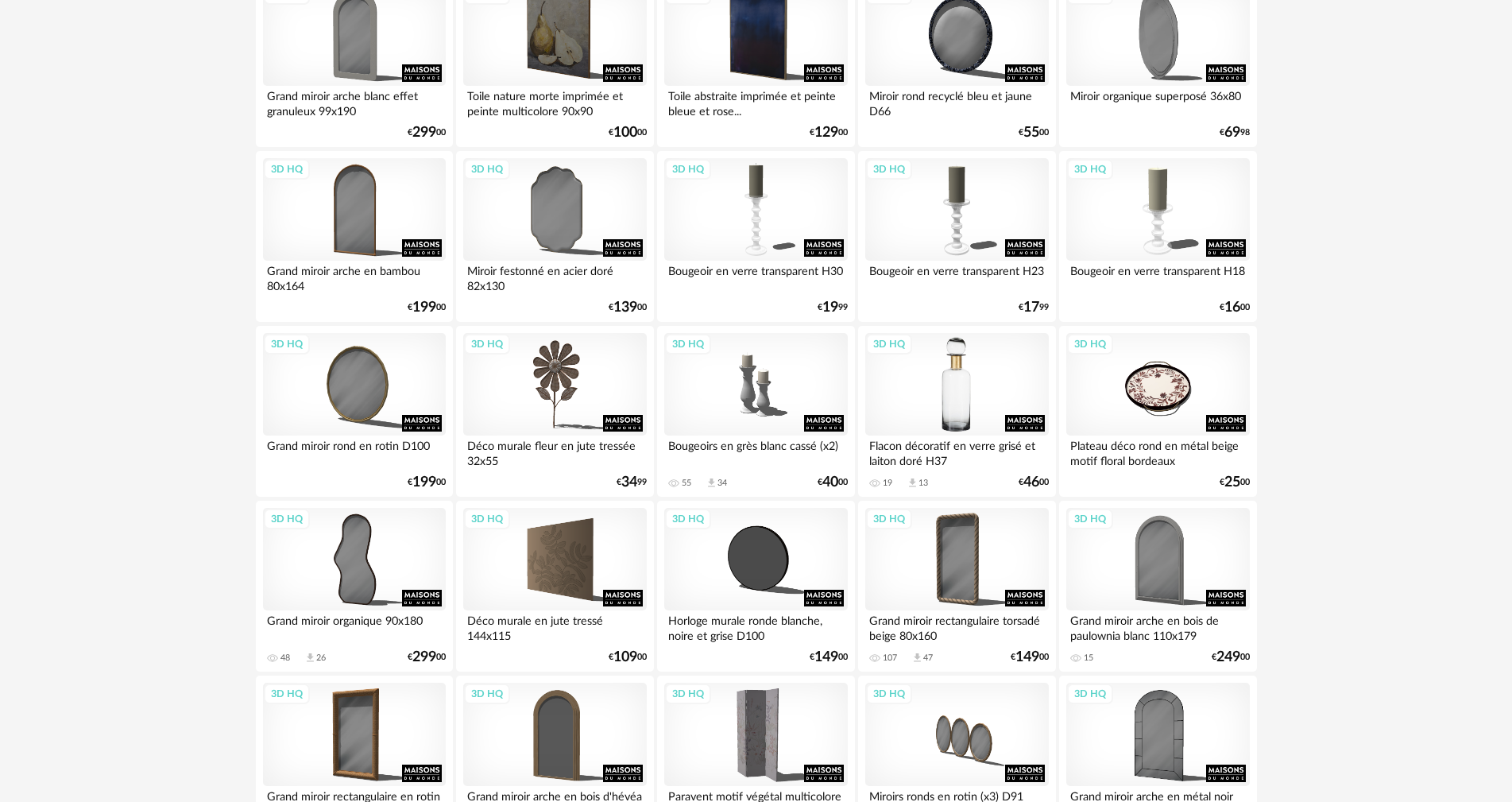
click at [974, 411] on div "3D HQ" at bounding box center [957, 384] width 182 height 103
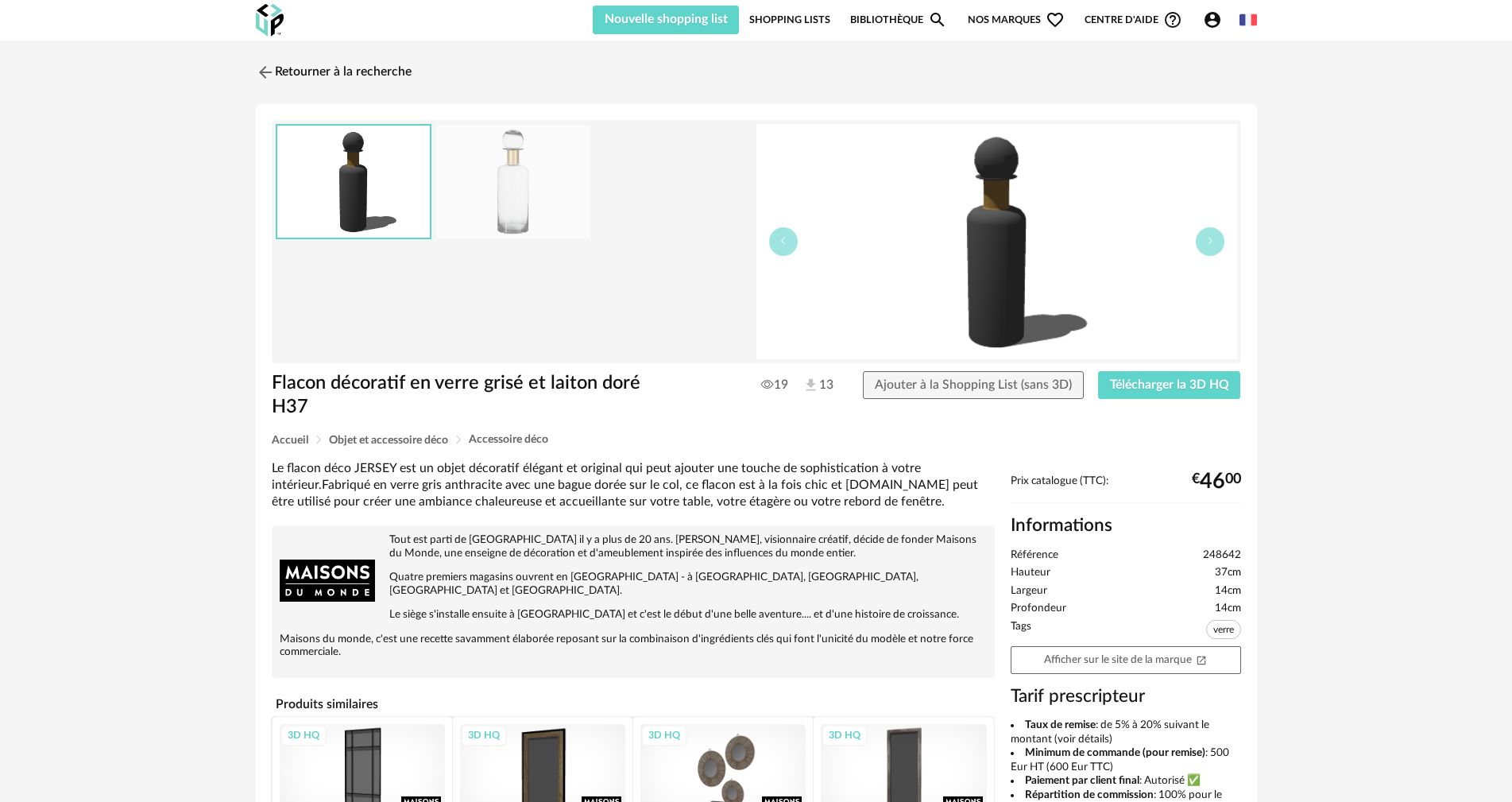
click at [546, 213] on img at bounding box center [513, 182] width 154 height 114
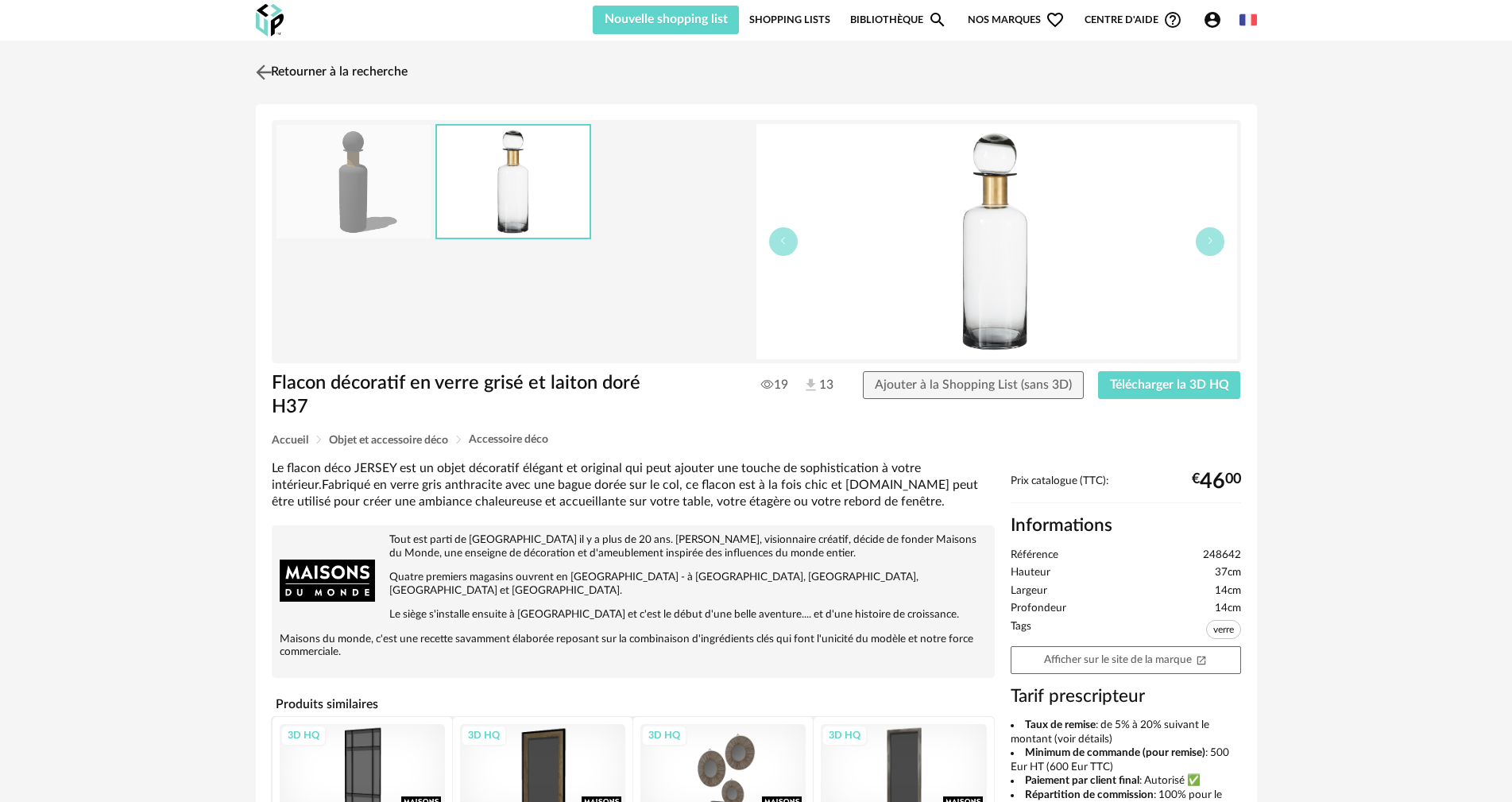
click at [262, 71] on img at bounding box center [263, 72] width 23 height 23
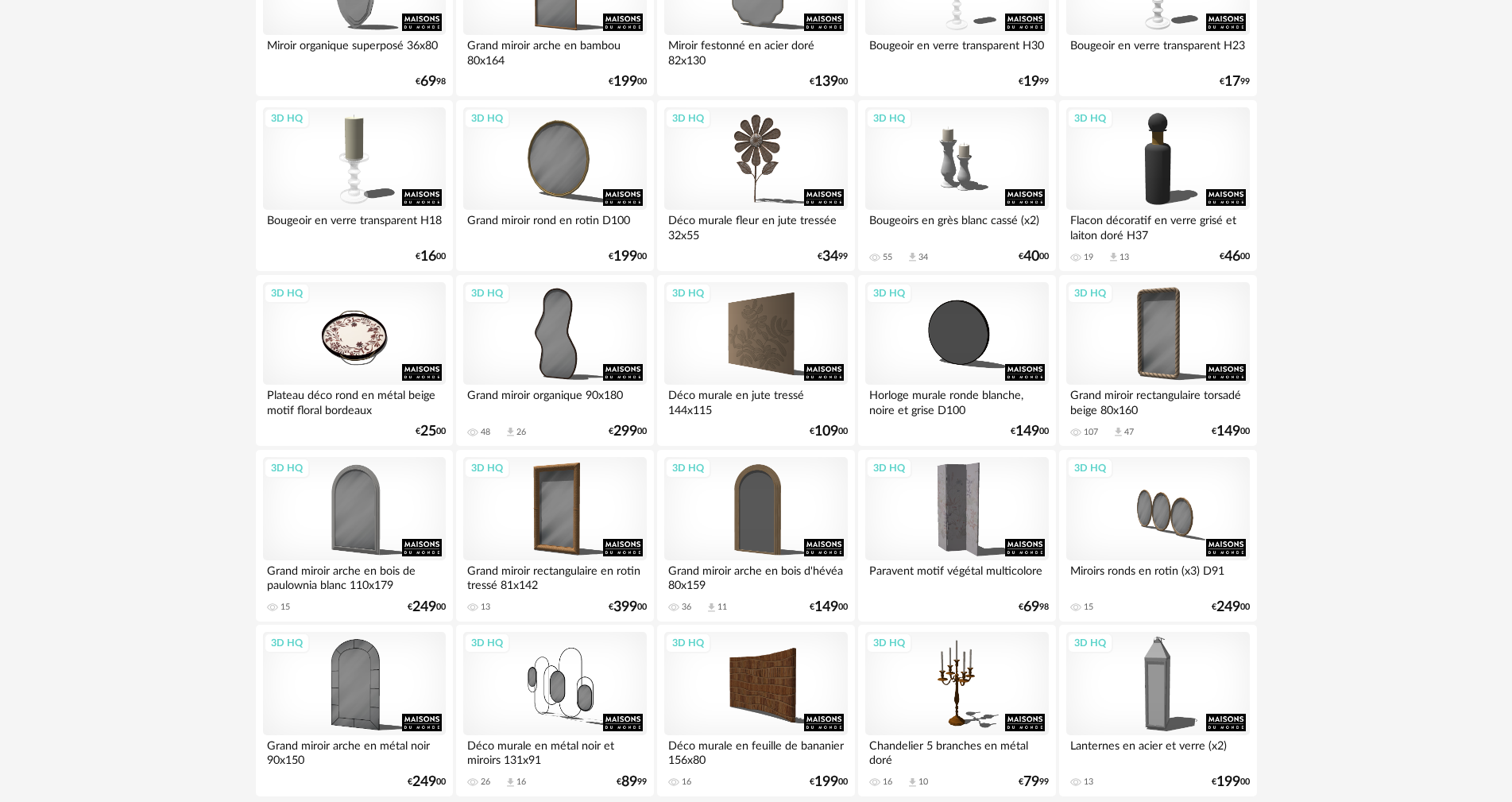
scroll to position [3030, 0]
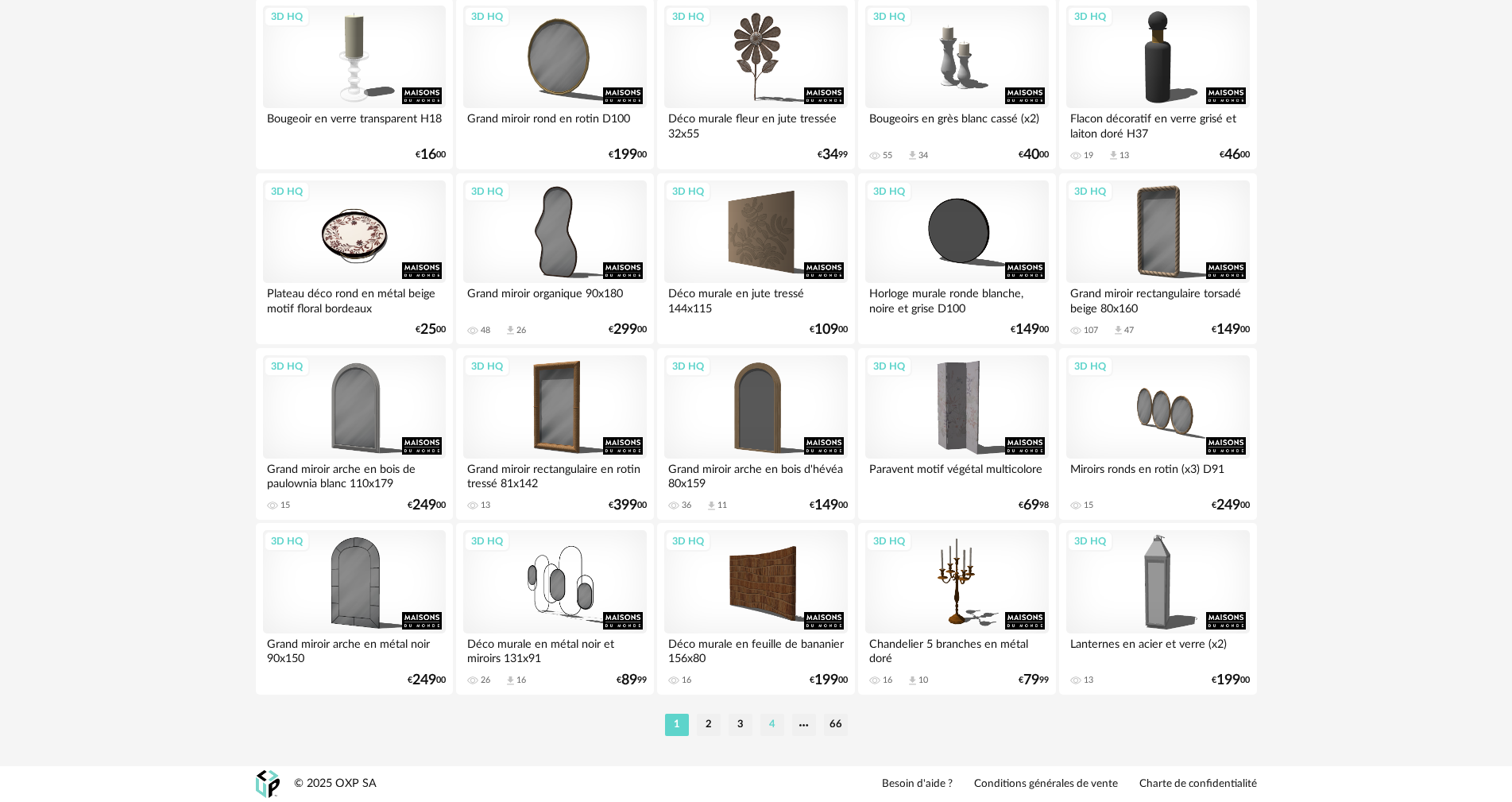
click at [767, 725] on li "4" at bounding box center [773, 725] width 24 height 23
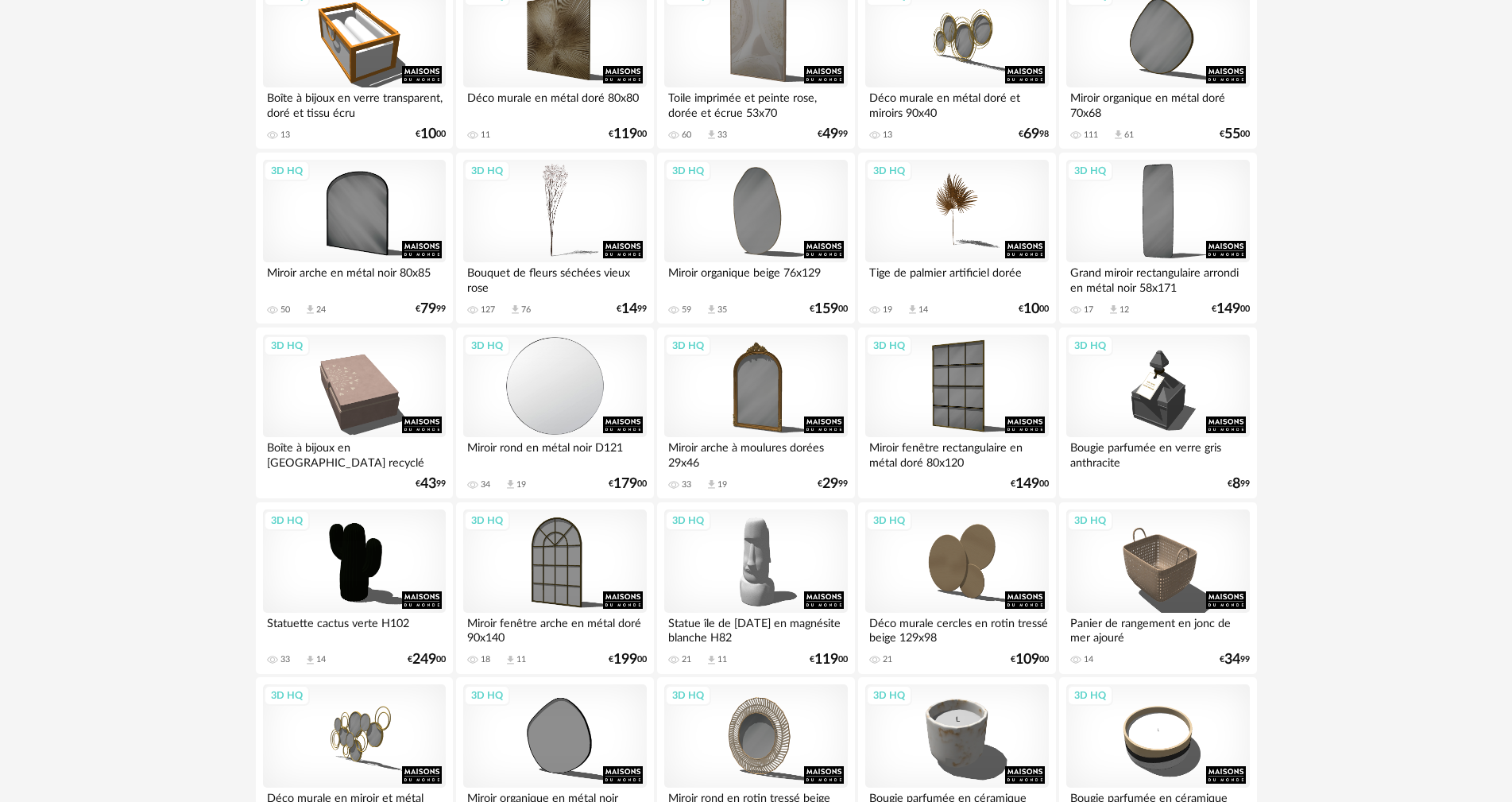
scroll to position [954, 0]
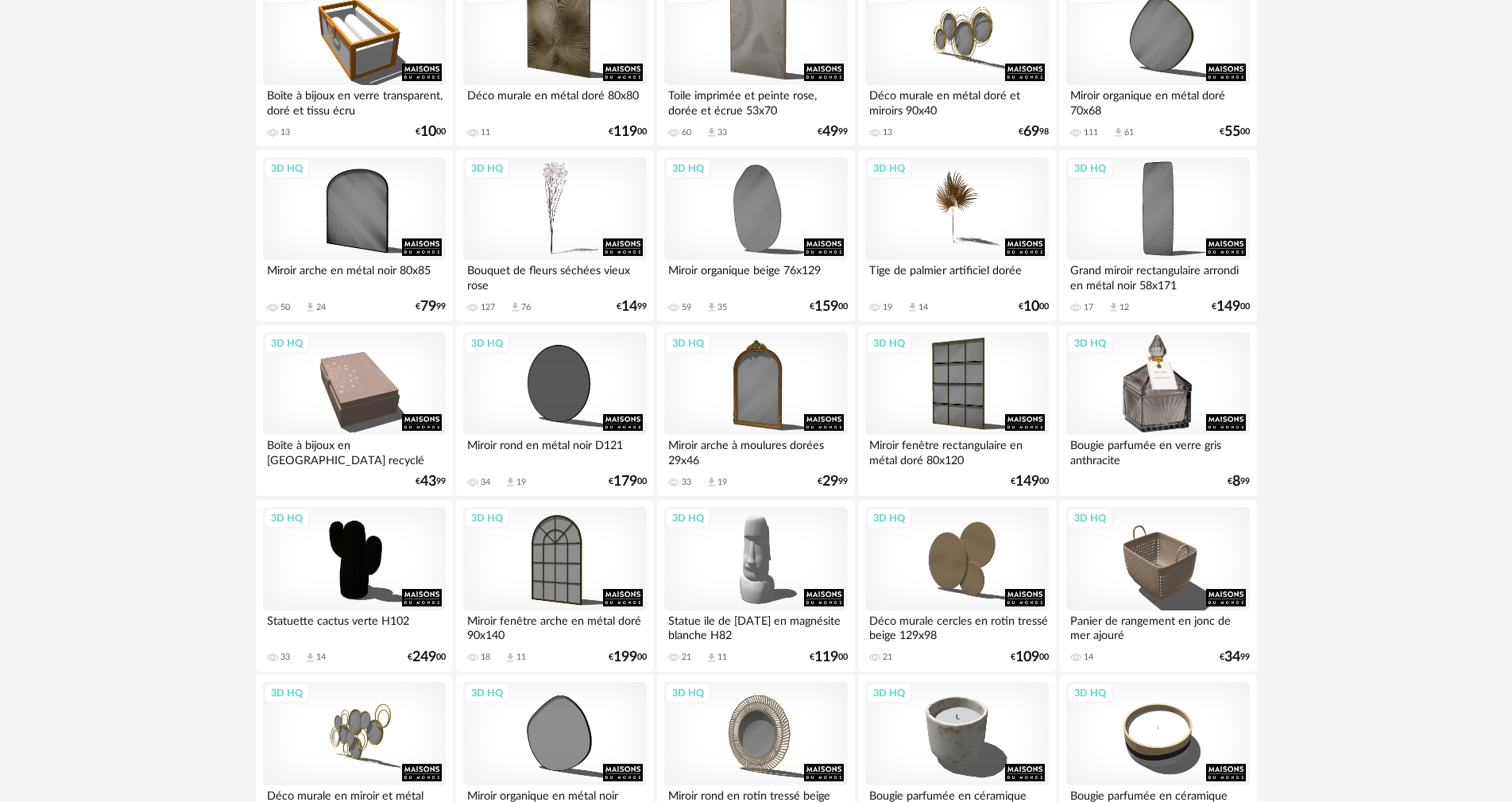
click at [1166, 383] on div "3D HQ" at bounding box center [1158, 384] width 182 height 103
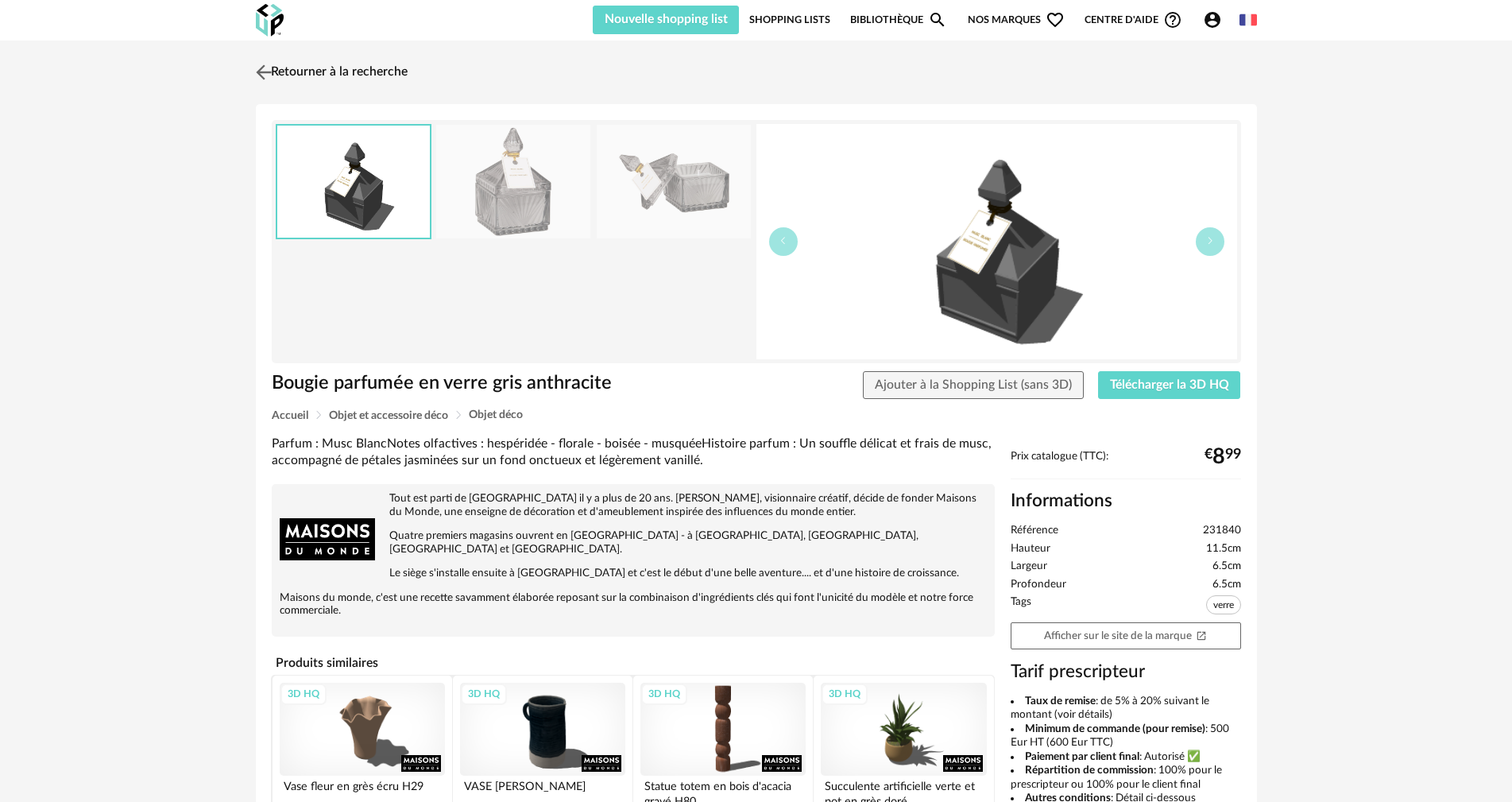
click at [266, 71] on img at bounding box center [263, 72] width 23 height 23
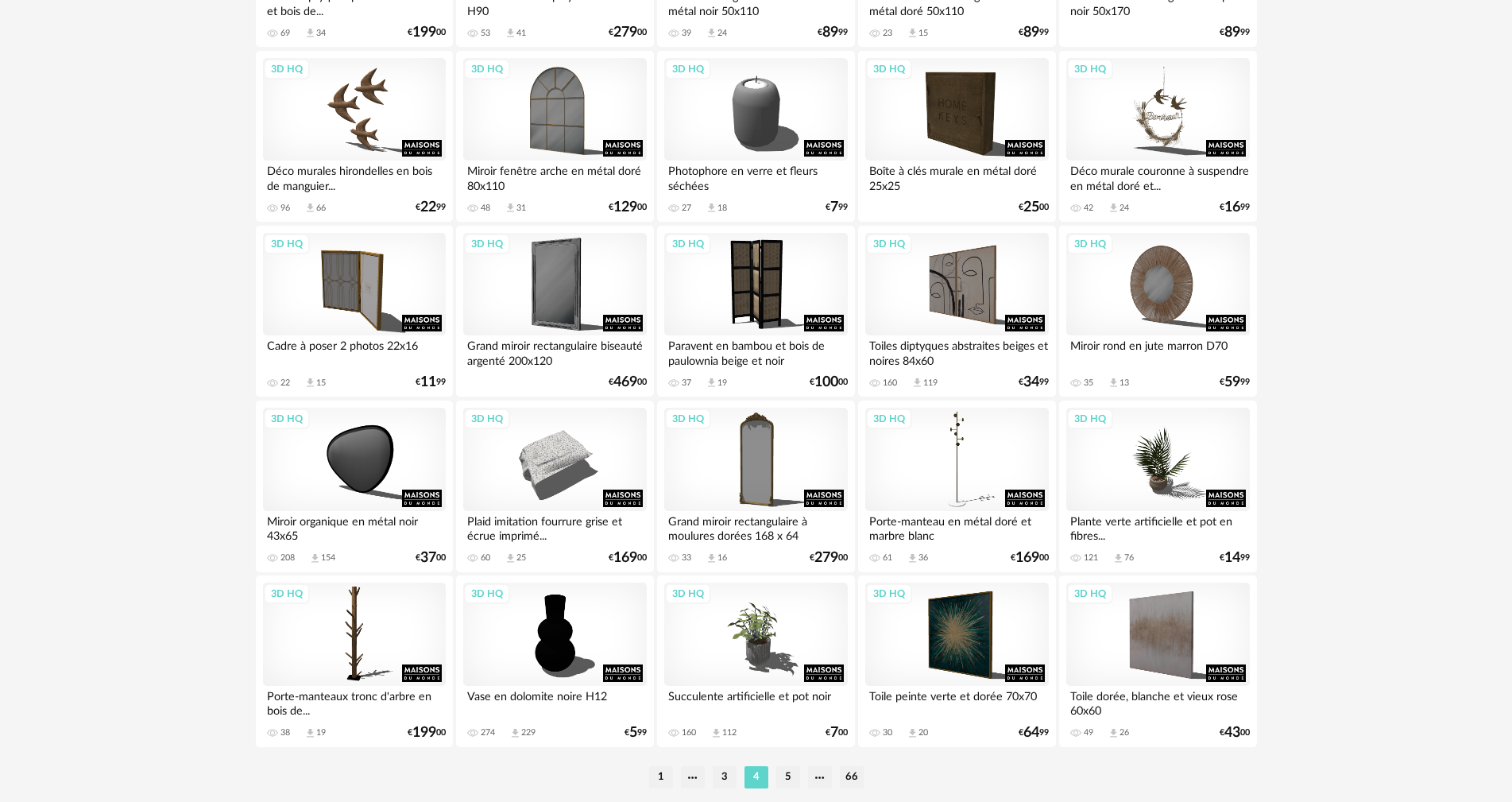
scroll to position [3030, 0]
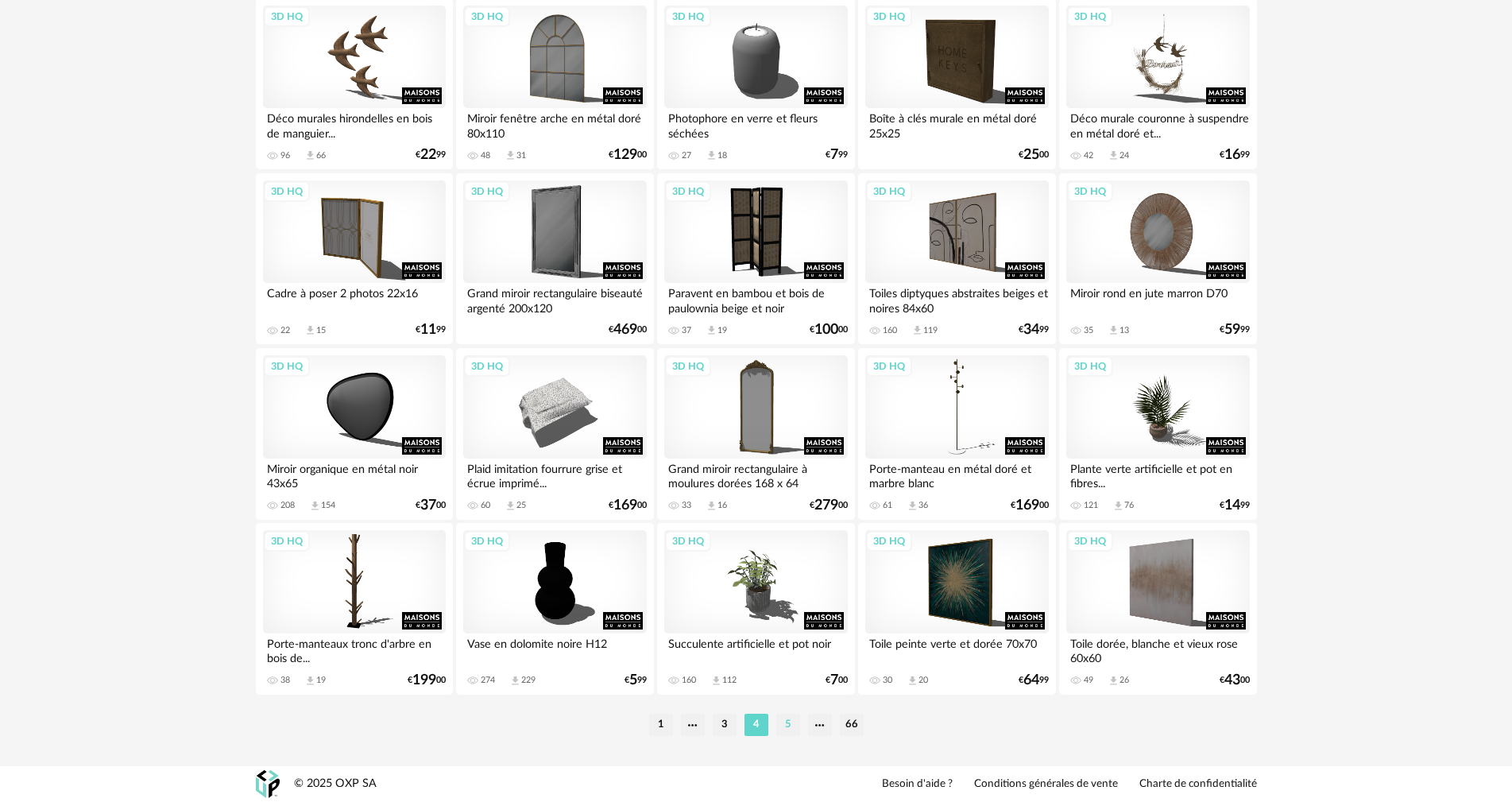
click at [778, 720] on li "5" at bounding box center [789, 725] width 24 height 23
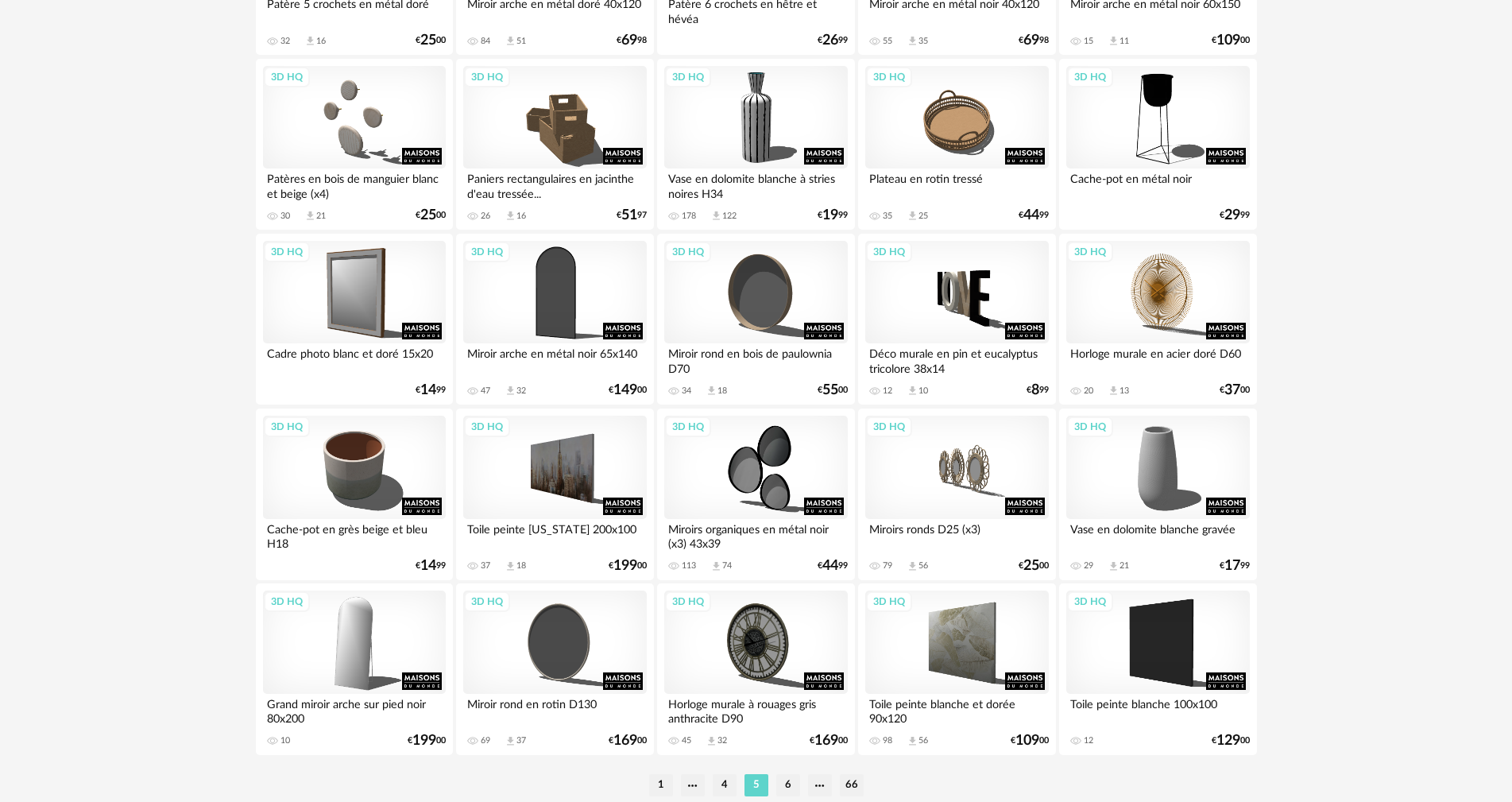
scroll to position [3030, 0]
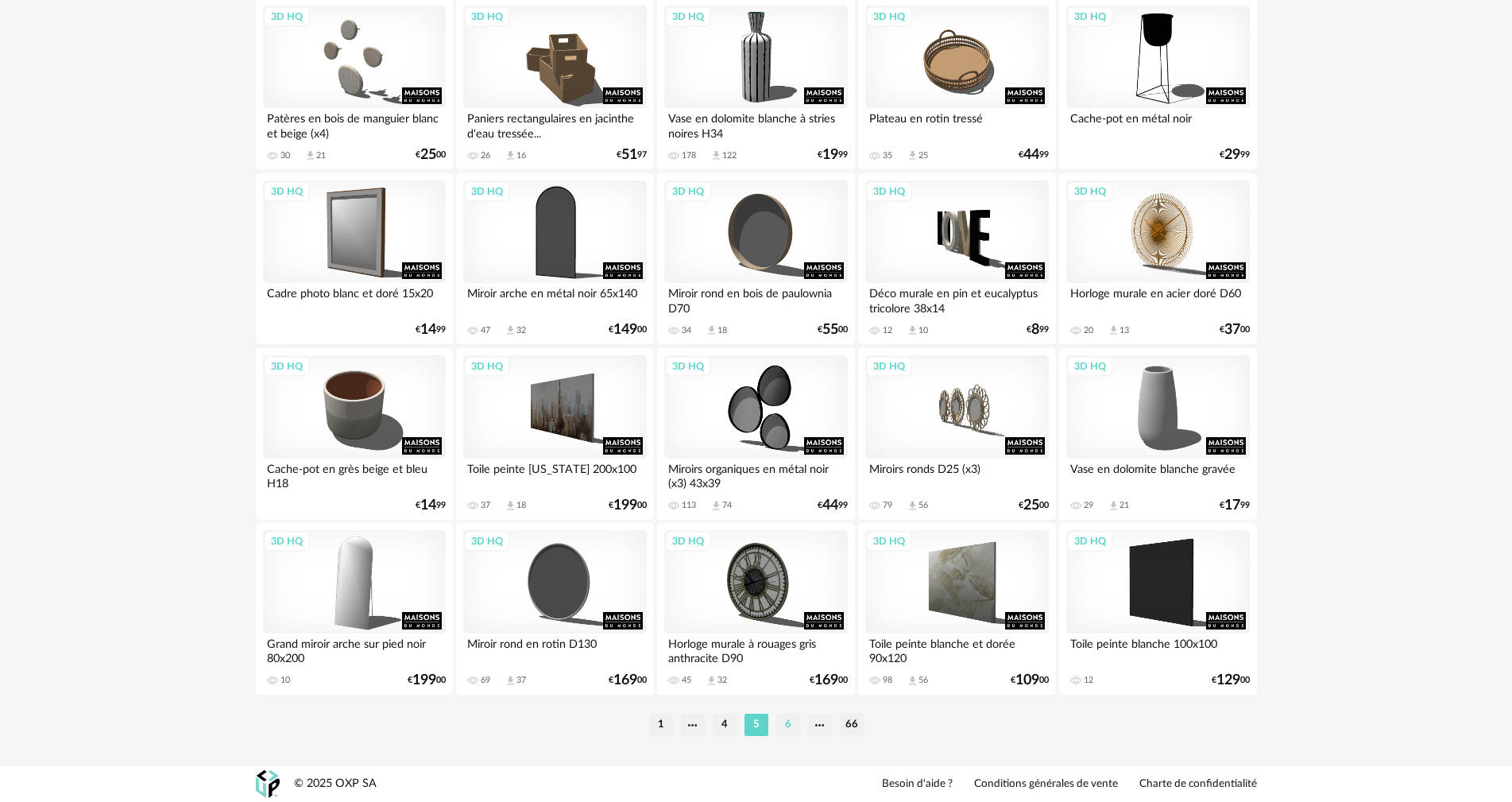
click at [787, 725] on li "6" at bounding box center [789, 725] width 24 height 23
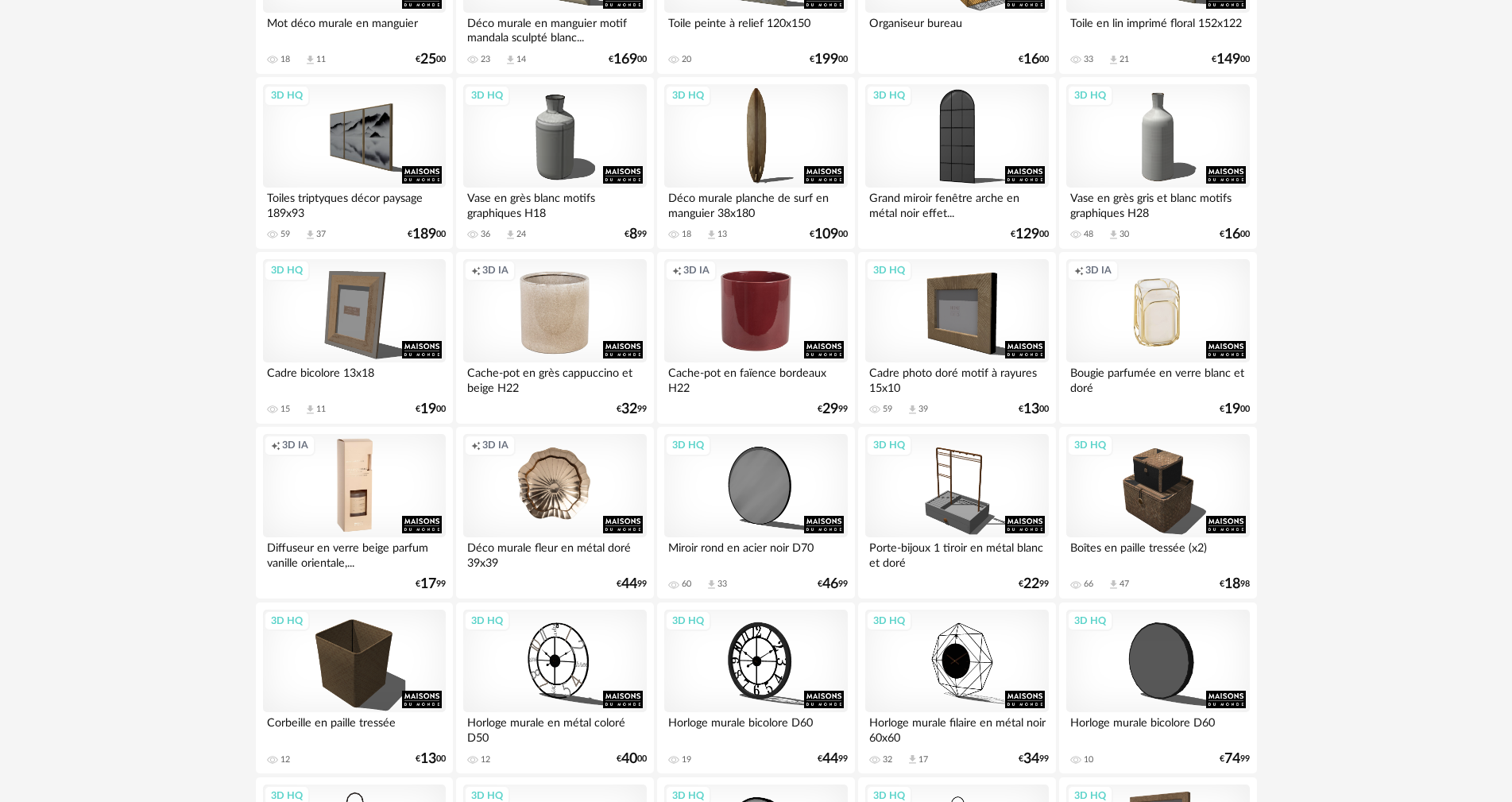
scroll to position [1908, 0]
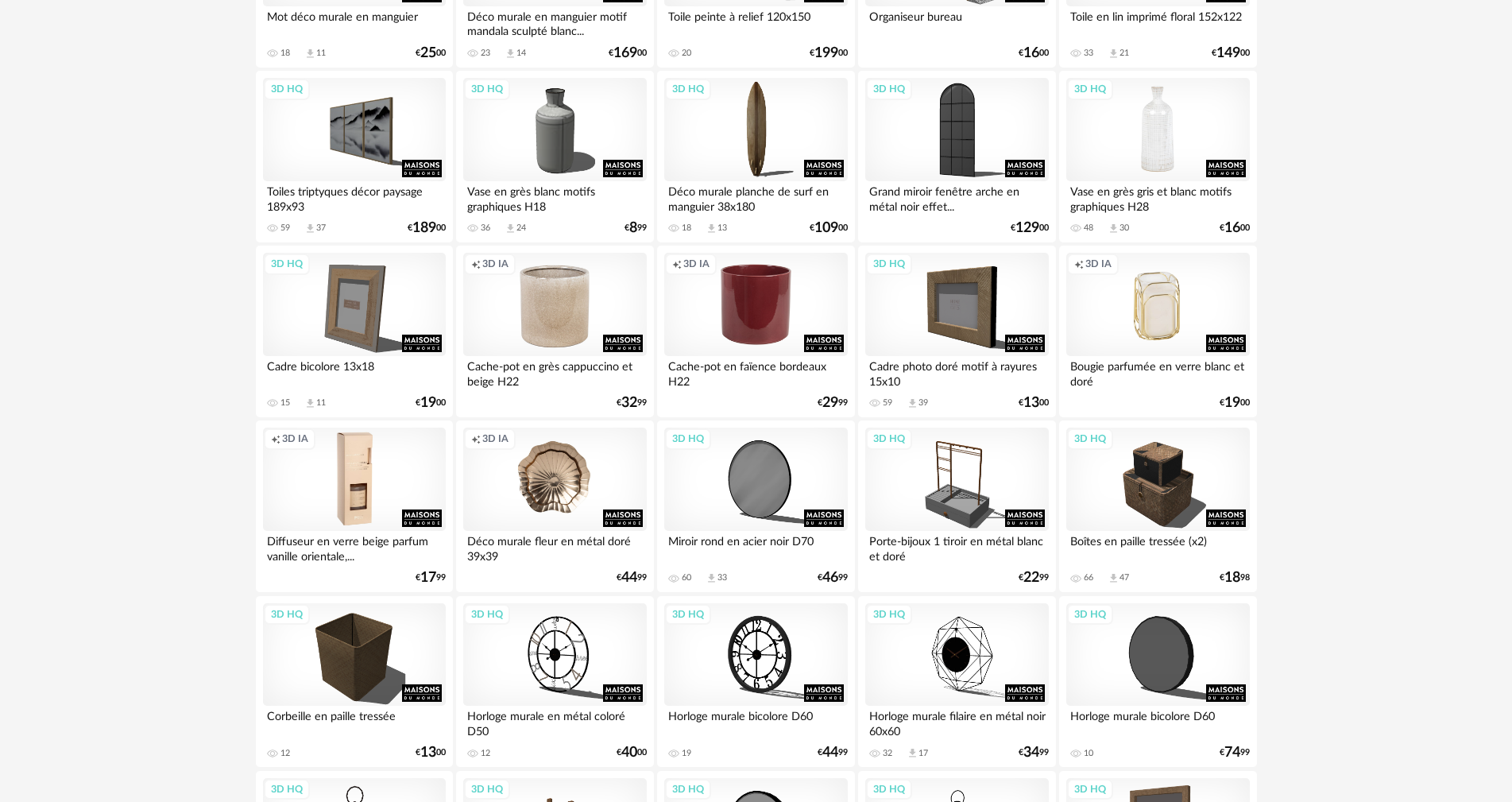
click at [1169, 164] on div "3D HQ" at bounding box center [1158, 129] width 182 height 103
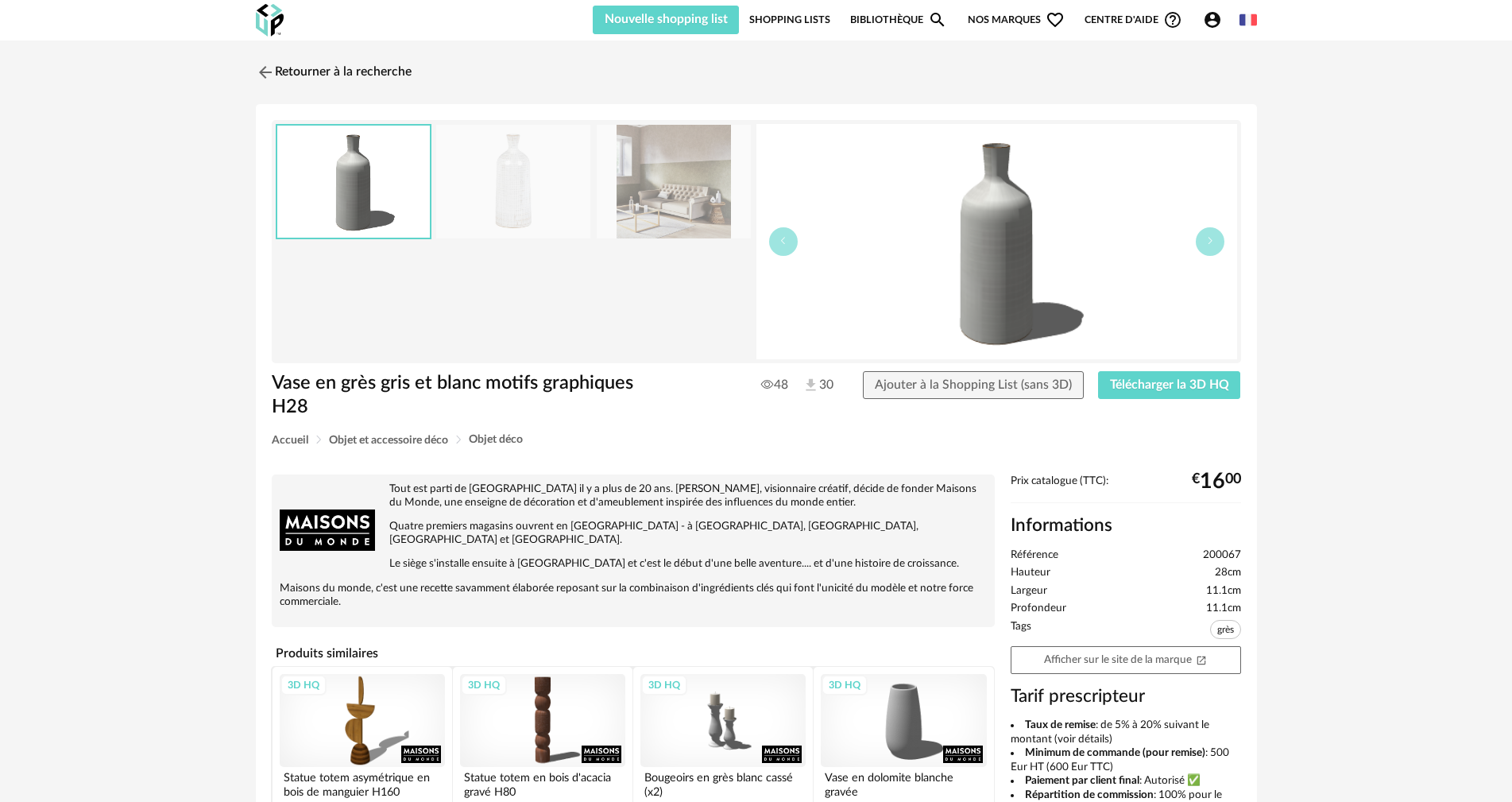
click at [542, 199] on img at bounding box center [513, 182] width 154 height 114
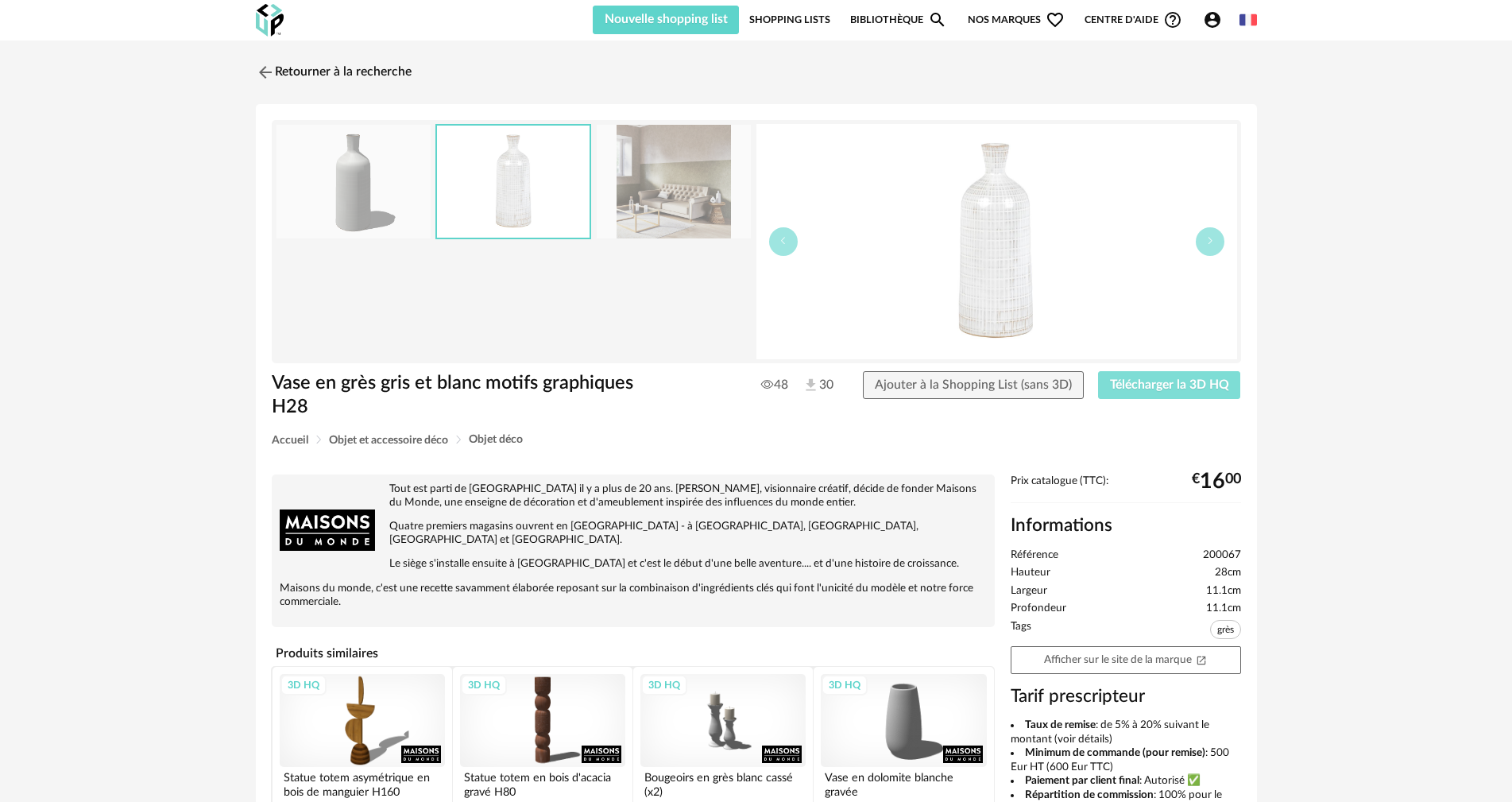
click at [1196, 392] on button "Télécharger la 3D HQ" at bounding box center [1169, 385] width 143 height 28
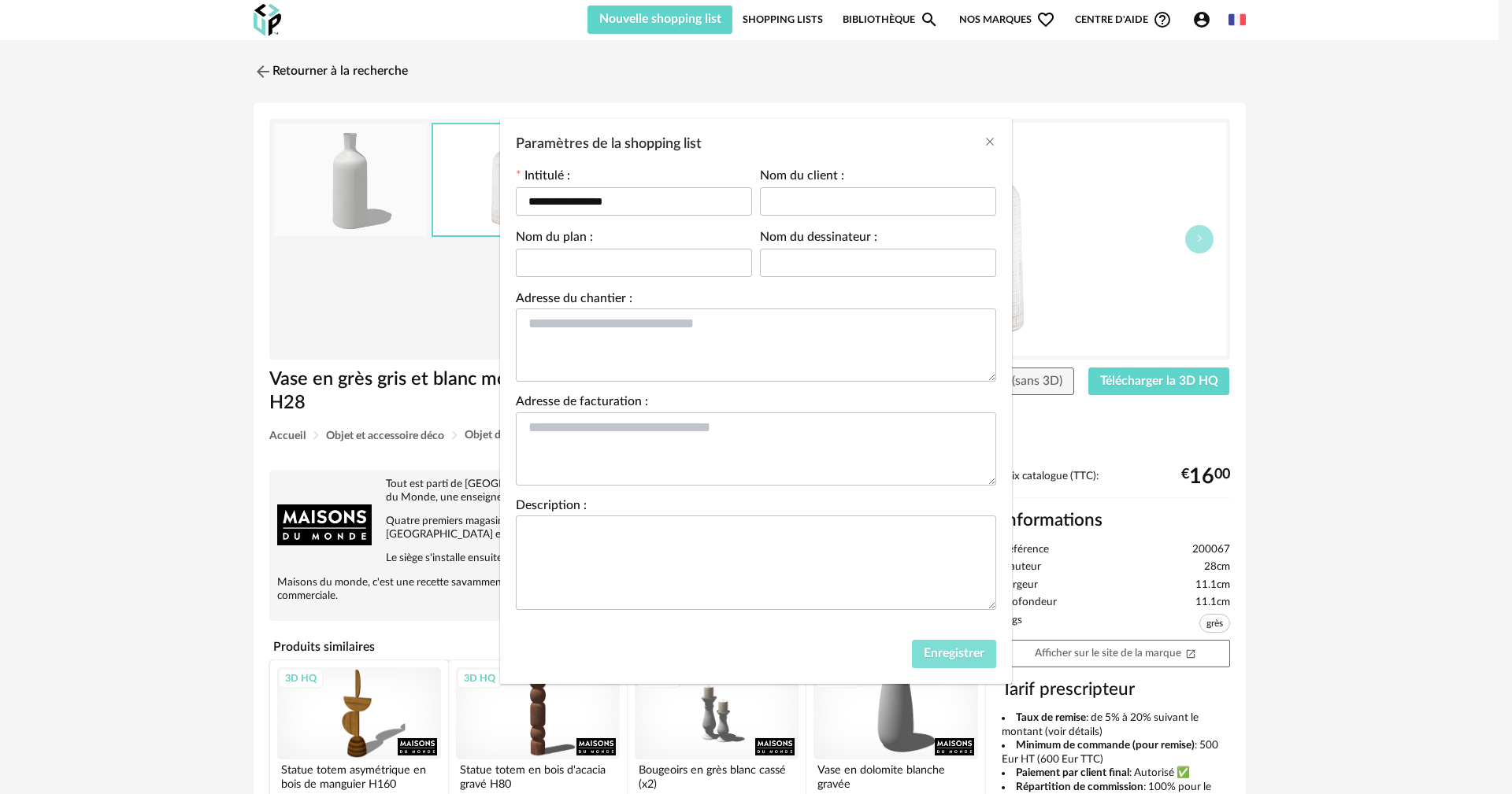
click at [949, 648] on span "Enregistrer" at bounding box center [954, 653] width 61 height 13
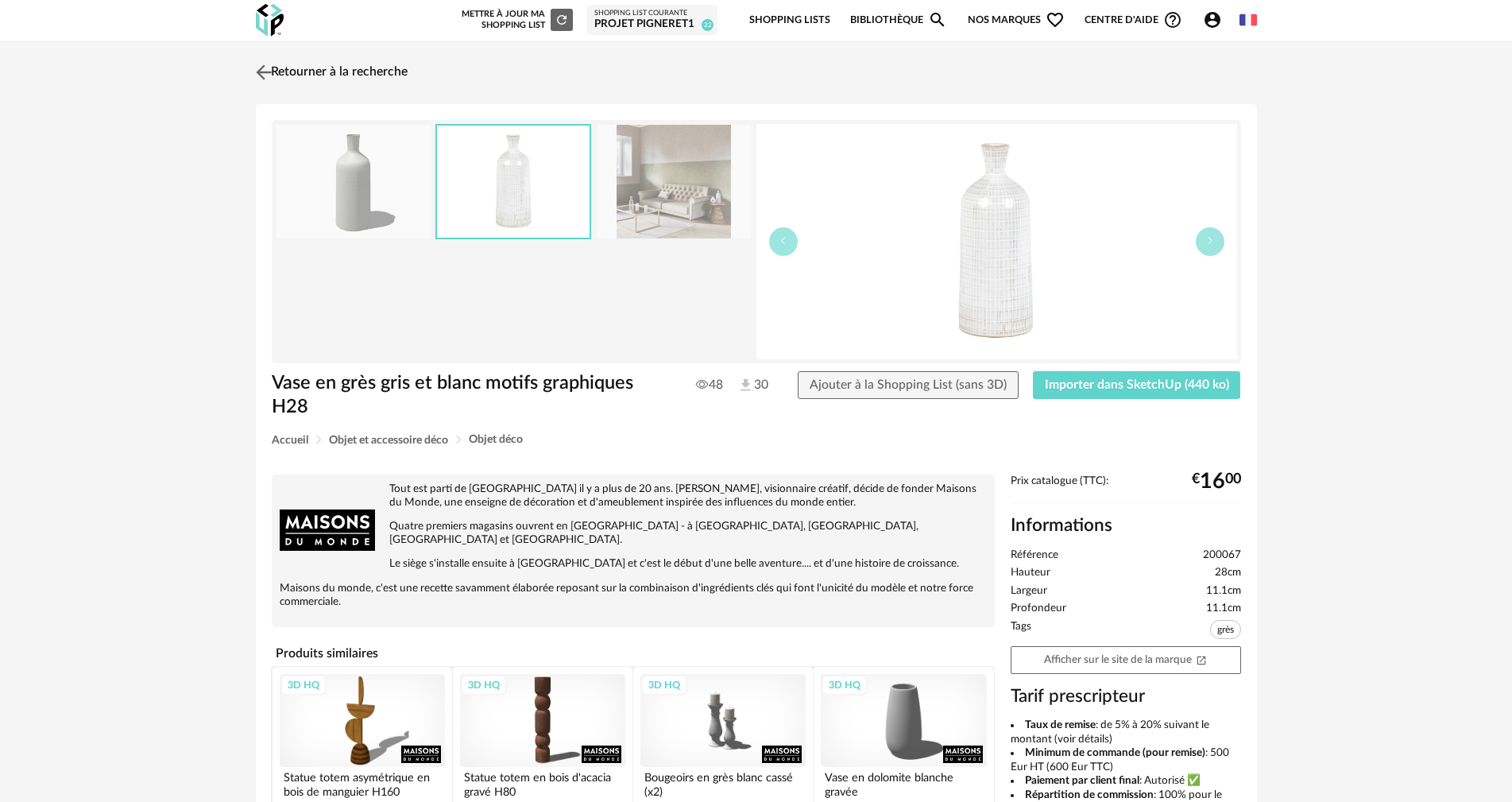
click at [267, 77] on img at bounding box center [263, 72] width 23 height 23
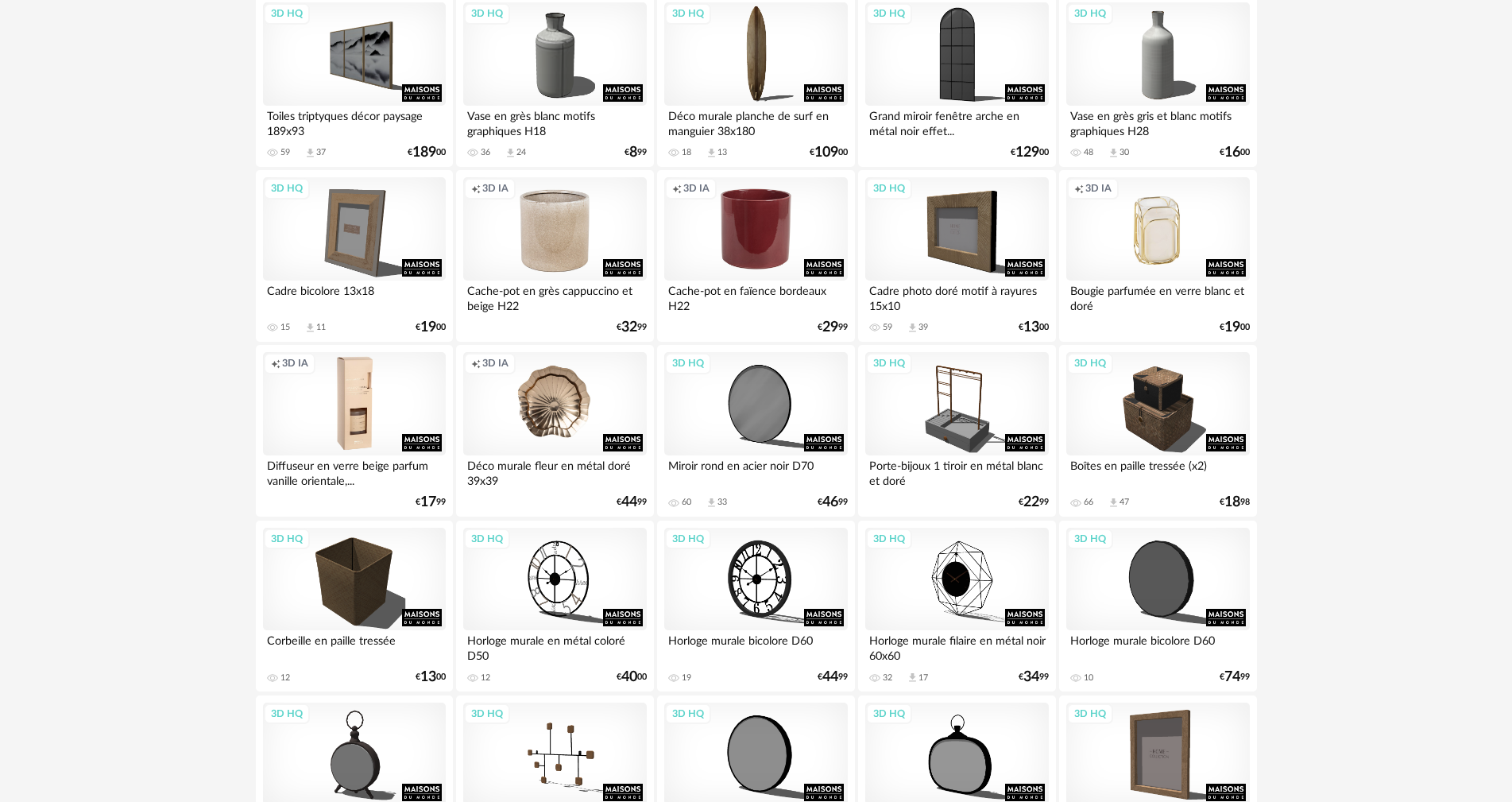
scroll to position [1988, 0]
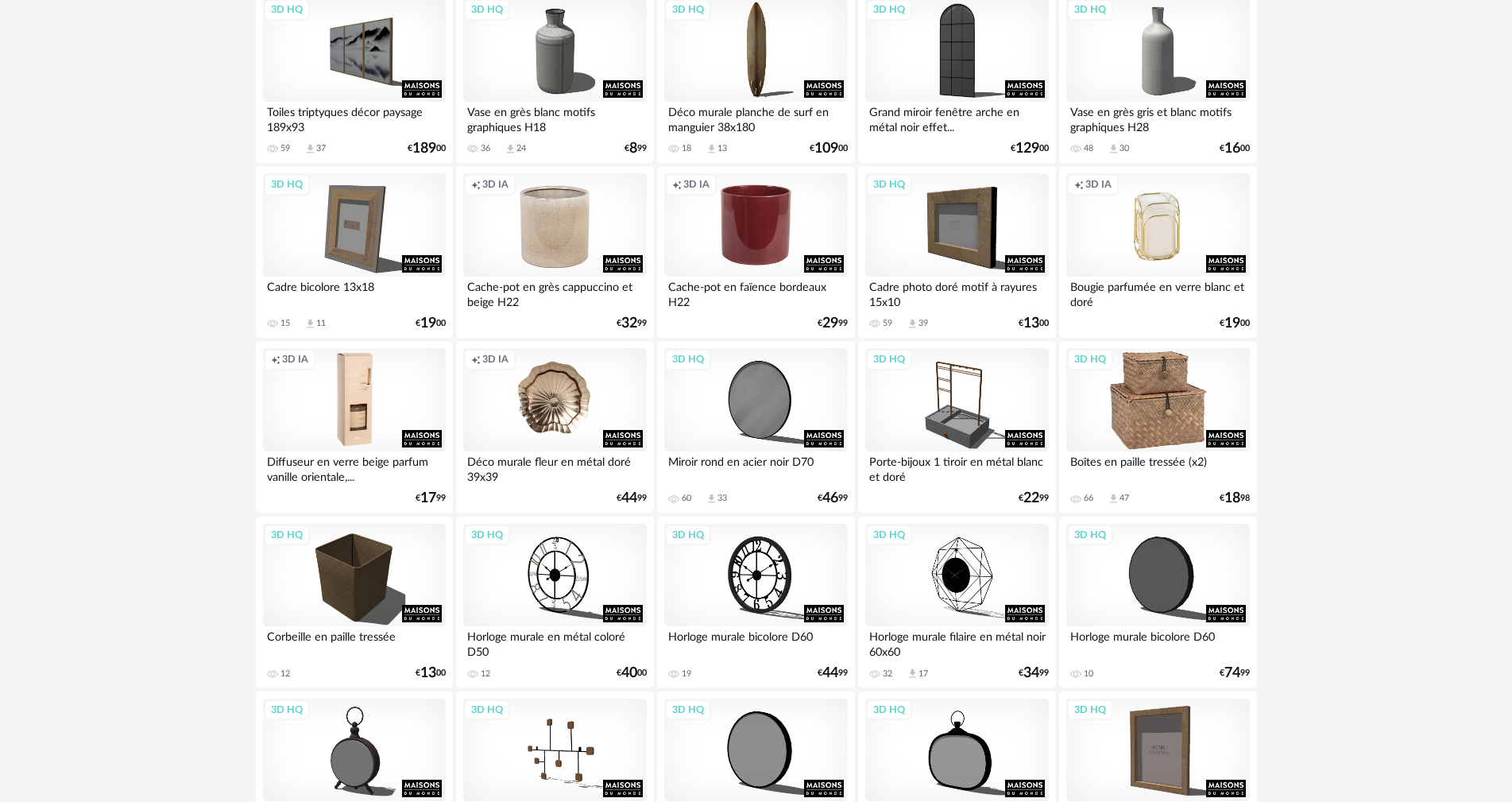
click at [1149, 420] on div "3D HQ" at bounding box center [1158, 400] width 182 height 103
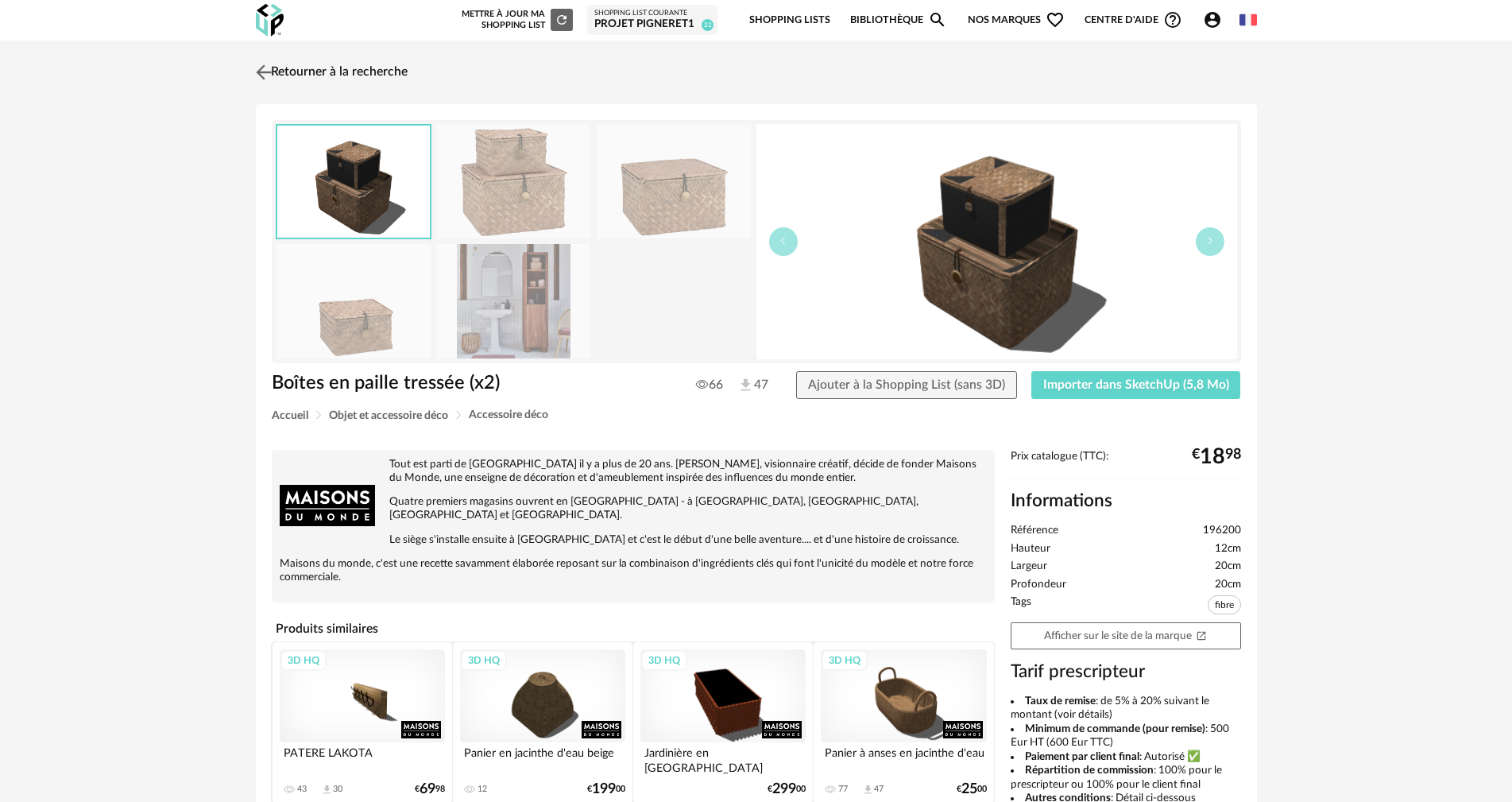
click at [262, 70] on img at bounding box center [263, 72] width 23 height 23
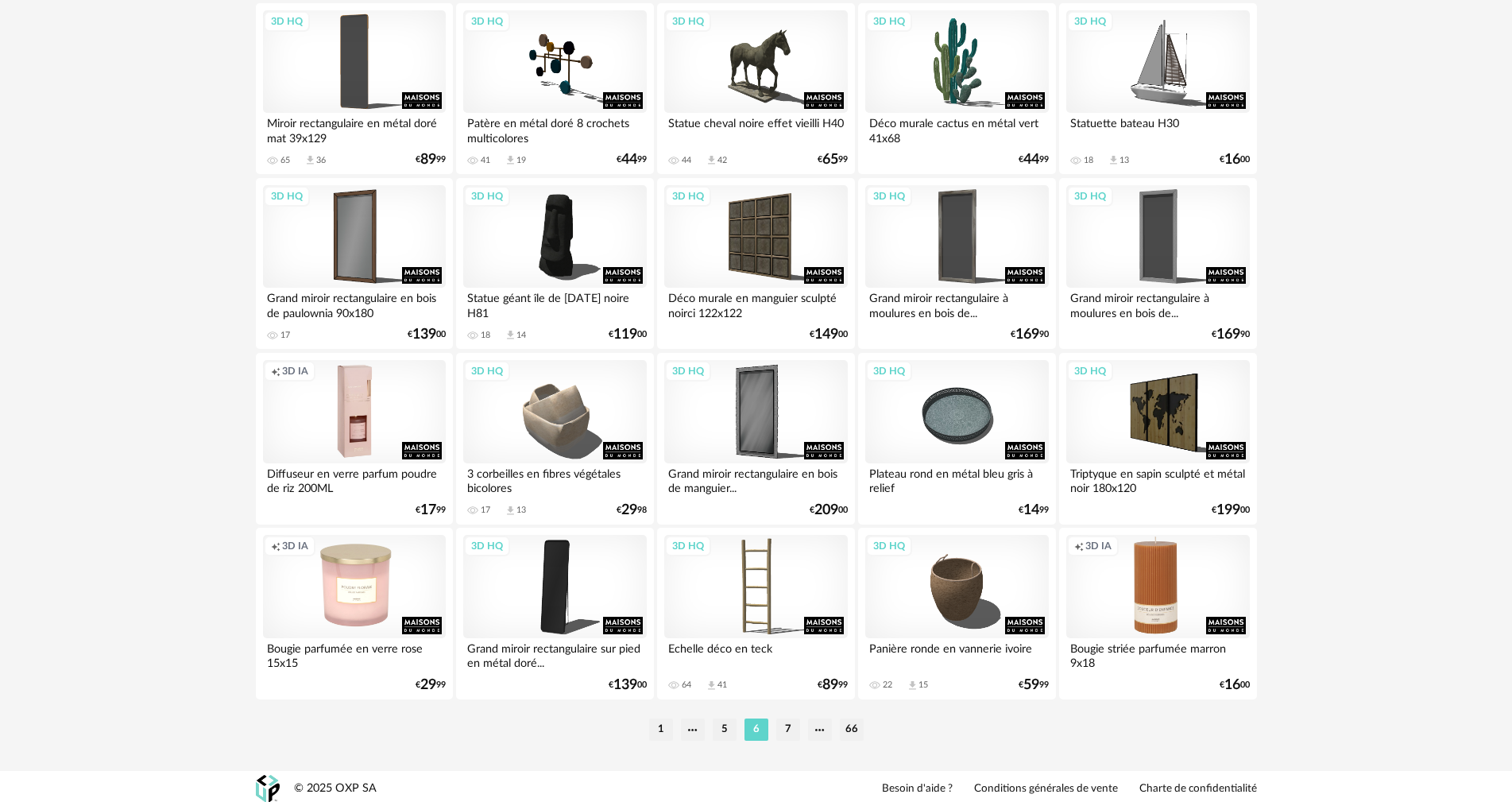
scroll to position [3030, 0]
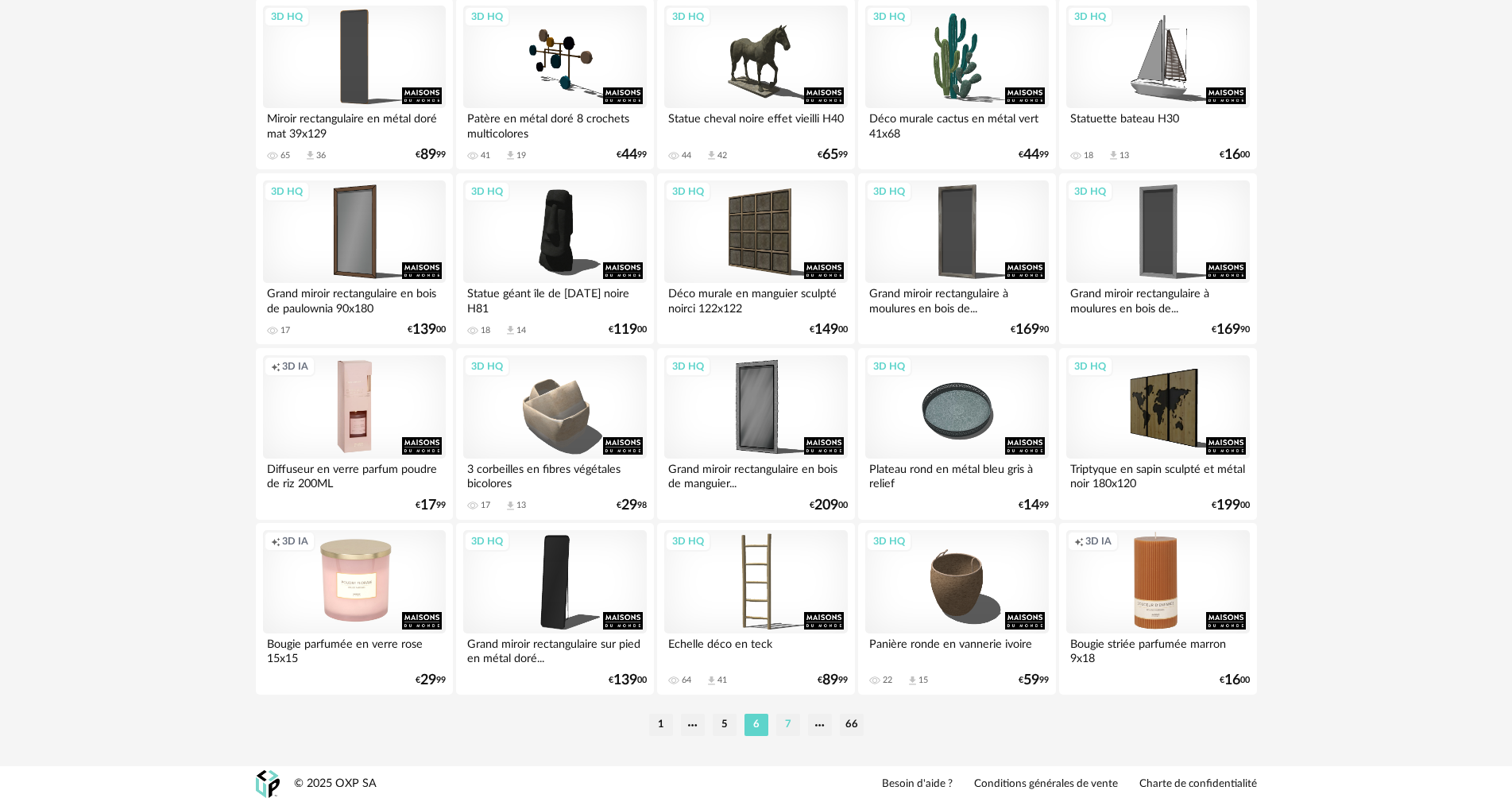
click at [786, 733] on li "7" at bounding box center [789, 725] width 24 height 23
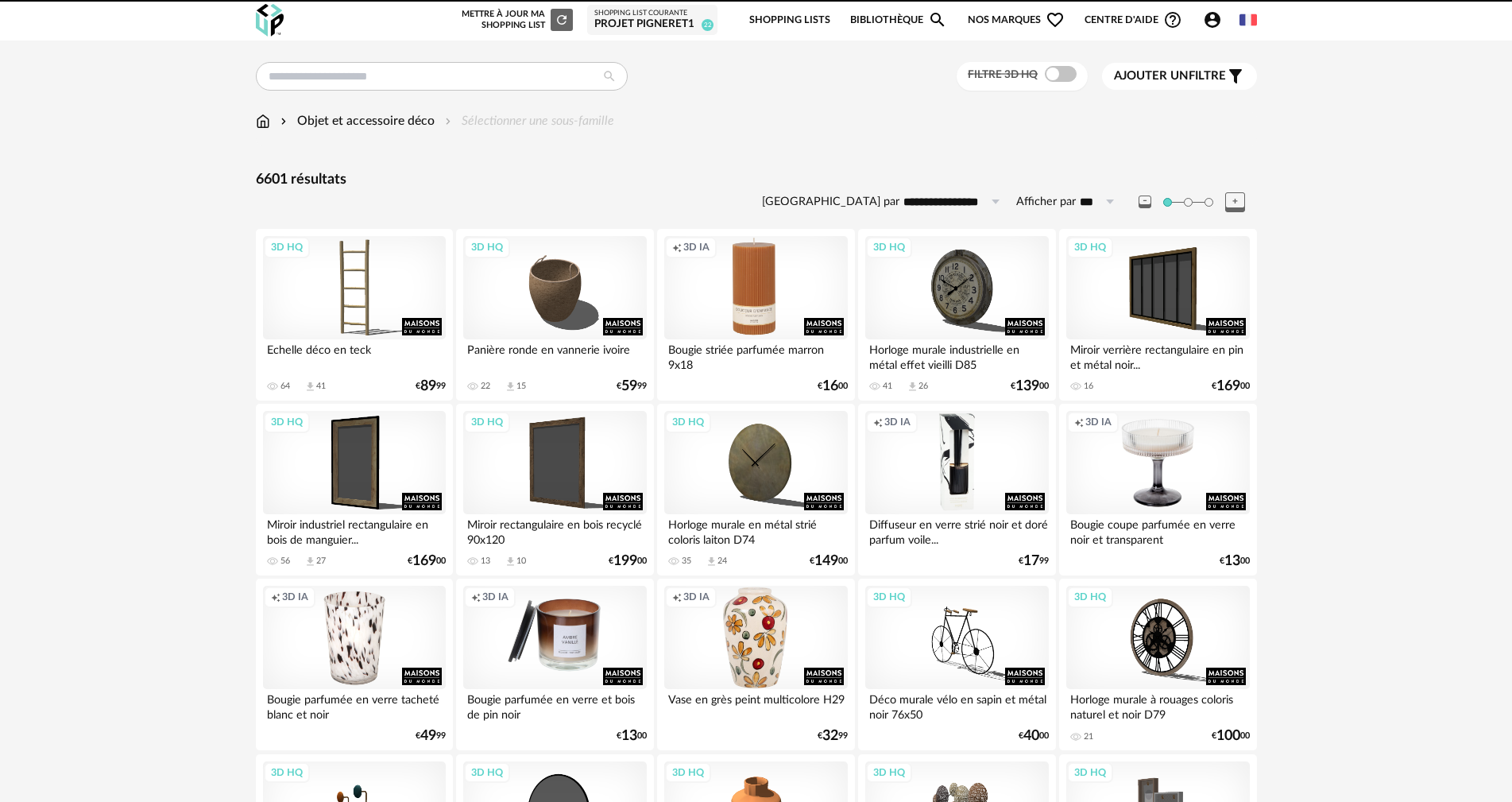
click at [1208, 19] on icon "Account Circle icon" at bounding box center [1213, 20] width 16 height 16
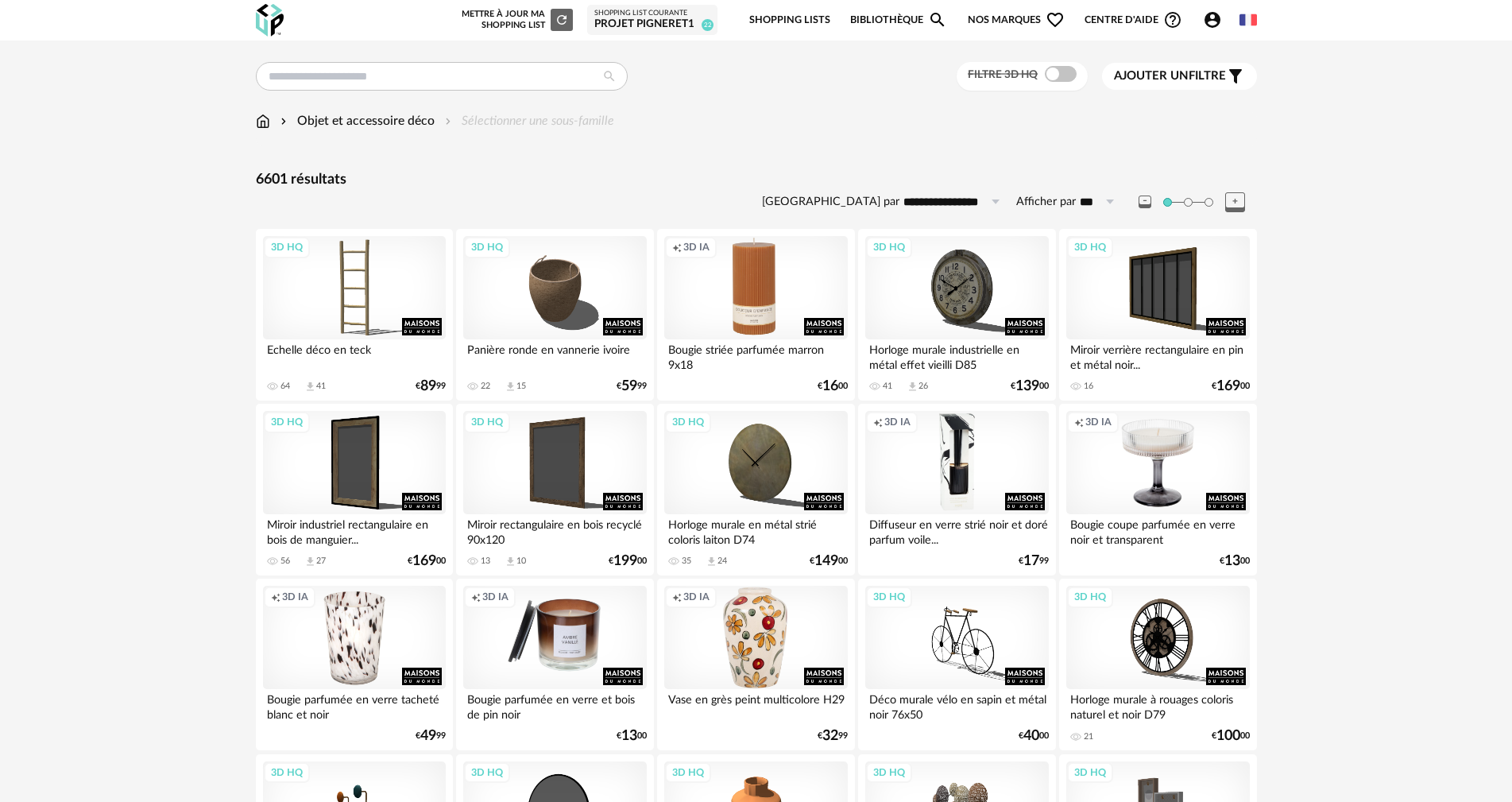
click at [1213, 24] on icon "Account Circle icon" at bounding box center [1213, 20] width 19 height 19
click at [1213, 23] on icon "Account Circle icon" at bounding box center [1213, 20] width 19 height 19
click at [1101, 164] on span "Mes 3D IA" at bounding box center [1094, 166] width 59 height 28
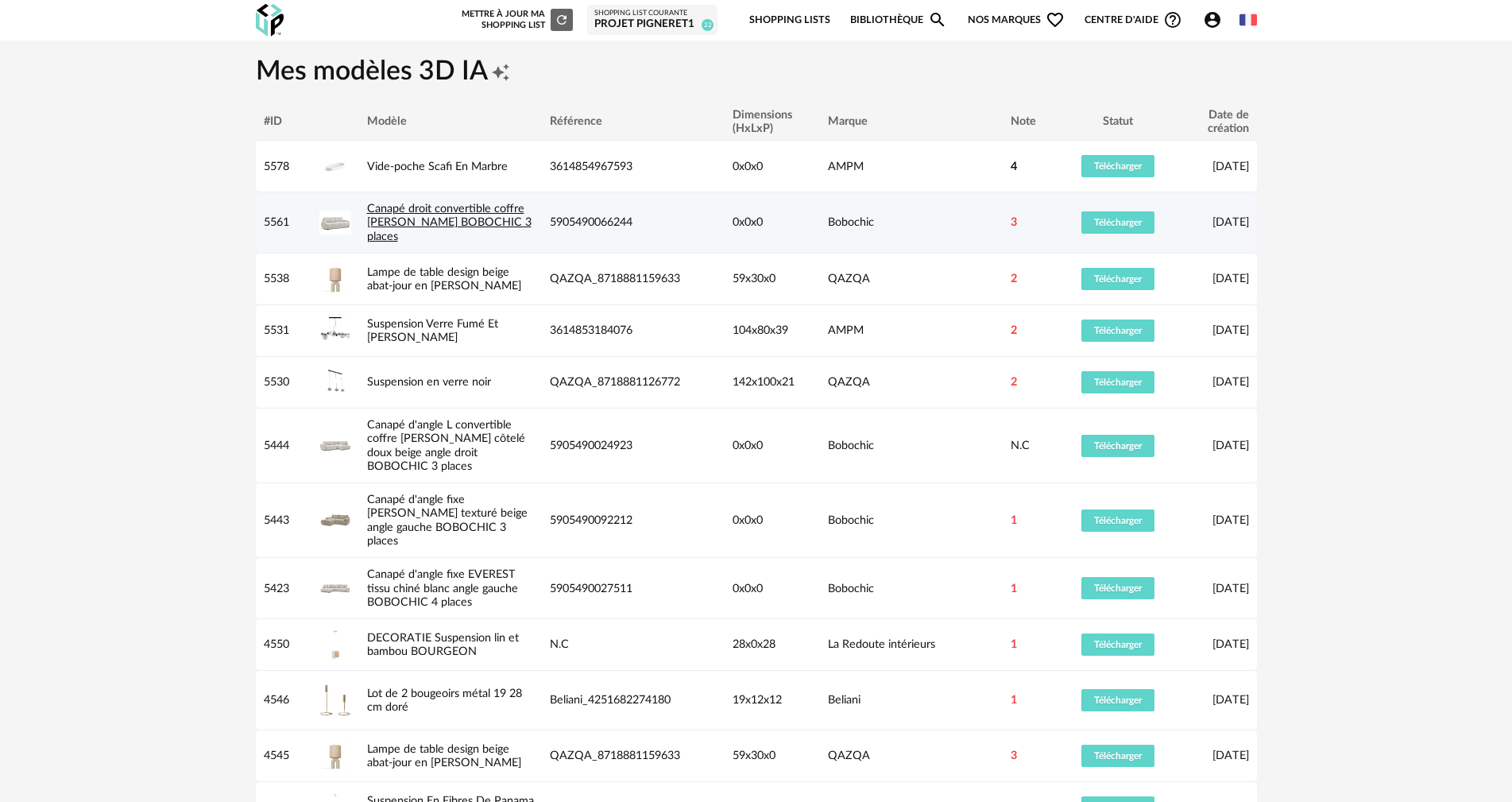
click at [460, 220] on link "Canapé droit convertible coffre MONICA blanc BOBOCHIC 3 places" at bounding box center [450, 222] width 165 height 40
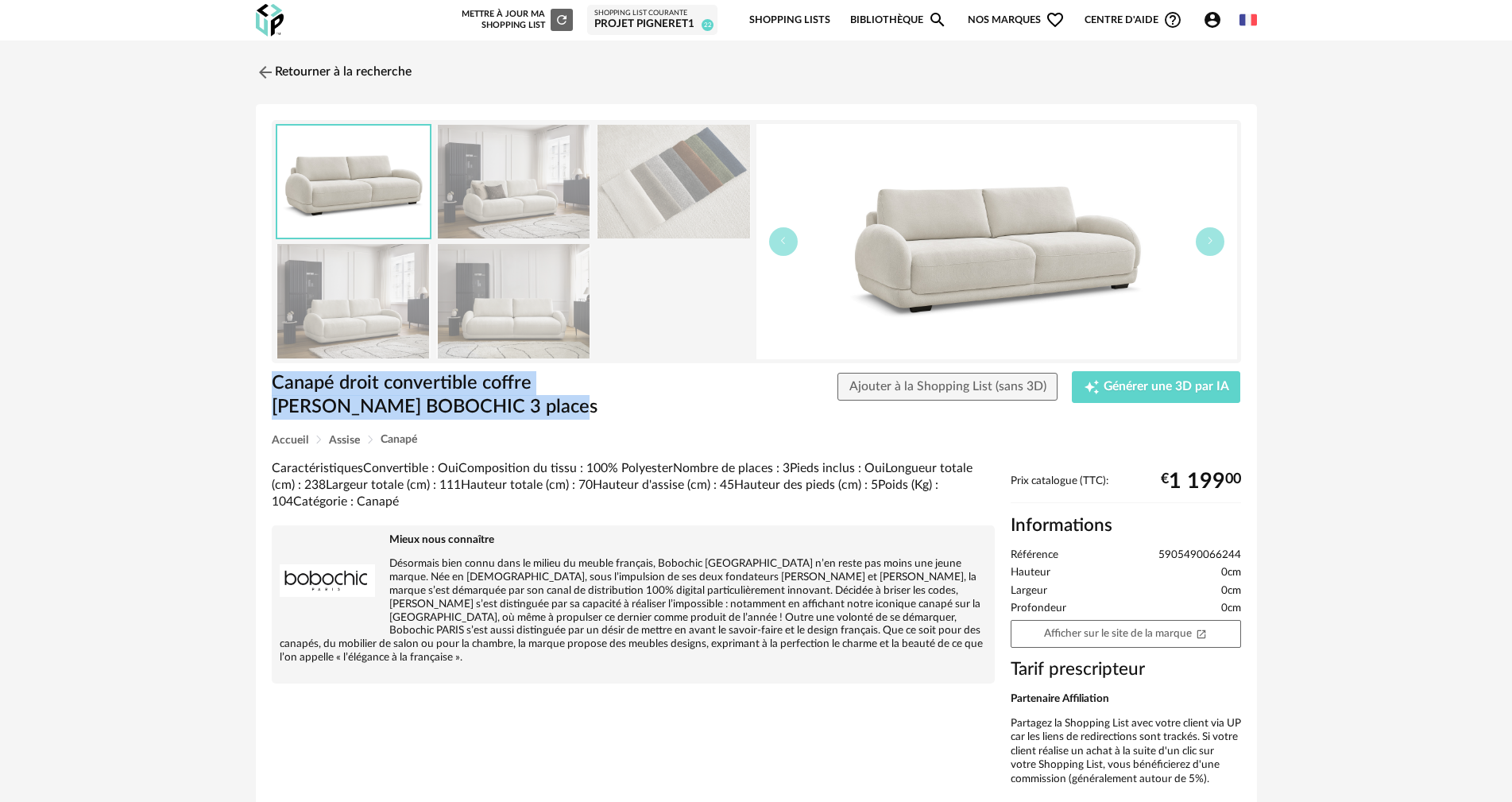
drag, startPoint x: 460, startPoint y: 417, endPoint x: 258, endPoint y: 377, distance: 205.9
click at [258, 377] on div "Canapé droit convertible coffre MONICA blanc BOBOCHIC 3 places Canapé droit con…" at bounding box center [756, 459] width 1001 height 710
copy h1 "Canapé droit convertible coffre MONICA blanc BOBOCHIC 3 places"
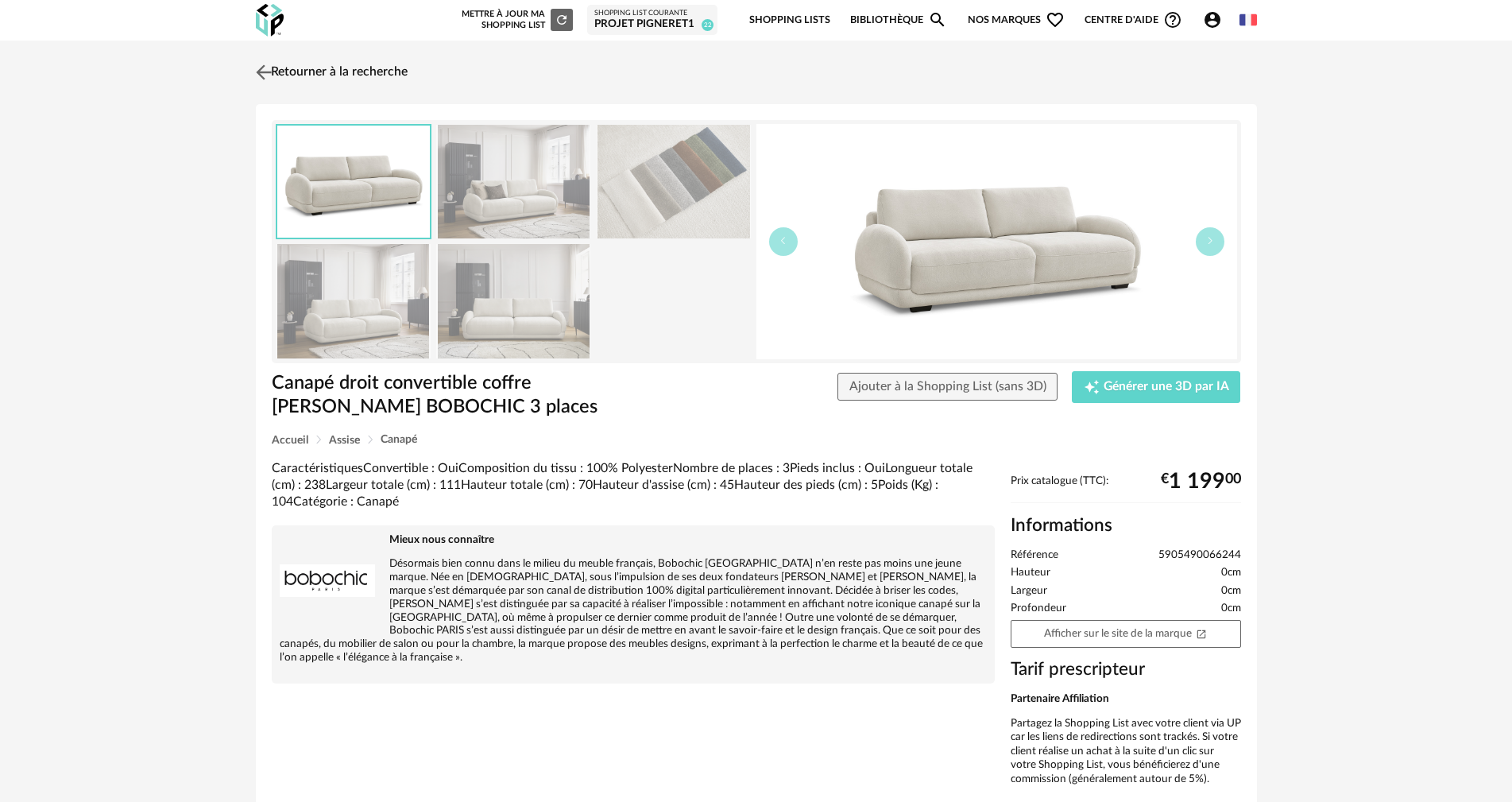
click at [262, 72] on img at bounding box center [263, 72] width 23 height 23
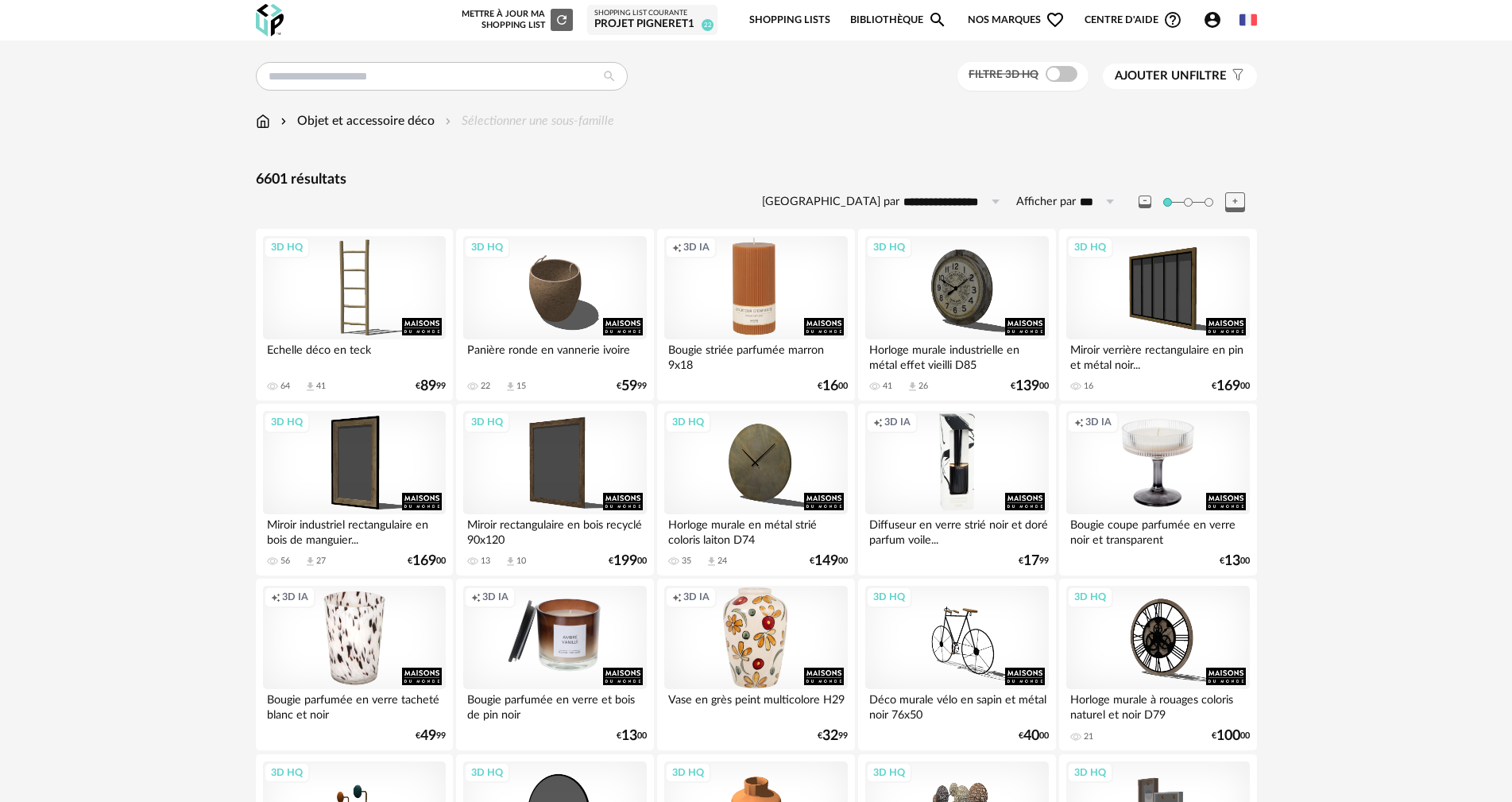
click at [267, 124] on img at bounding box center [263, 121] width 15 height 19
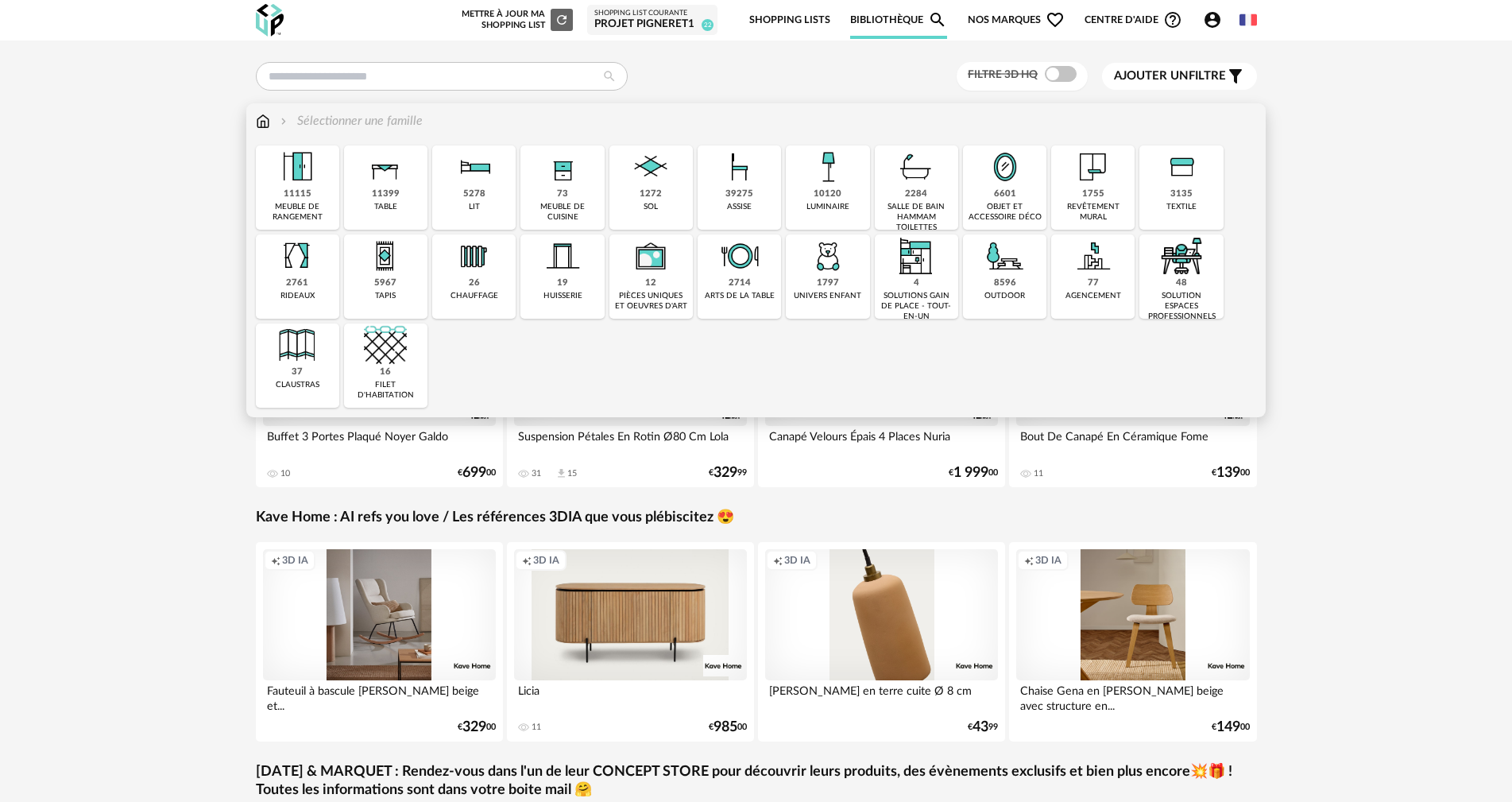
click at [836, 200] on div "10120" at bounding box center [827, 194] width 27 height 12
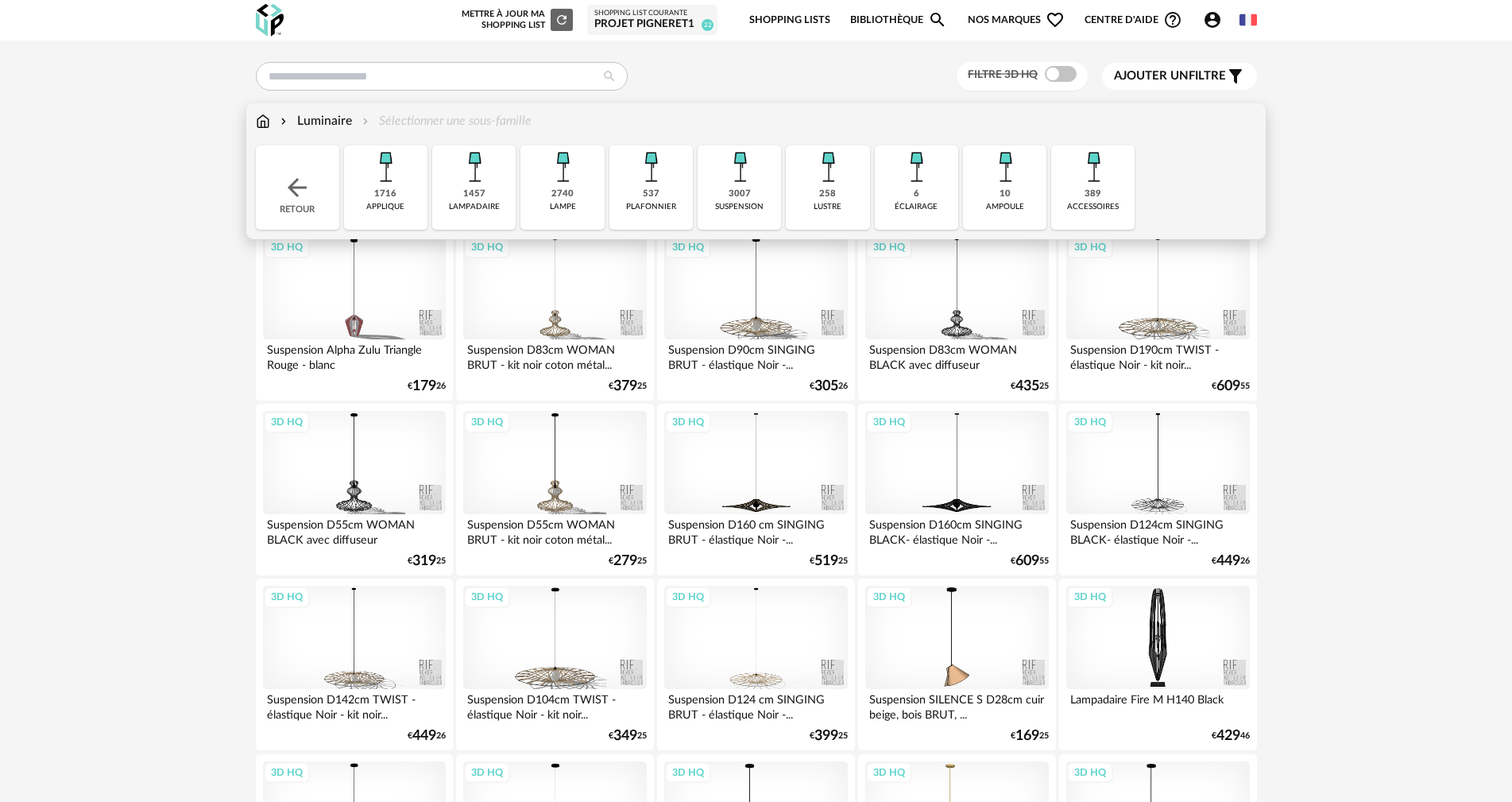
click at [734, 191] on div "3007" at bounding box center [740, 194] width 23 height 12
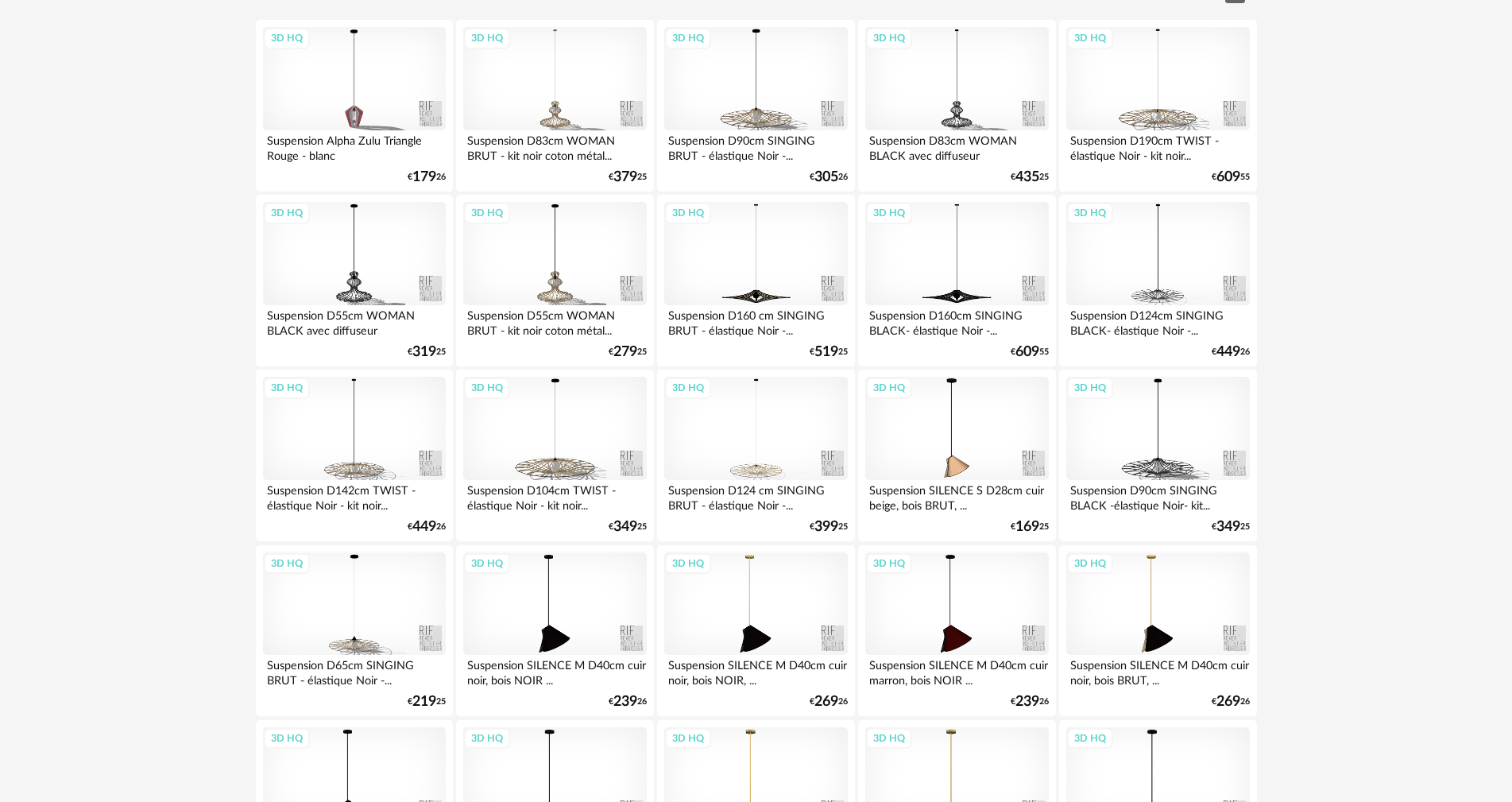
scroll to position [397, 0]
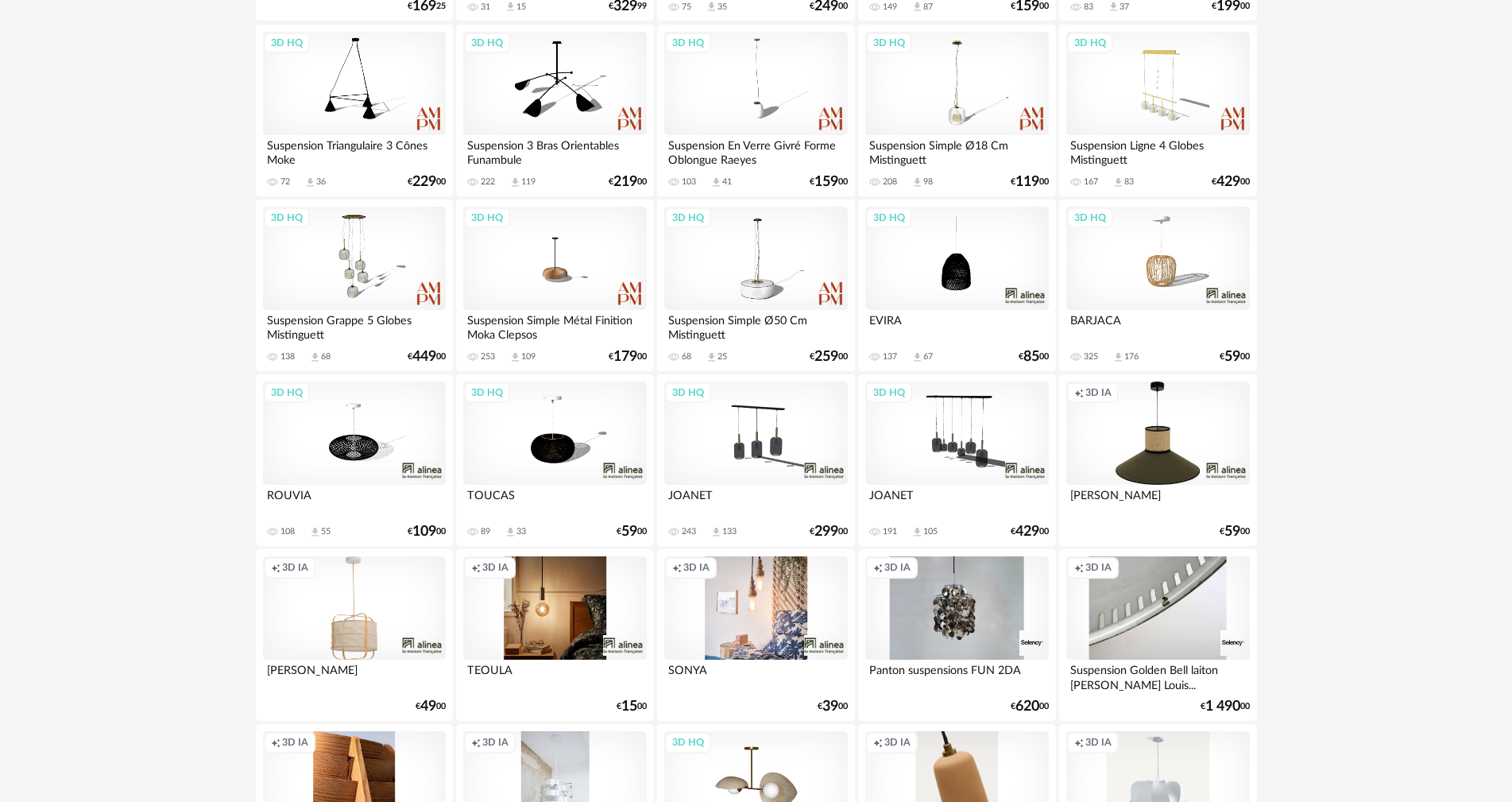
scroll to position [1431, 0]
click at [578, 440] on div "3D HQ" at bounding box center [555, 431] width 182 height 103
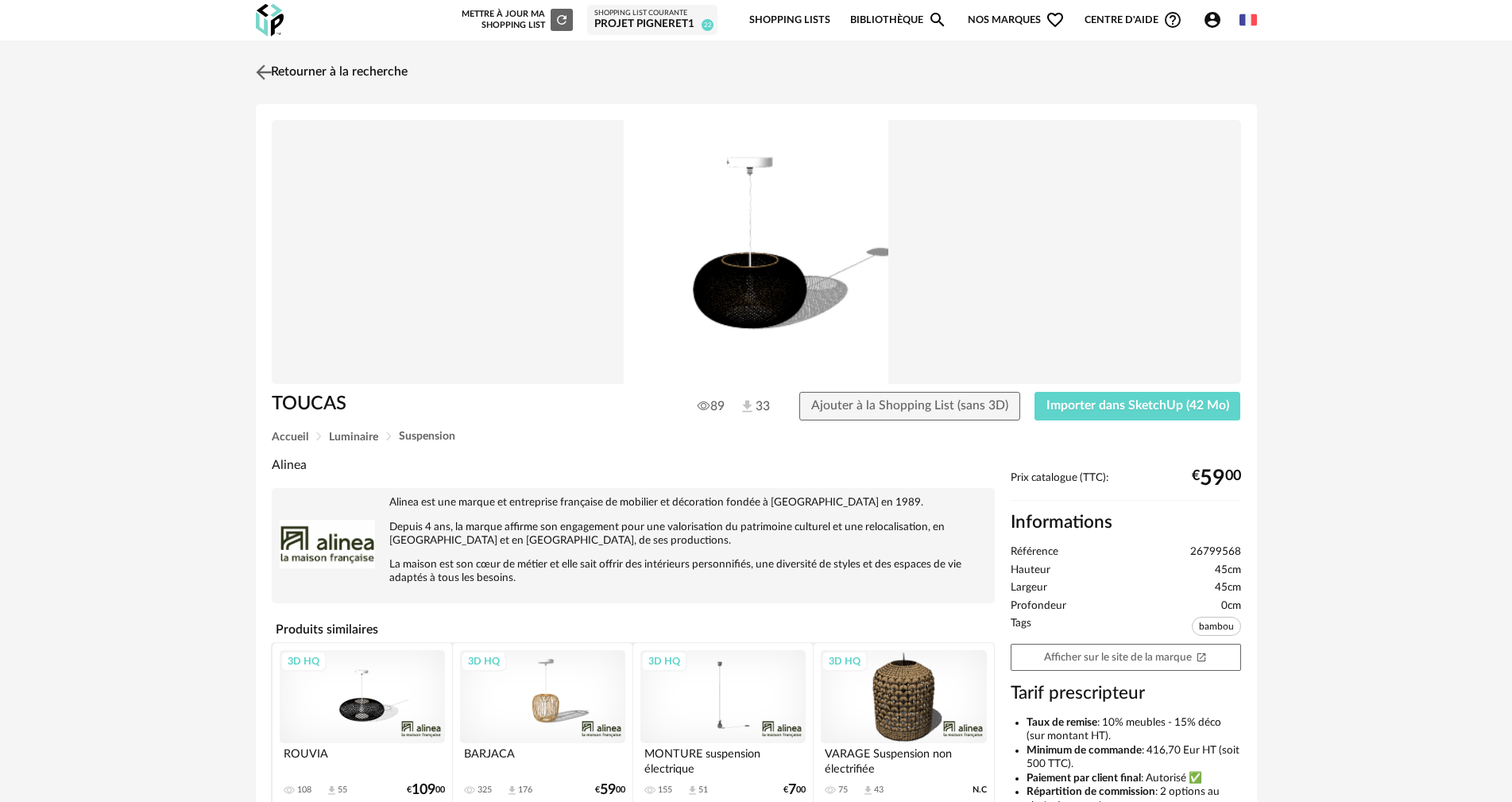
click at [262, 66] on img at bounding box center [263, 72] width 23 height 23
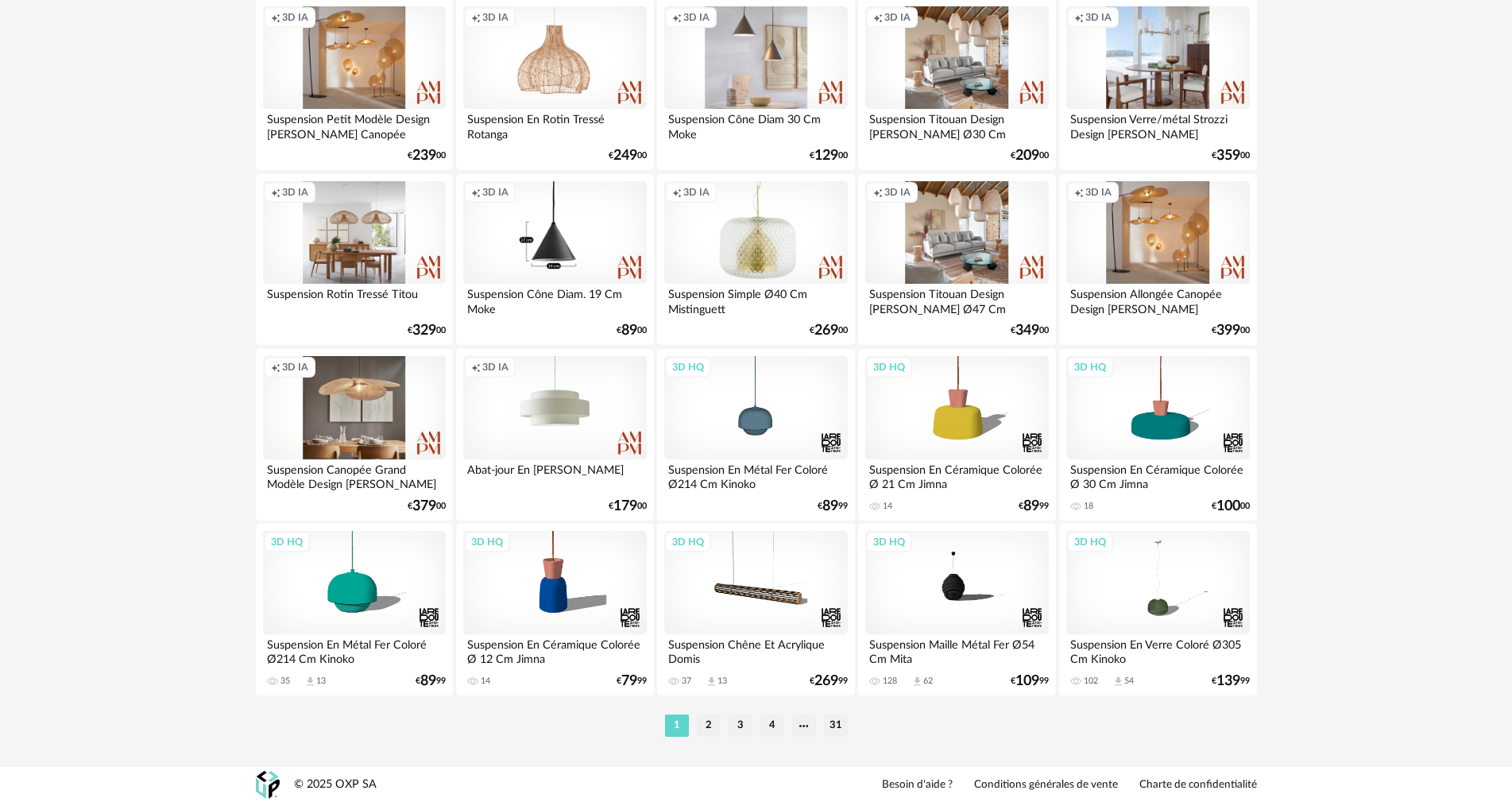
scroll to position [3030, 0]
click at [706, 720] on li "2" at bounding box center [709, 725] width 24 height 23
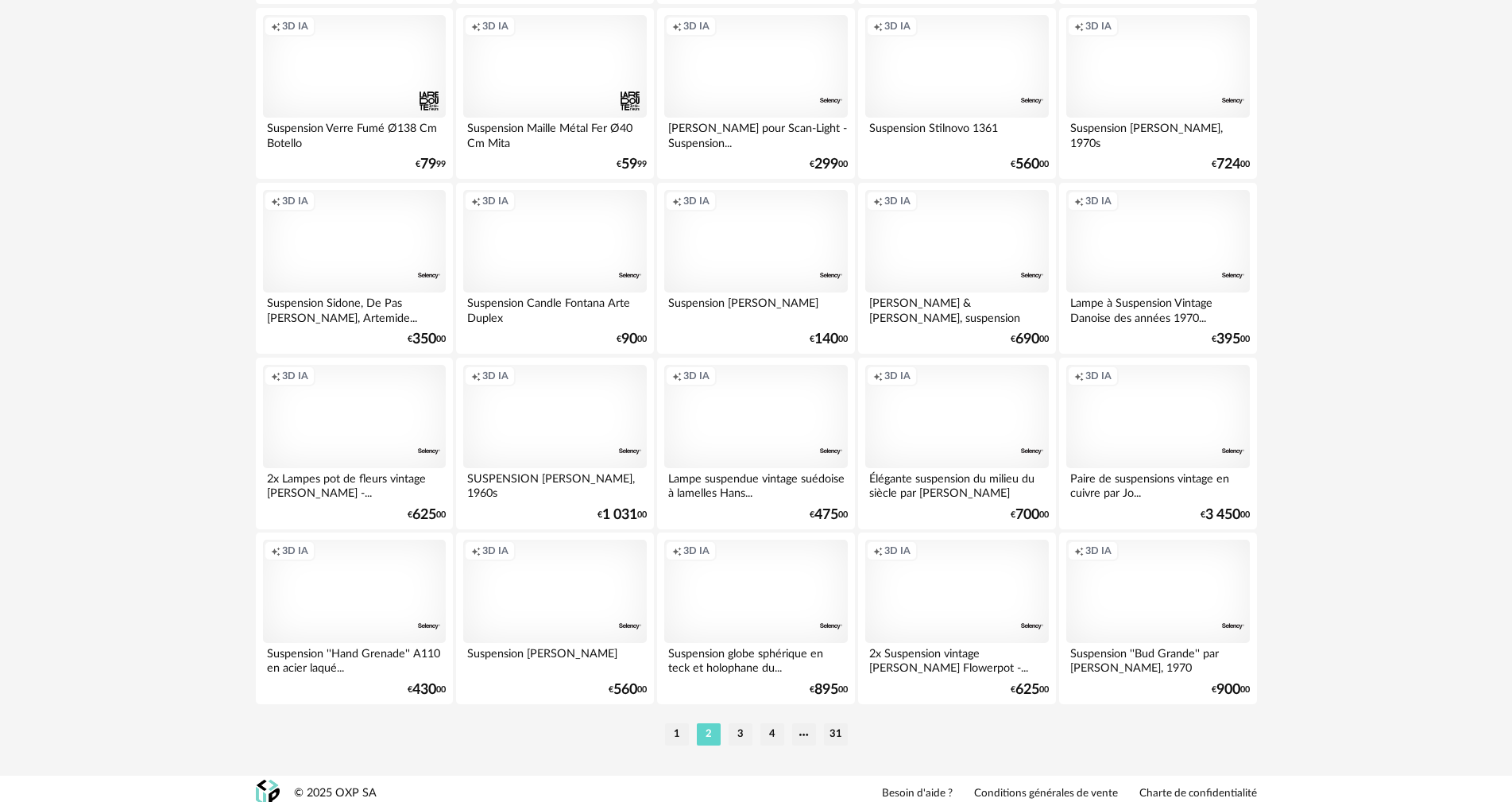
scroll to position [3030, 0]
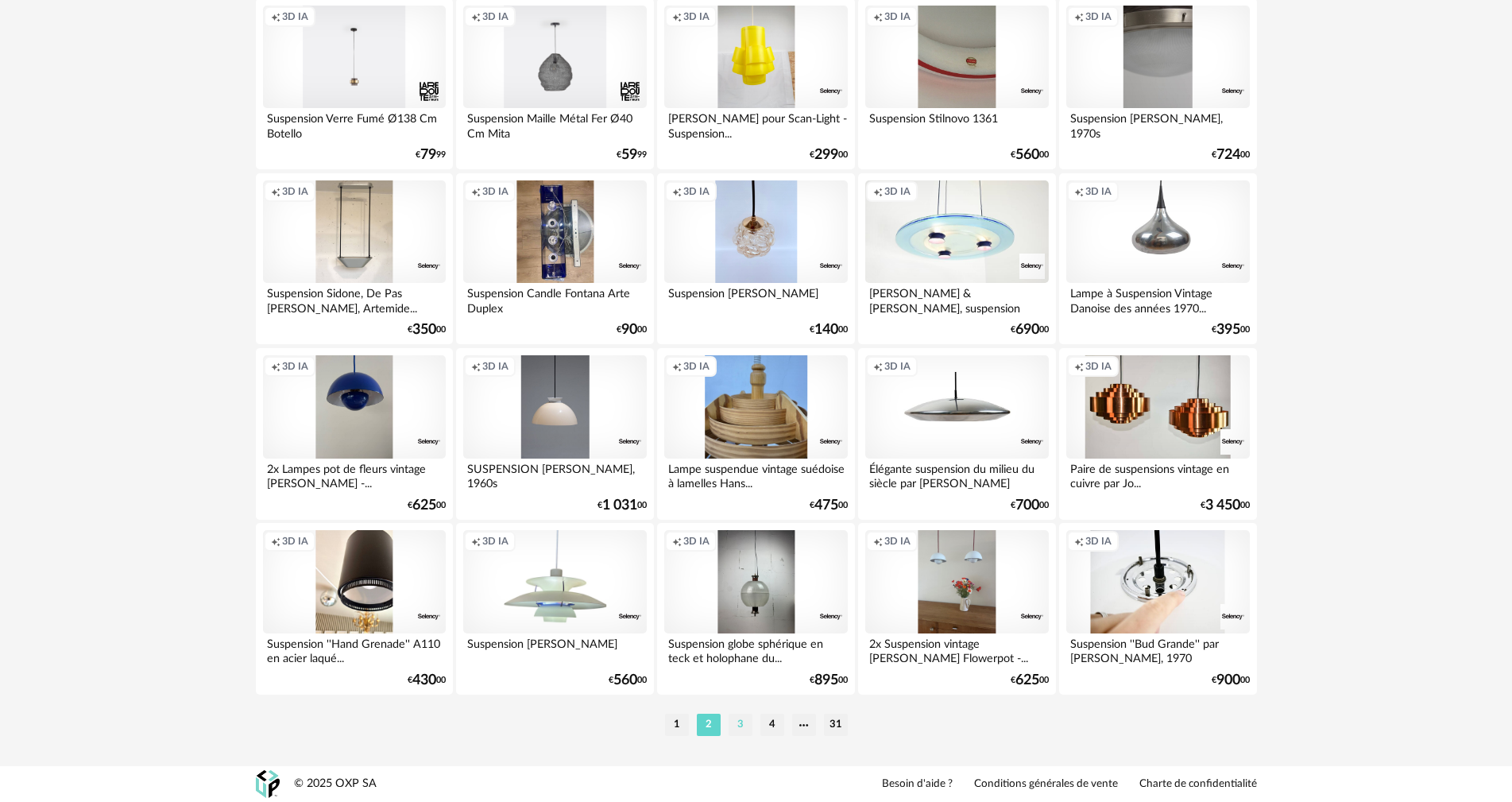
click at [744, 723] on li "3" at bounding box center [741, 725] width 24 height 23
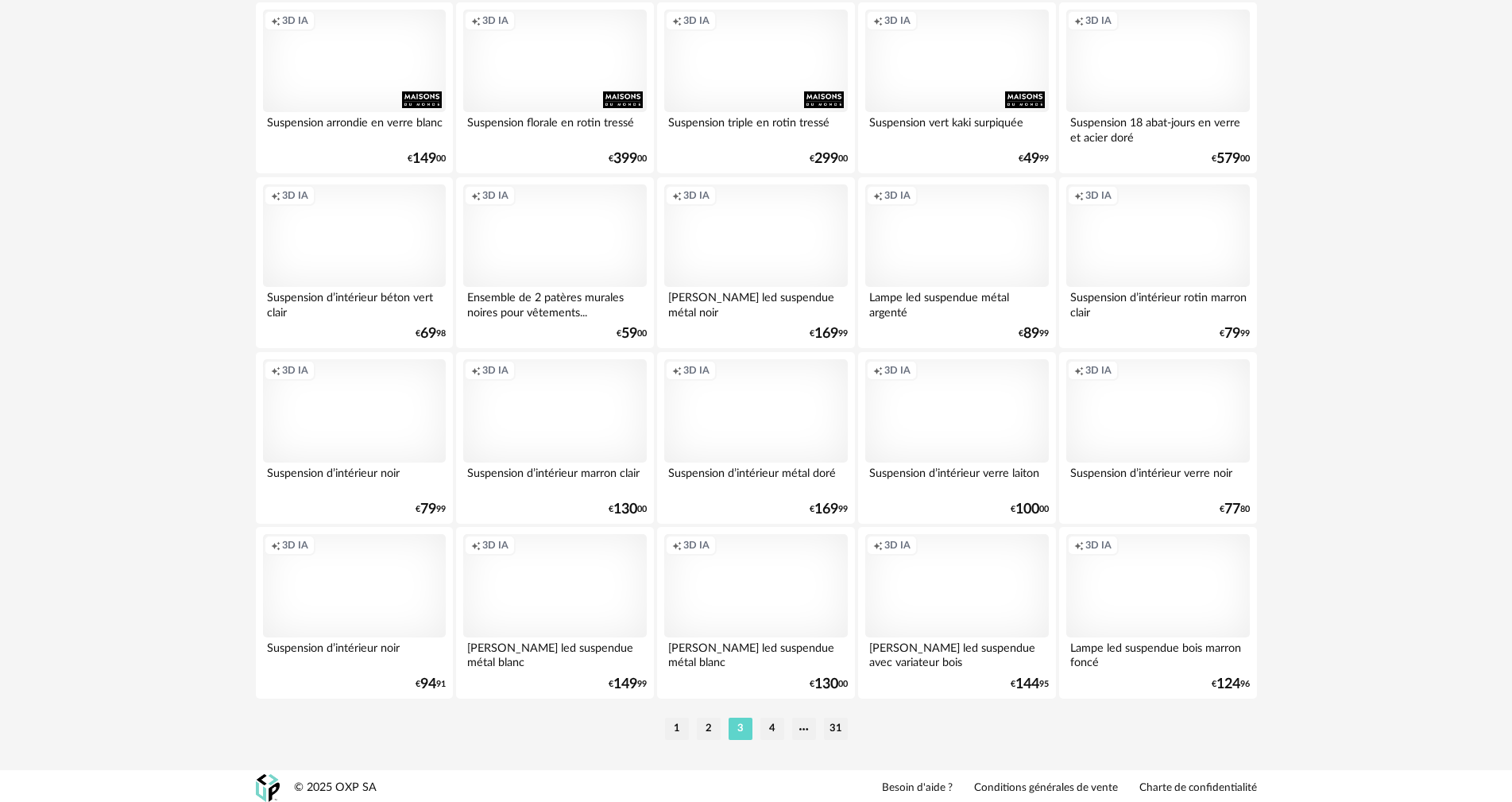
scroll to position [3030, 0]
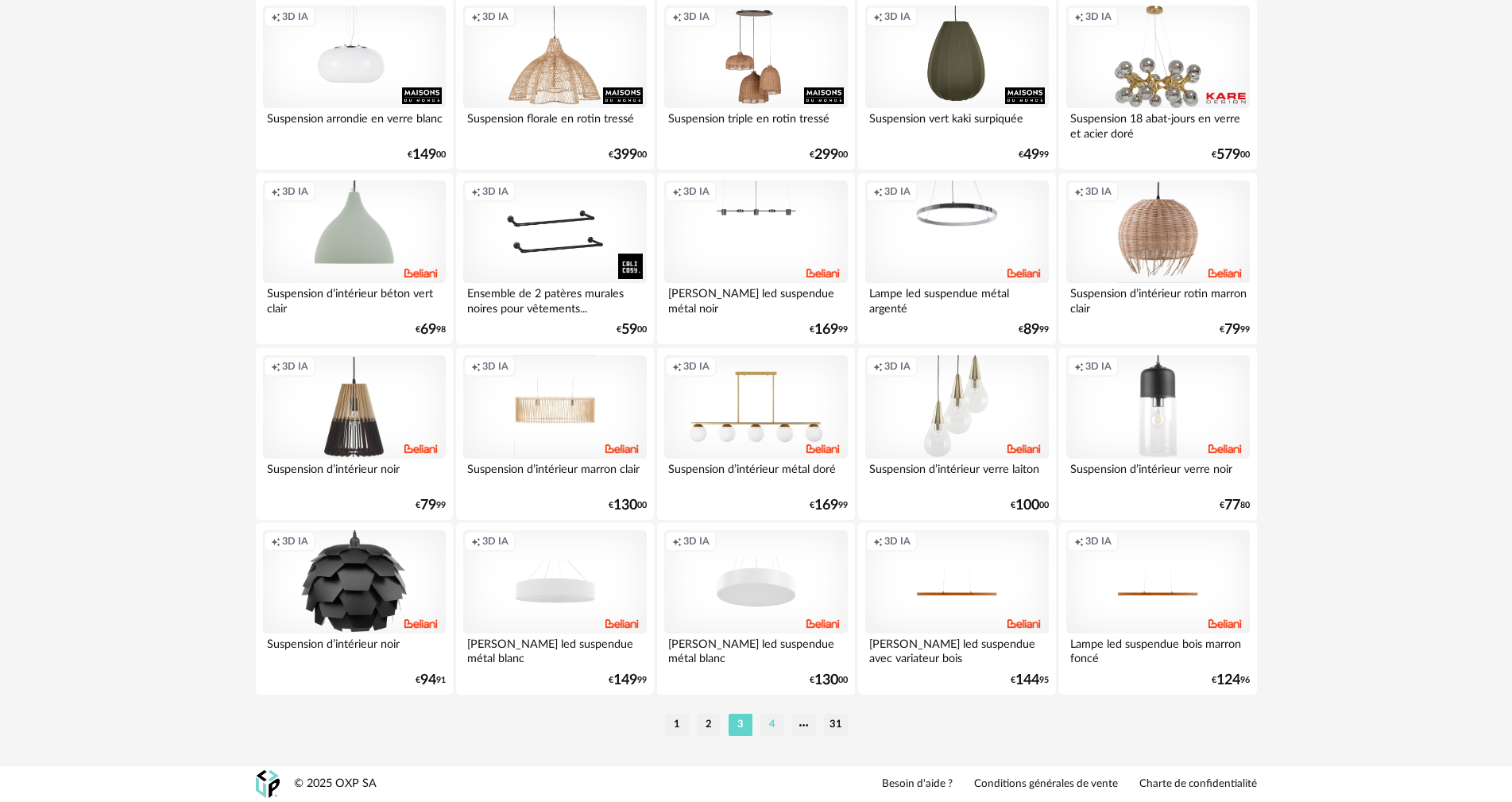
click at [773, 730] on li "4" at bounding box center [773, 725] width 24 height 23
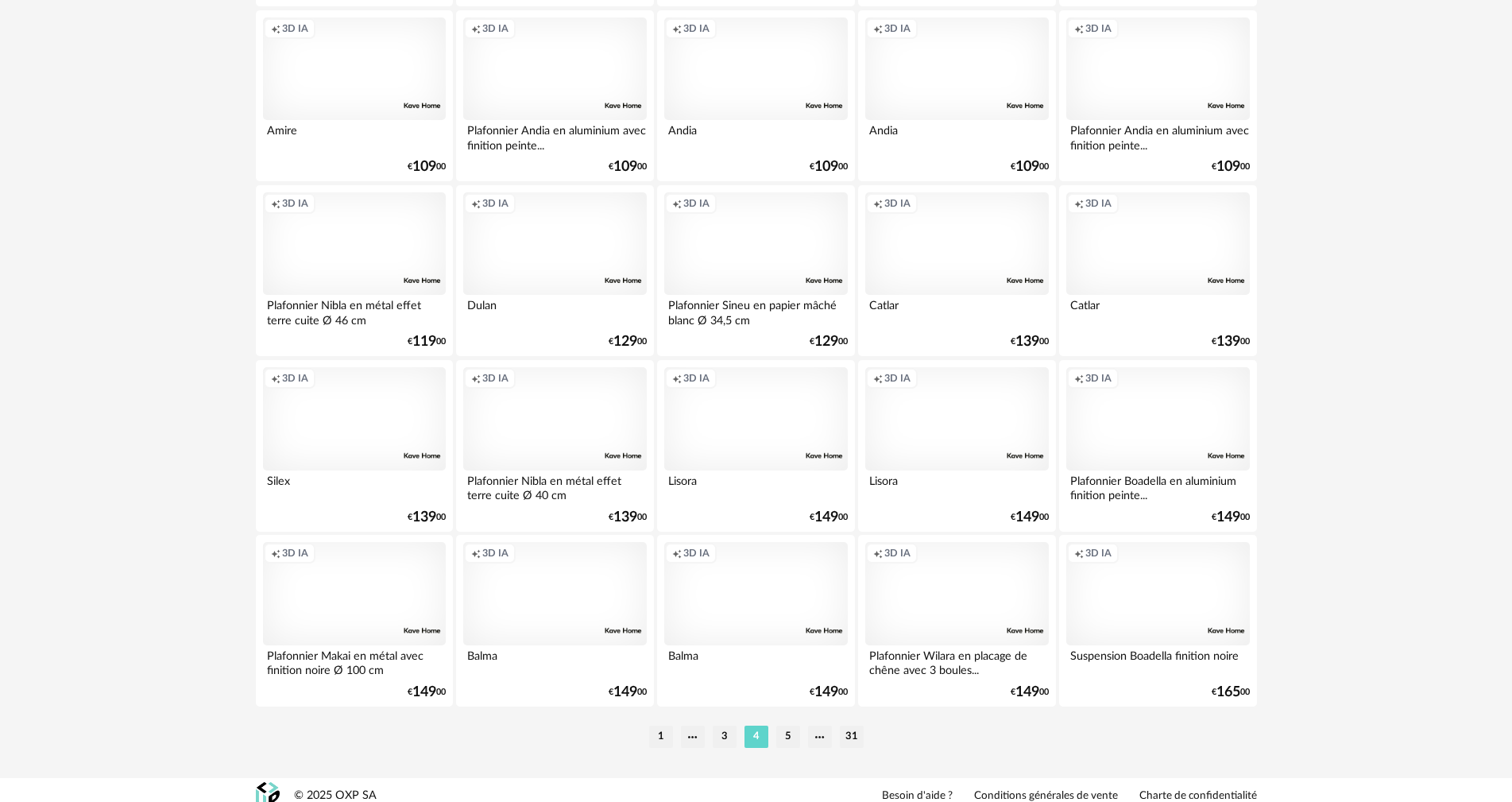
scroll to position [3030, 0]
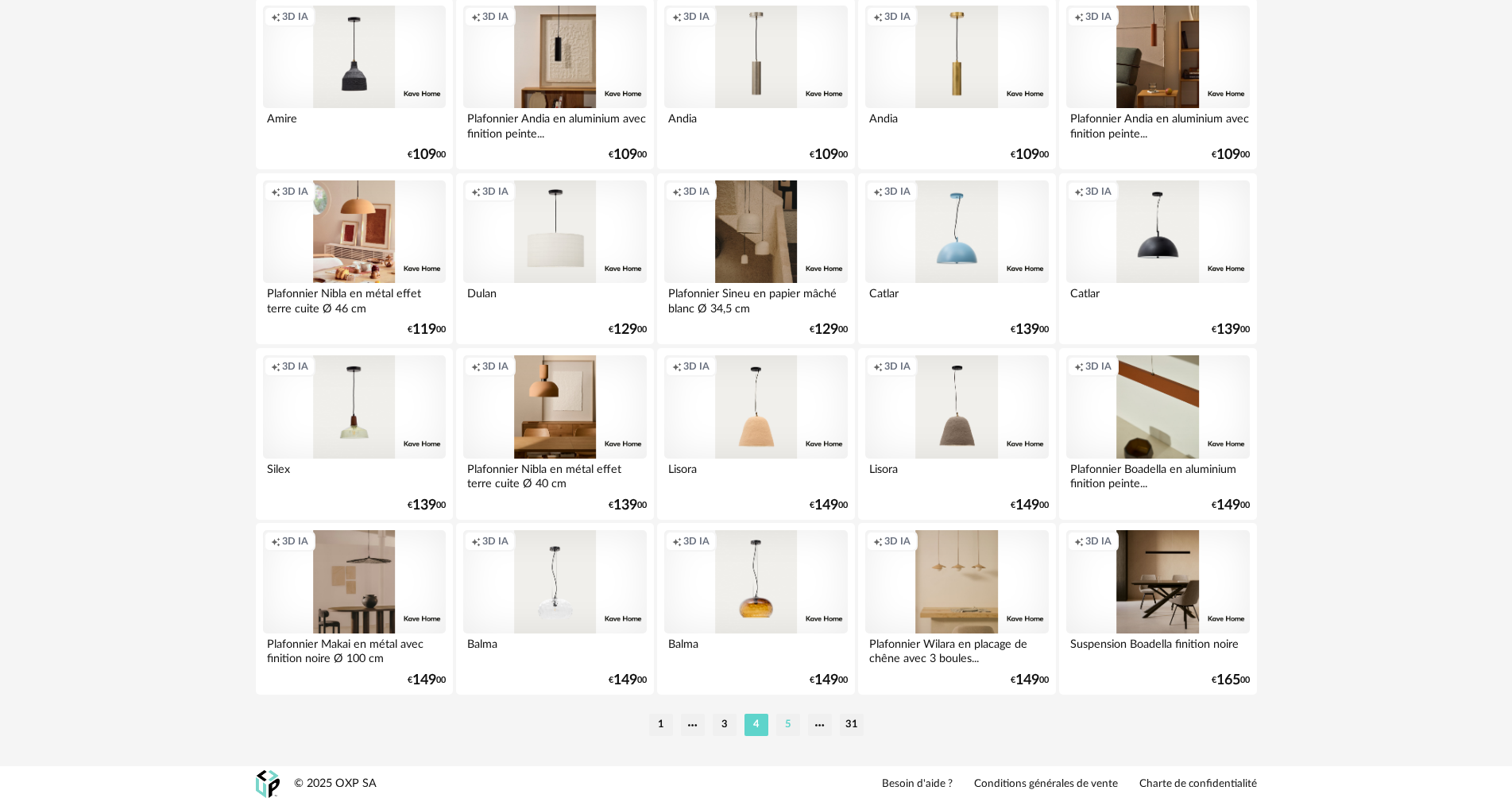
click at [782, 728] on li "5" at bounding box center [789, 725] width 24 height 23
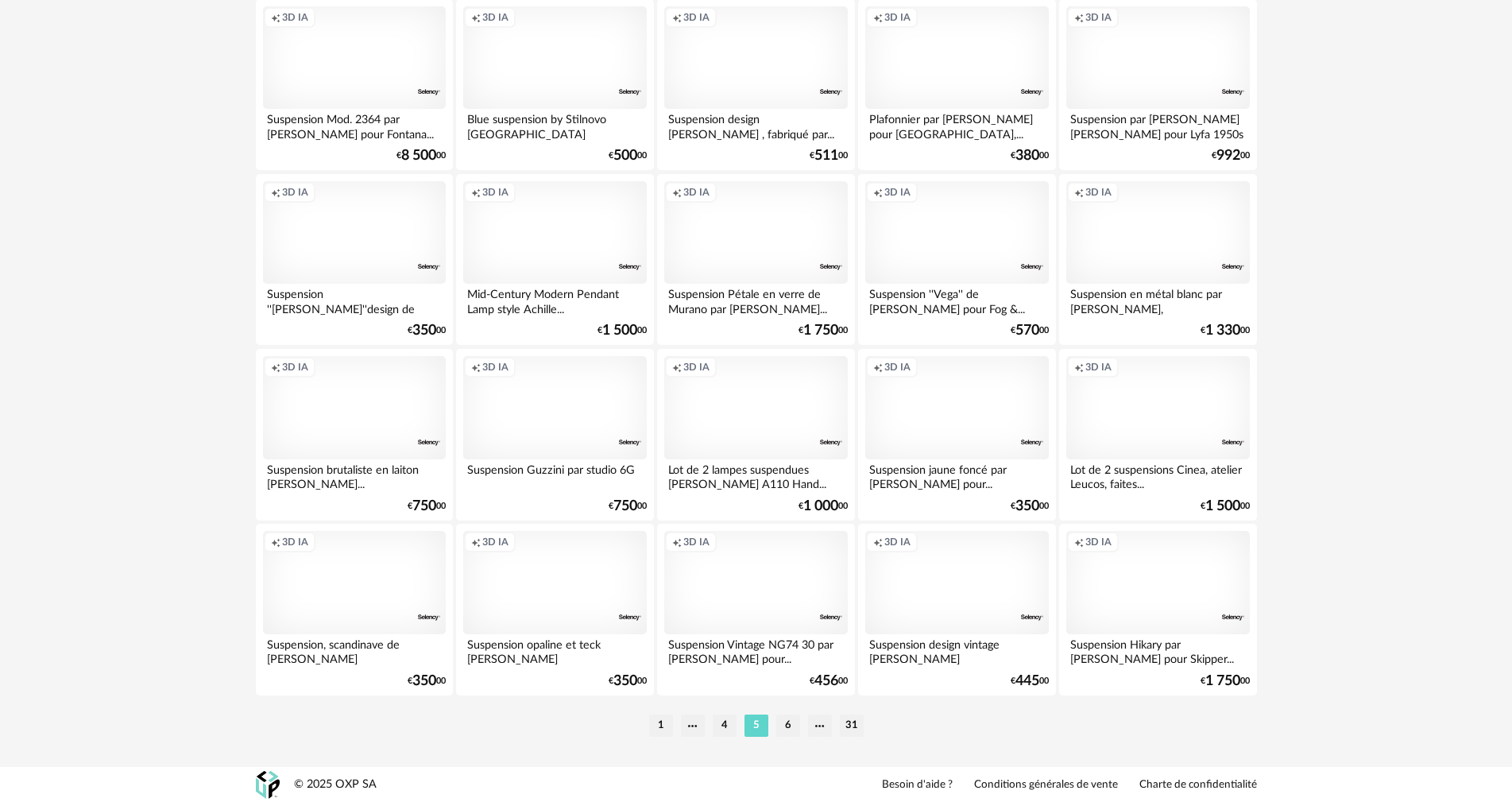
scroll to position [3030, 0]
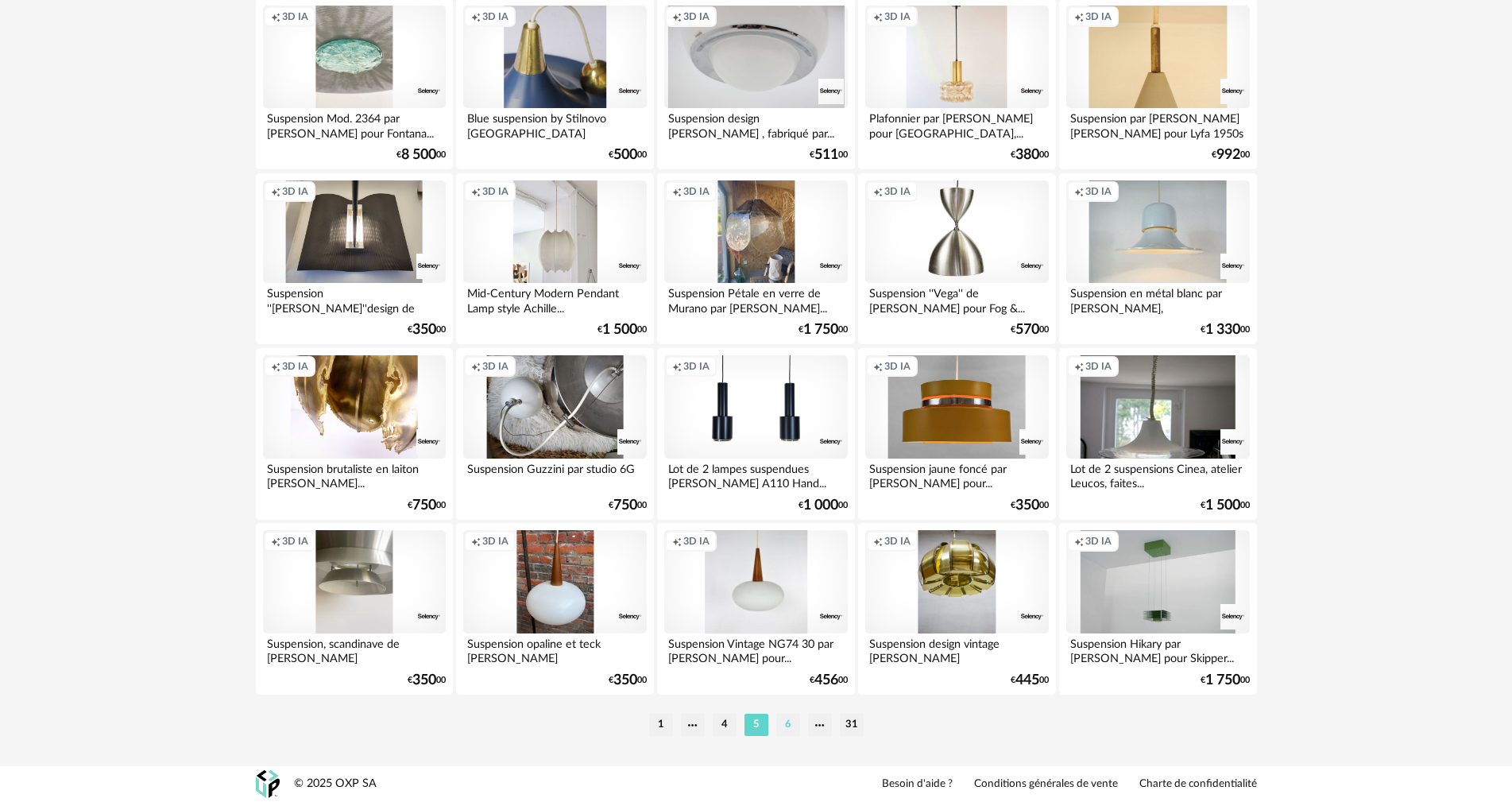
click at [783, 723] on li "6" at bounding box center [789, 725] width 24 height 23
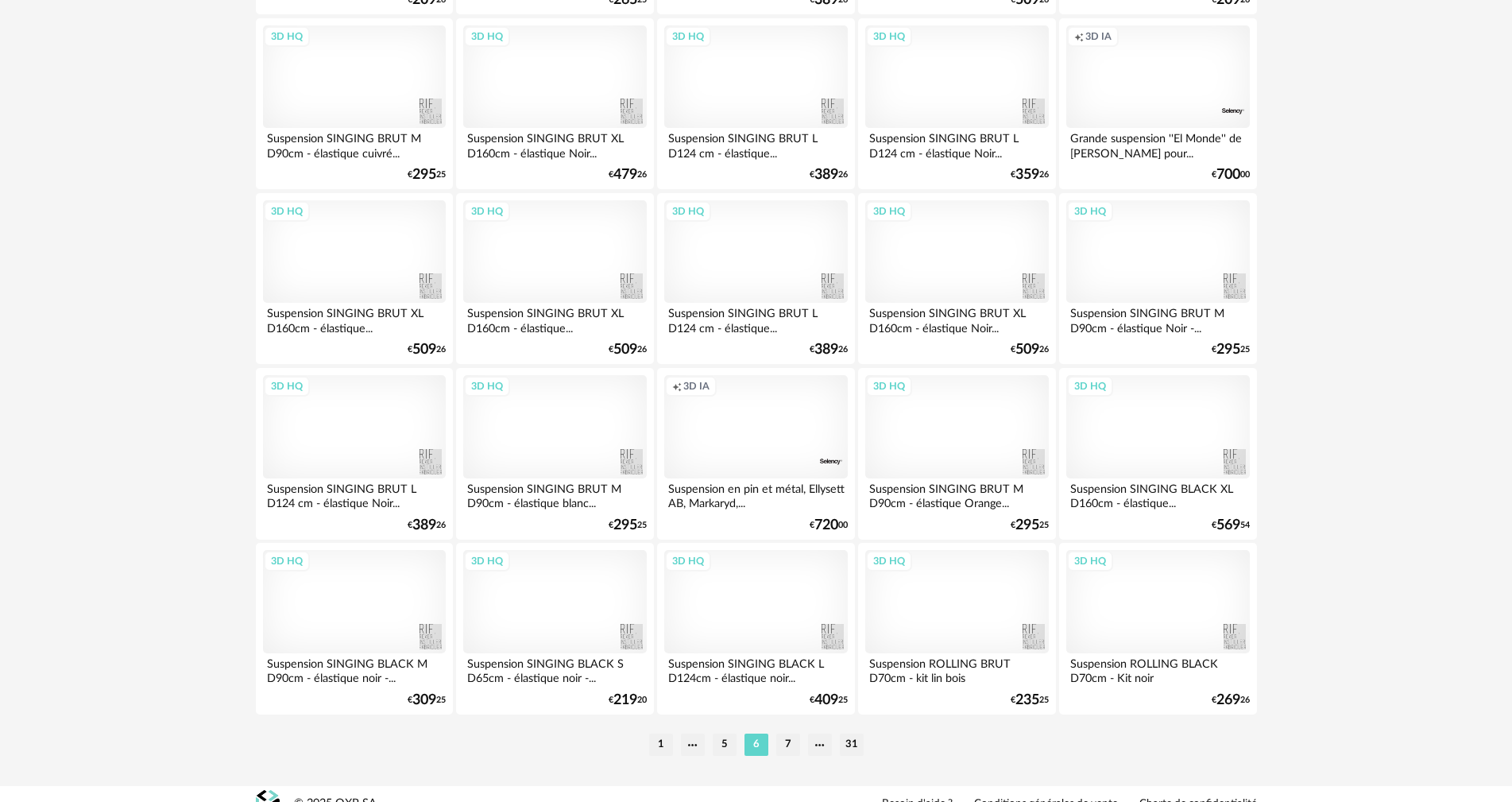
scroll to position [3030, 0]
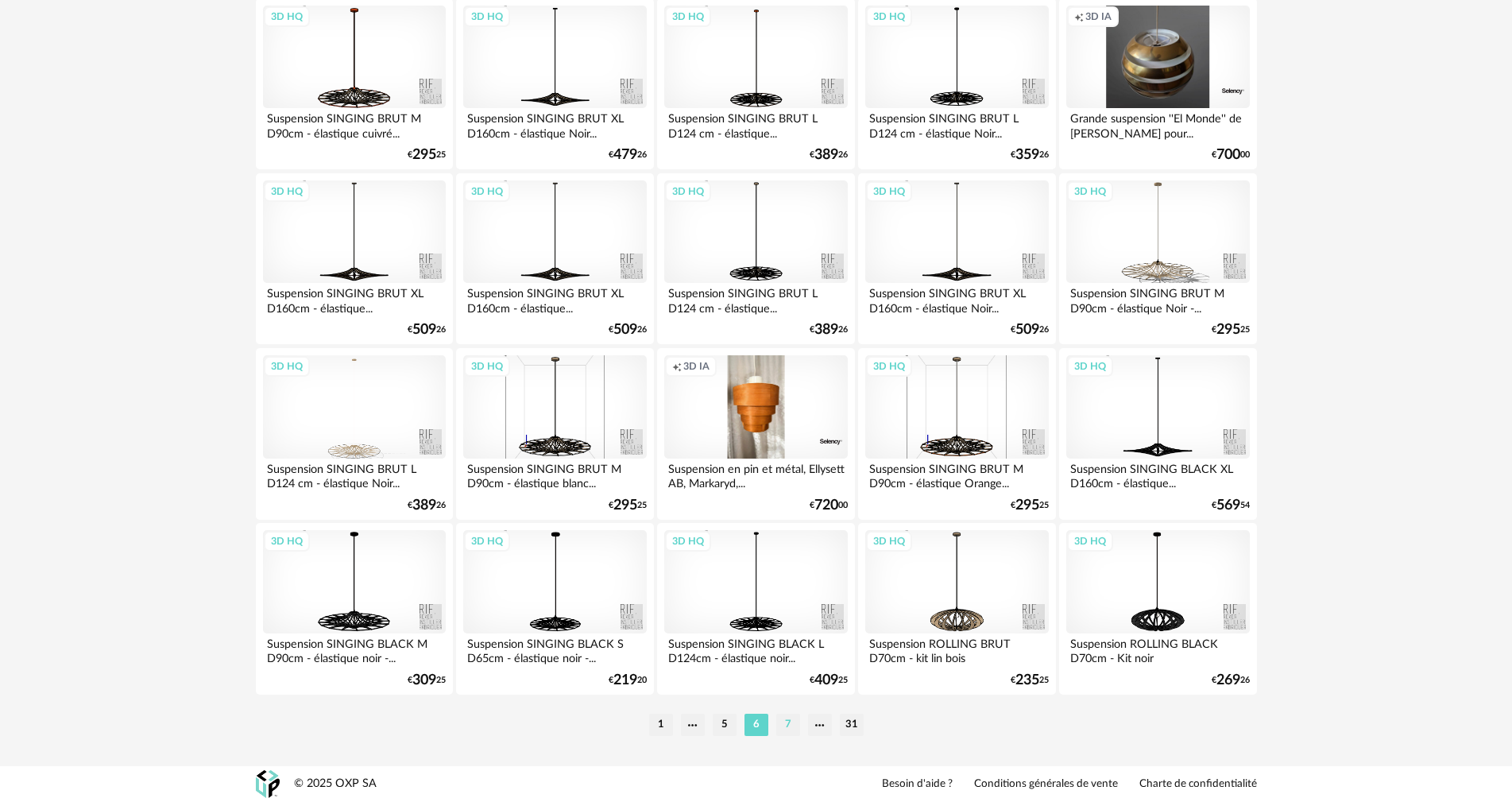
click at [790, 726] on li "7" at bounding box center [789, 725] width 24 height 23
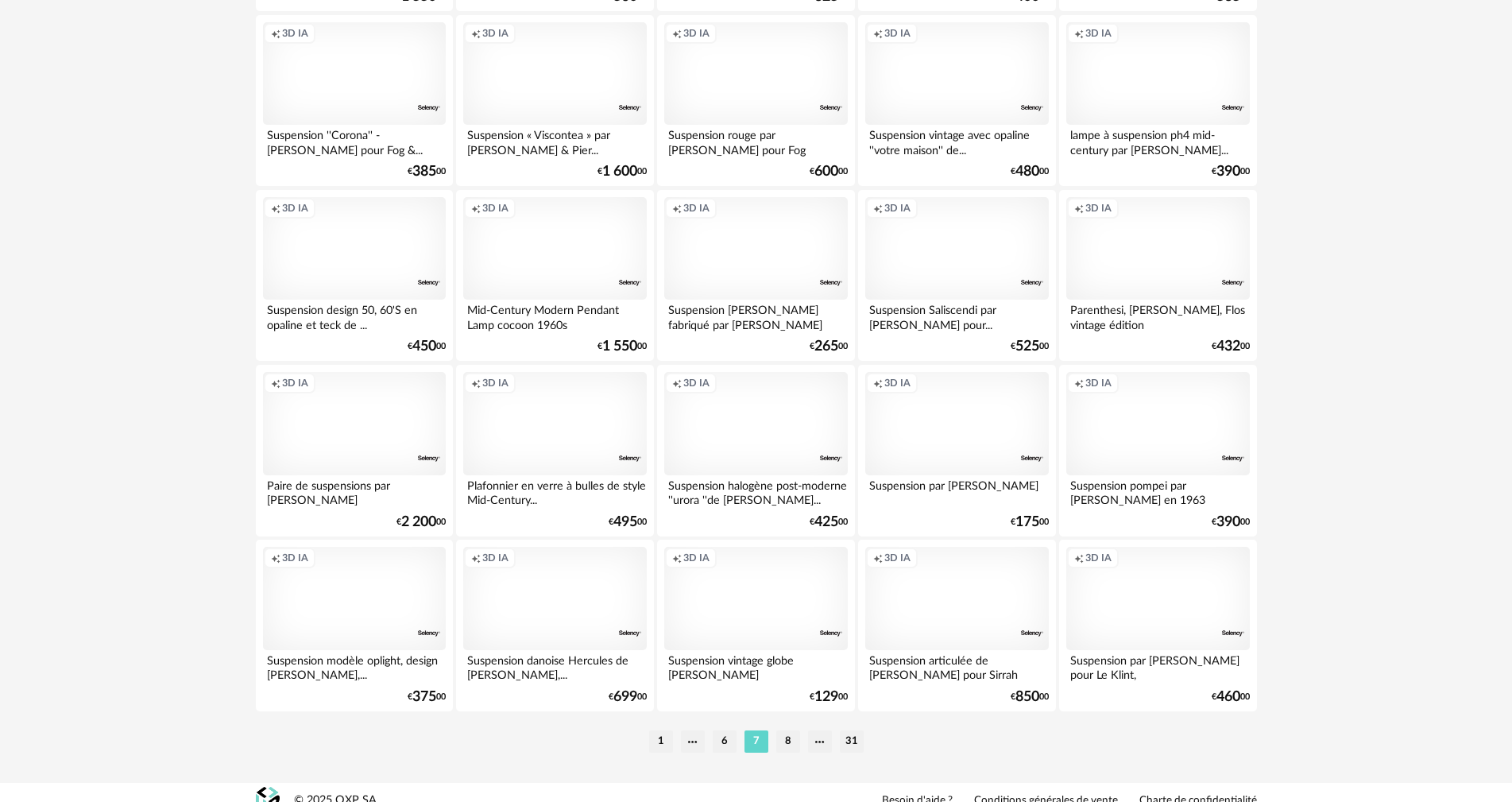
scroll to position [3021, 0]
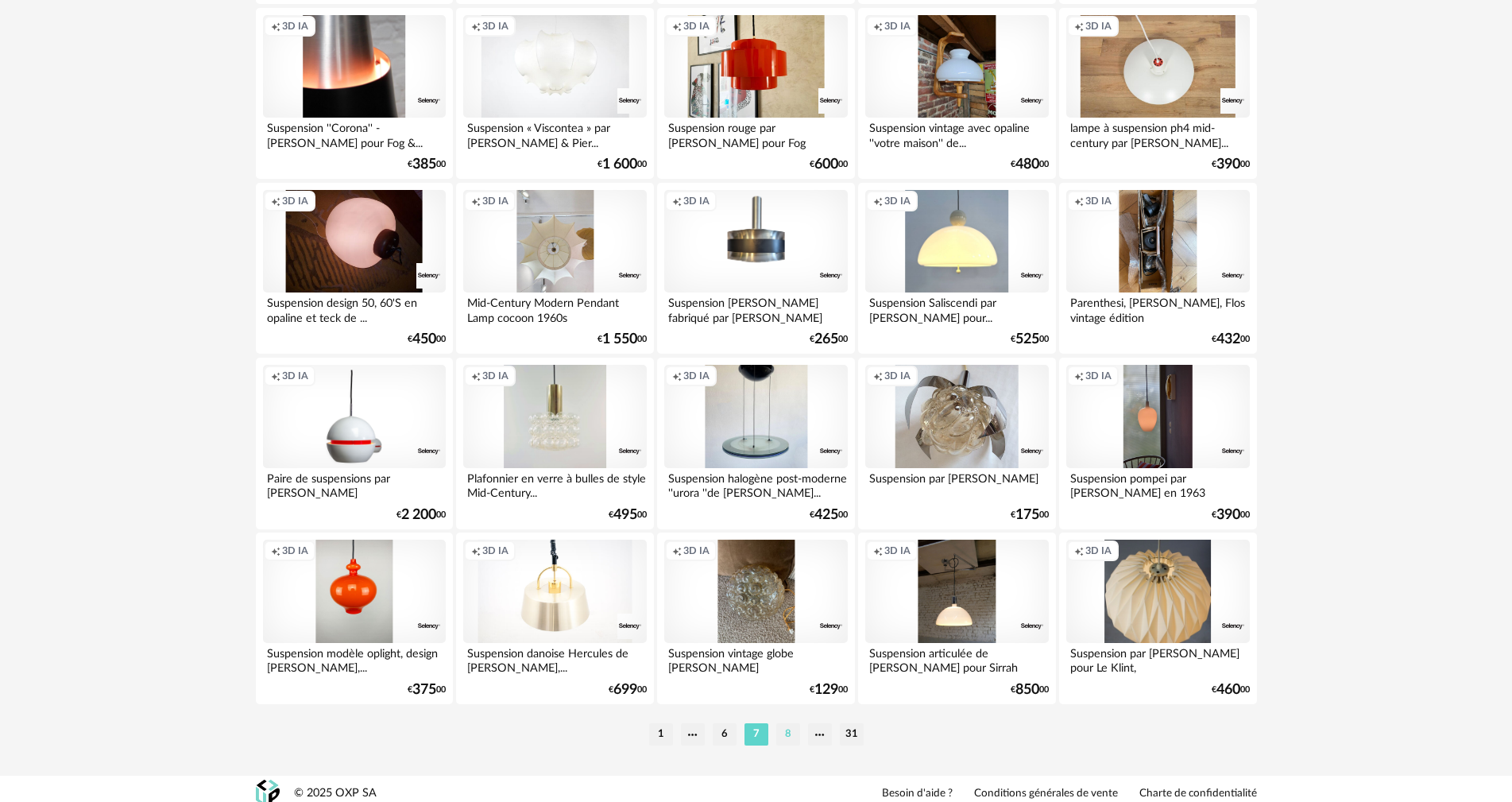
click at [784, 735] on li "8" at bounding box center [789, 735] width 24 height 23
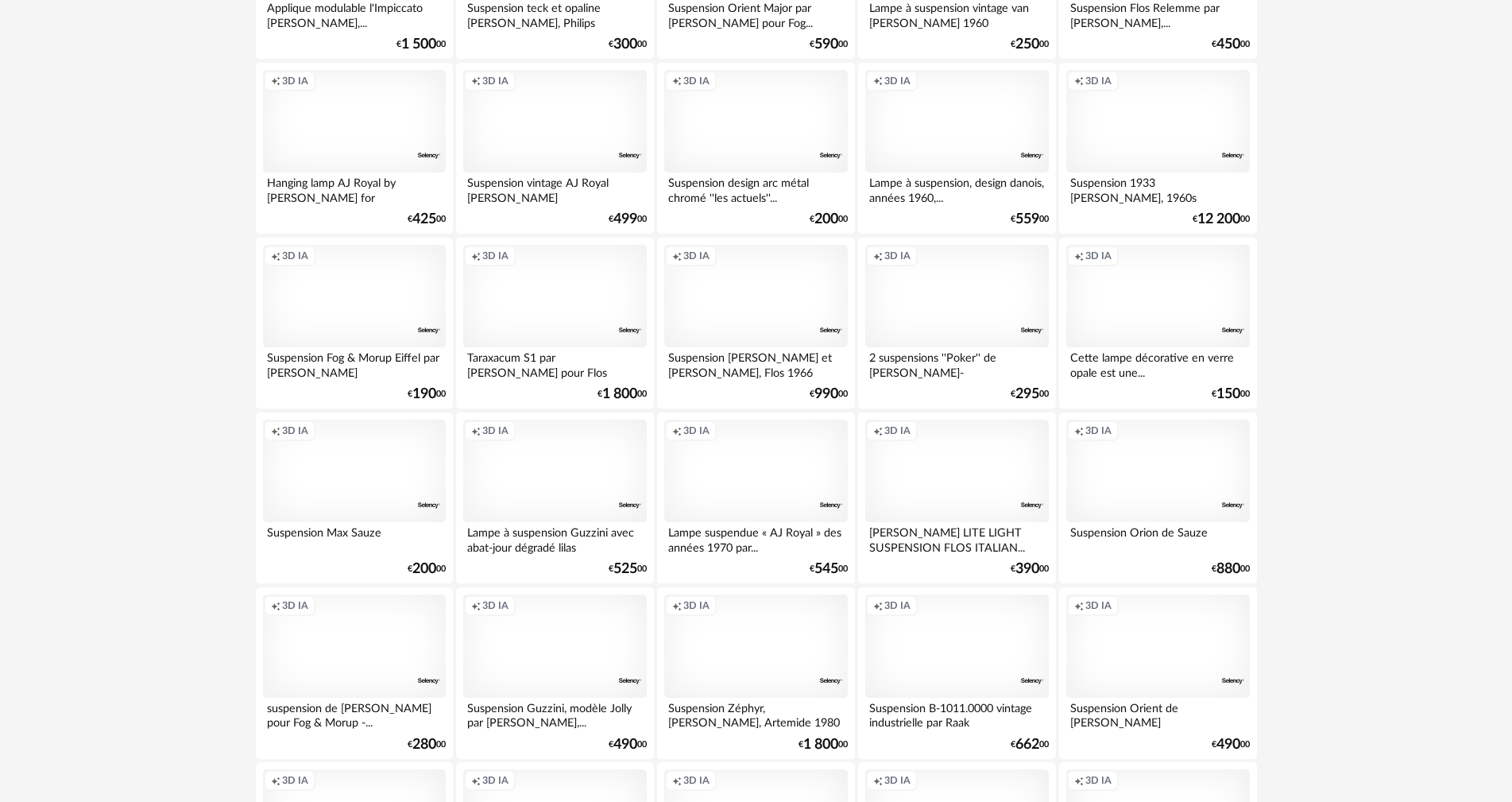
scroll to position [3030, 0]
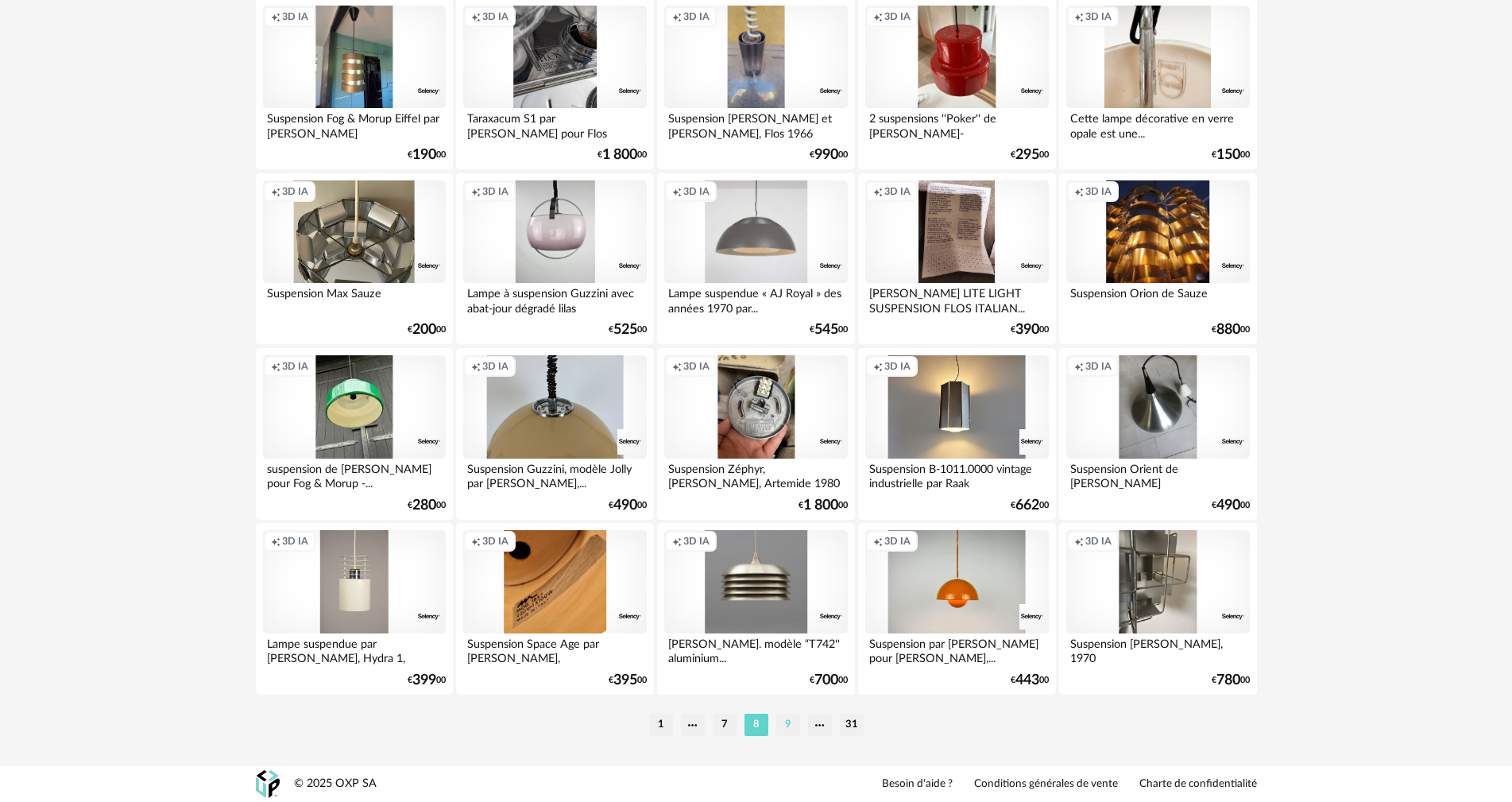
click at [786, 720] on li "9" at bounding box center [789, 725] width 24 height 23
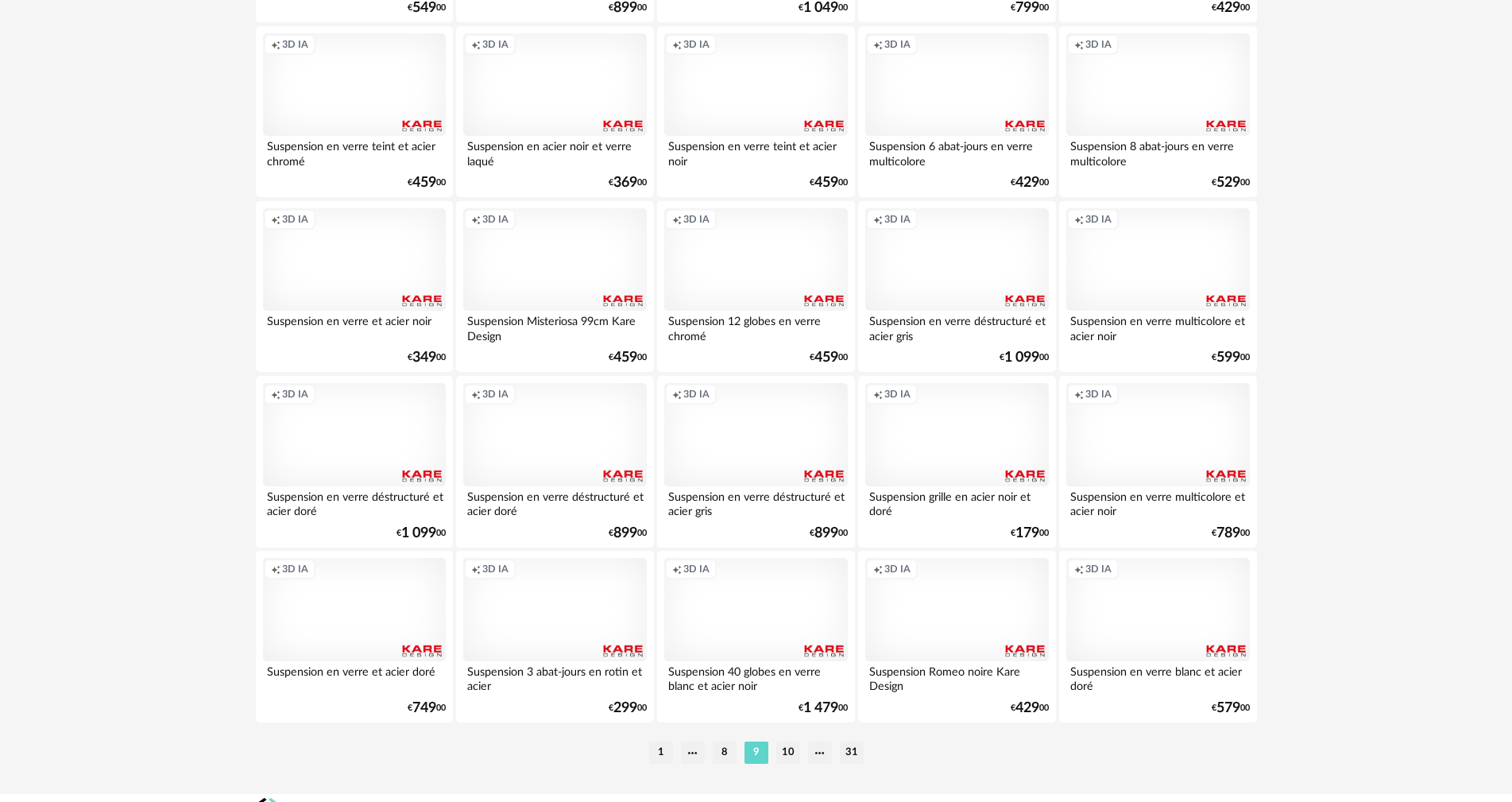
scroll to position [3030, 0]
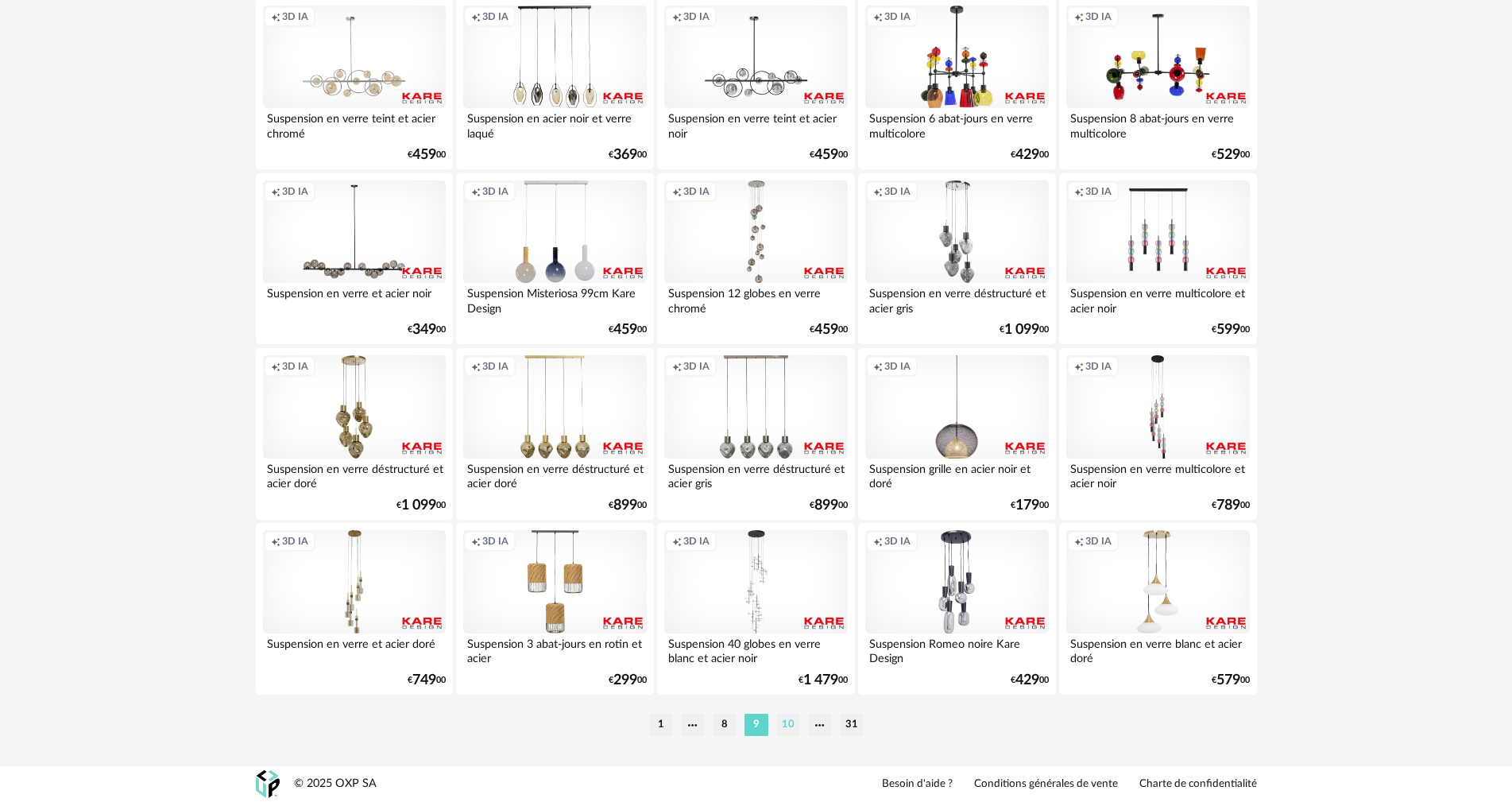
click at [795, 726] on li "10" at bounding box center [789, 725] width 24 height 23
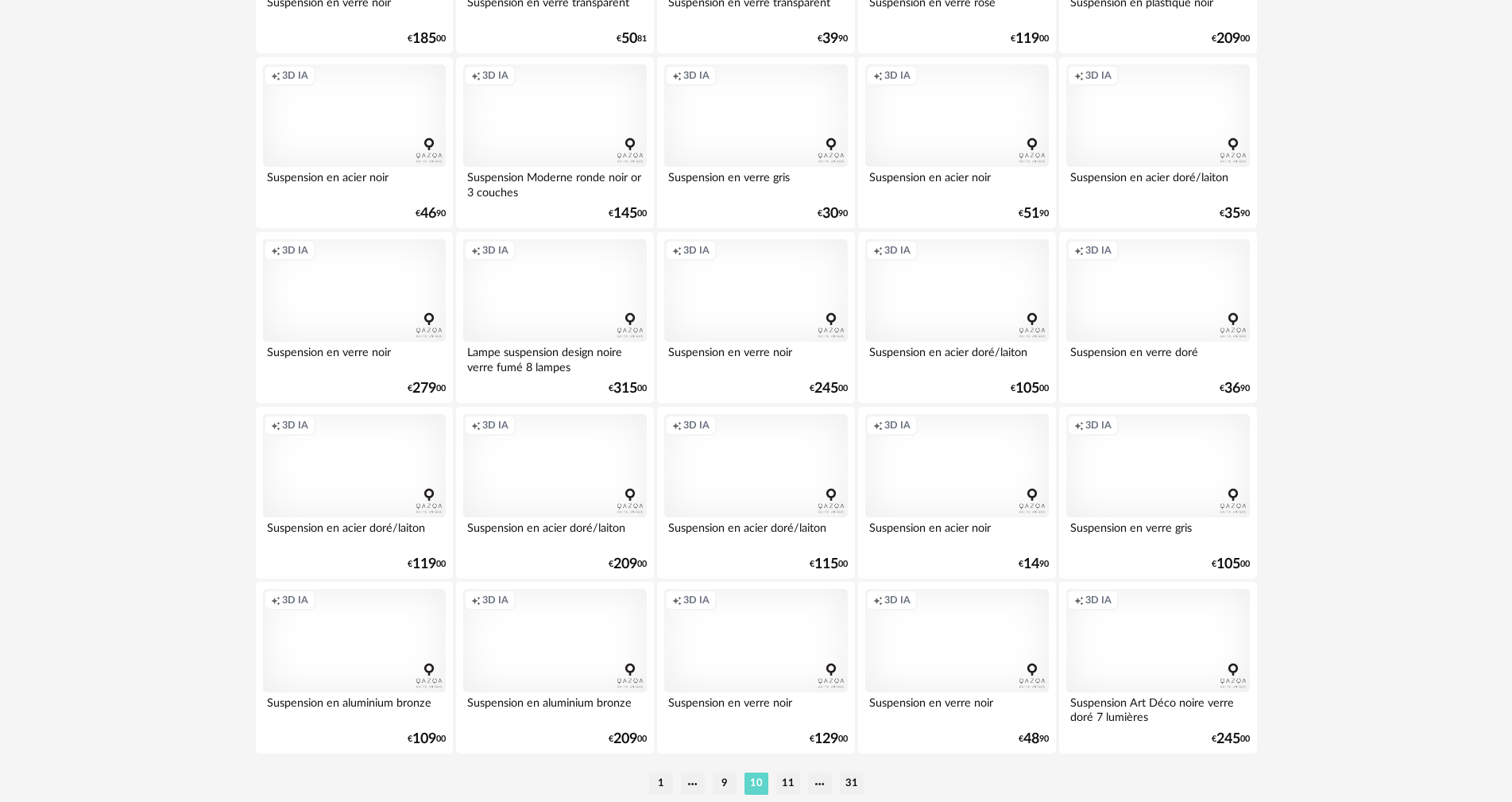
scroll to position [3030, 0]
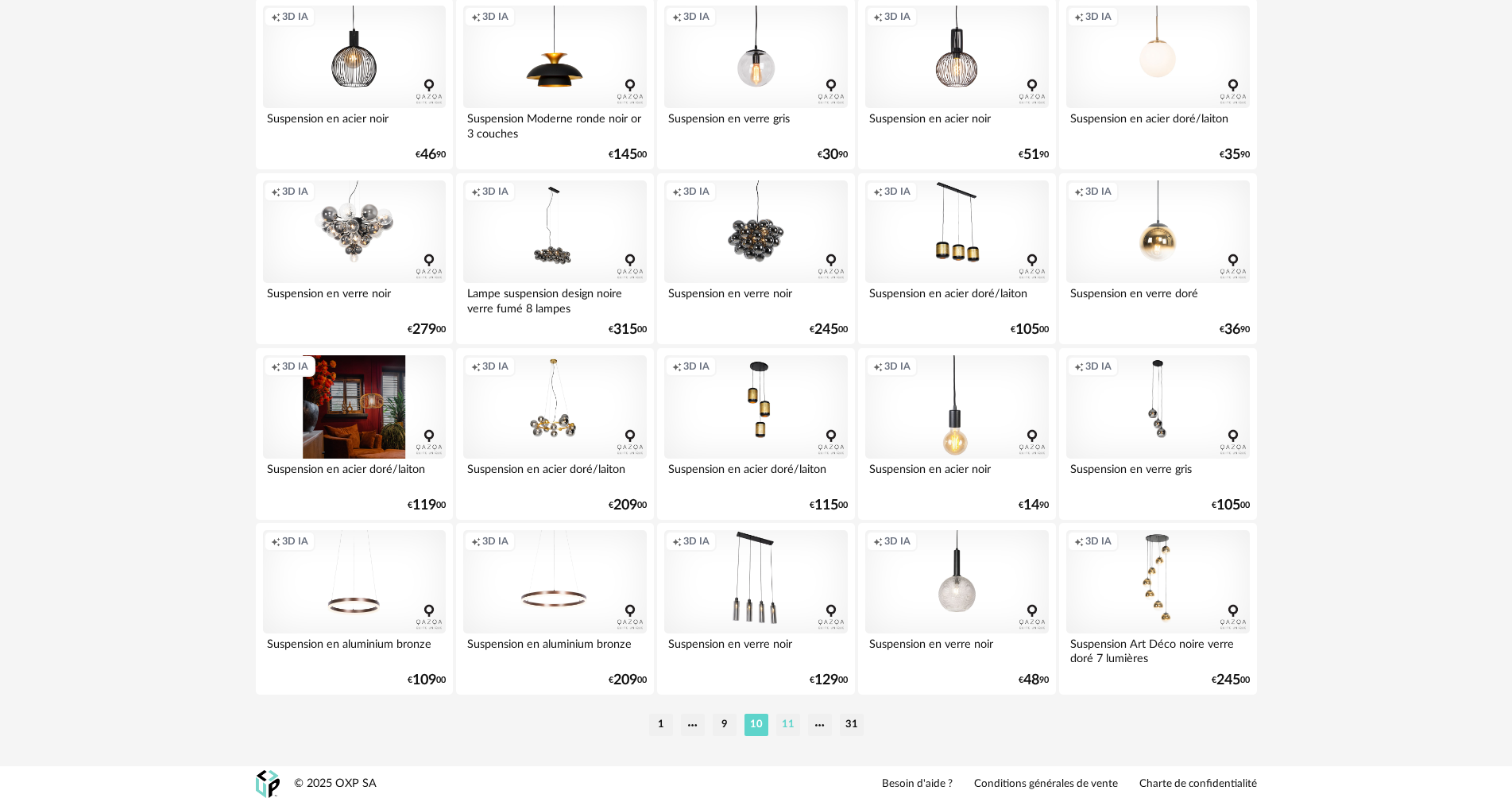
click at [792, 731] on li "11" at bounding box center [789, 725] width 24 height 23
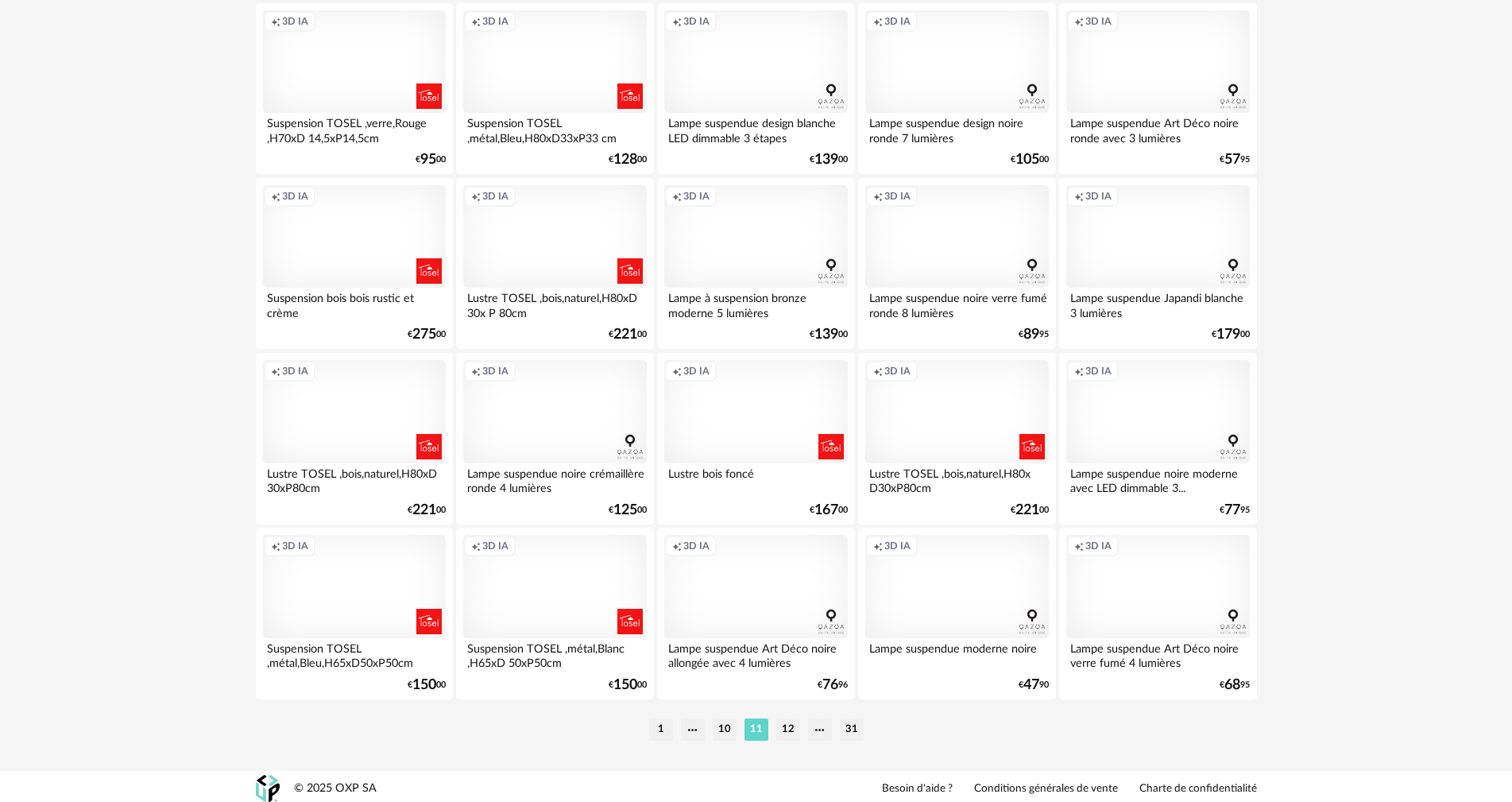
scroll to position [3030, 0]
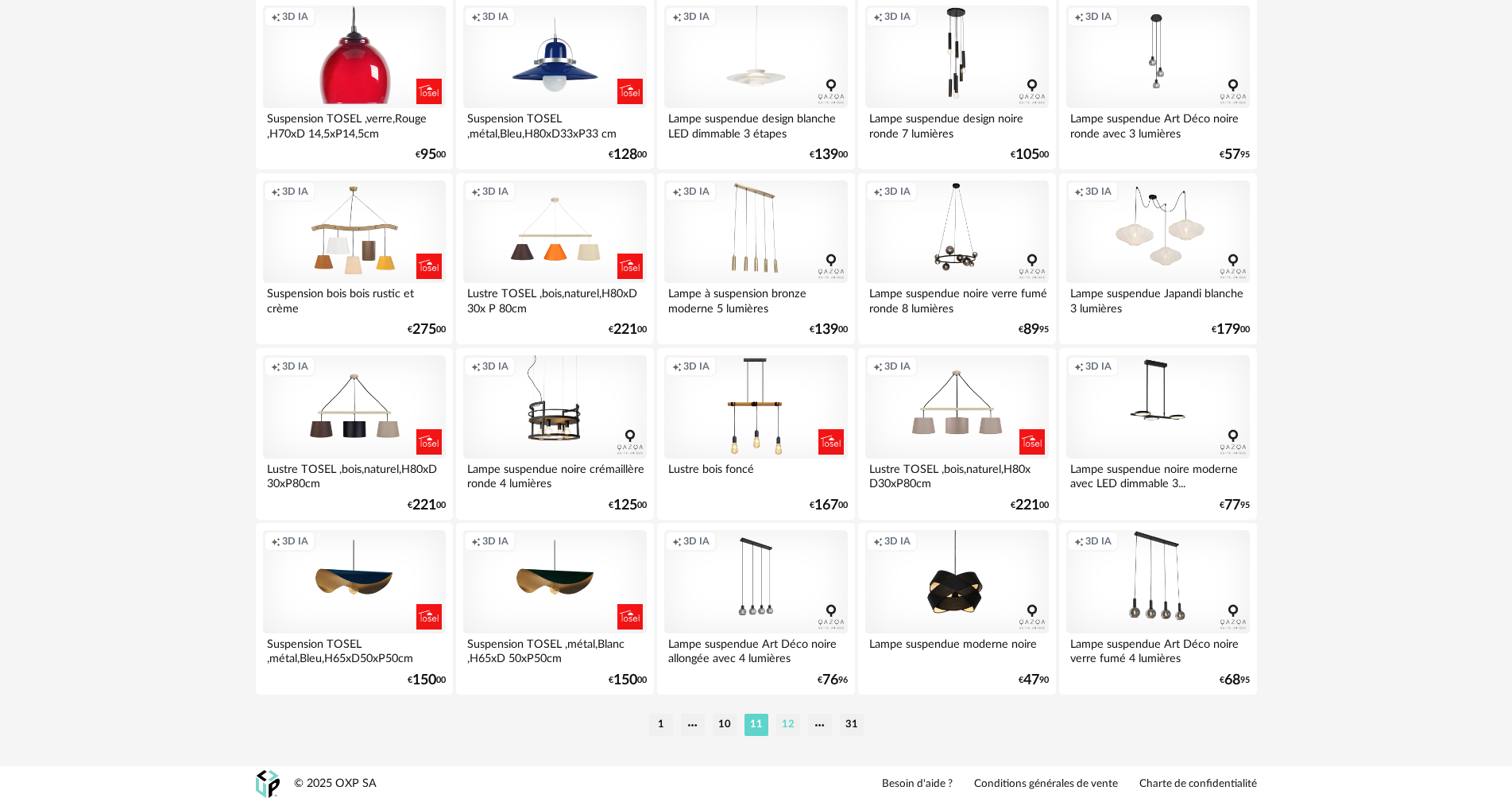
click at [791, 728] on li "12" at bounding box center [789, 725] width 24 height 23
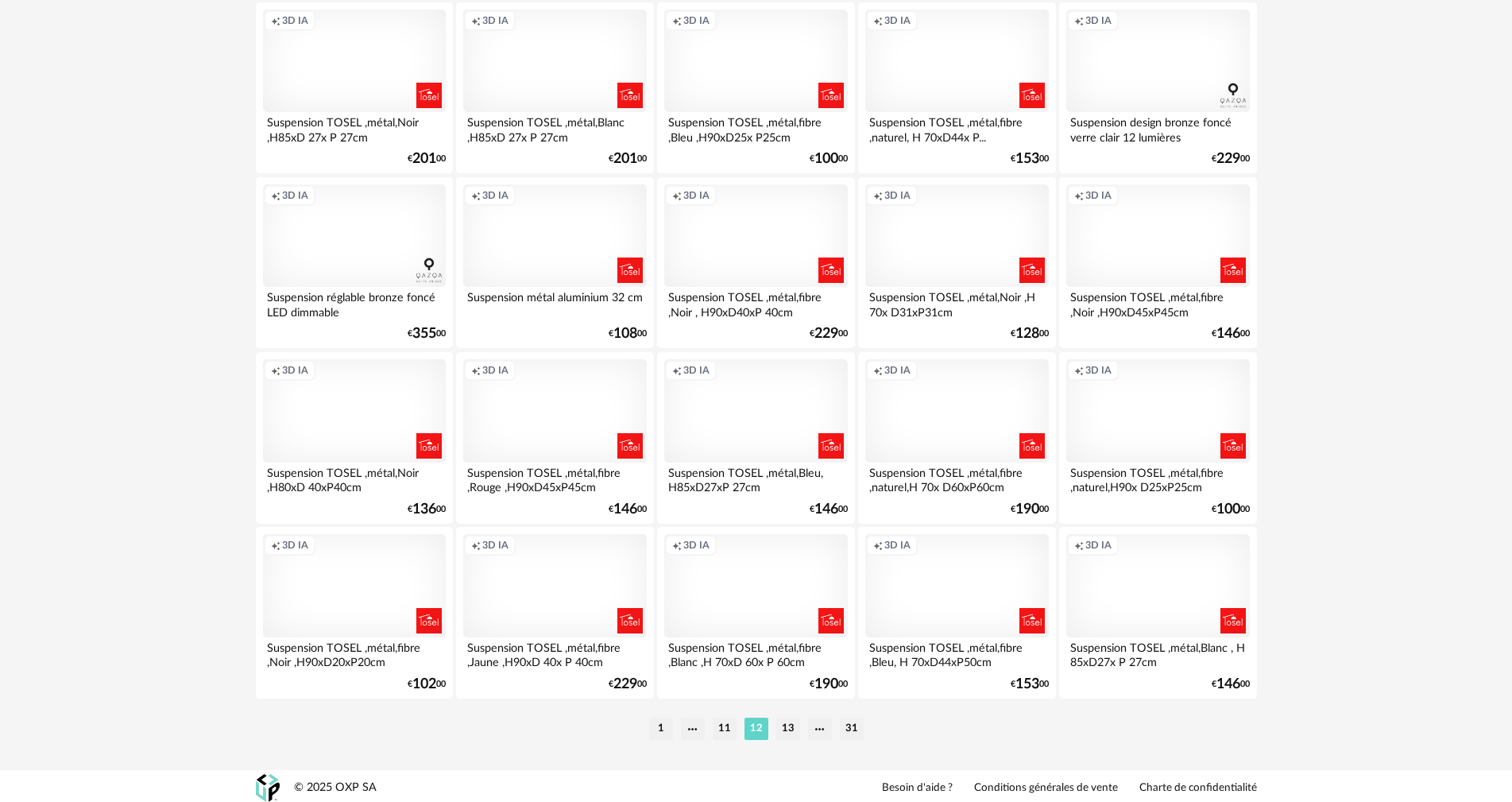
scroll to position [3030, 0]
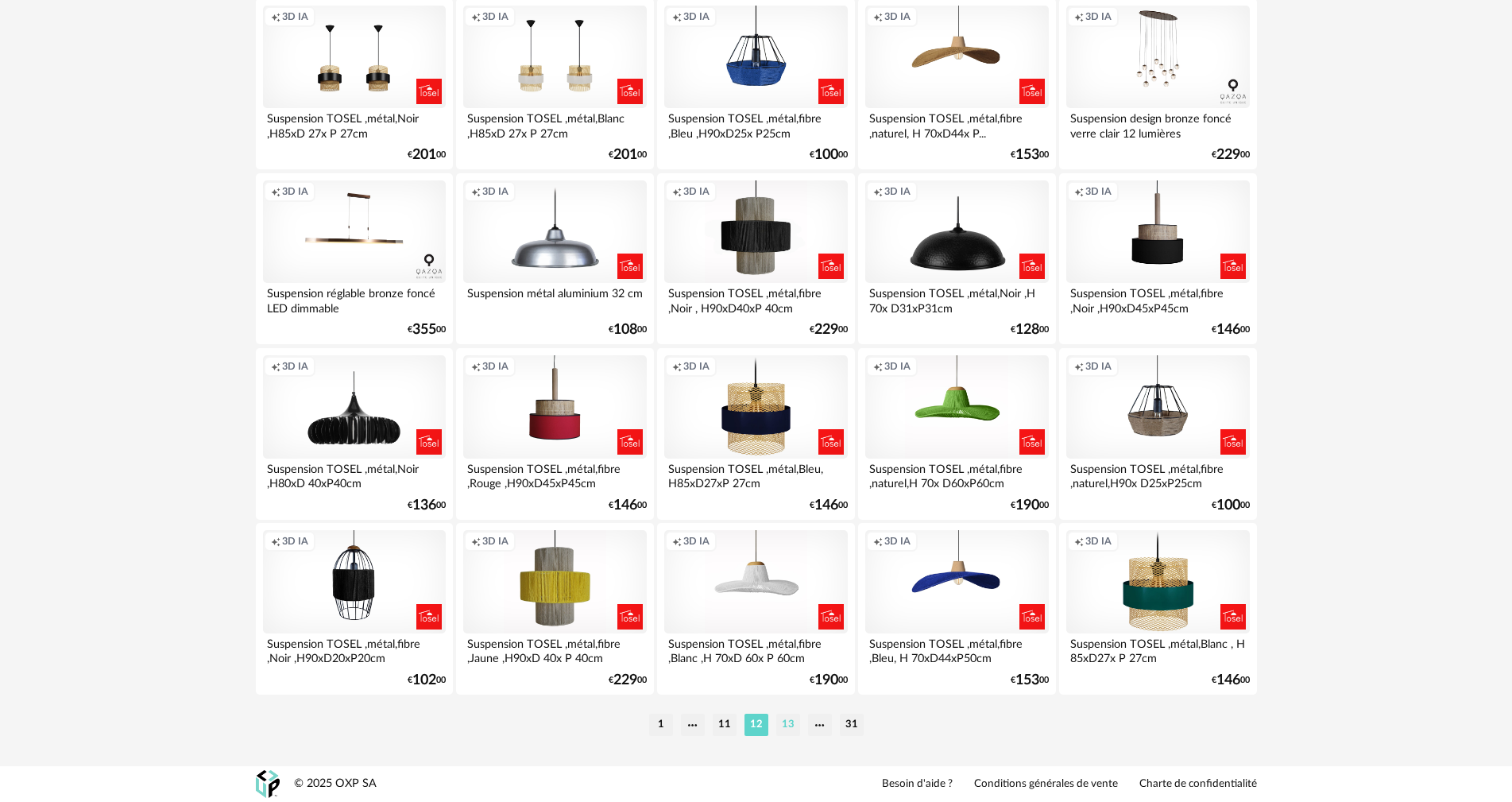
click at [782, 720] on li "13" at bounding box center [789, 725] width 24 height 23
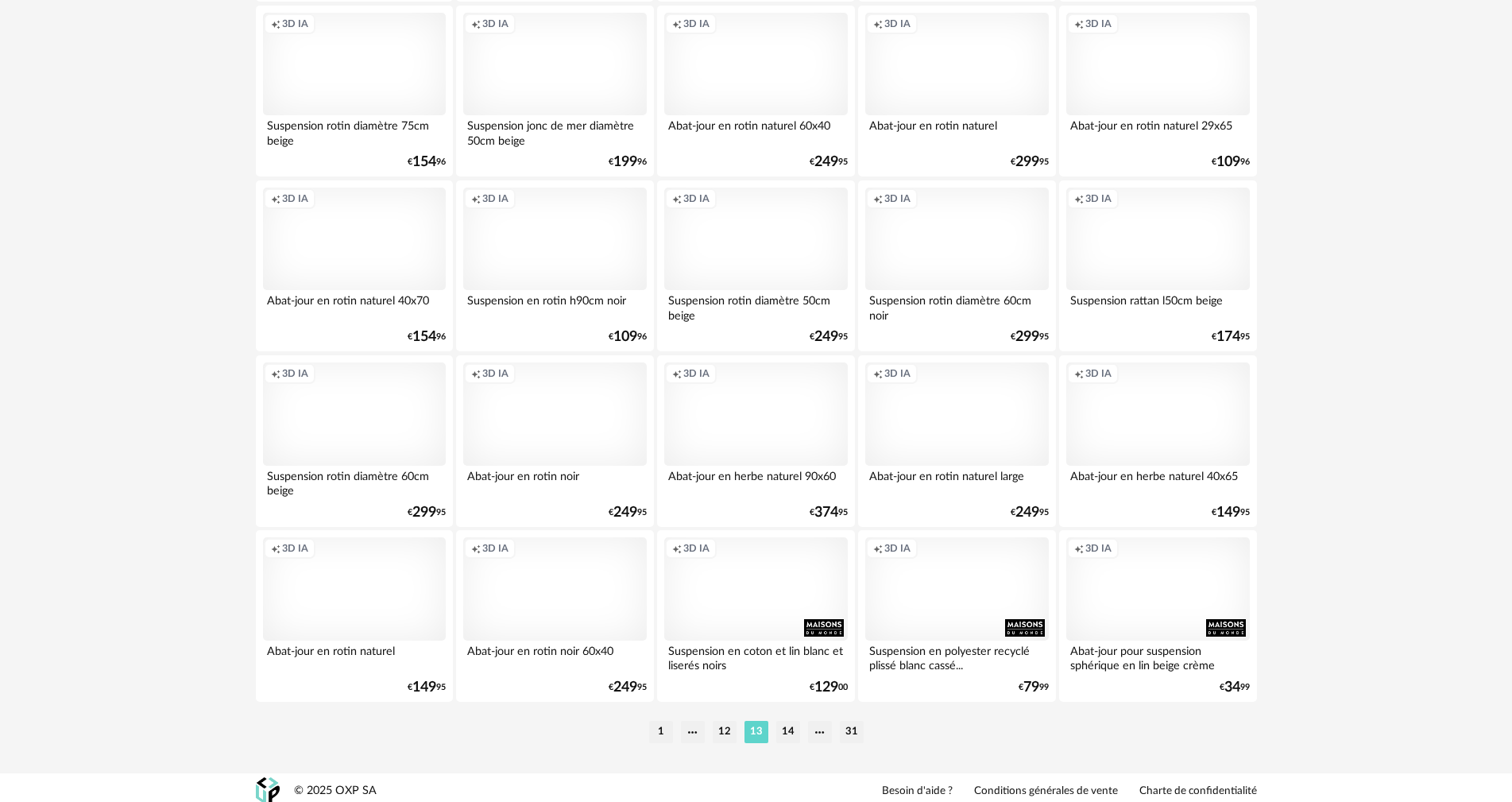
scroll to position [3030, 0]
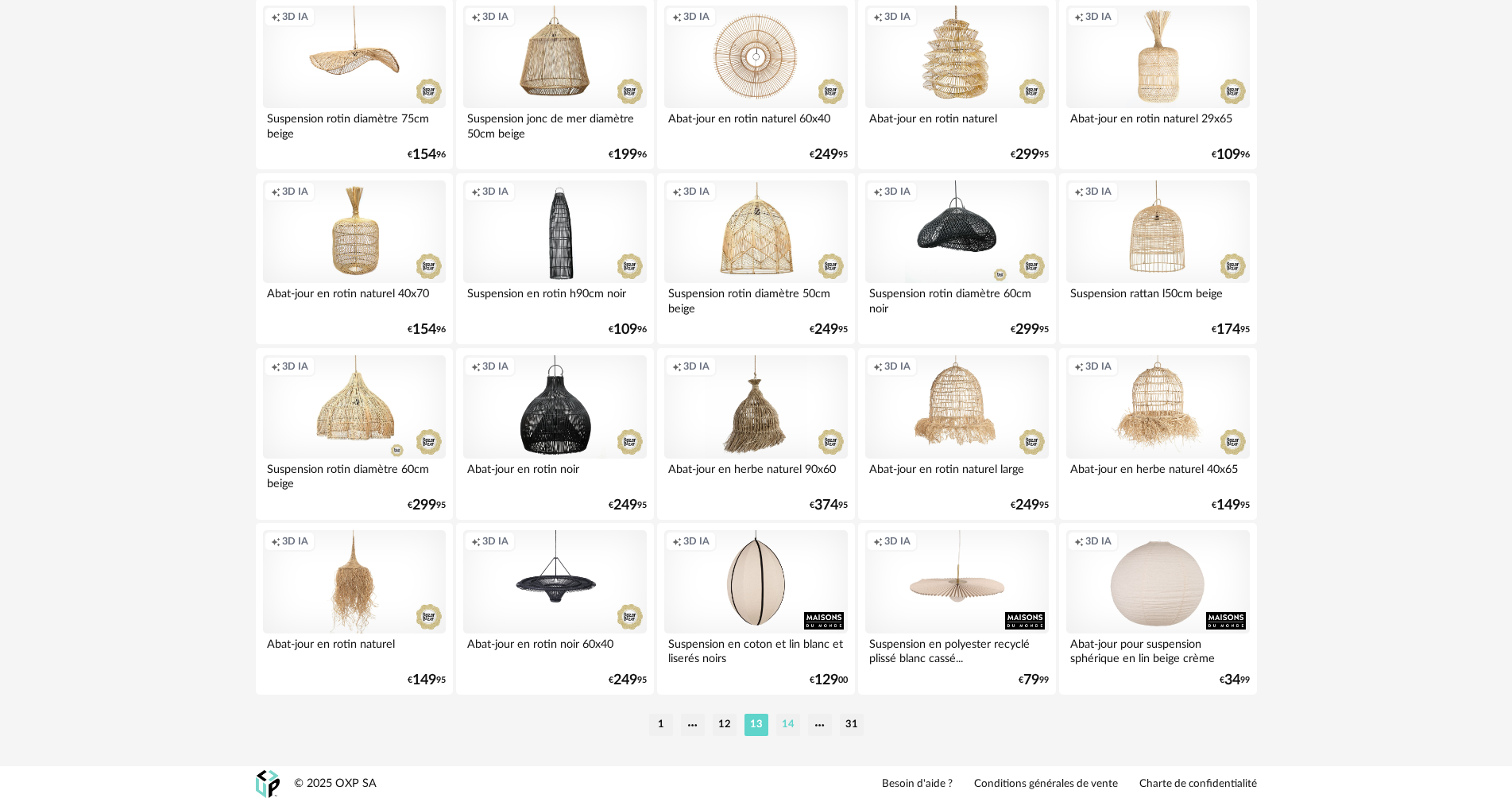
click at [783, 728] on li "14" at bounding box center [789, 725] width 24 height 23
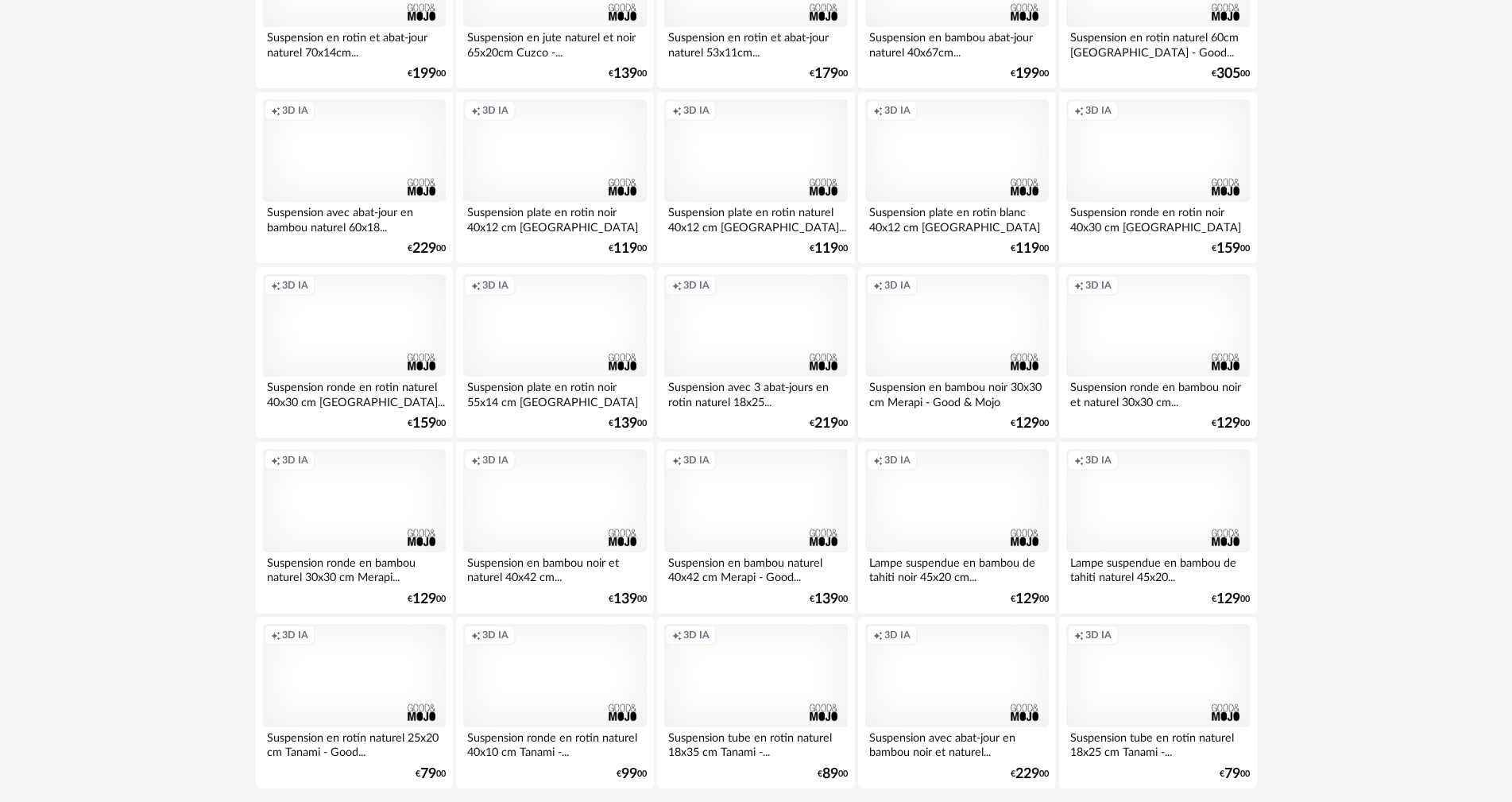
scroll to position [3021, 0]
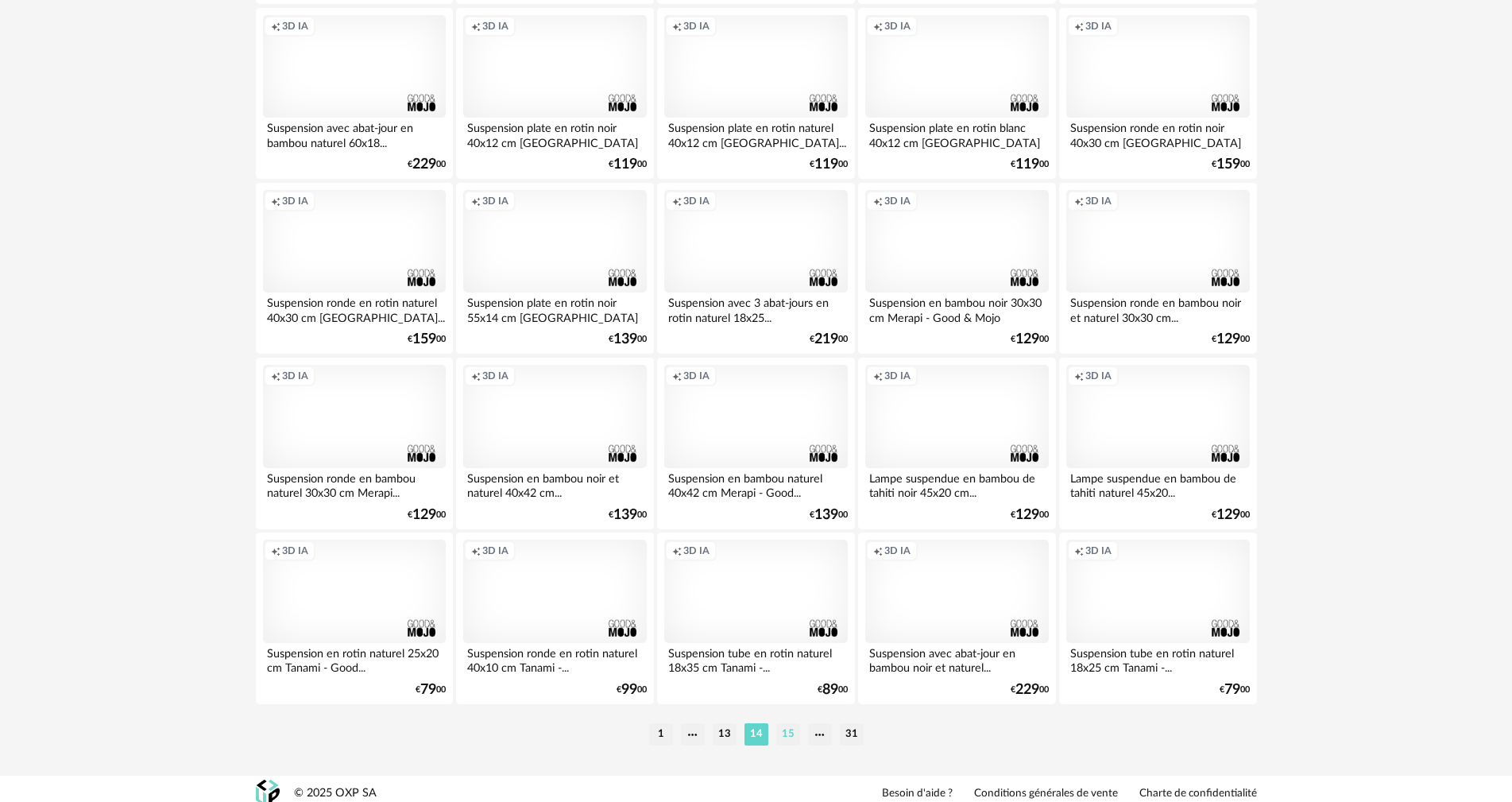
click at [786, 729] on li "15" at bounding box center [789, 735] width 24 height 23
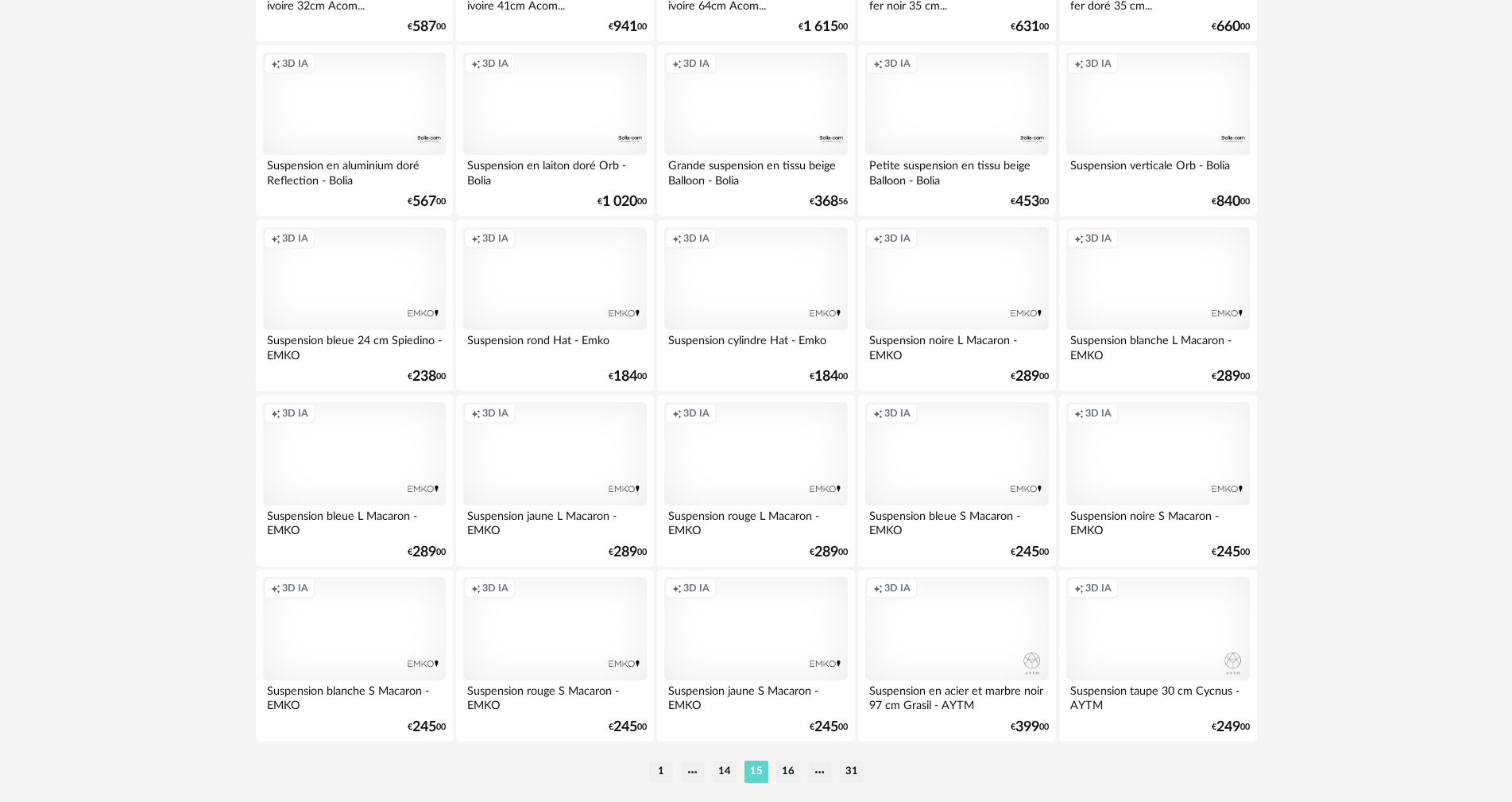
scroll to position [3030, 0]
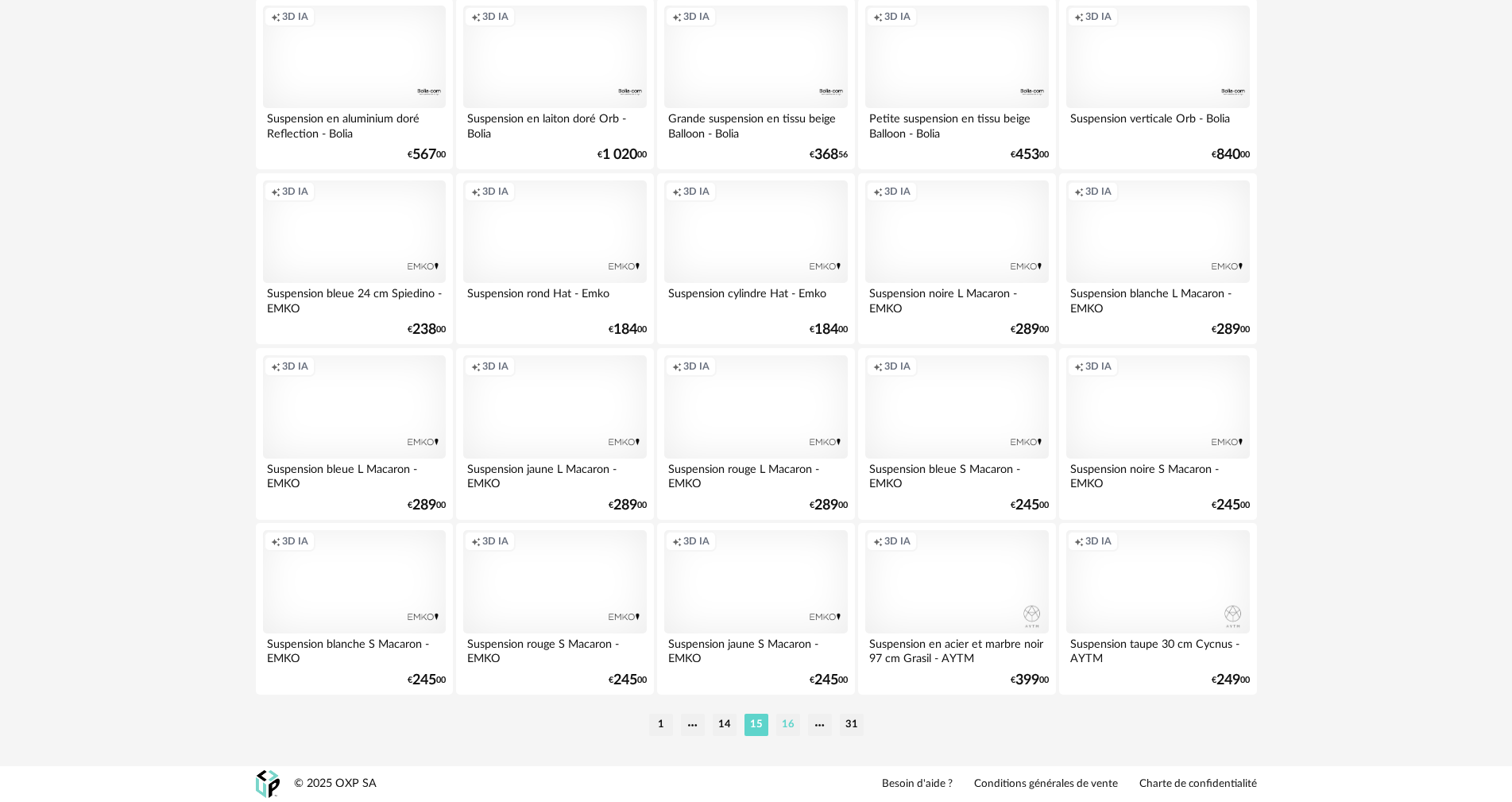
click at [780, 722] on li "16" at bounding box center [789, 725] width 24 height 23
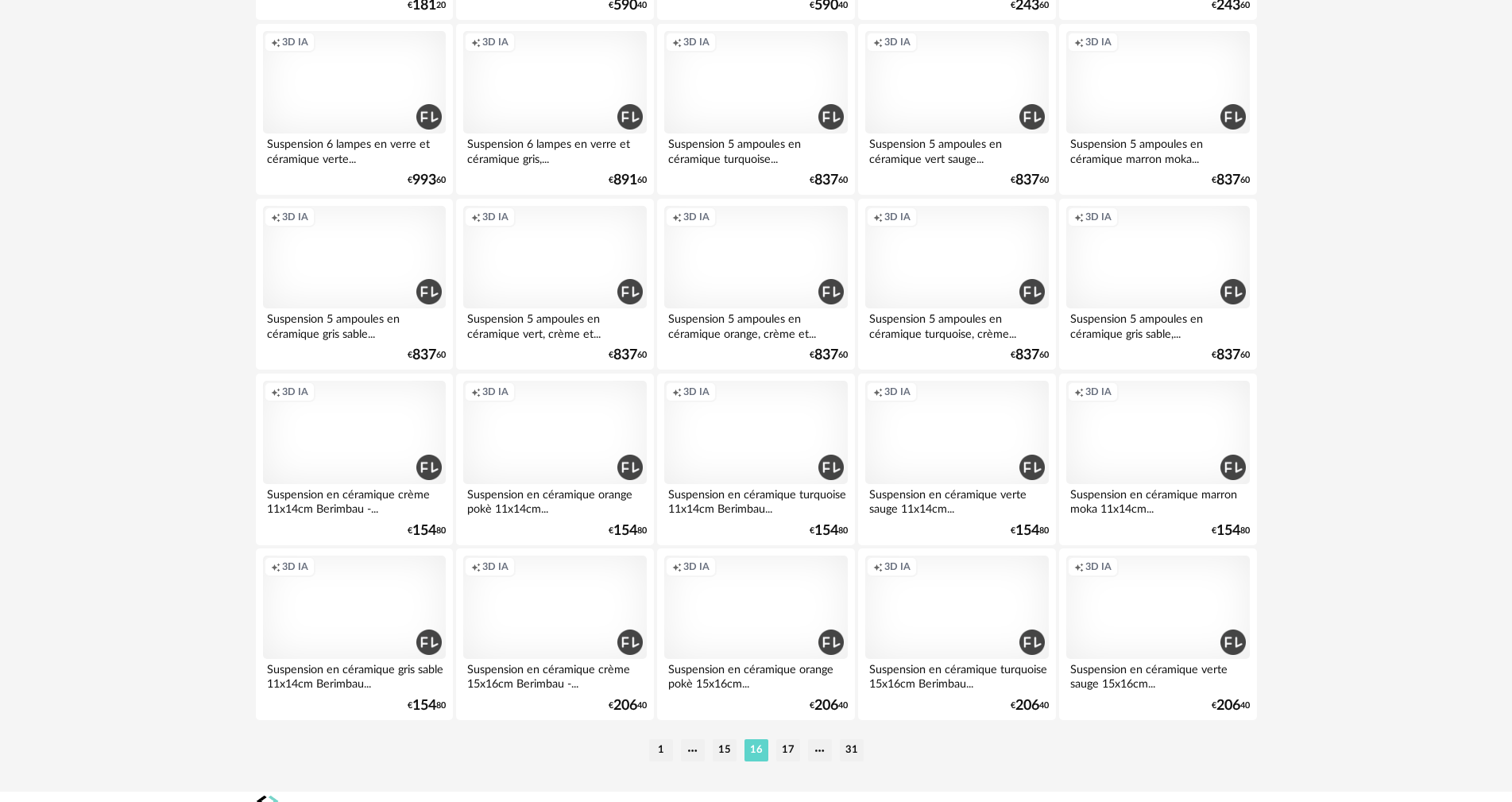
scroll to position [3030, 0]
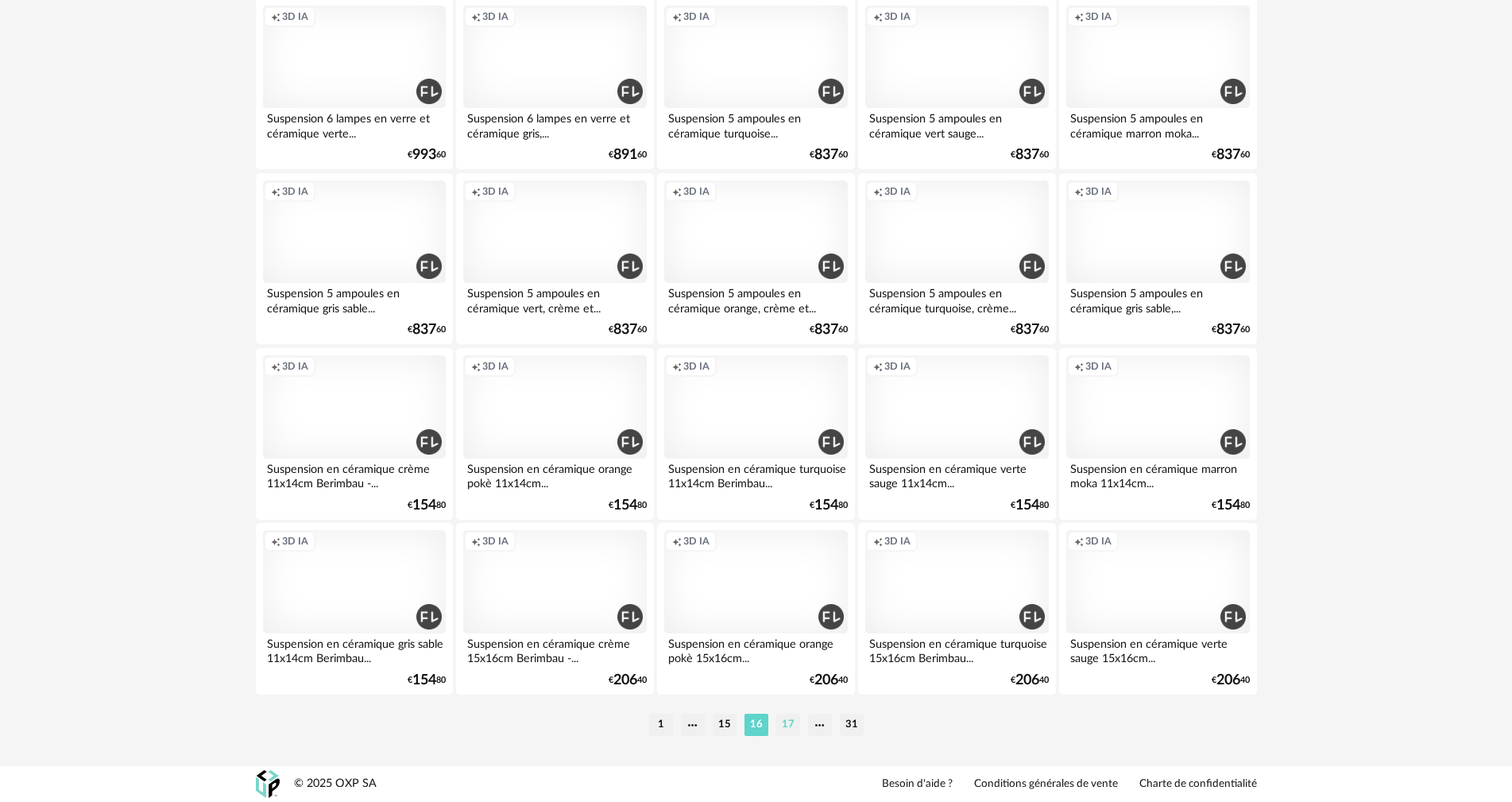
click at [785, 720] on li "17" at bounding box center [789, 725] width 24 height 23
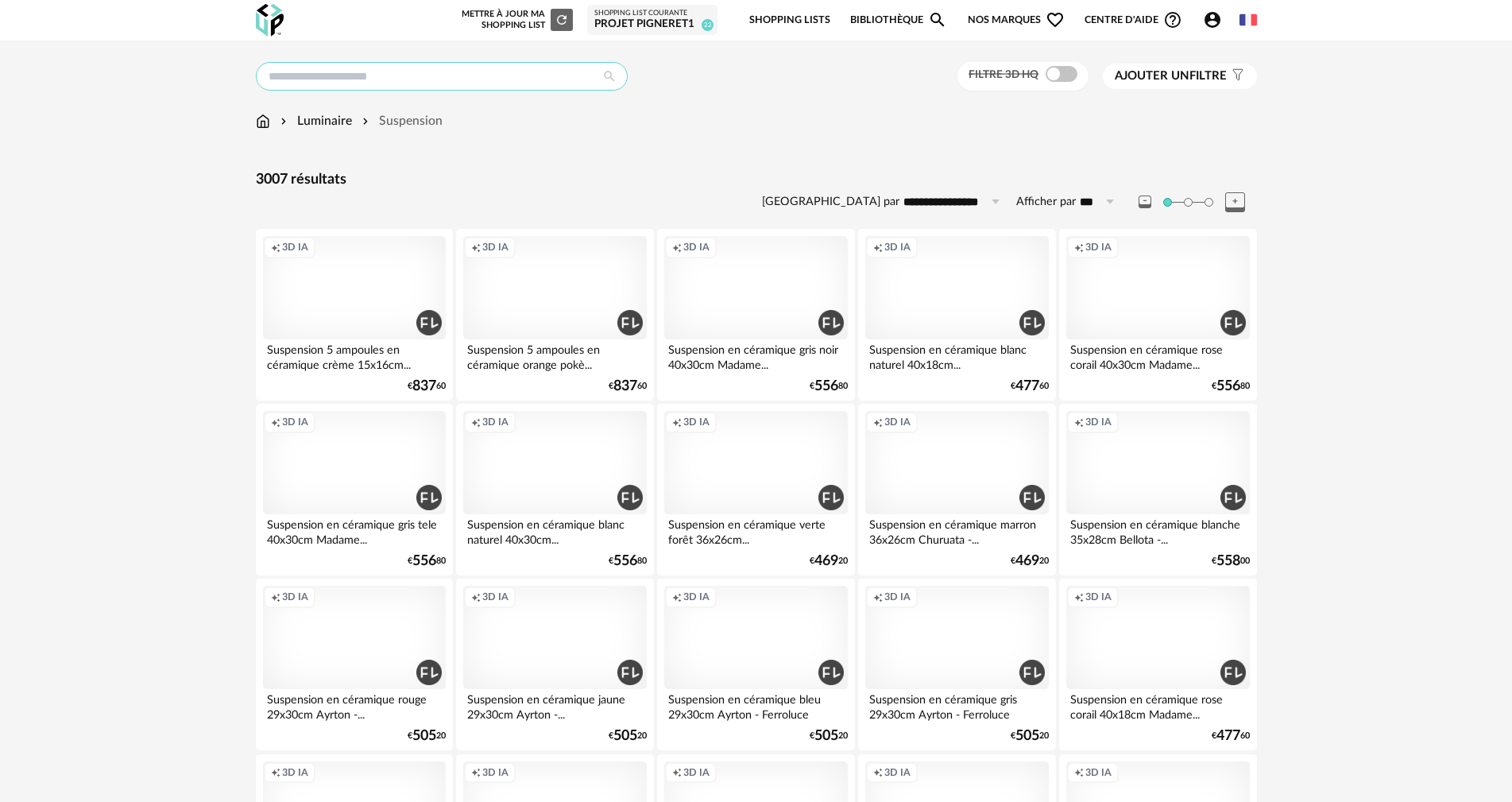
click at [375, 72] on input "text" at bounding box center [442, 76] width 372 height 28
type input "*****"
type input "**********"
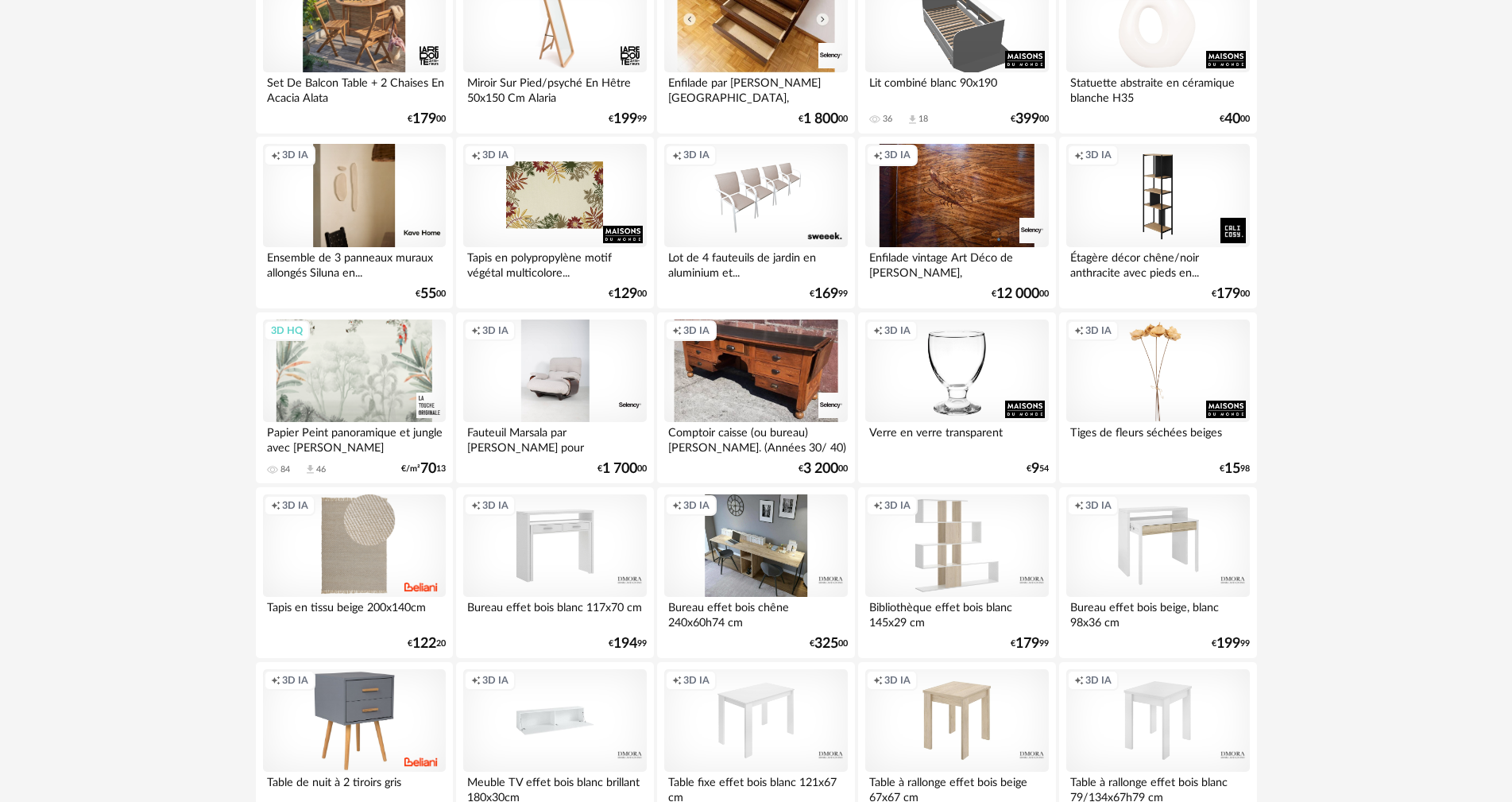
scroll to position [2146, 0]
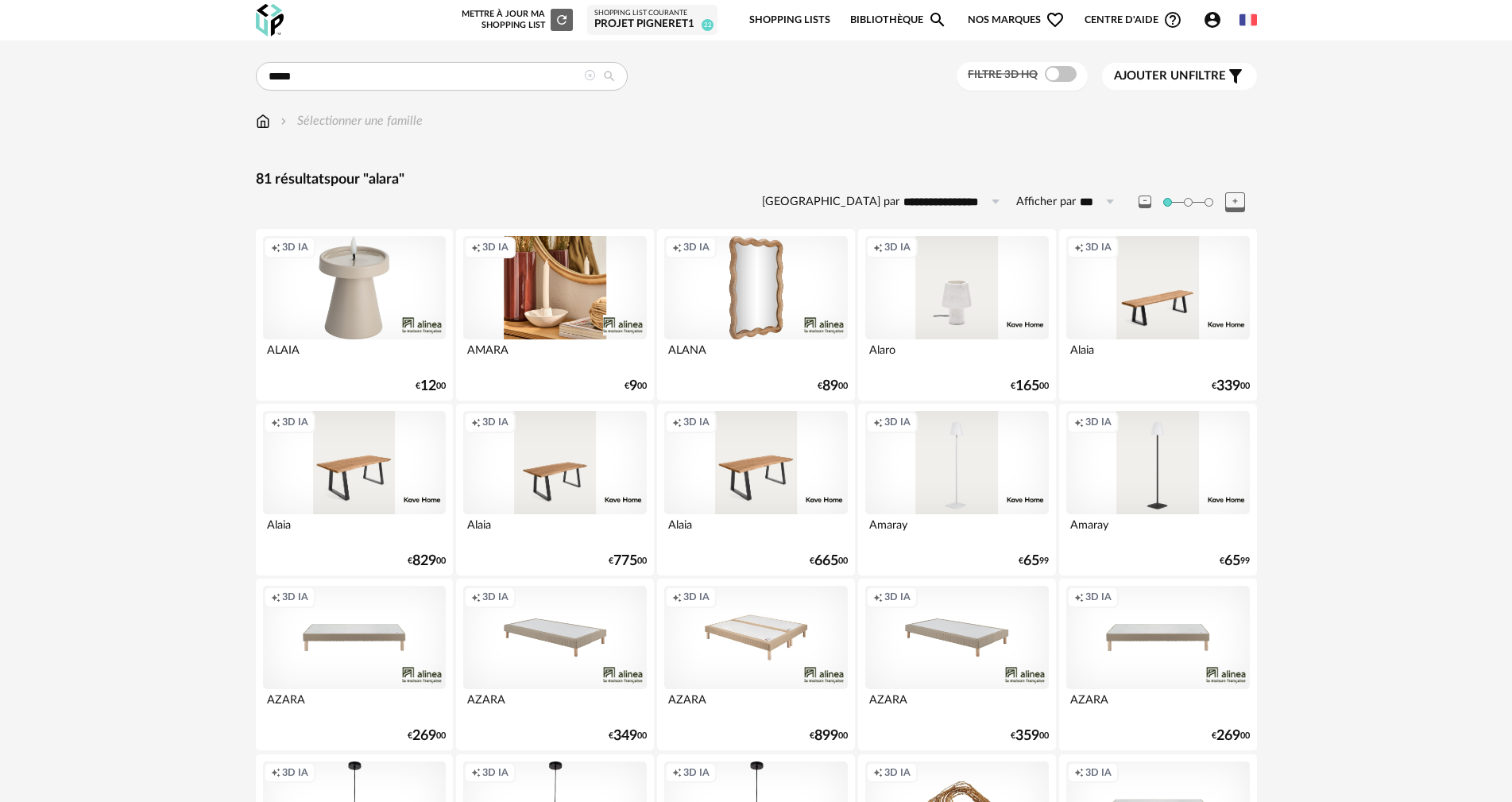
click at [591, 72] on icon at bounding box center [589, 76] width 11 height 11
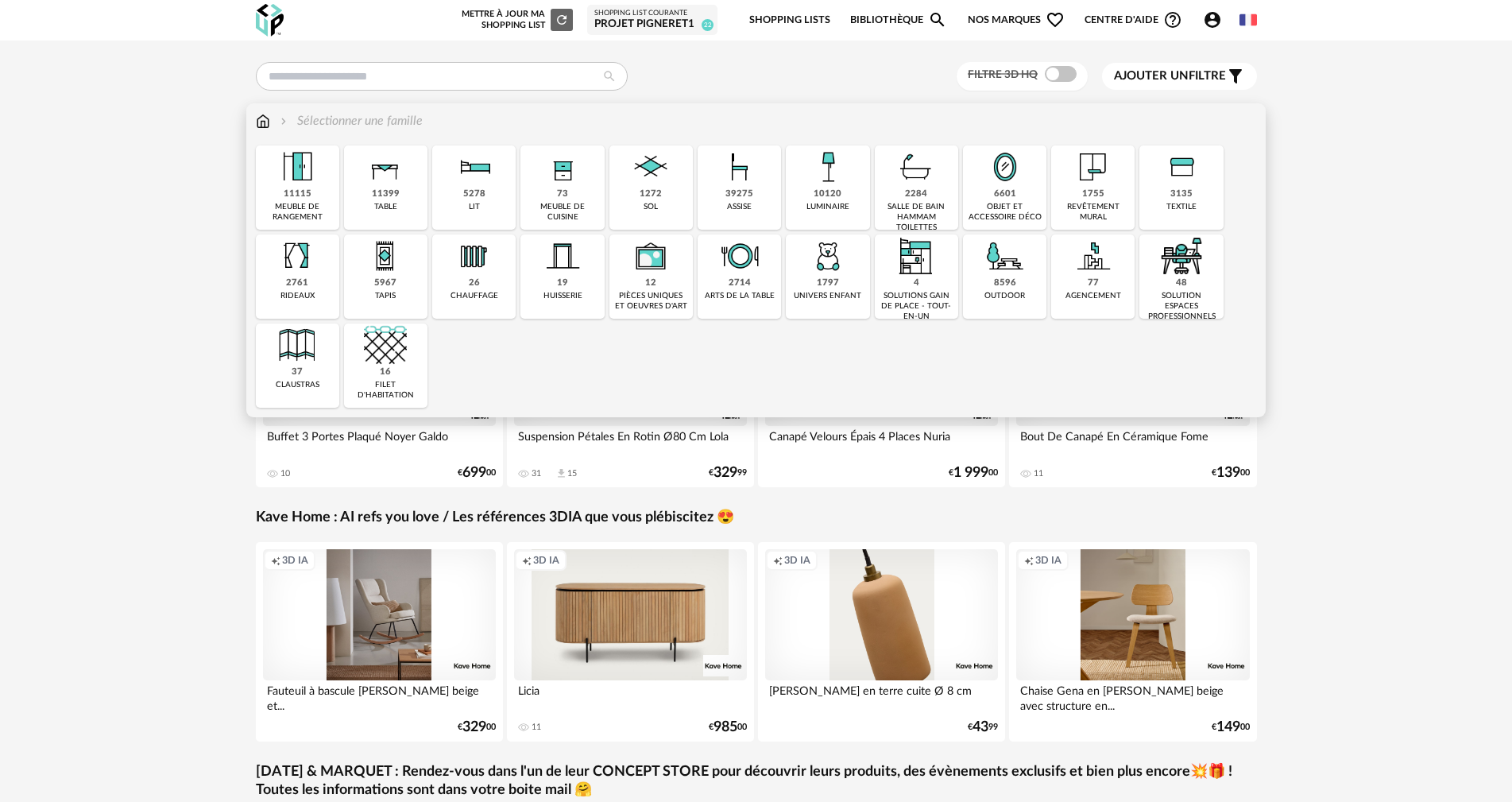
click at [264, 124] on img at bounding box center [263, 121] width 15 height 19
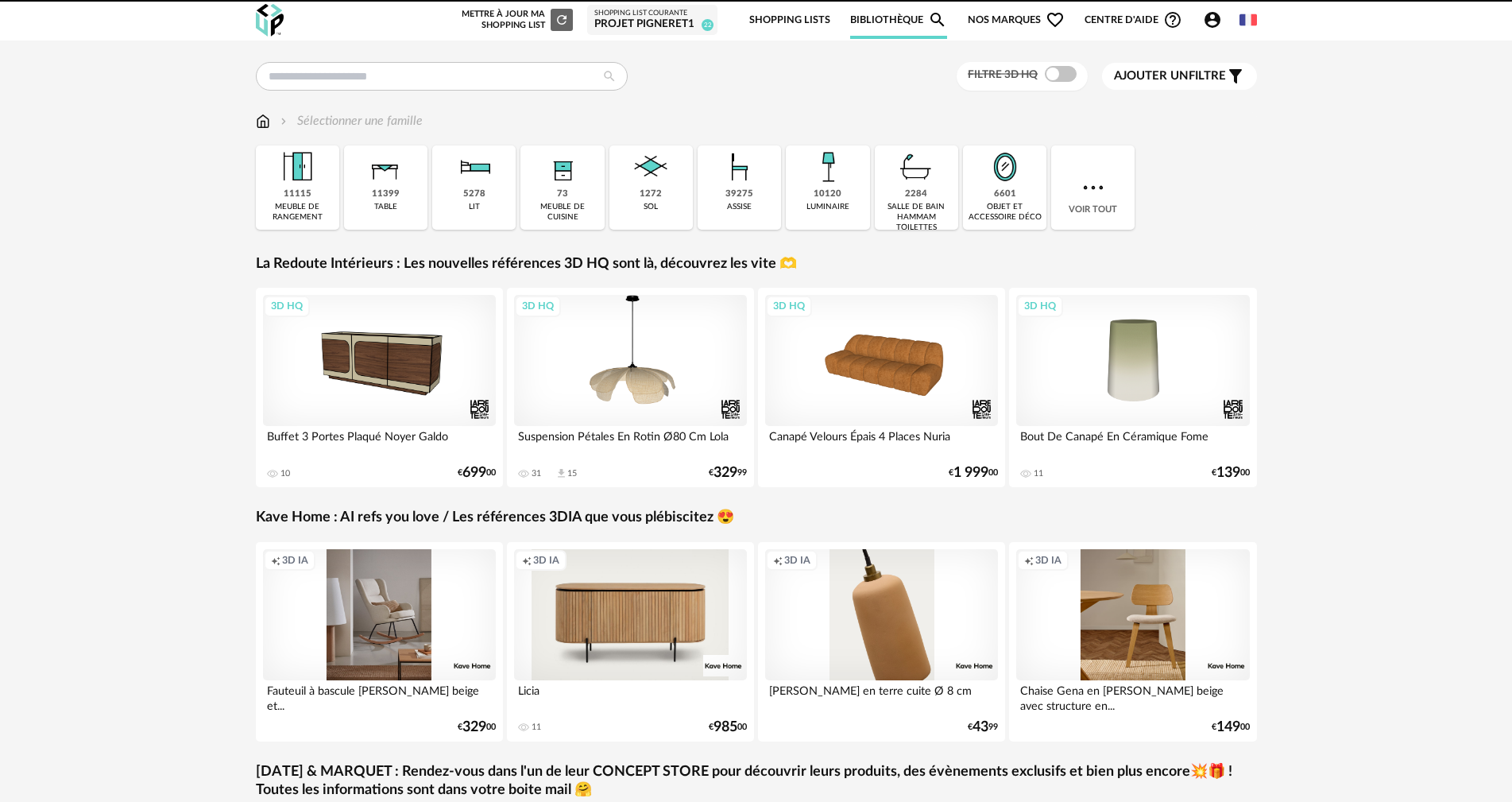
click at [829, 204] on div "luminaire" at bounding box center [827, 207] width 43 height 10
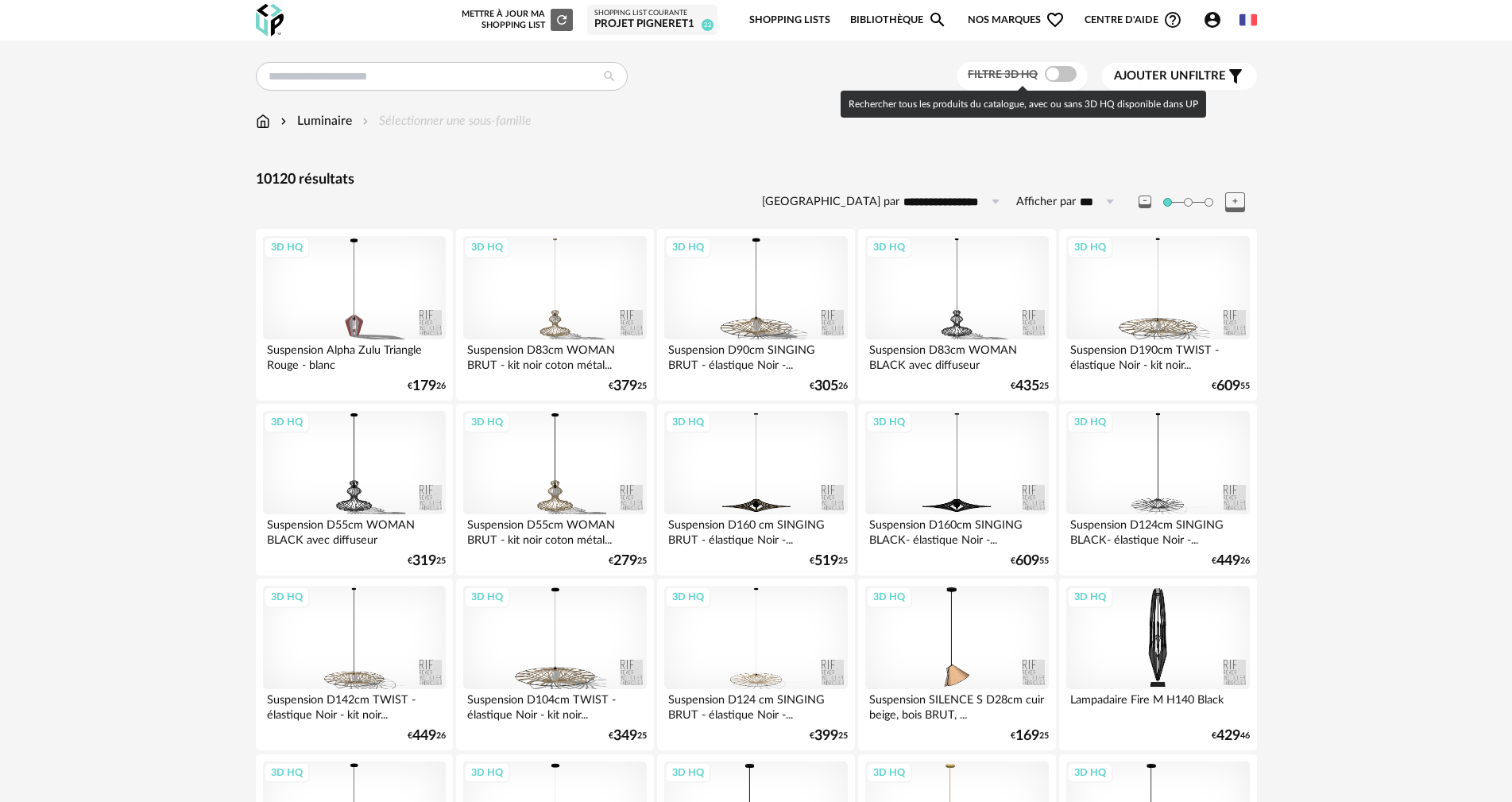
click at [1065, 74] on span at bounding box center [1060, 74] width 31 height 16
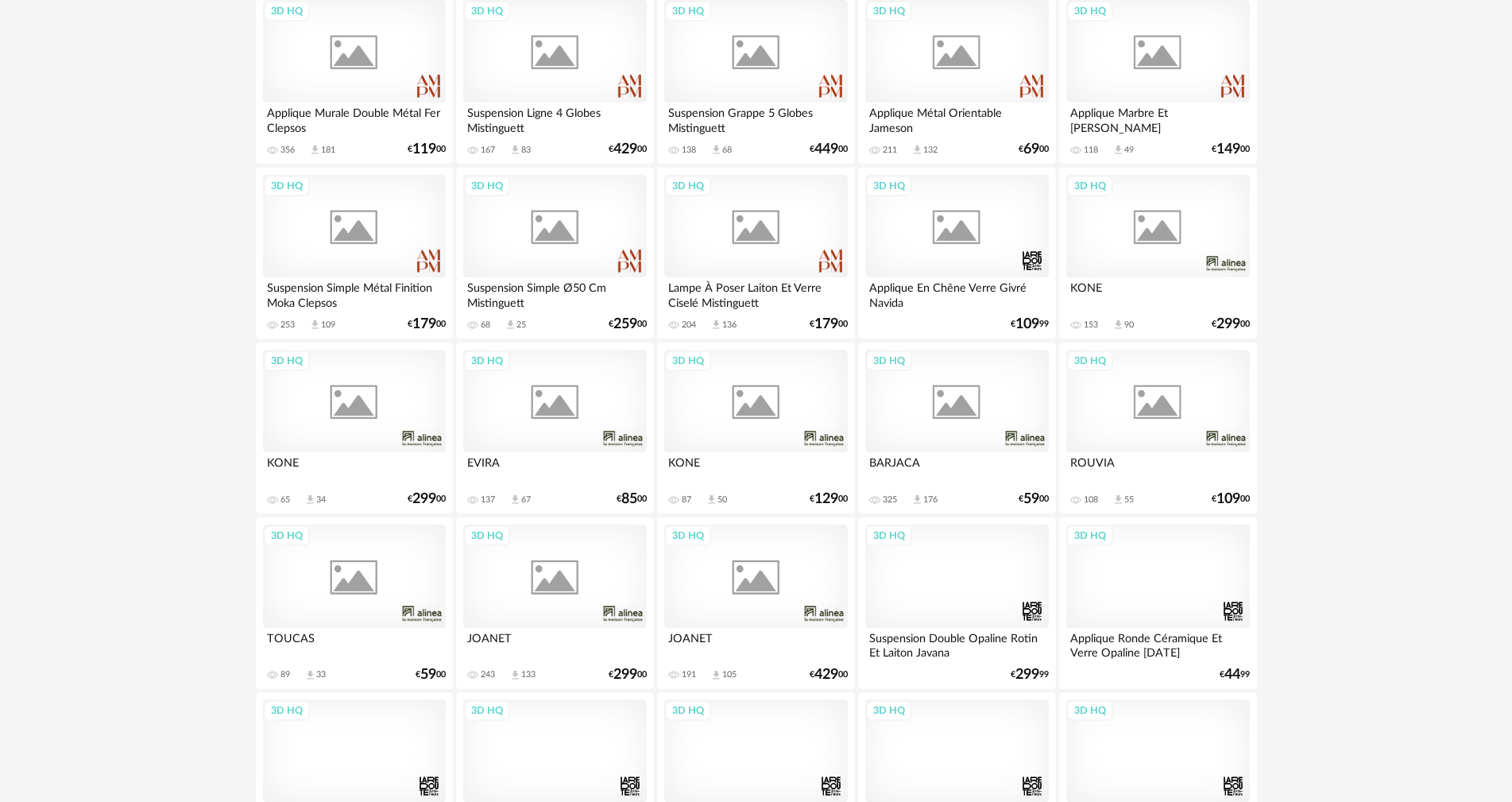
scroll to position [2862, 0]
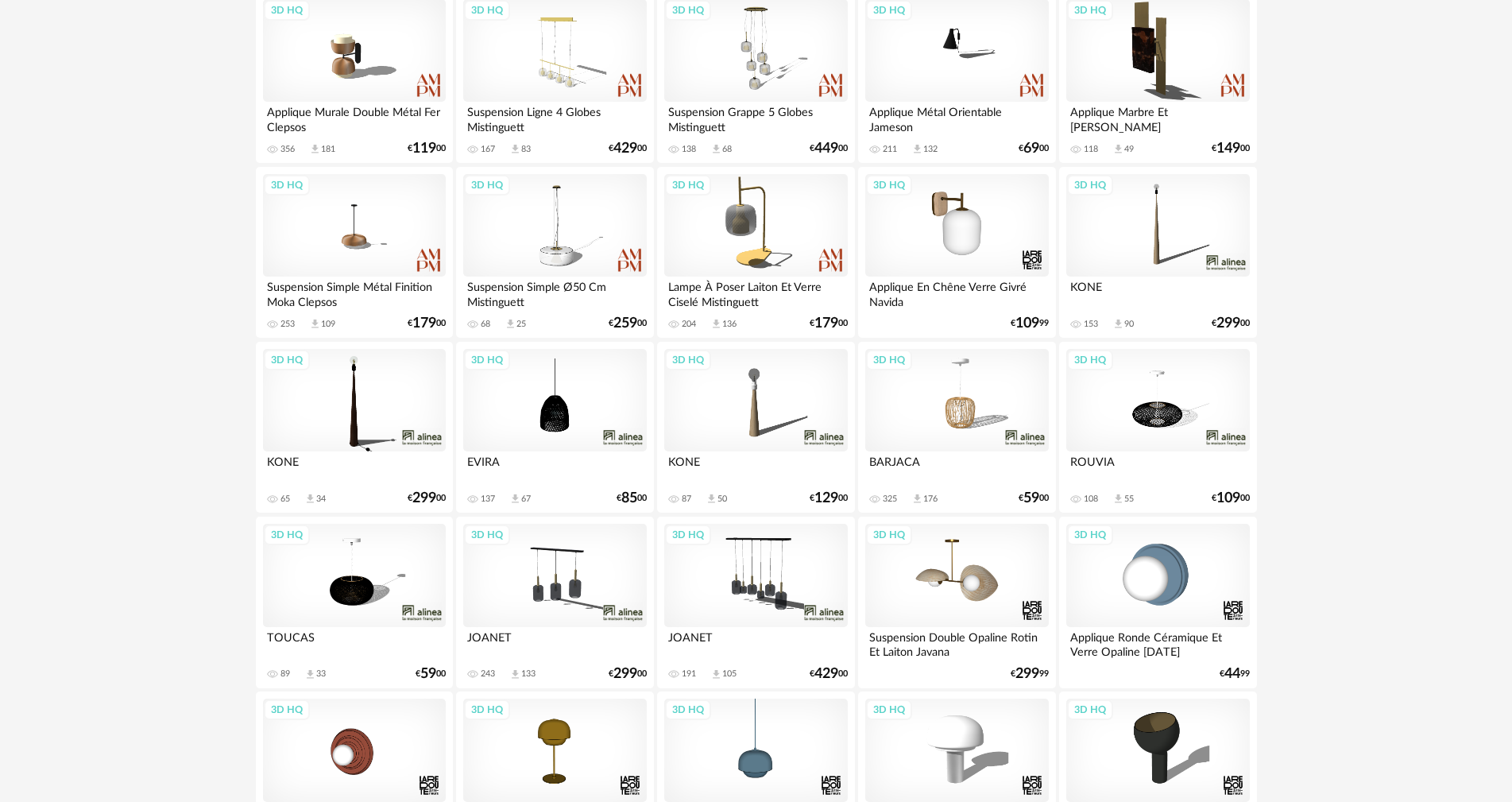
click at [547, 410] on div "3D HQ" at bounding box center [555, 401] width 182 height 103
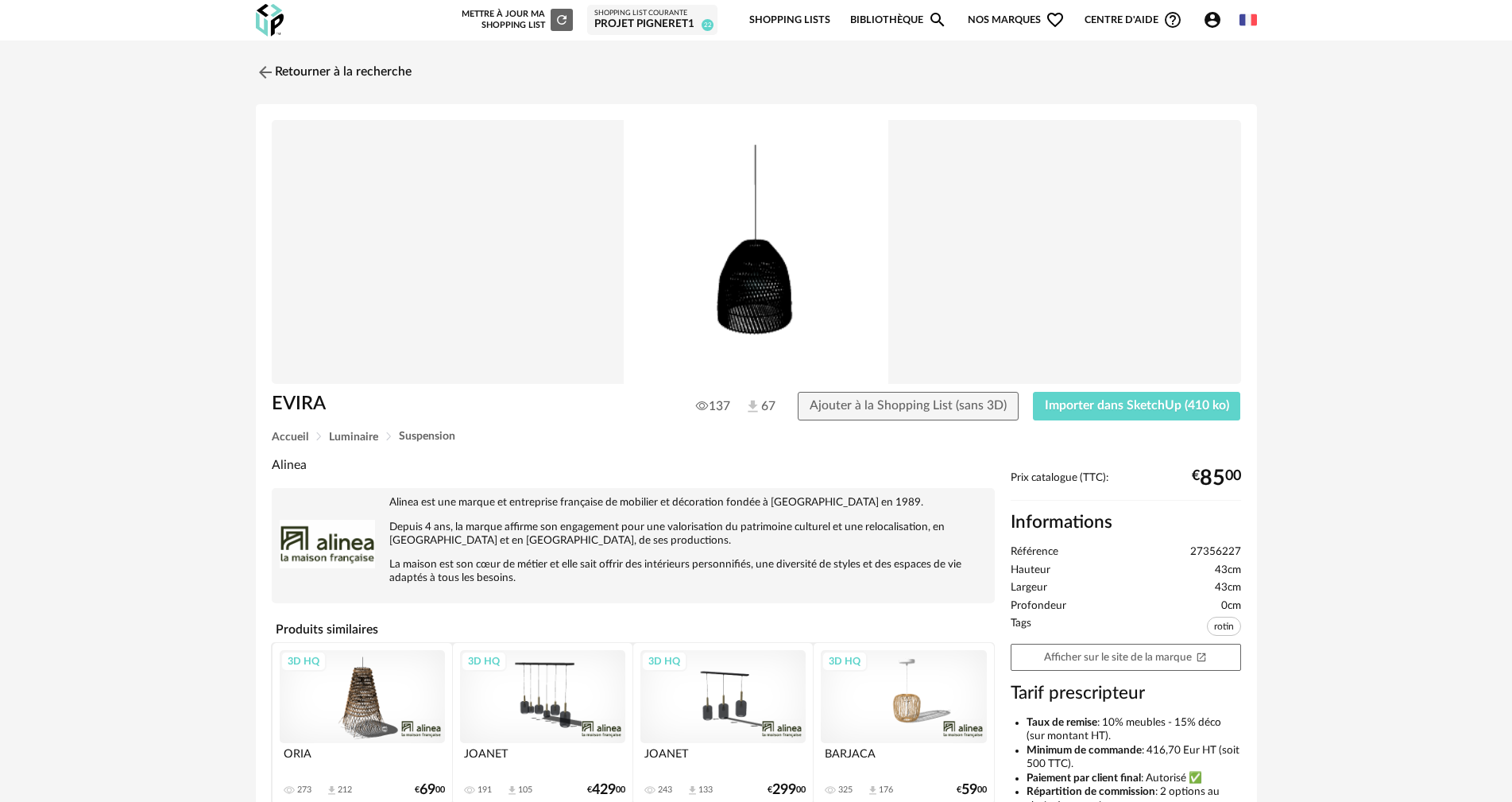
click at [763, 297] on img at bounding box center [756, 253] width 970 height 265
click at [257, 60] on link "Retourner à la recherche" at bounding box center [329, 72] width 156 height 35
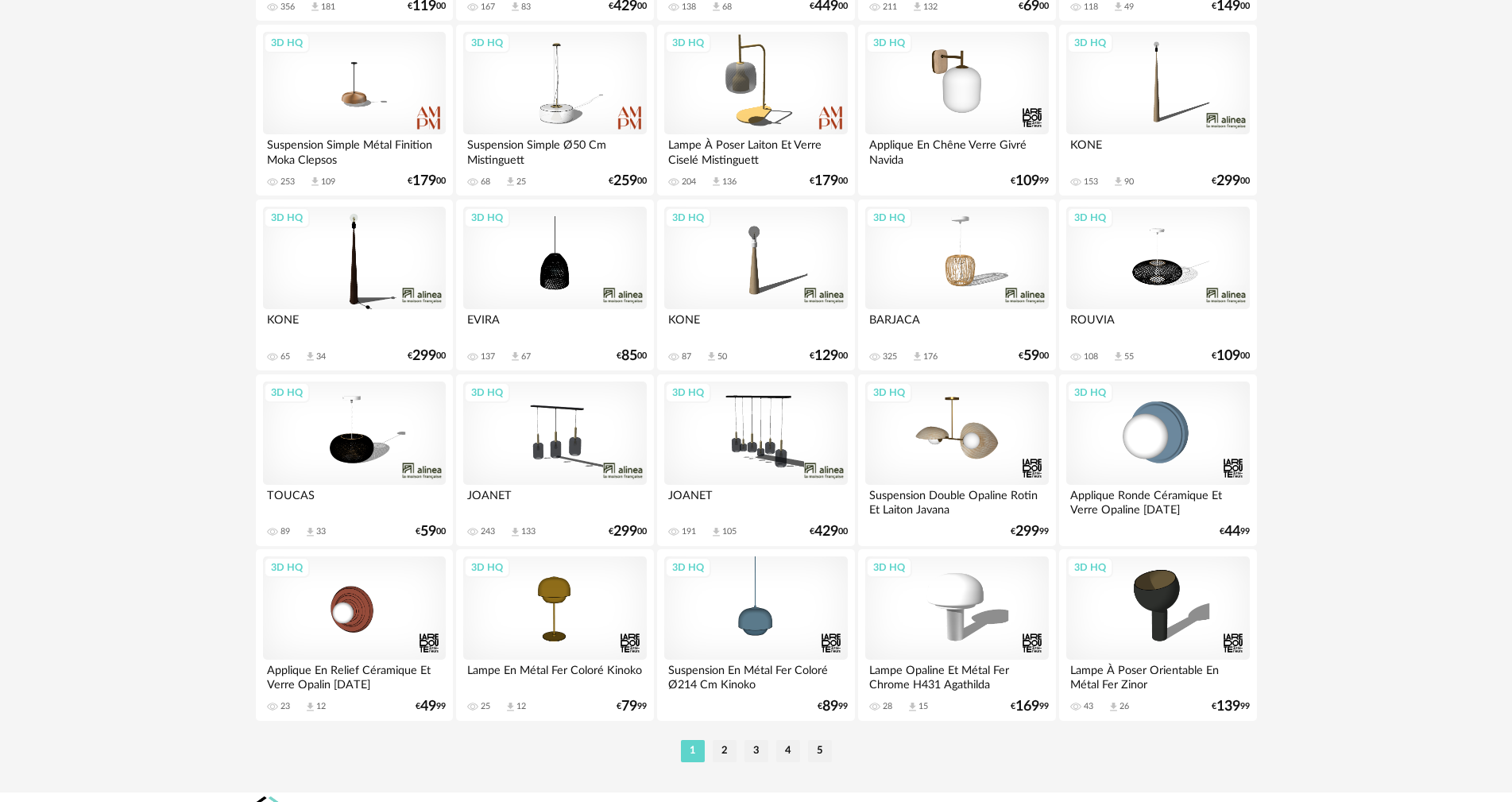
scroll to position [3021, 0]
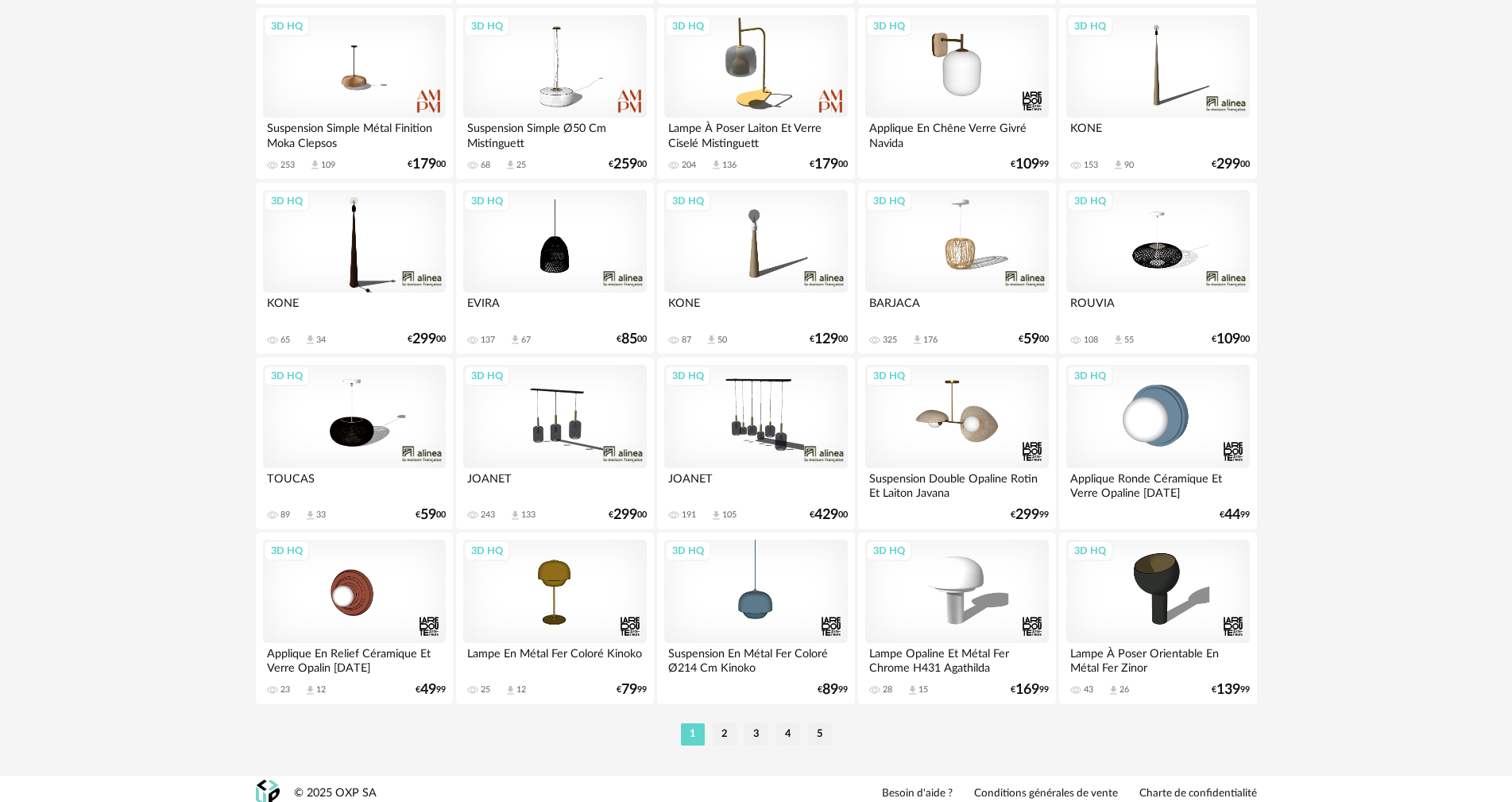
click at [360, 418] on div "3D HQ" at bounding box center [354, 417] width 182 height 103
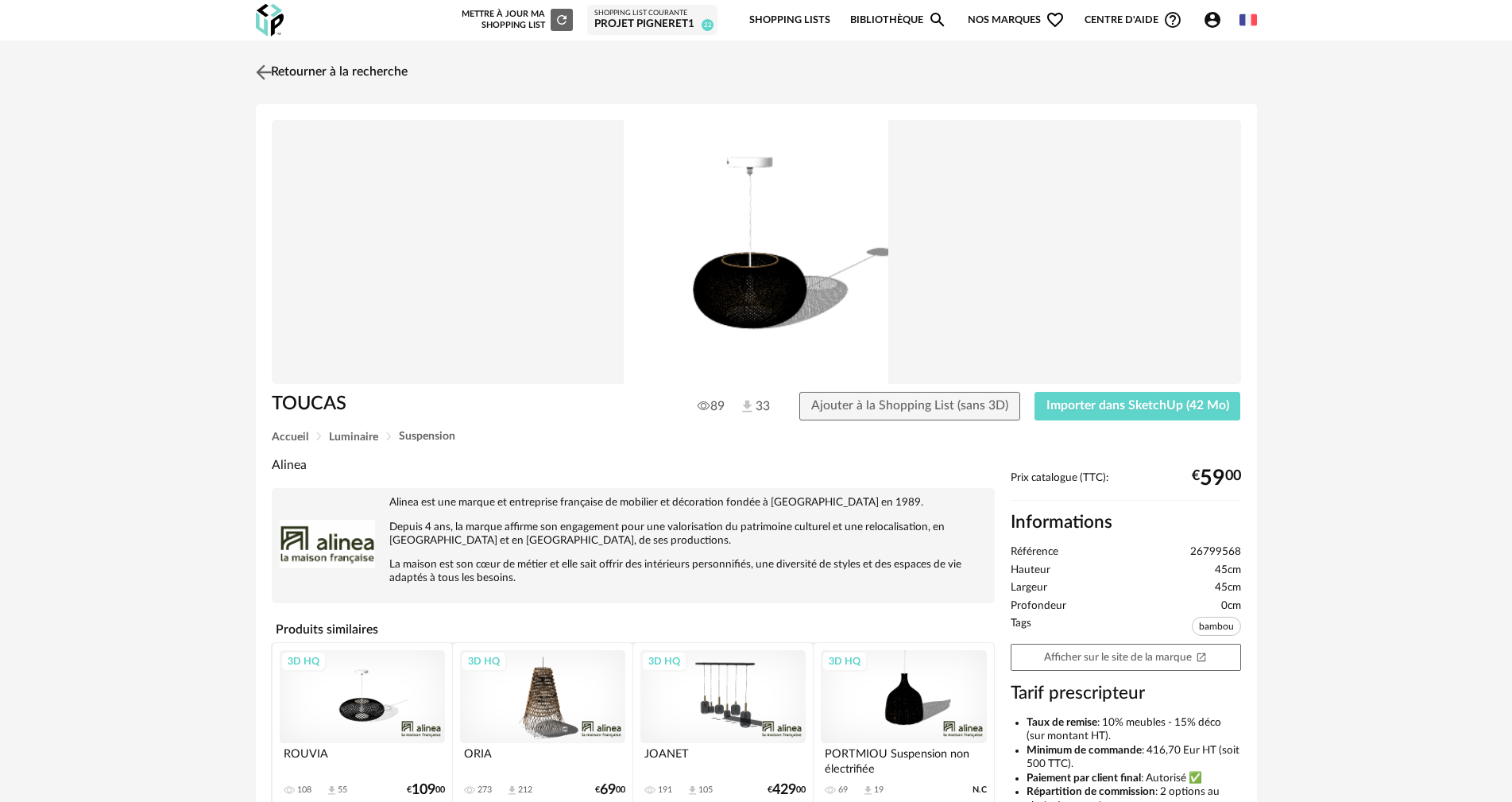
click at [264, 75] on img at bounding box center [263, 72] width 23 height 23
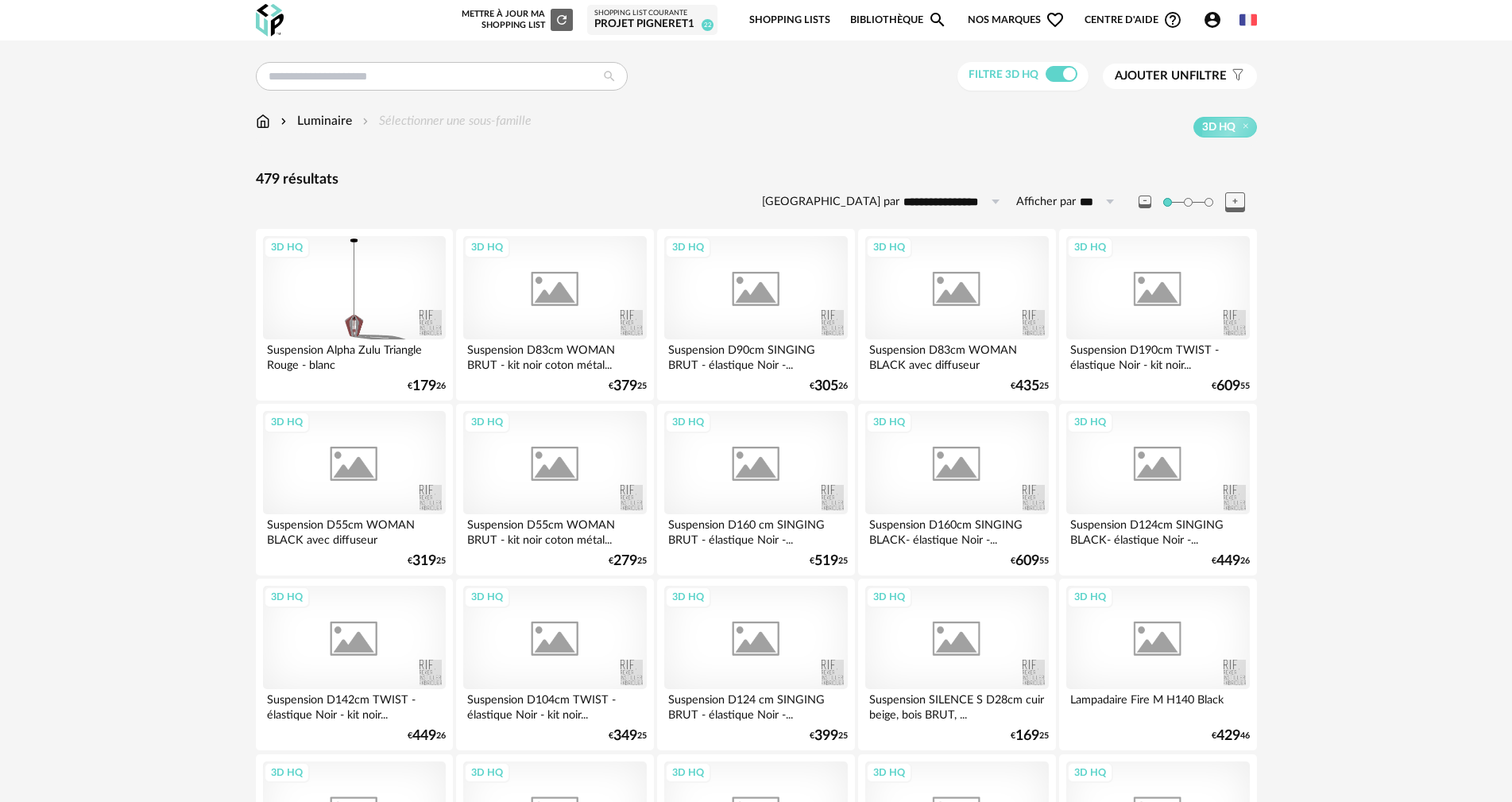
scroll to position [3021, 0]
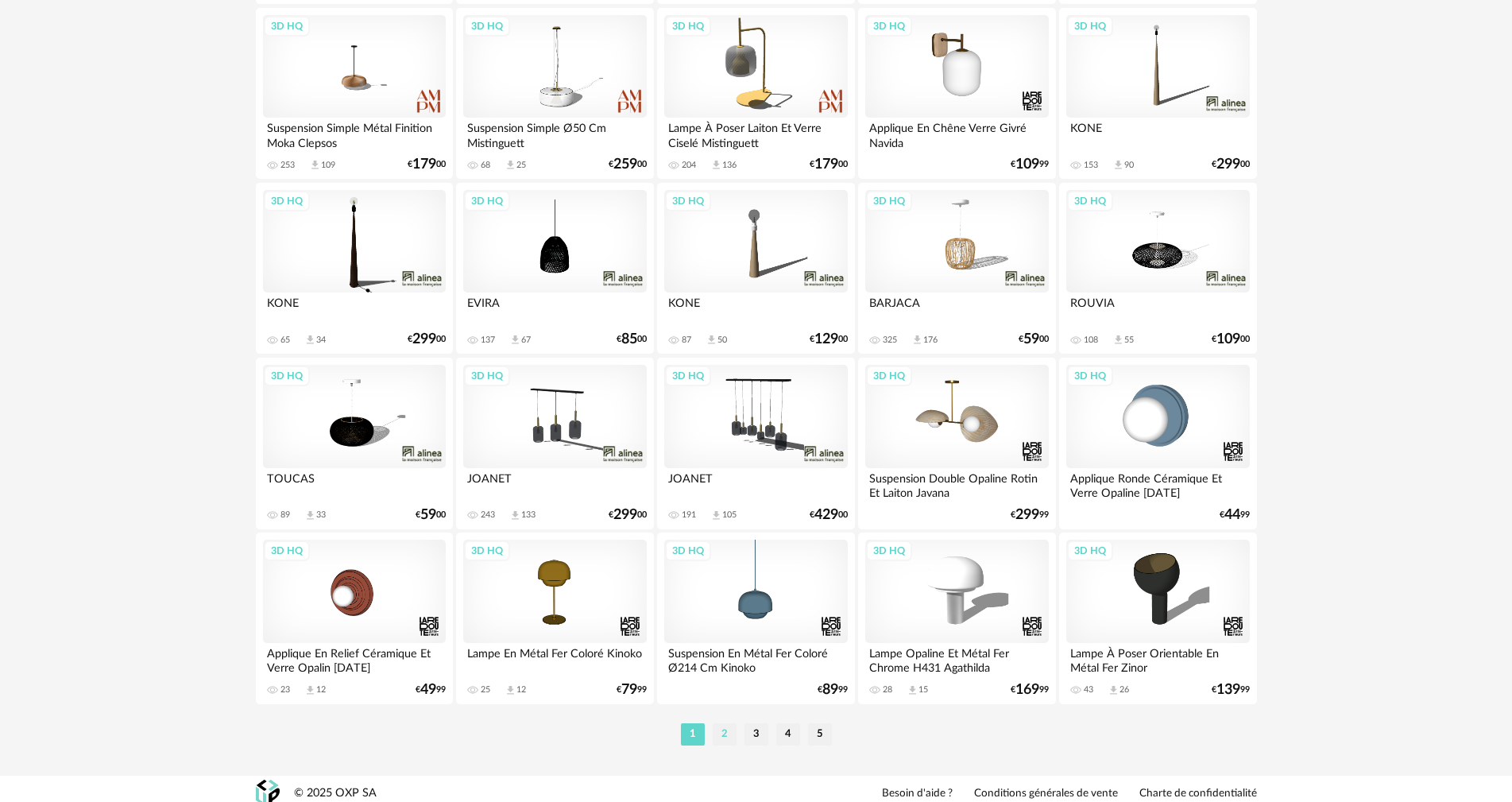
click at [721, 740] on li "2" at bounding box center [725, 735] width 24 height 23
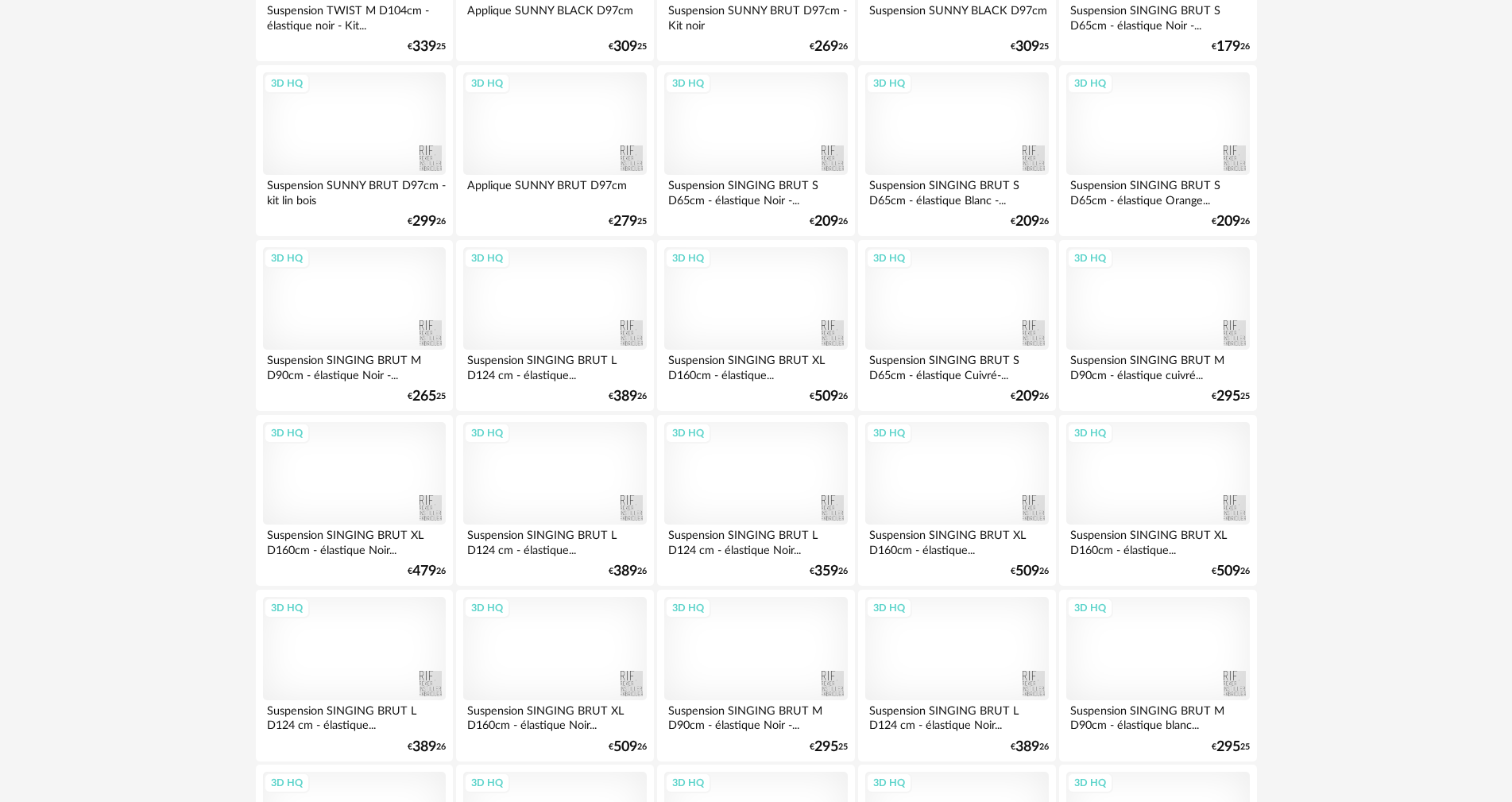
scroll to position [3030, 0]
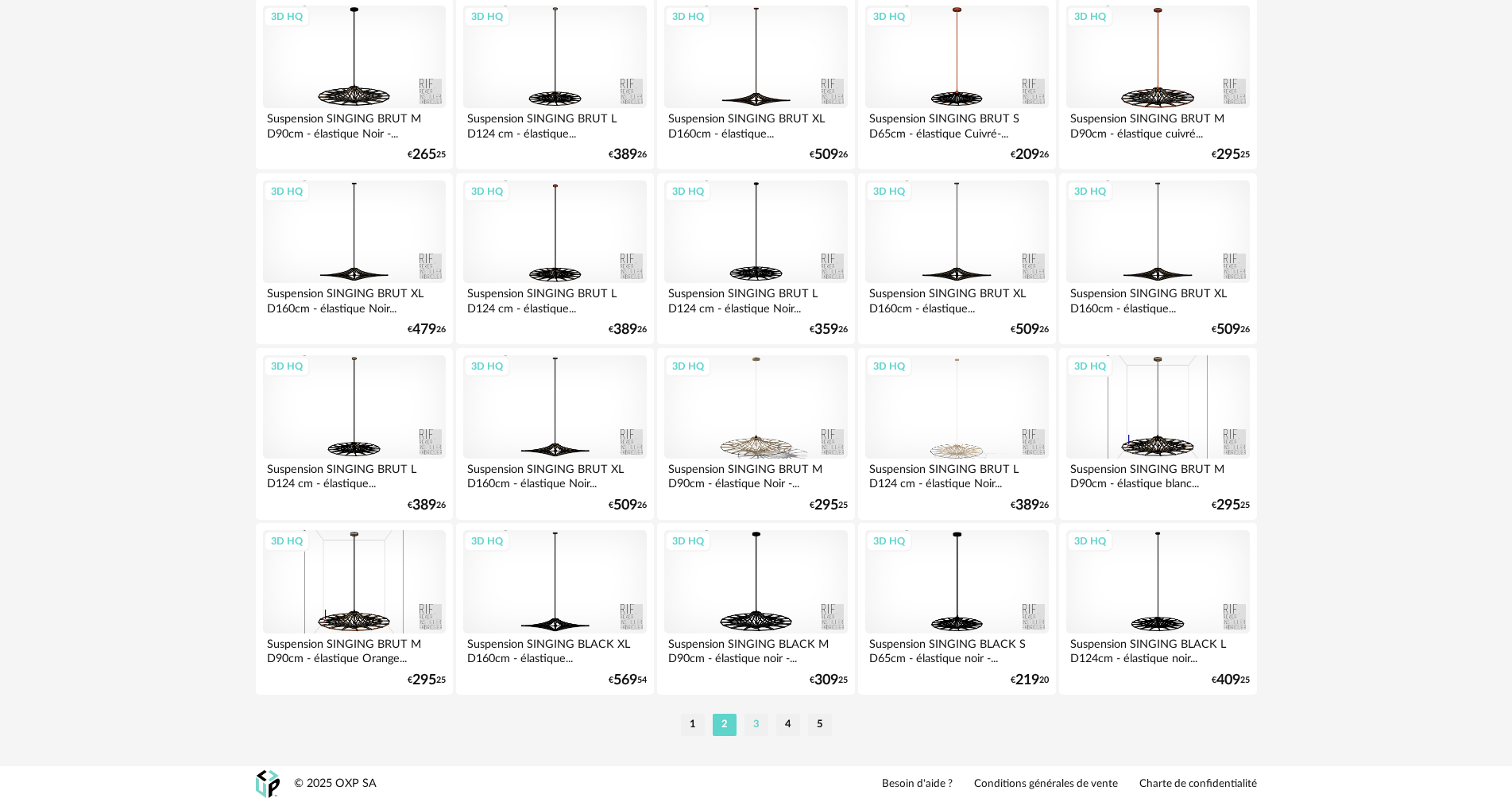
click at [753, 727] on li "3" at bounding box center [756, 725] width 24 height 23
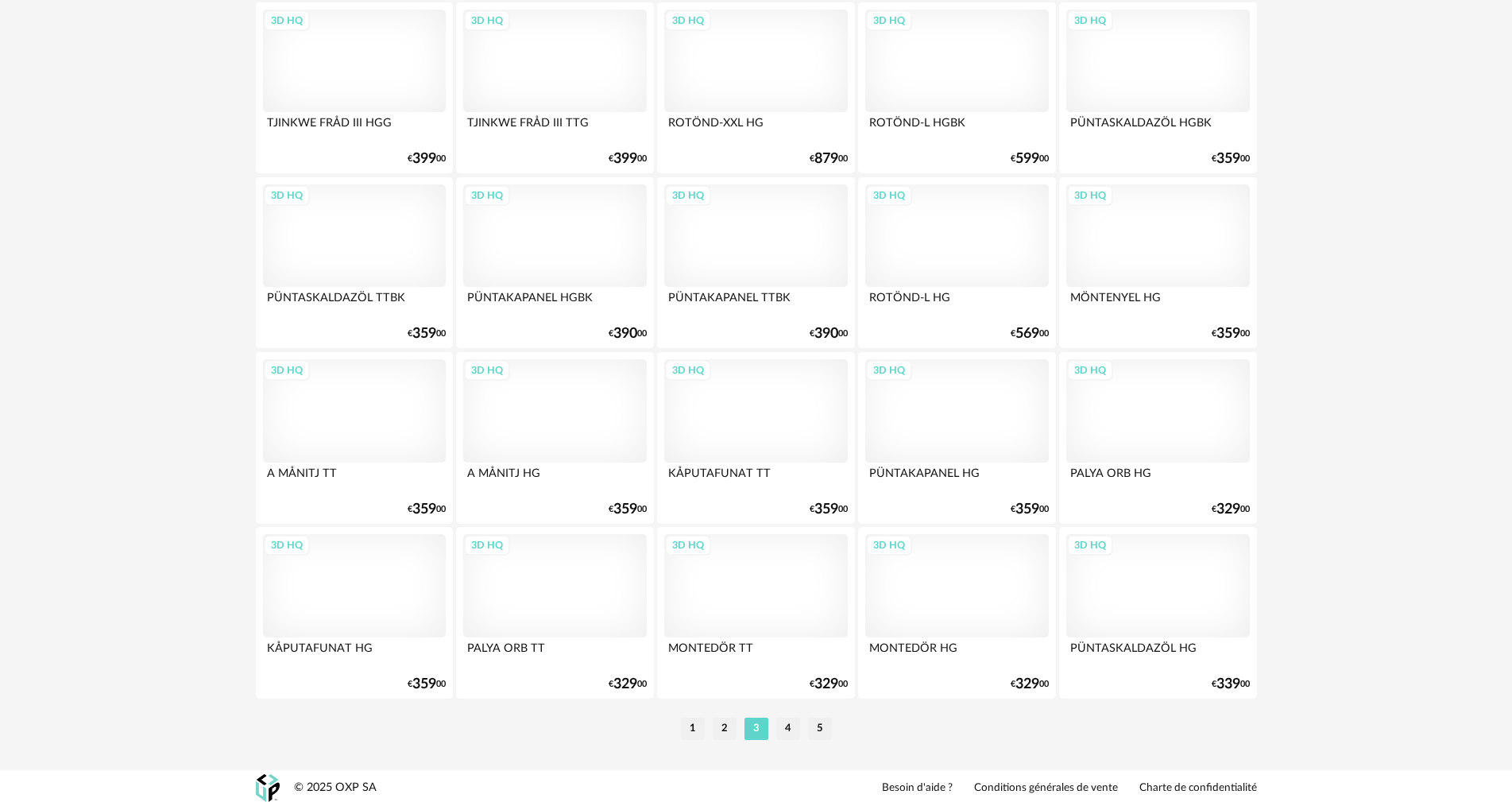
scroll to position [3030, 0]
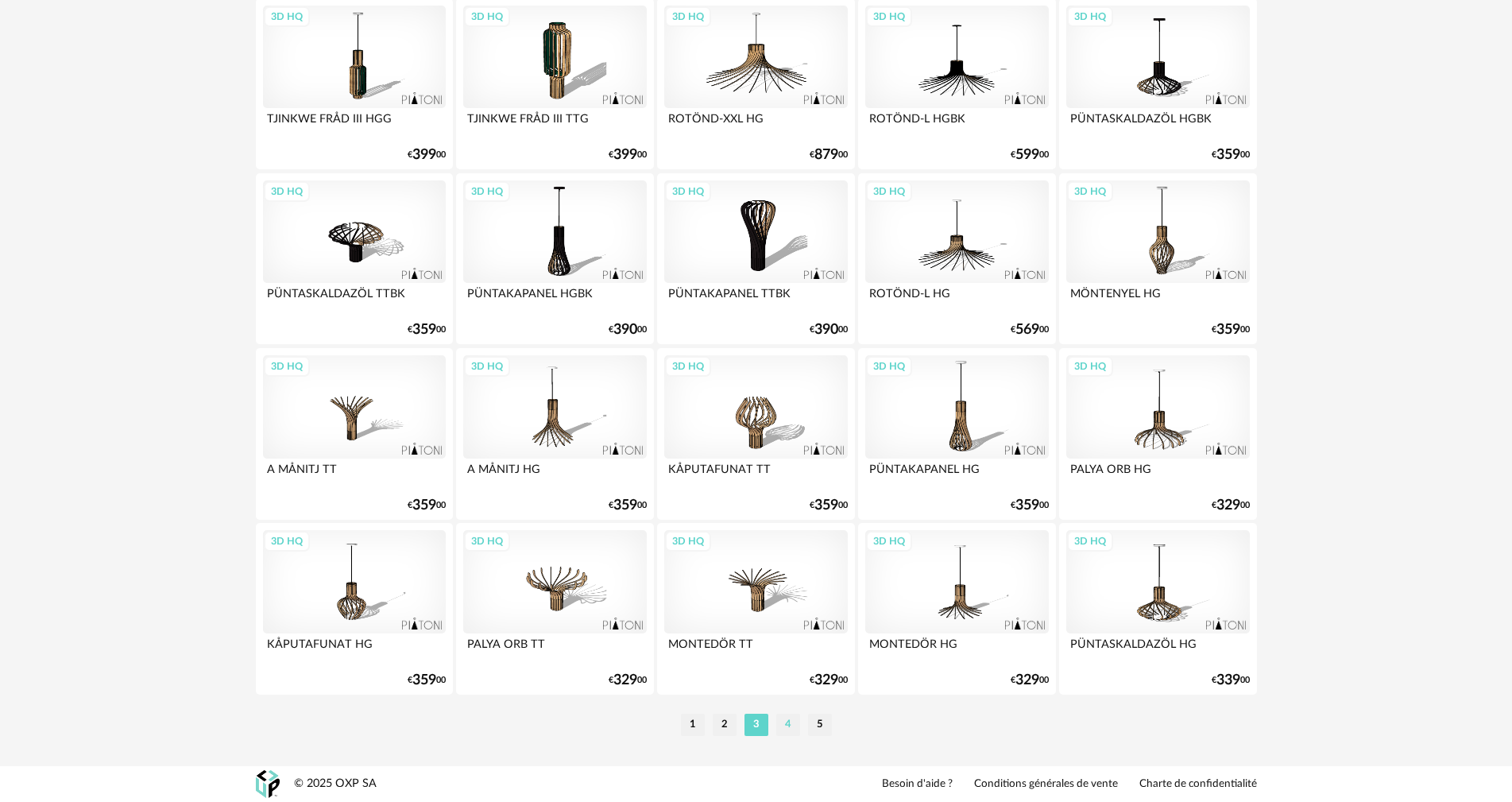
click at [787, 727] on li "4" at bounding box center [789, 725] width 24 height 23
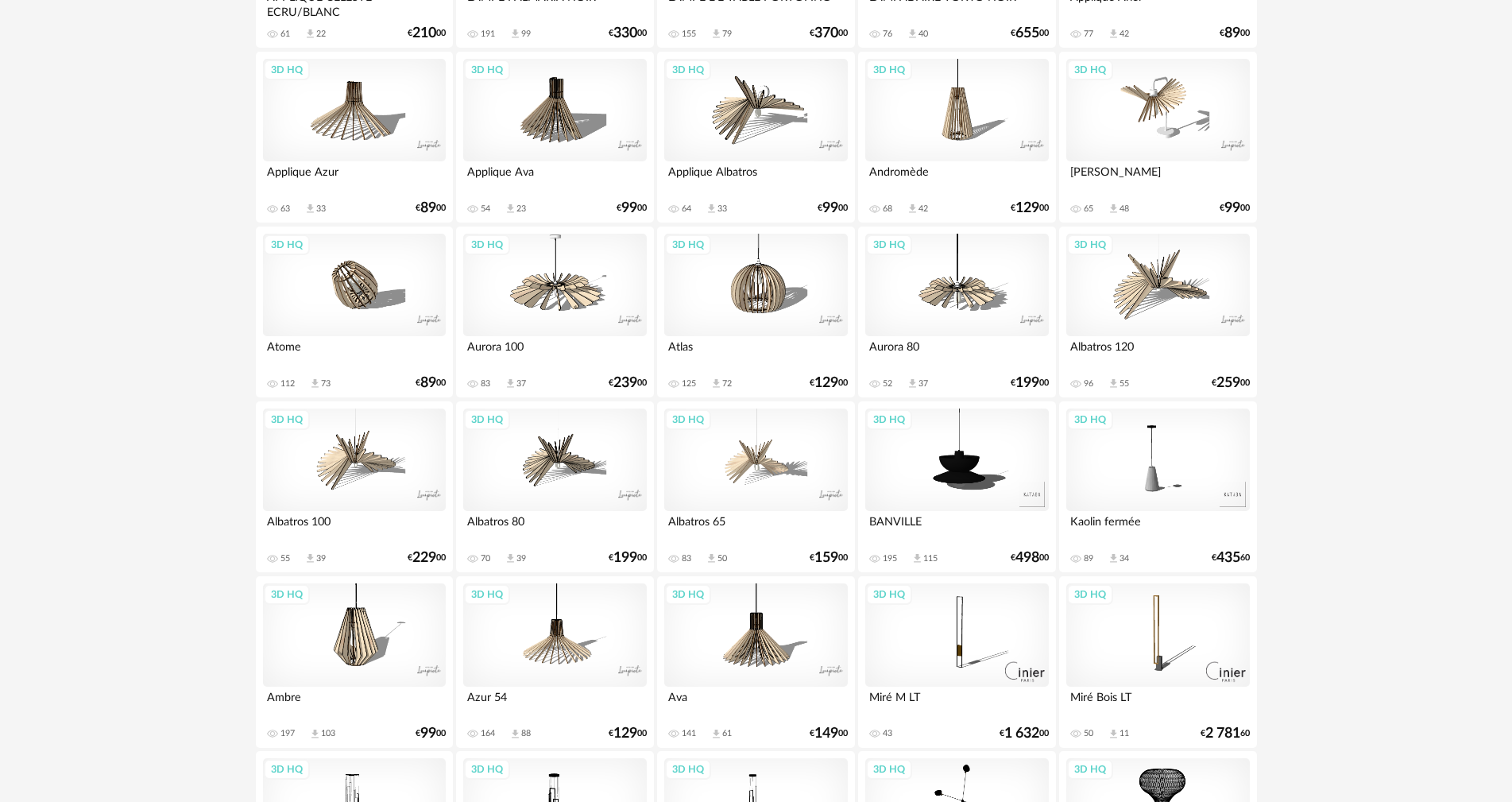
scroll to position [2862, 0]
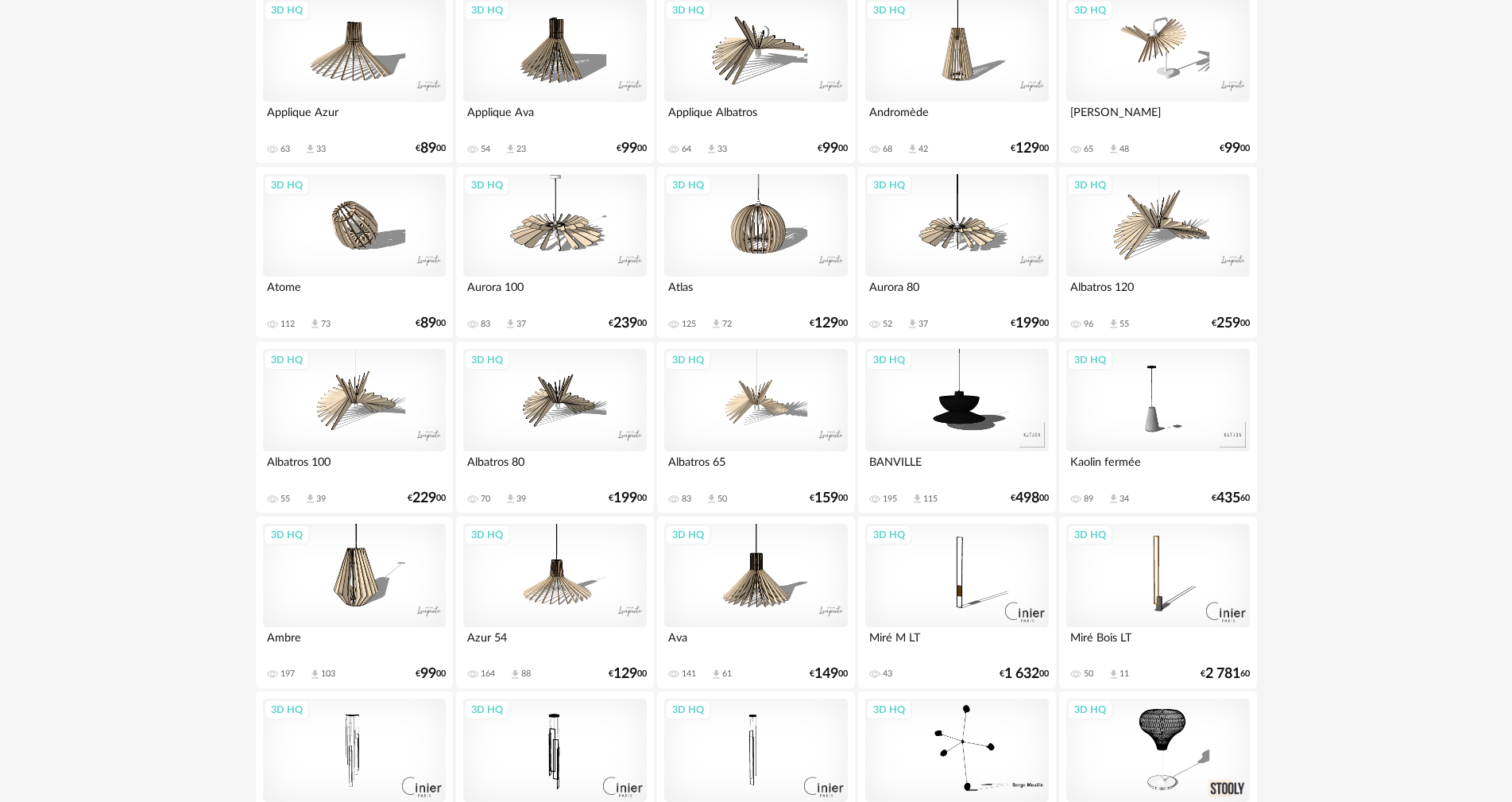
click at [970, 425] on div "3D HQ" at bounding box center [957, 401] width 182 height 103
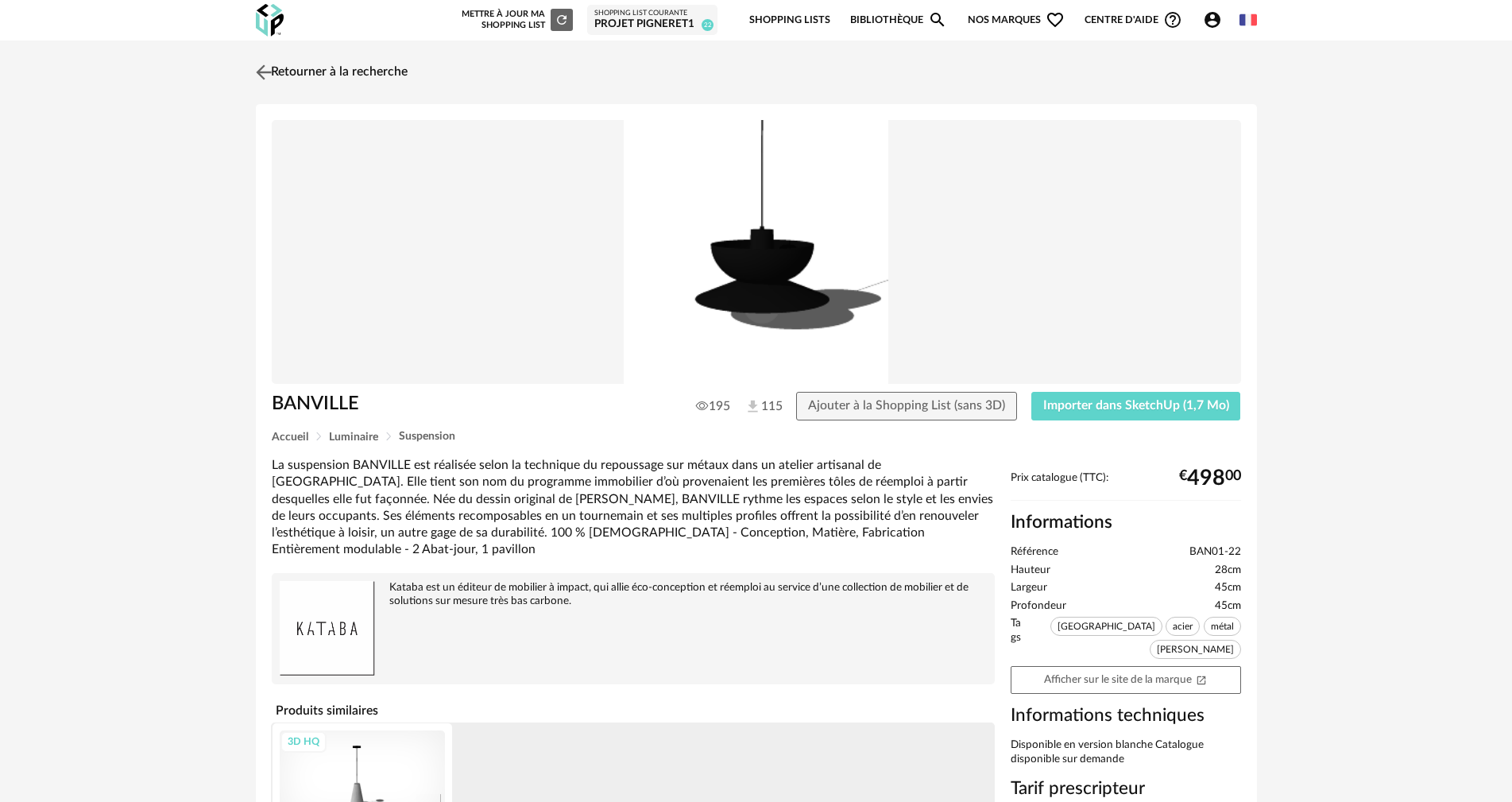
click at [260, 66] on img at bounding box center [263, 72] width 23 height 23
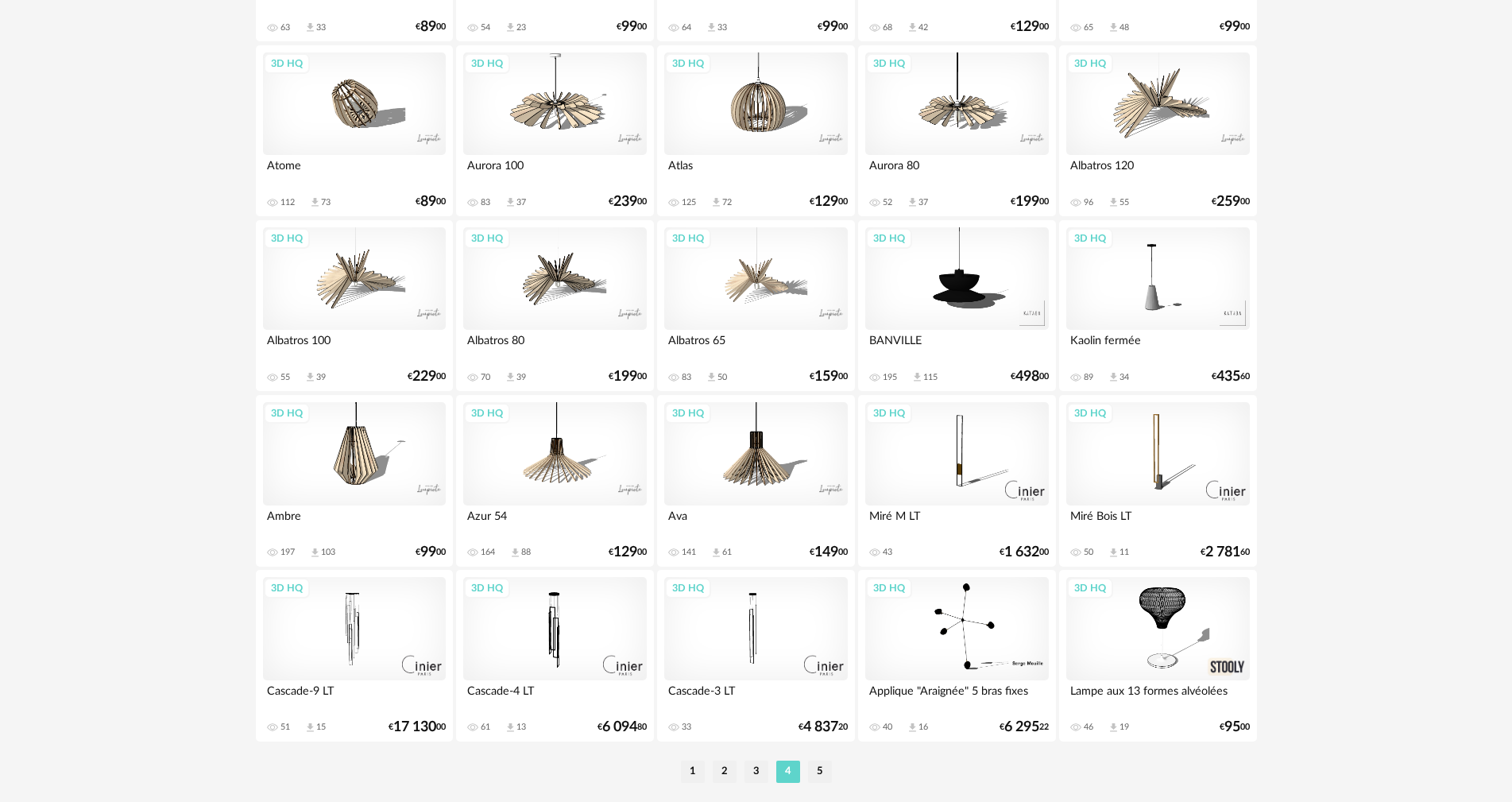
scroll to position [3030, 0]
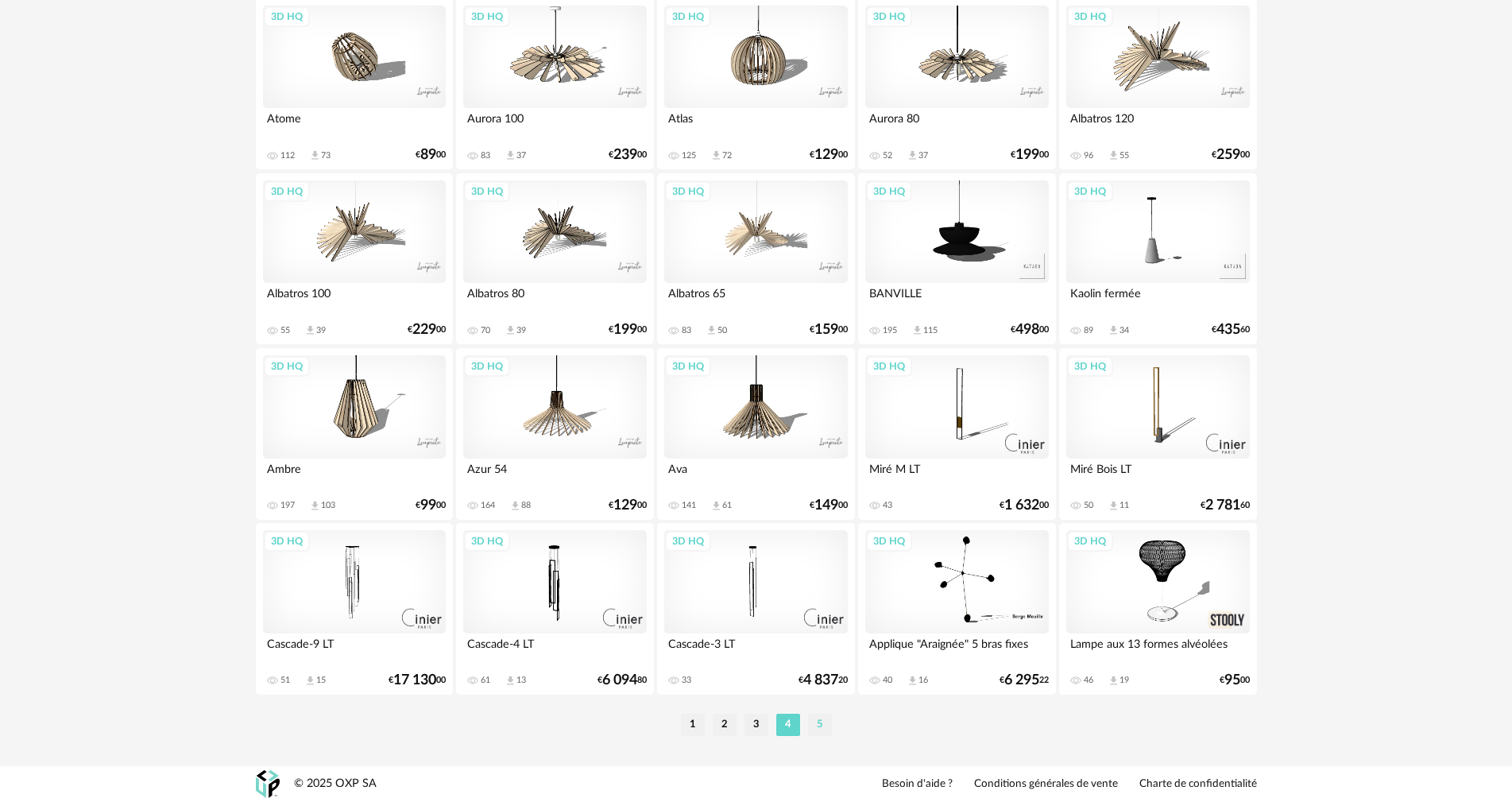
click at [827, 725] on li "5" at bounding box center [820, 725] width 24 height 23
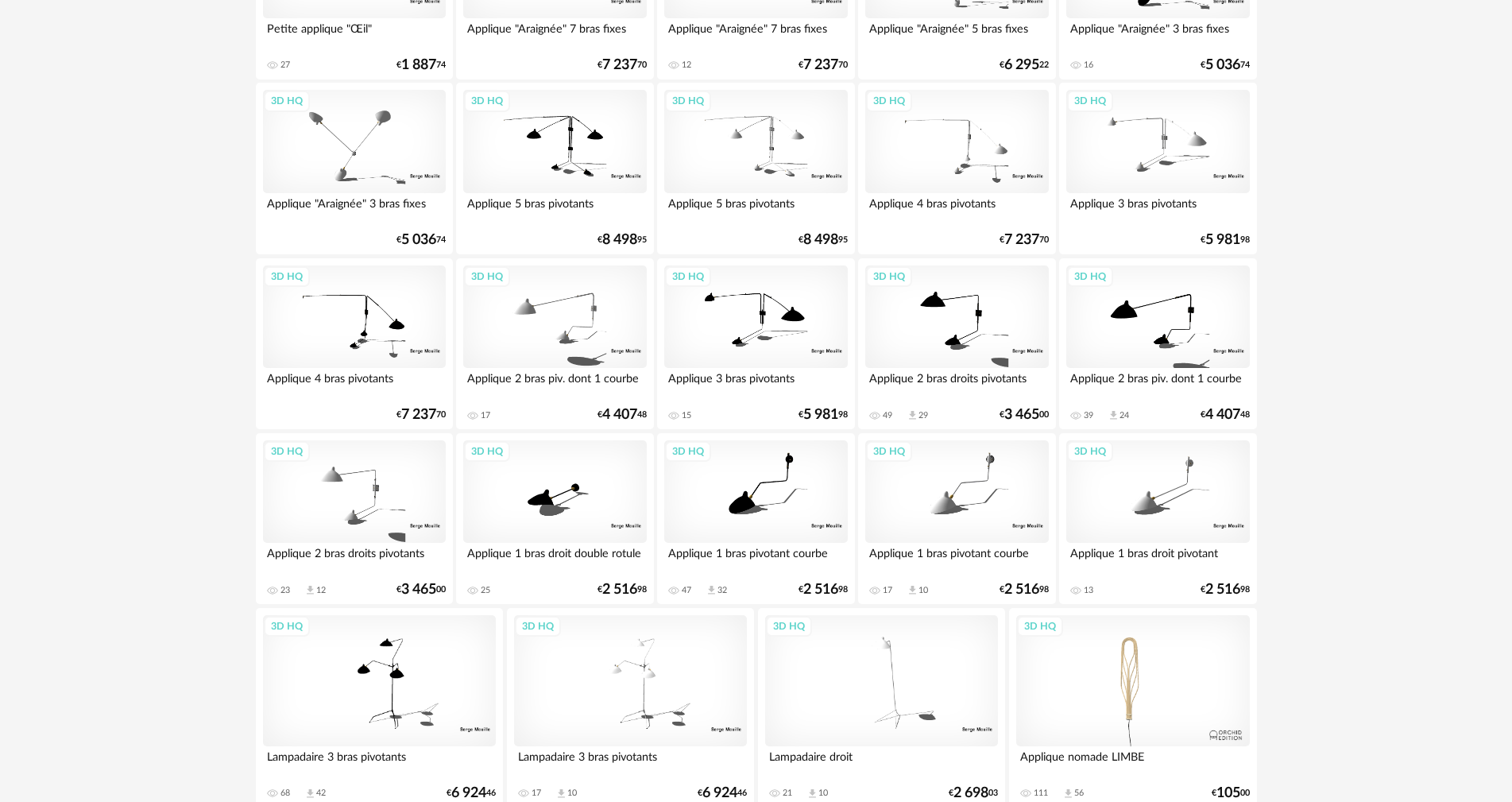
scroll to position [2358, 0]
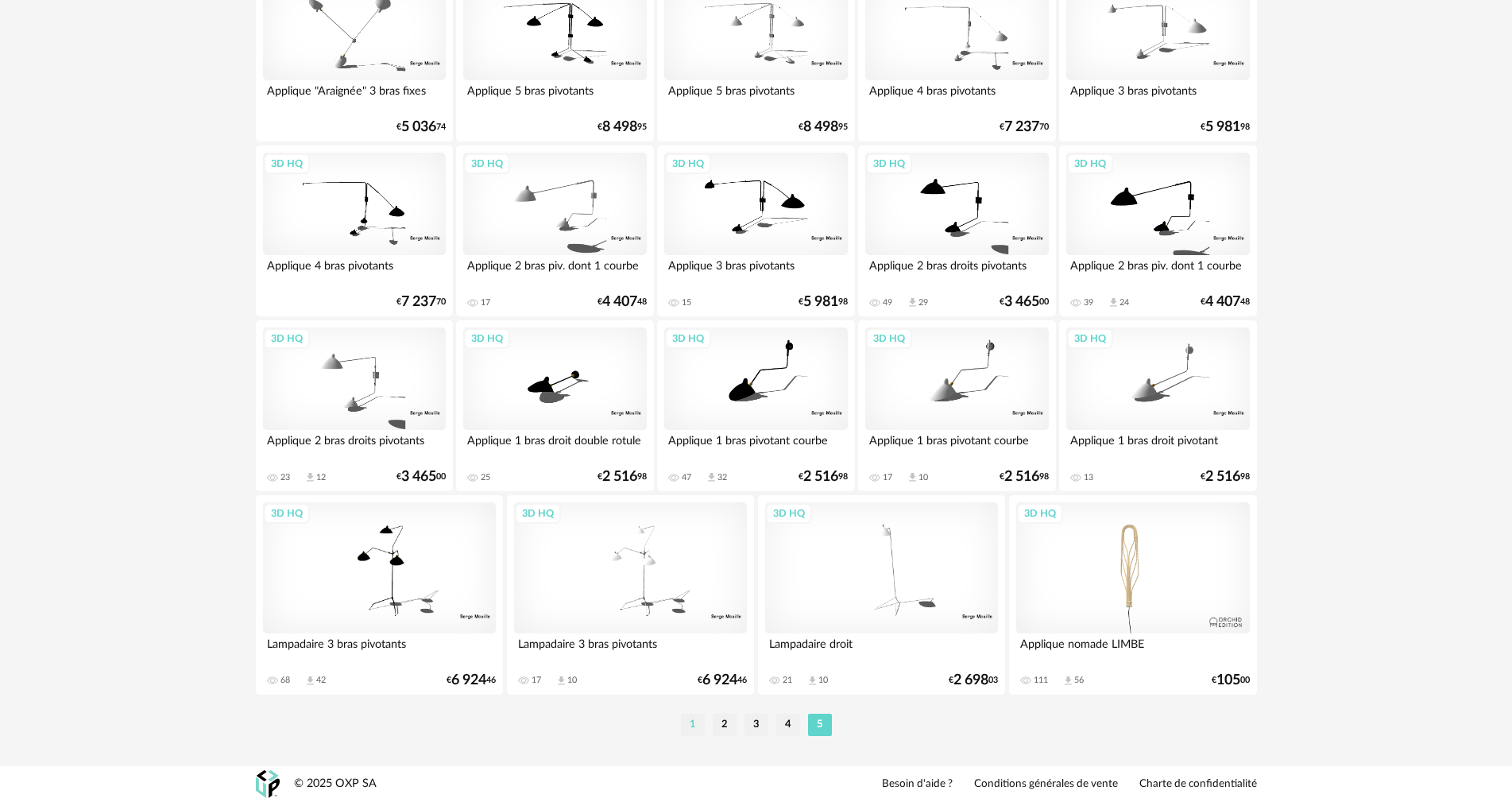
click at [689, 719] on li "1" at bounding box center [693, 725] width 24 height 23
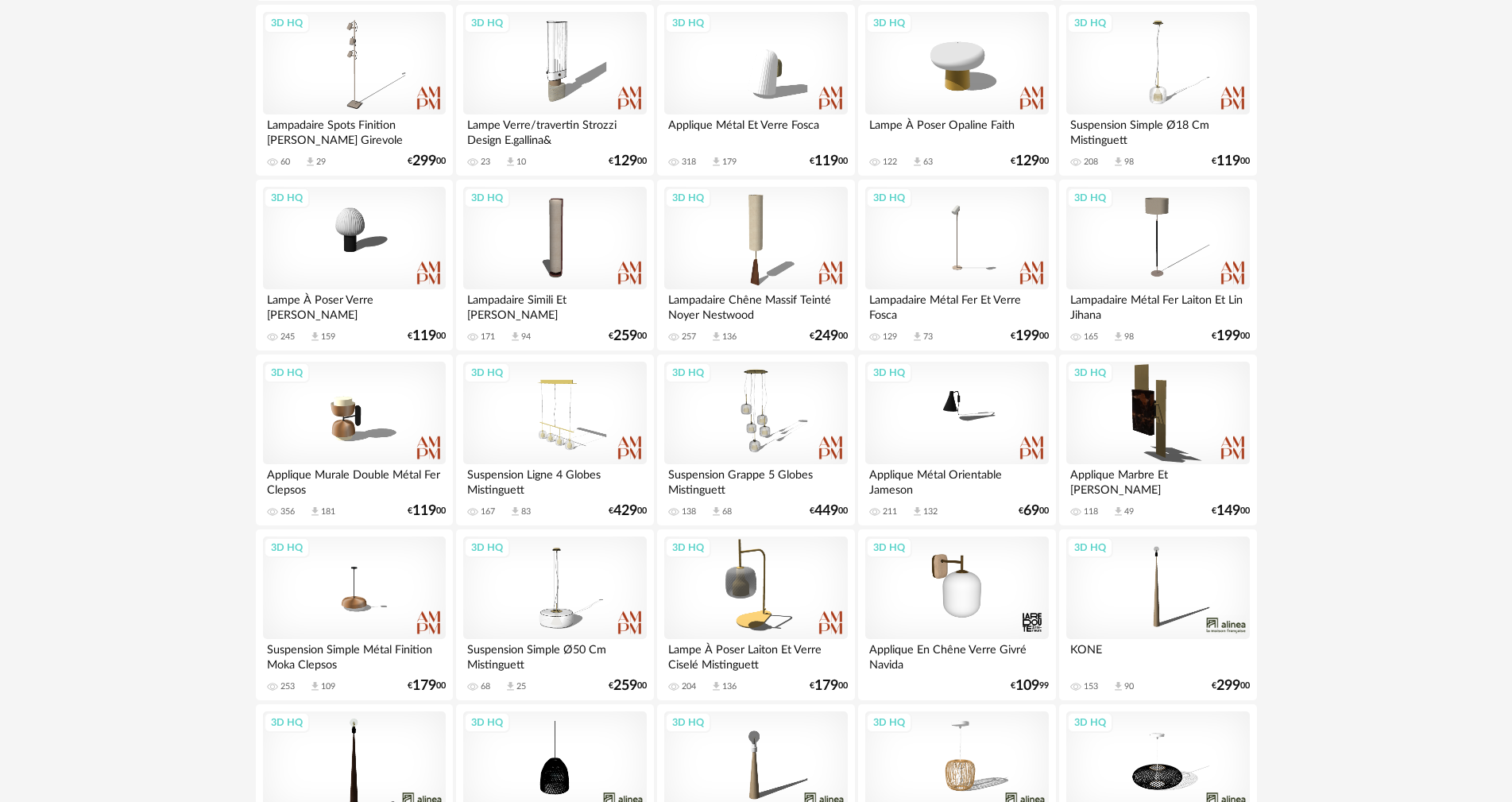
scroll to position [2623, 0]
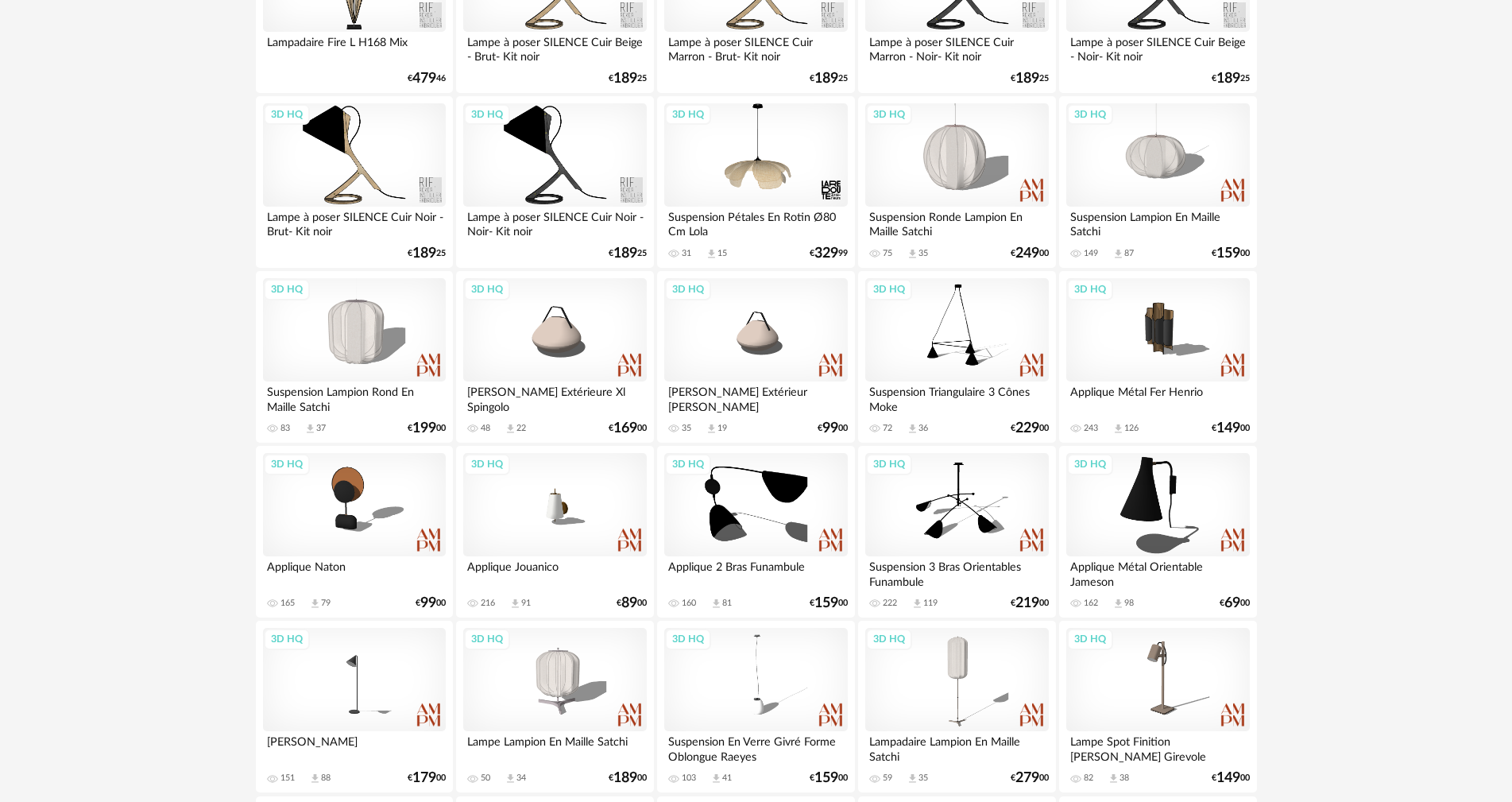
scroll to position [1749, 0]
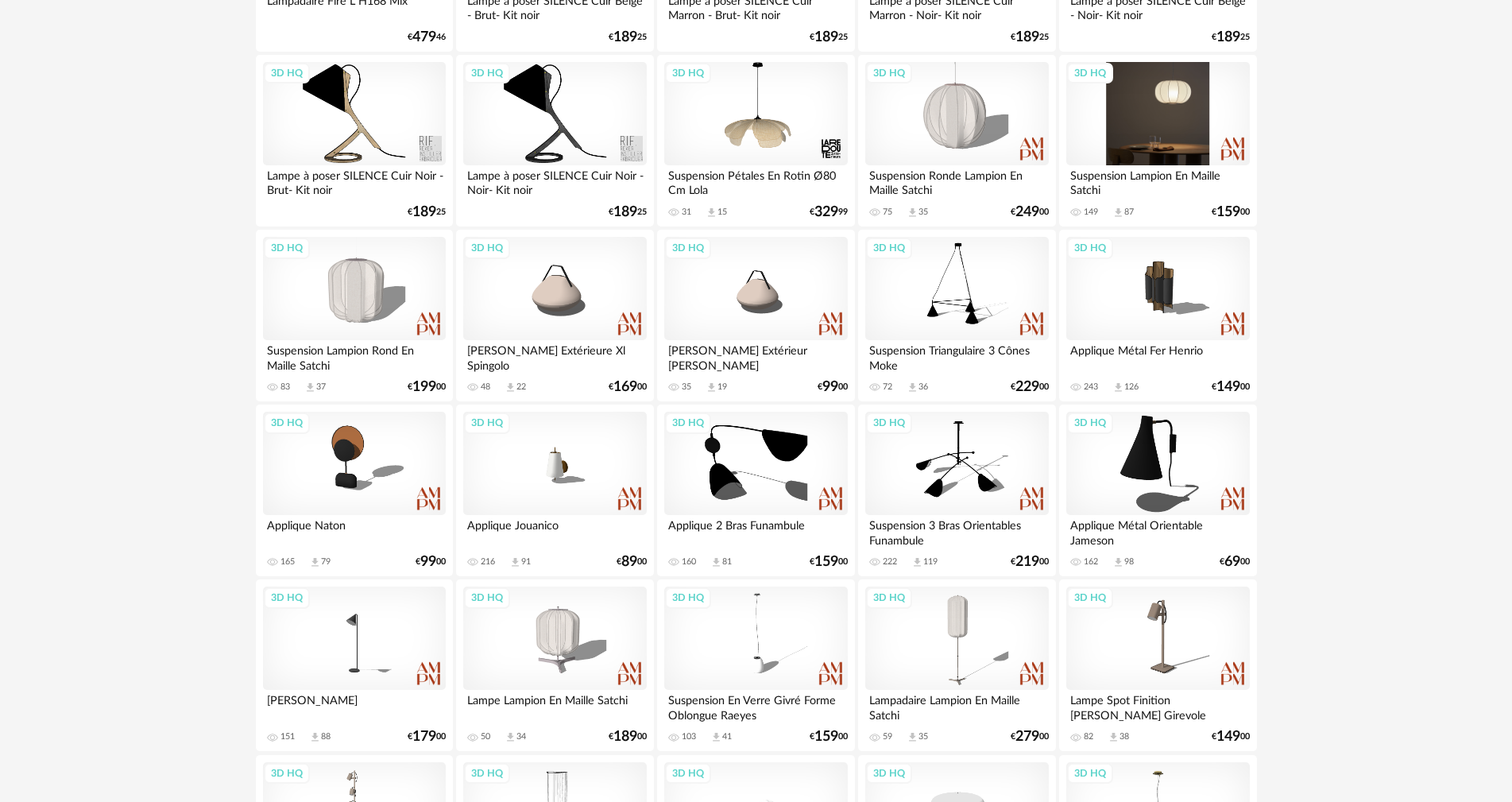
click at [1172, 111] on div "3D HQ" at bounding box center [1158, 114] width 182 height 103
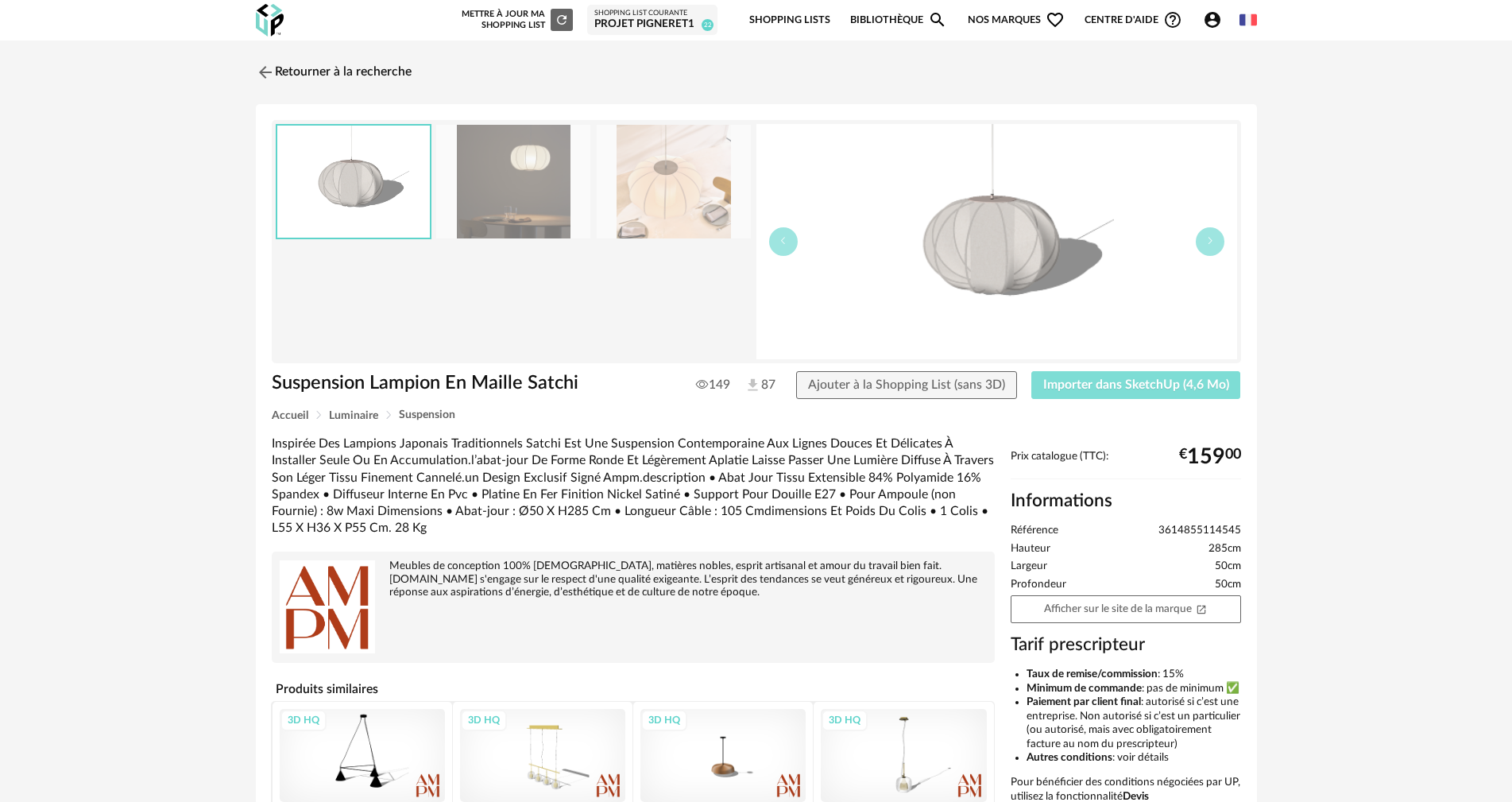
click at [1145, 386] on span "Importer dans SketchUp (4,6 Mo)" at bounding box center [1136, 384] width 186 height 13
